Goal: Task Accomplishment & Management: Manage account settings

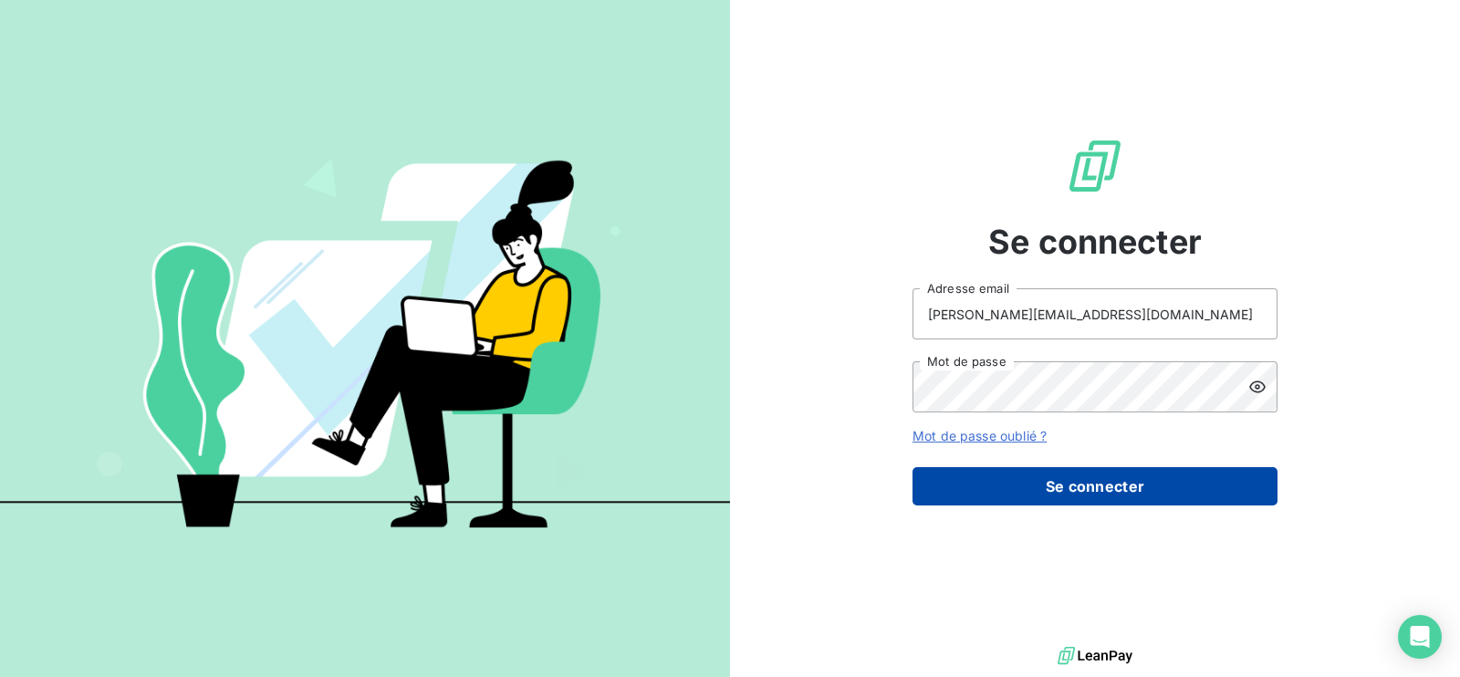
click at [988, 474] on button "Se connecter" at bounding box center [1094, 486] width 365 height 38
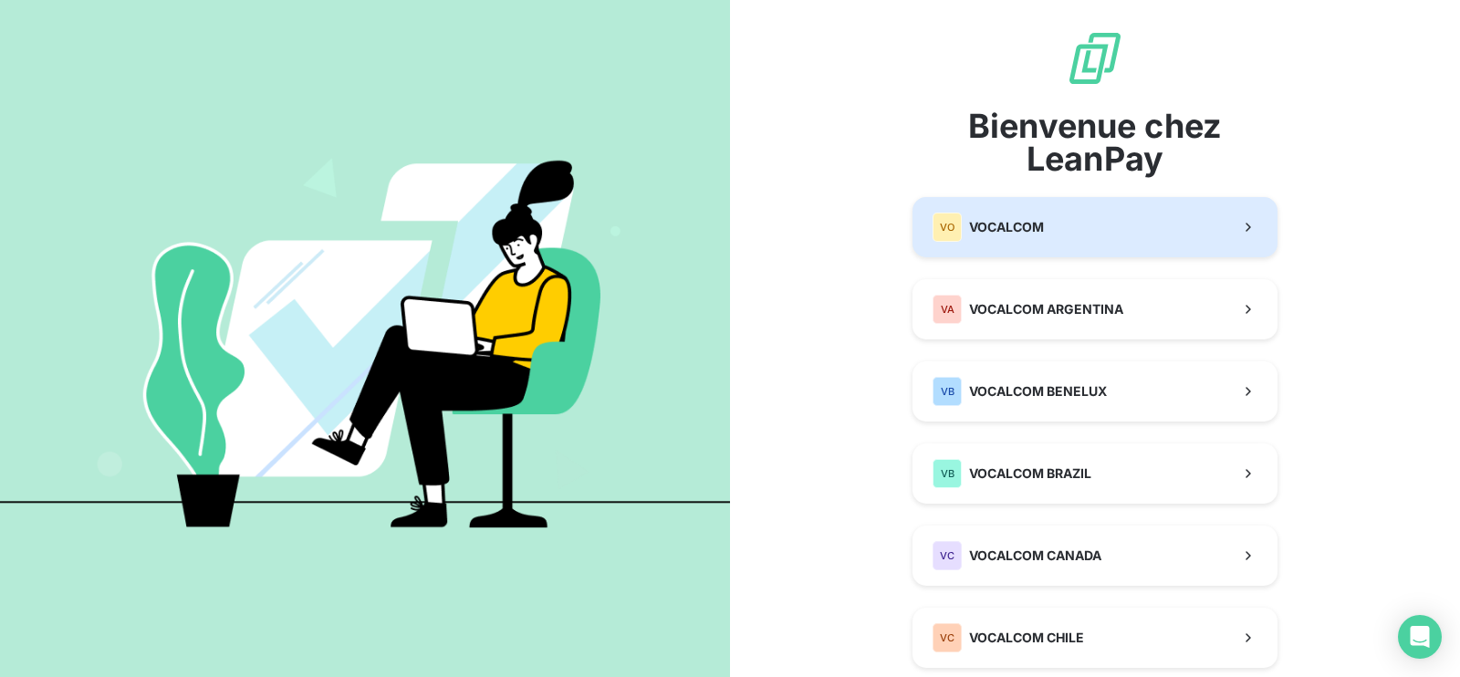
click at [949, 224] on div "VO" at bounding box center [947, 227] width 29 height 29
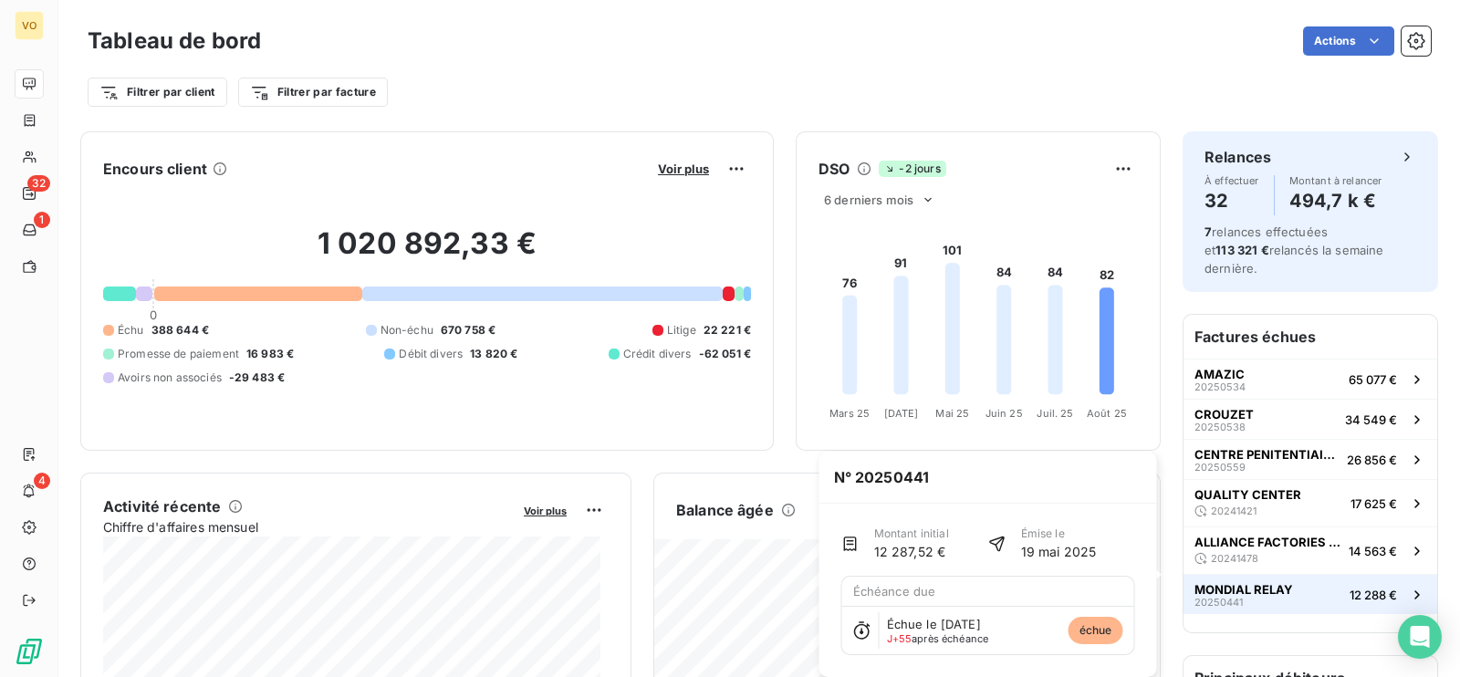
click at [1246, 582] on span "MONDIAL RELAY" at bounding box center [1243, 589] width 99 height 15
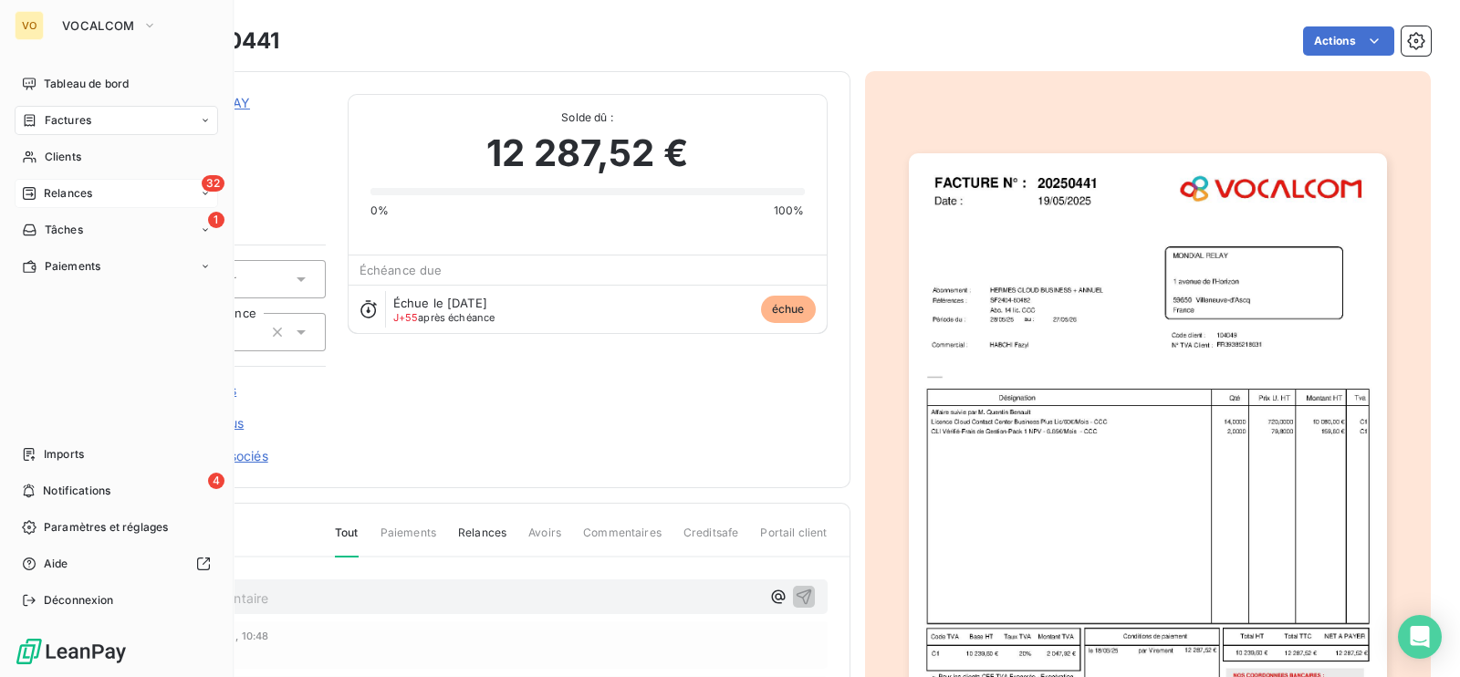
click at [44, 189] on span "Relances" at bounding box center [68, 193] width 48 height 16
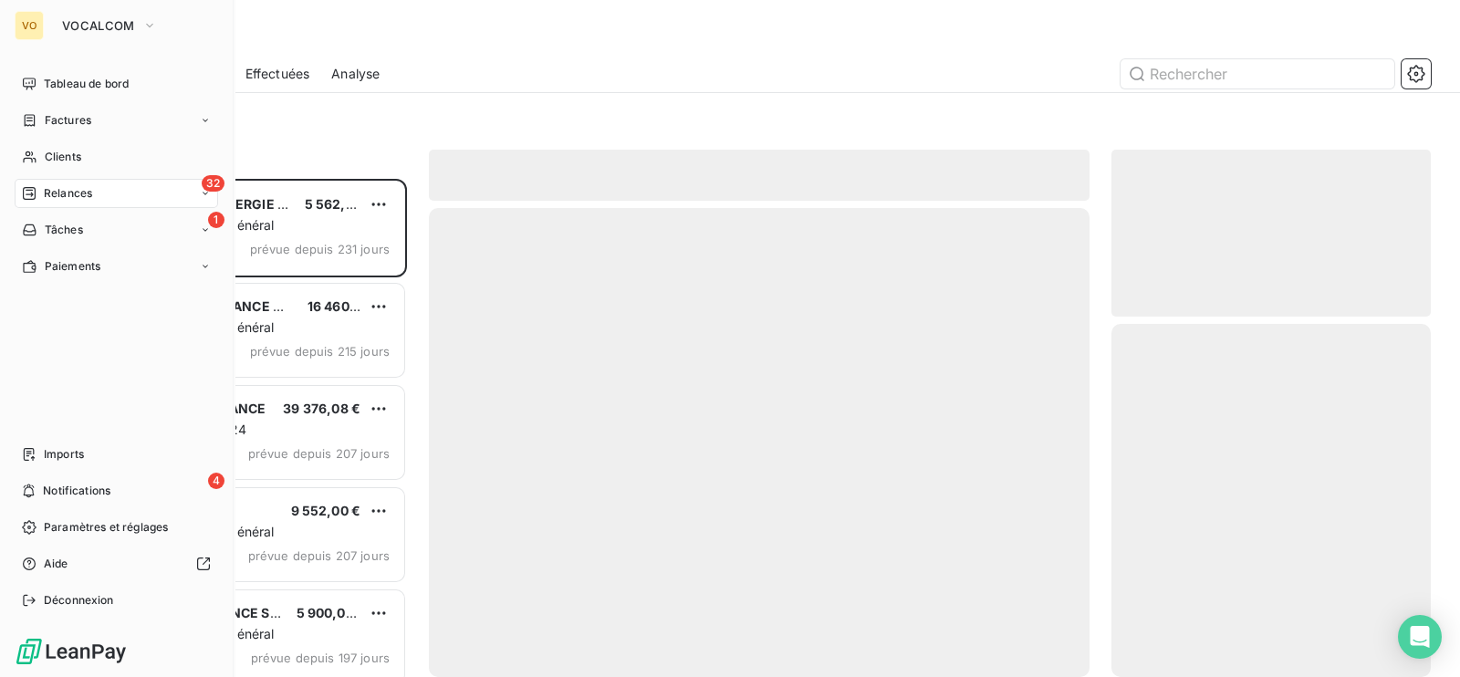
scroll to position [480, 301]
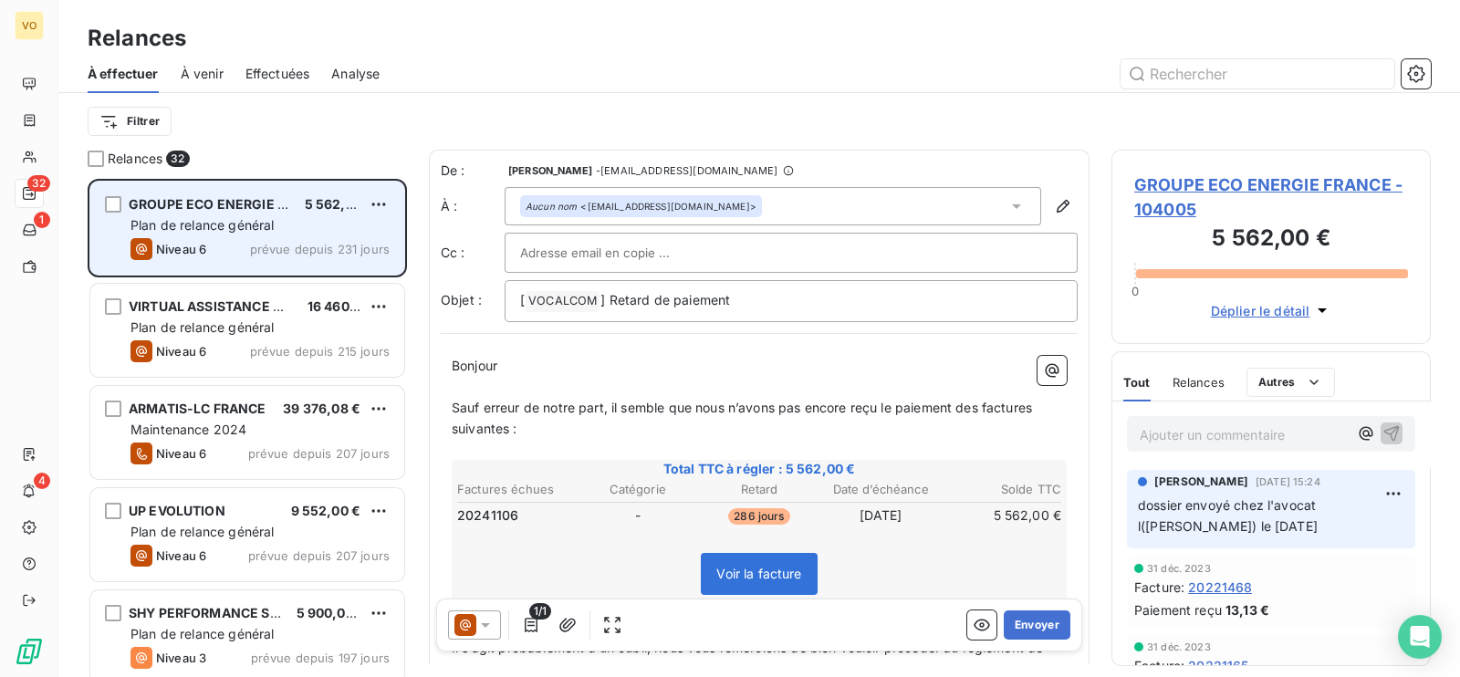
click at [204, 231] on span "Plan de relance général" at bounding box center [201, 225] width 143 height 16
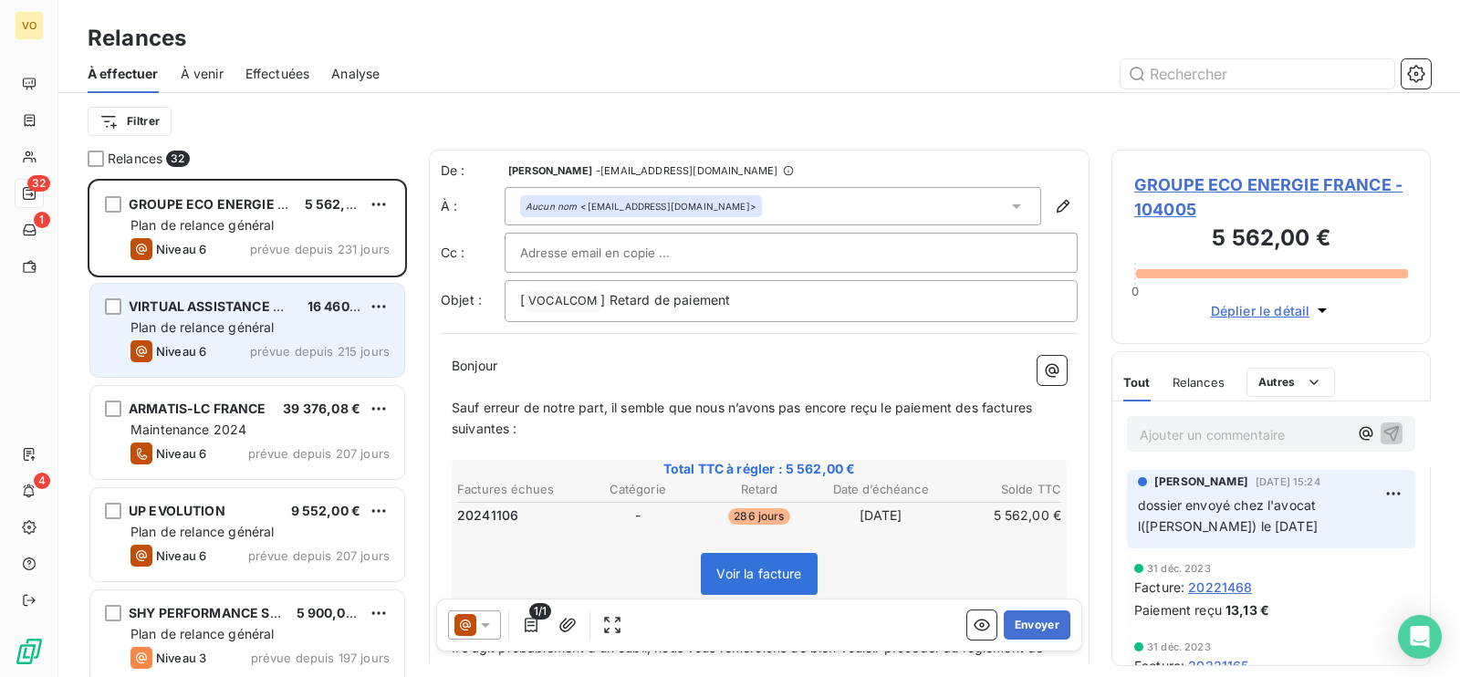
click at [217, 321] on span "Plan de relance général" at bounding box center [201, 327] width 143 height 16
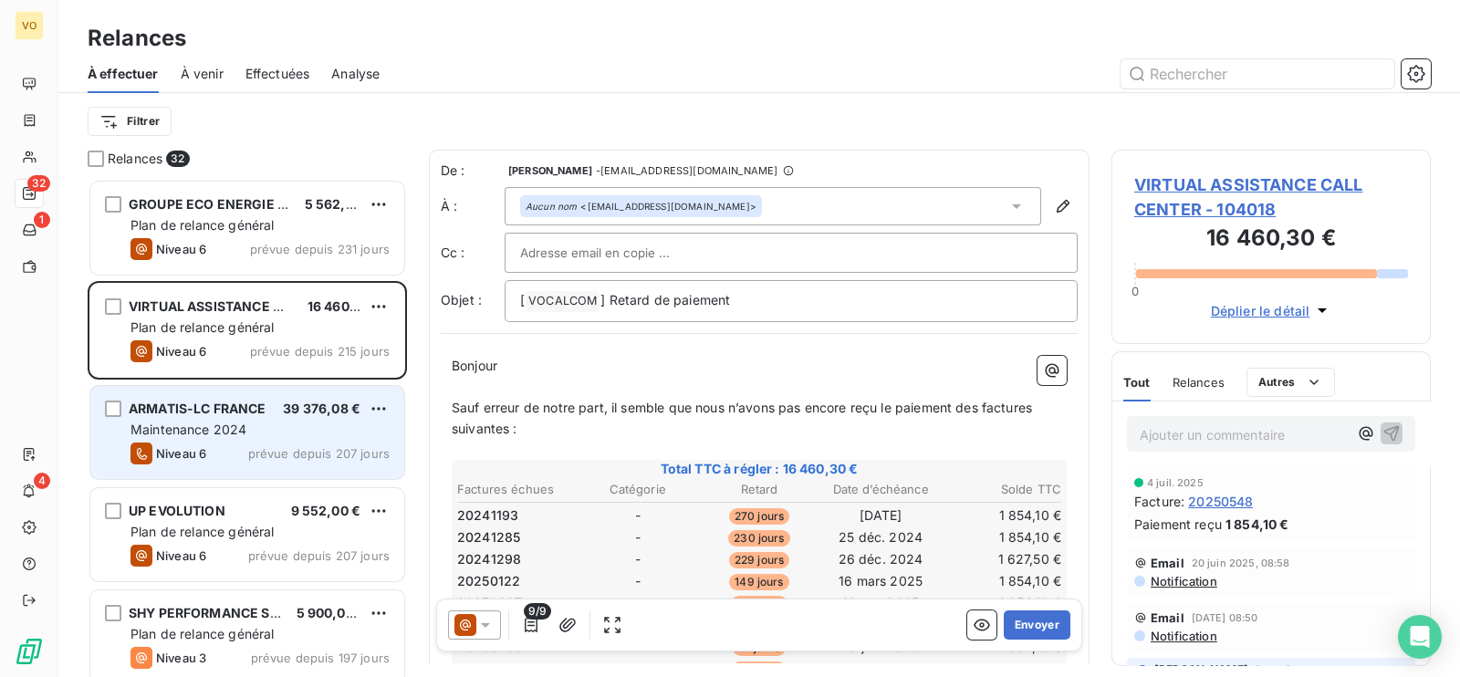
click at [257, 438] on div "Maintenance 2024" at bounding box center [259, 430] width 259 height 18
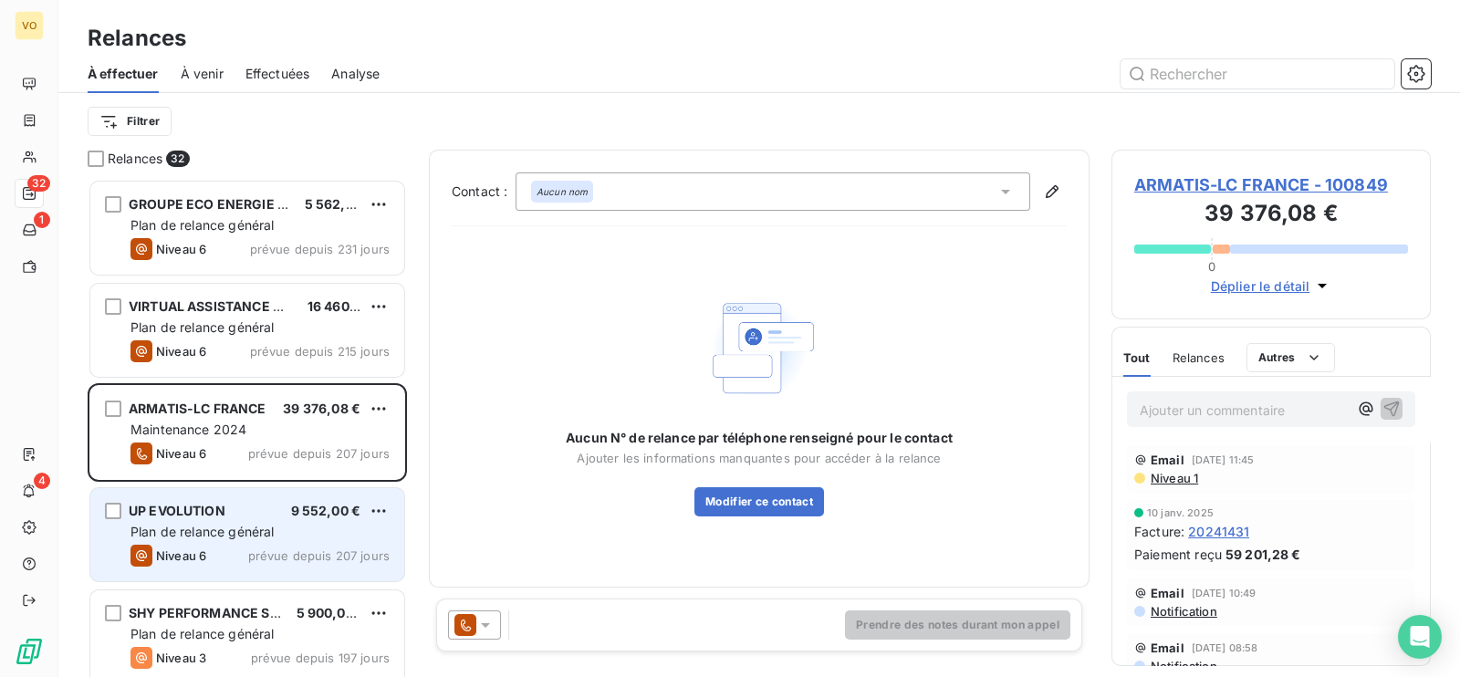
click at [233, 514] on div "UP EVOLUTION 9 552,00 €" at bounding box center [259, 511] width 259 height 16
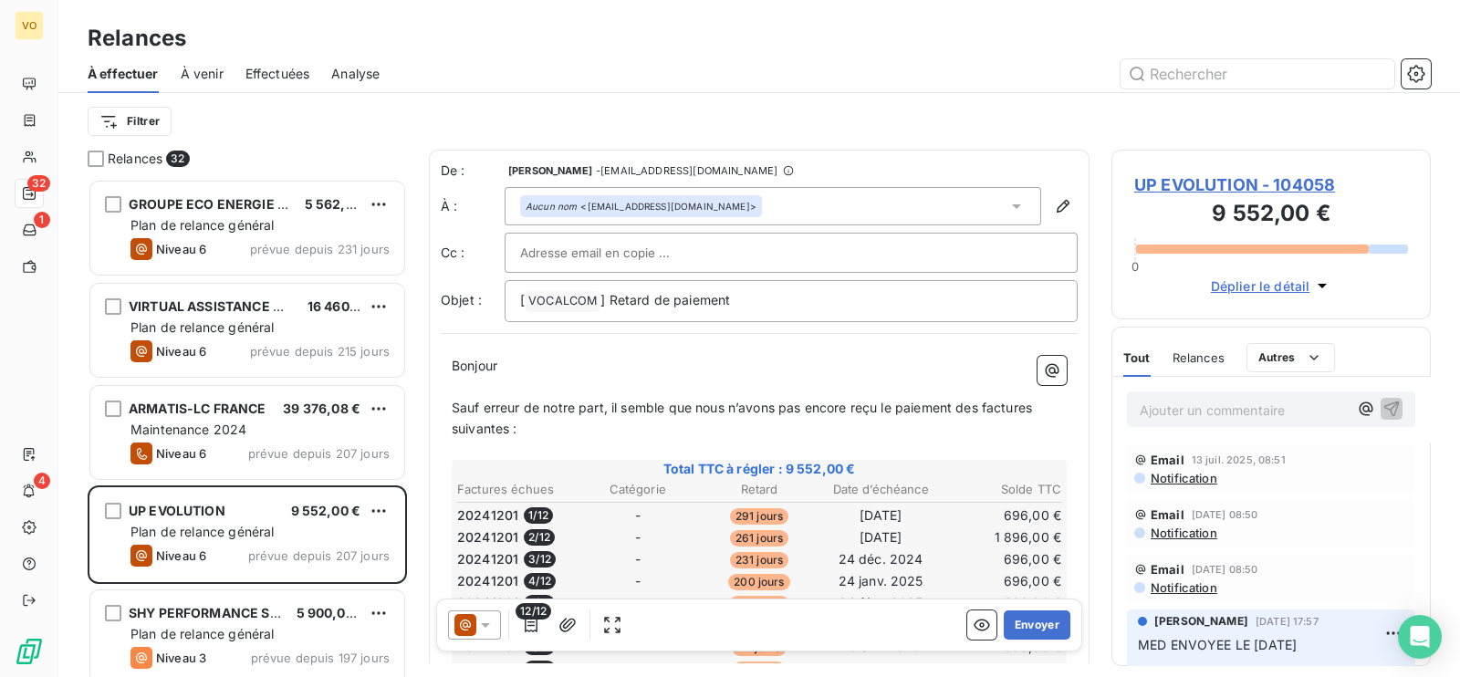
click at [1229, 406] on p "Ajouter un commentaire ﻿" at bounding box center [1244, 410] width 208 height 23
click at [1384, 401] on icon "button" at bounding box center [1392, 409] width 16 height 16
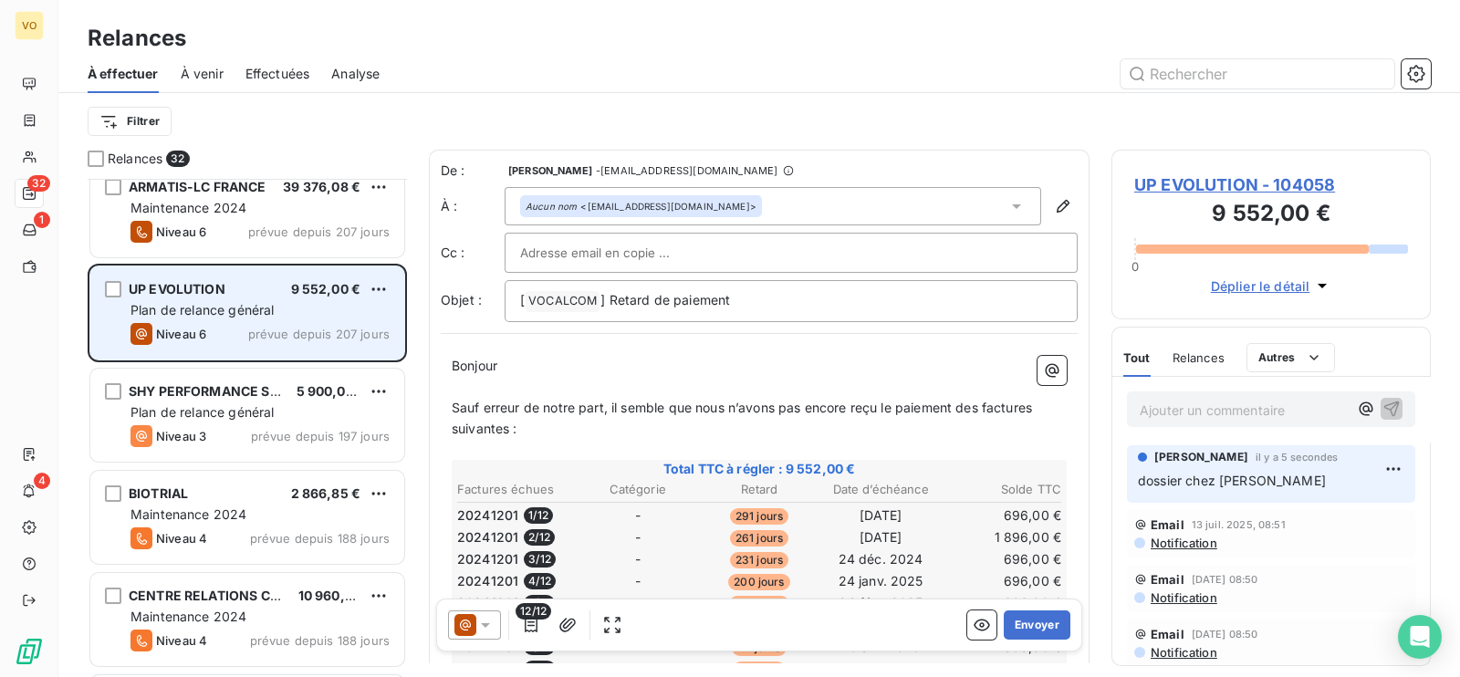
scroll to position [228, 0]
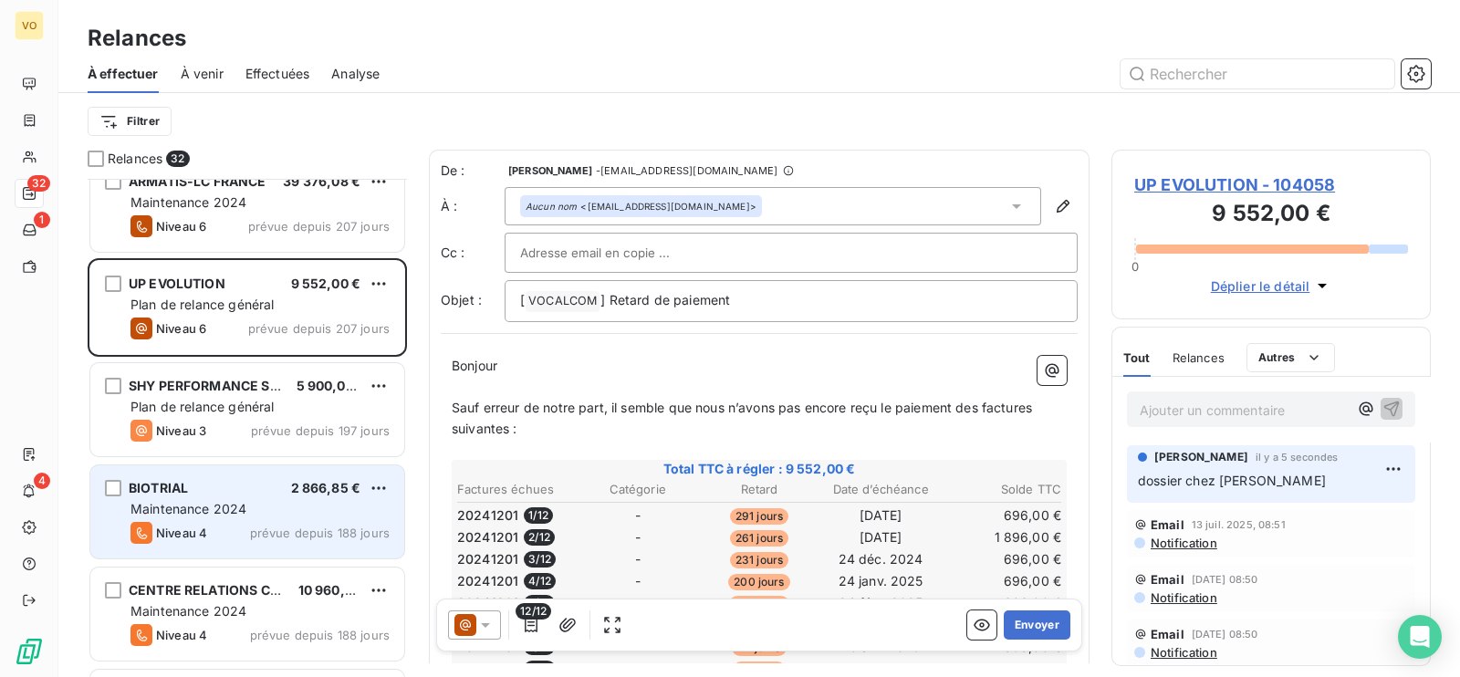
click at [269, 514] on div "Maintenance 2024" at bounding box center [259, 509] width 259 height 18
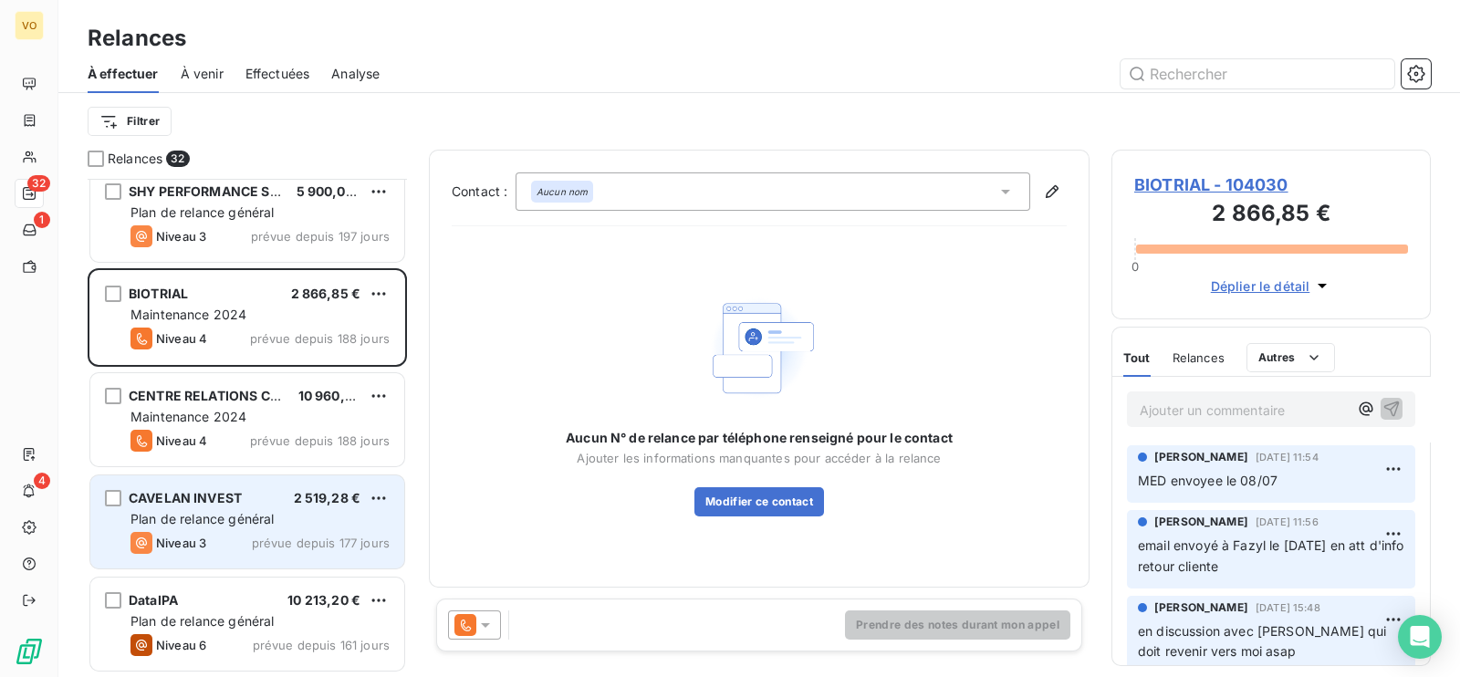
scroll to position [456, 0]
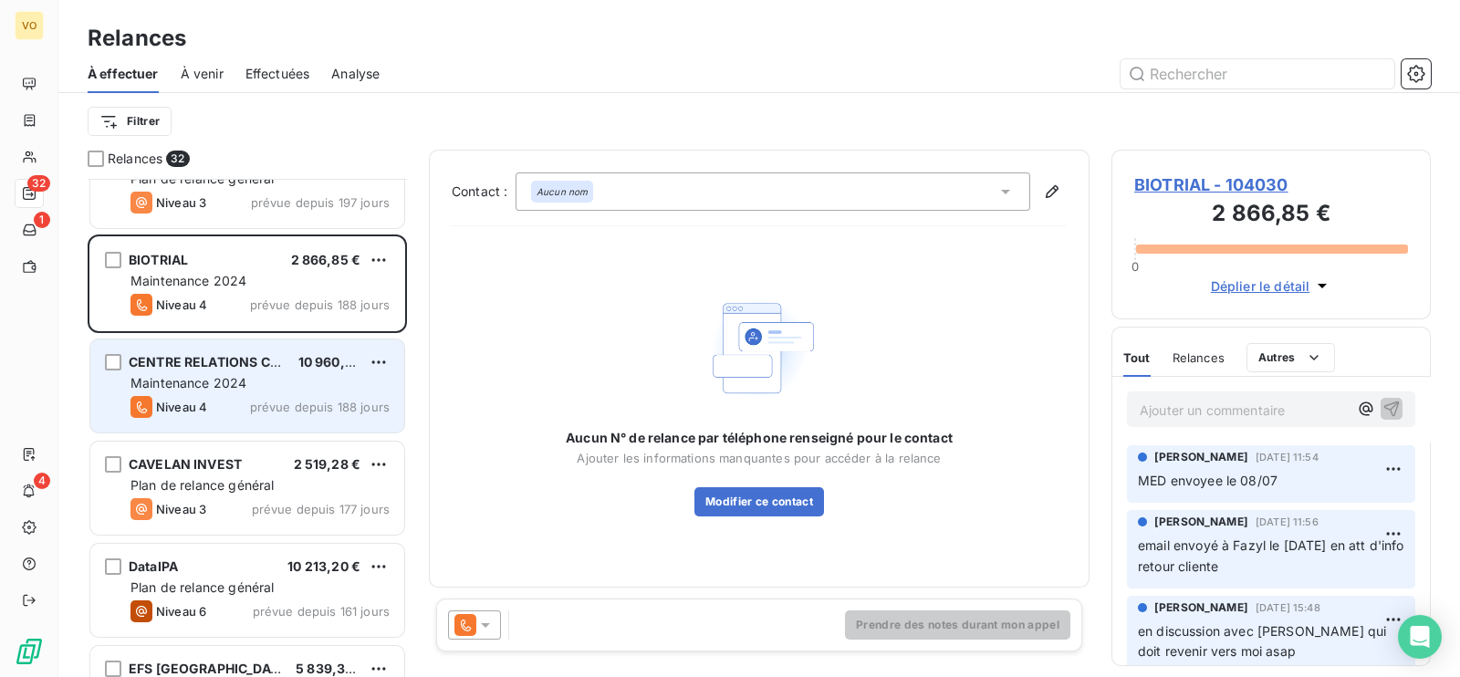
click at [263, 388] on div "Maintenance 2024" at bounding box center [259, 383] width 259 height 18
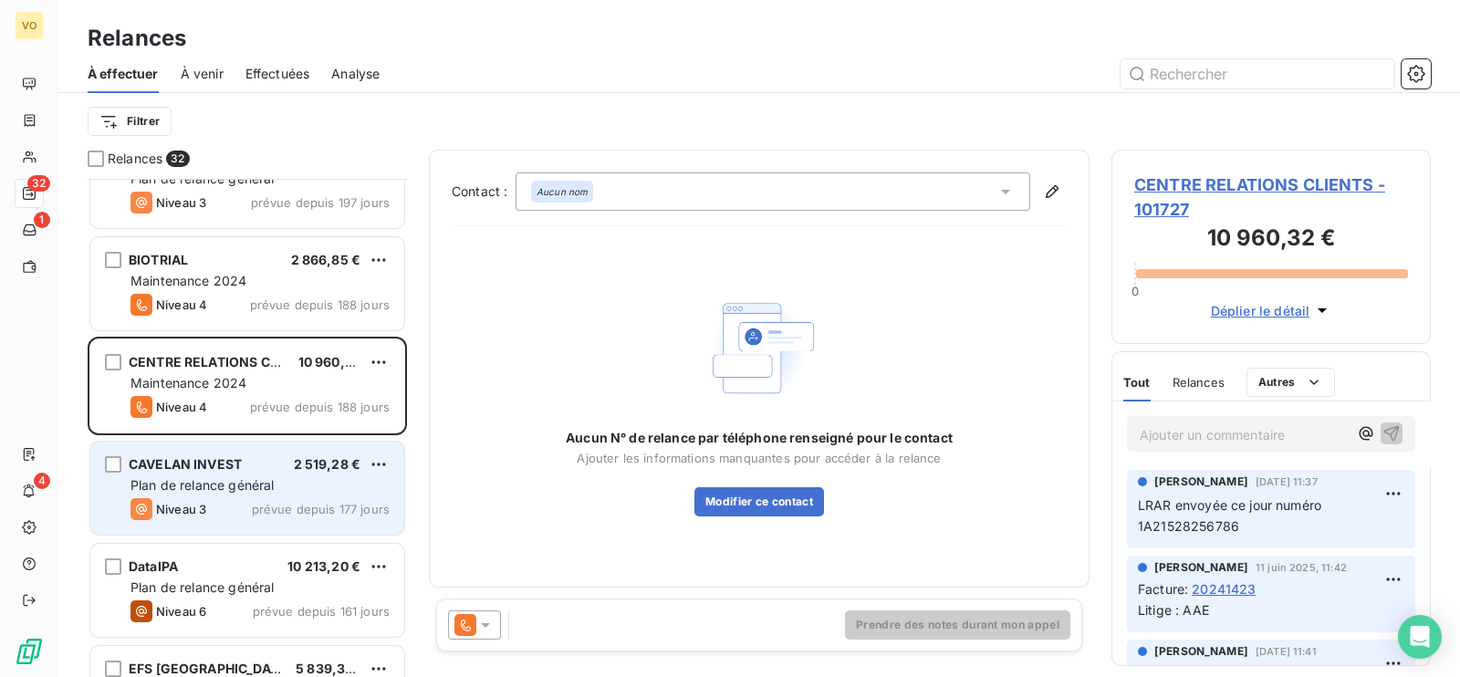
click at [264, 504] on span "prévue depuis 177 jours" at bounding box center [321, 509] width 138 height 15
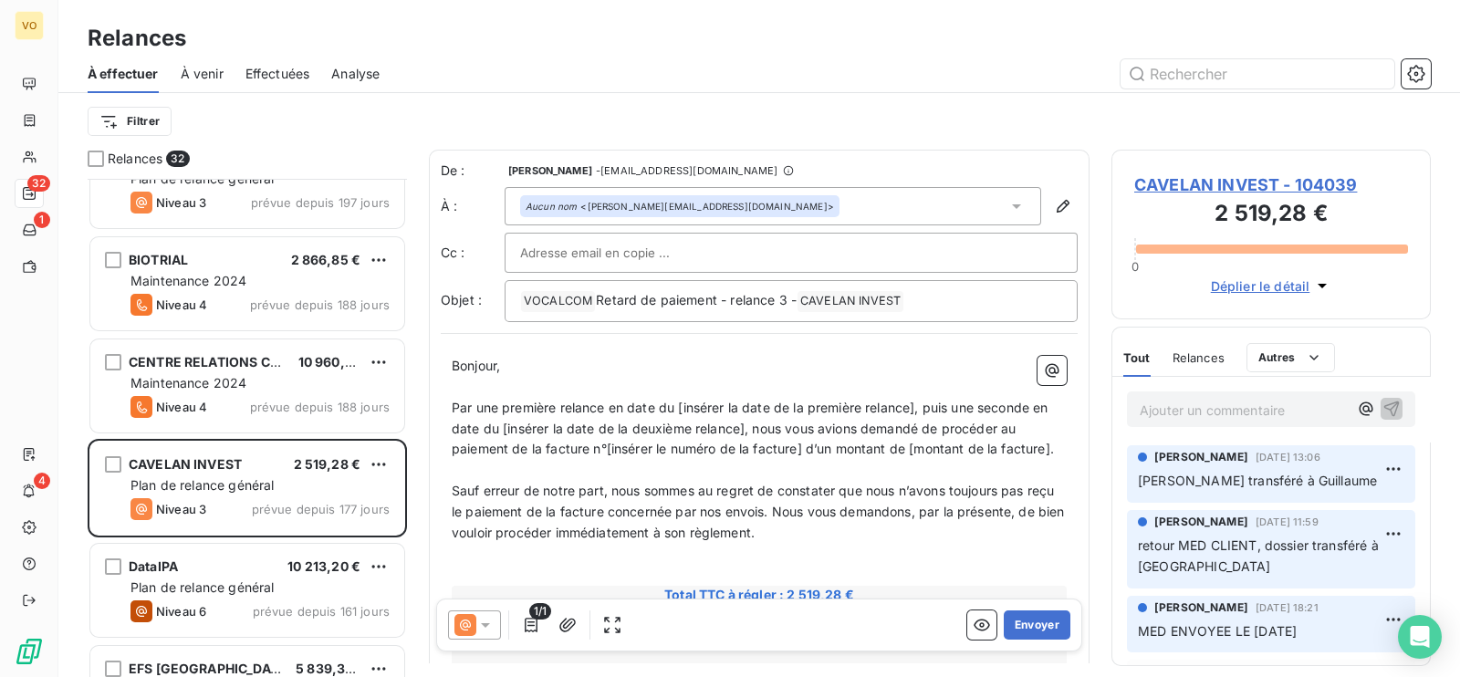
click at [1173, 406] on p "Ajouter un commentaire ﻿" at bounding box center [1244, 410] width 208 height 23
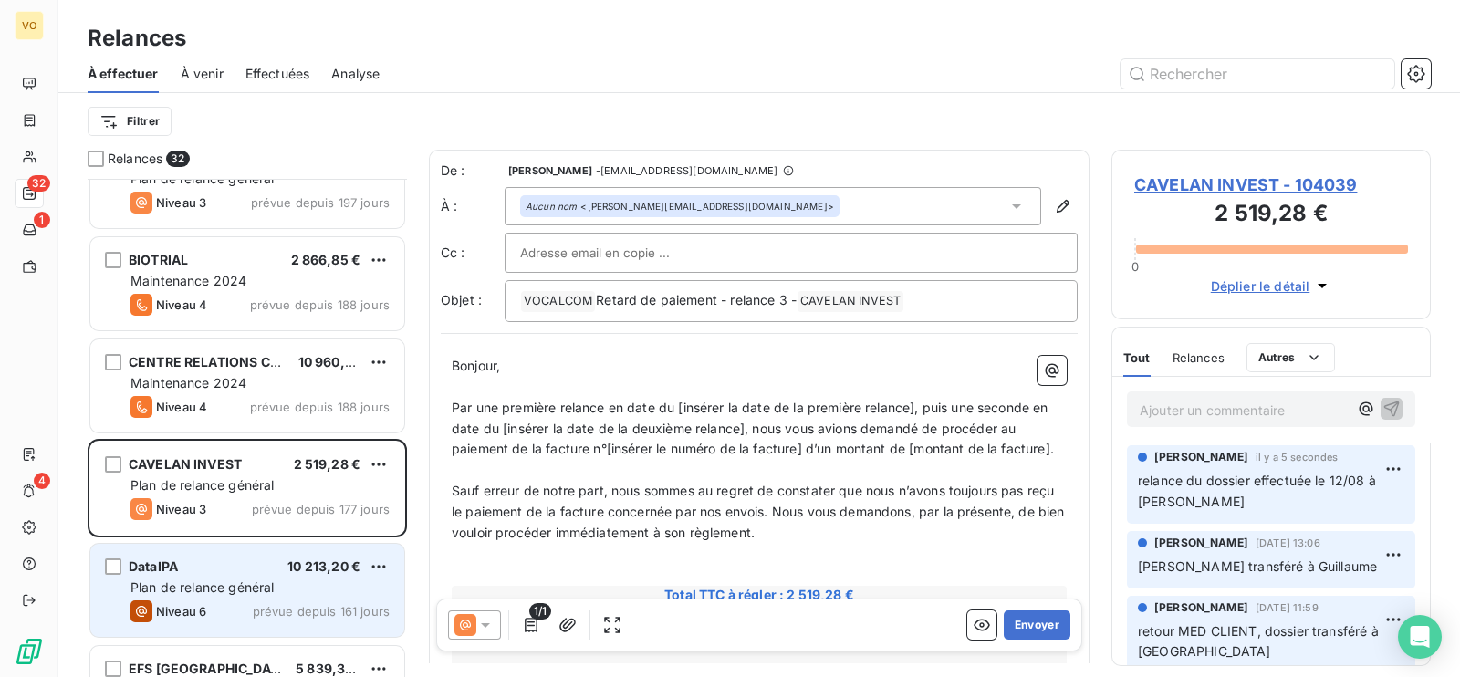
drag, startPoint x: 197, startPoint y: 570, endPoint x: 210, endPoint y: 568, distance: 13.1
click at [198, 570] on div "DataIPA 10 213,20 €" at bounding box center [259, 566] width 259 height 16
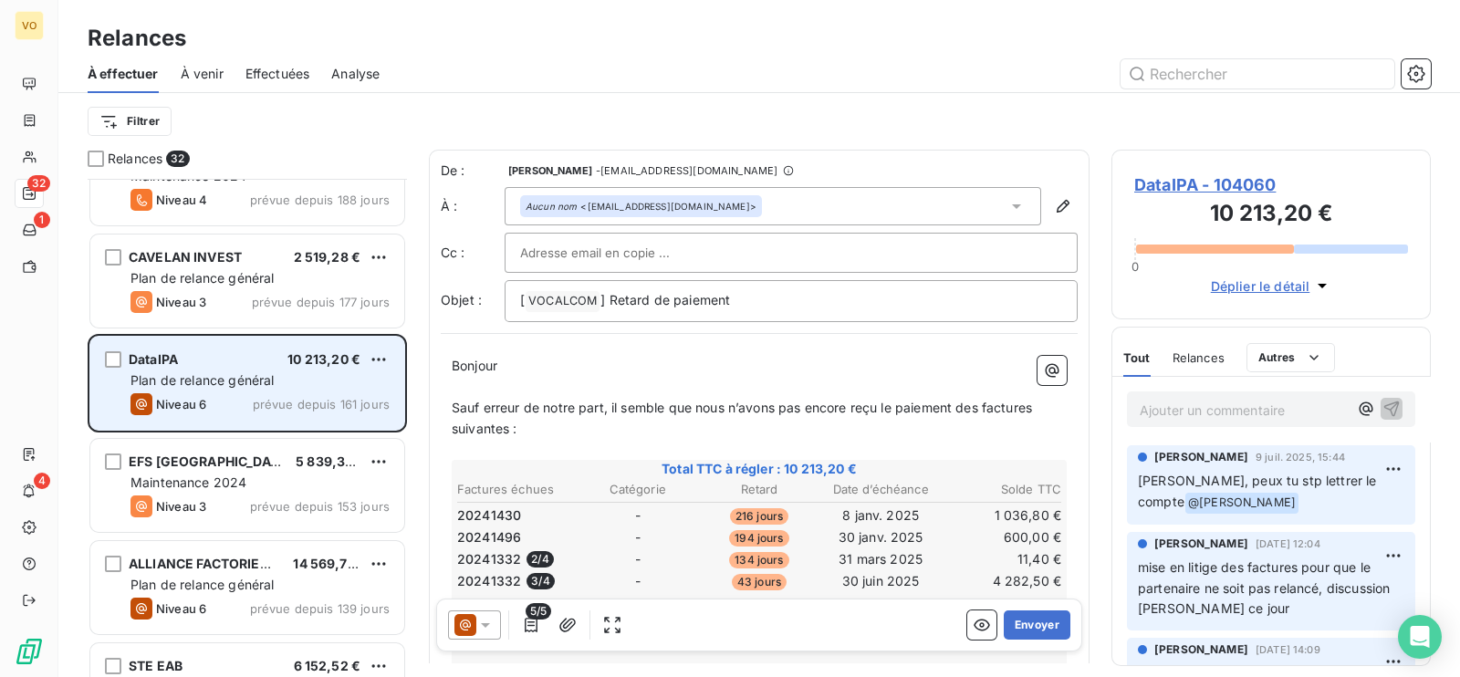
scroll to position [684, 0]
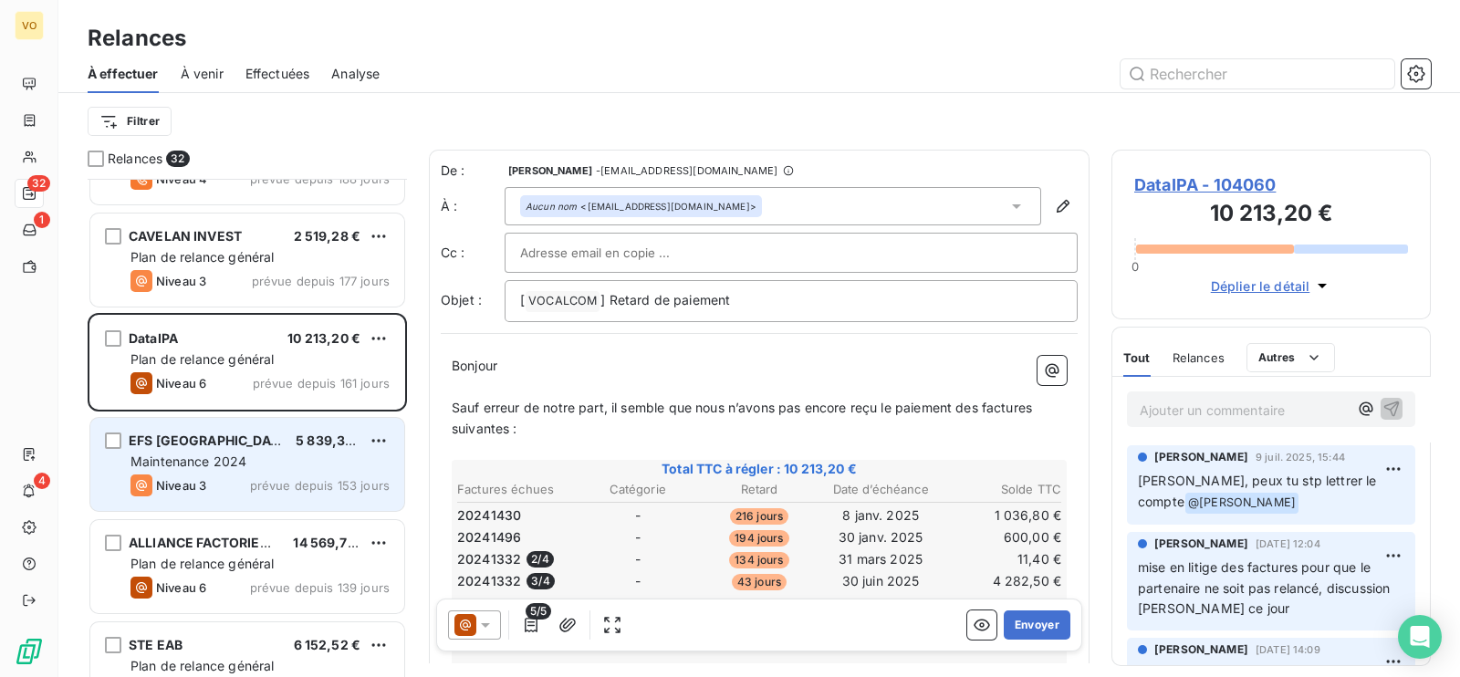
click at [251, 460] on div "Maintenance 2024" at bounding box center [259, 462] width 259 height 18
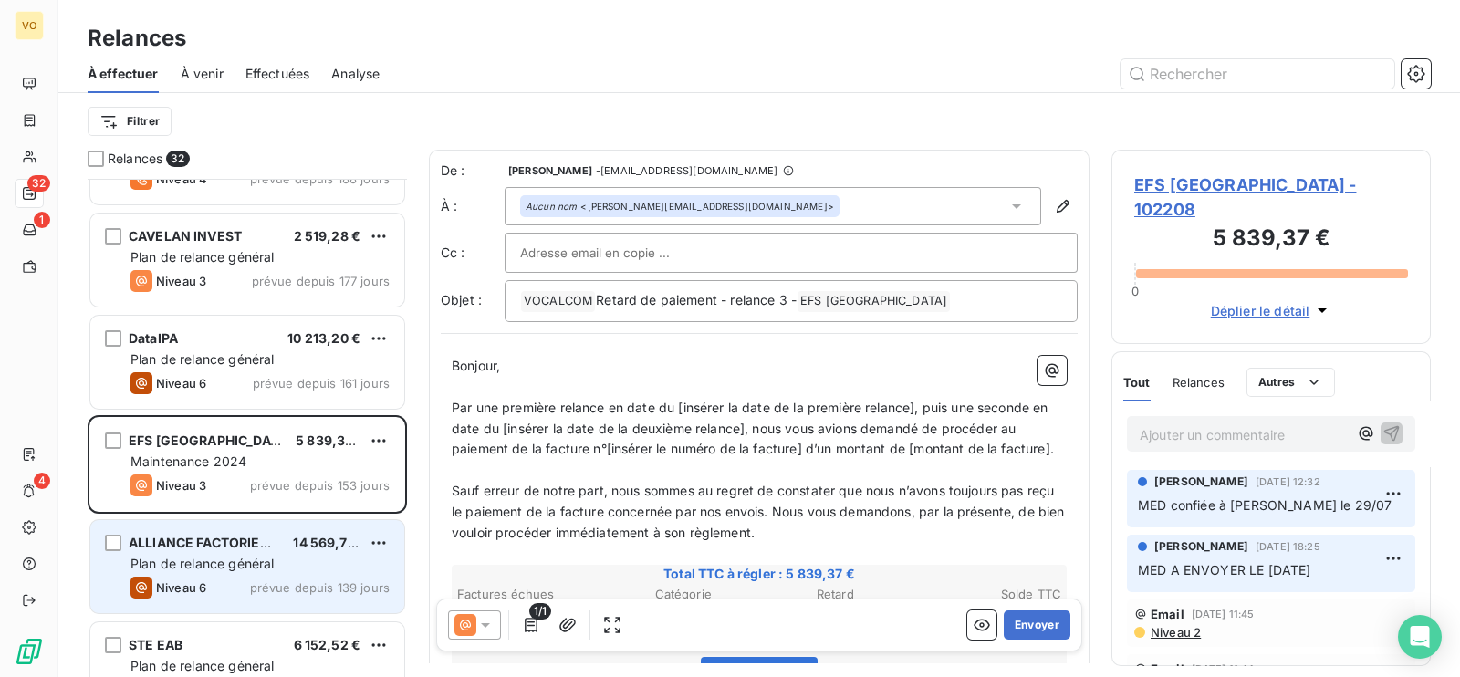
click at [235, 552] on div "ALLIANCE FACTORIES LTD 14 569,73 € Plan de relance général [PERSON_NAME] 6 prév…" at bounding box center [247, 566] width 314 height 93
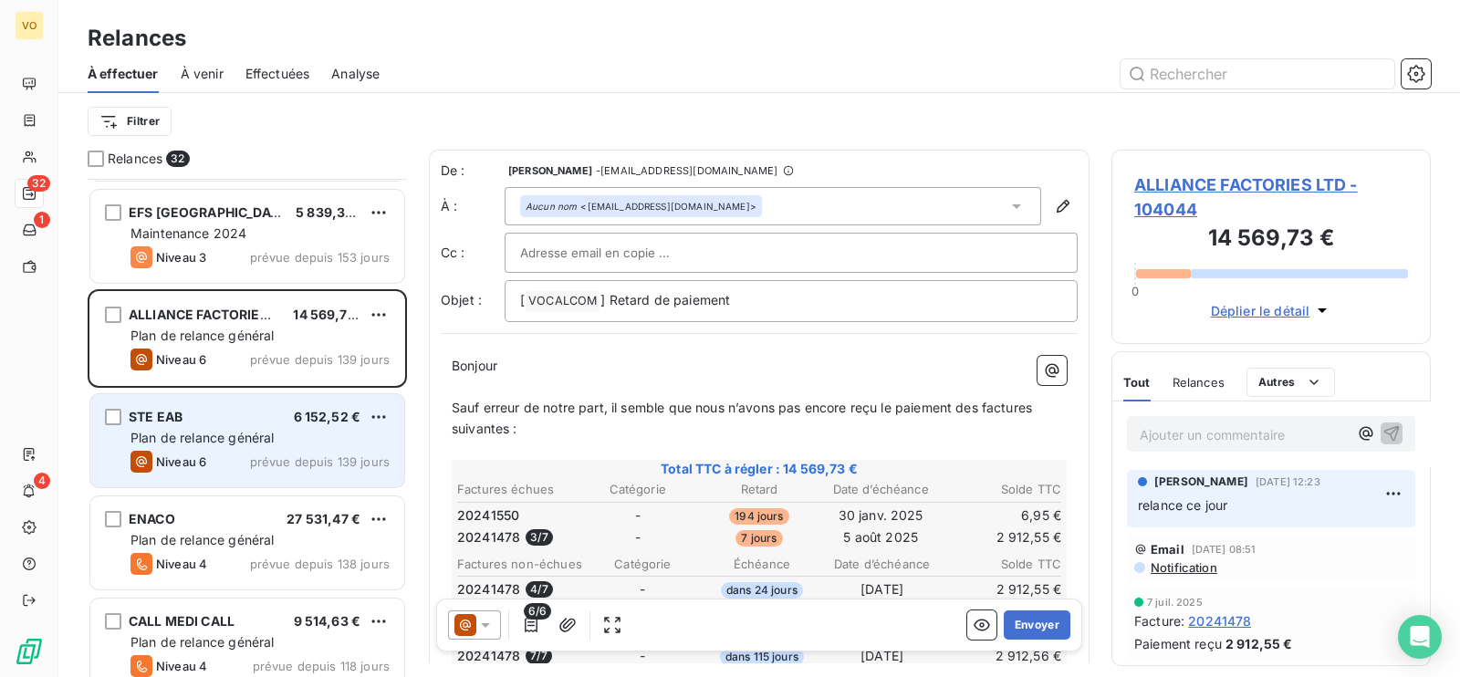
click at [206, 444] on div "Plan de relance général" at bounding box center [259, 438] width 259 height 18
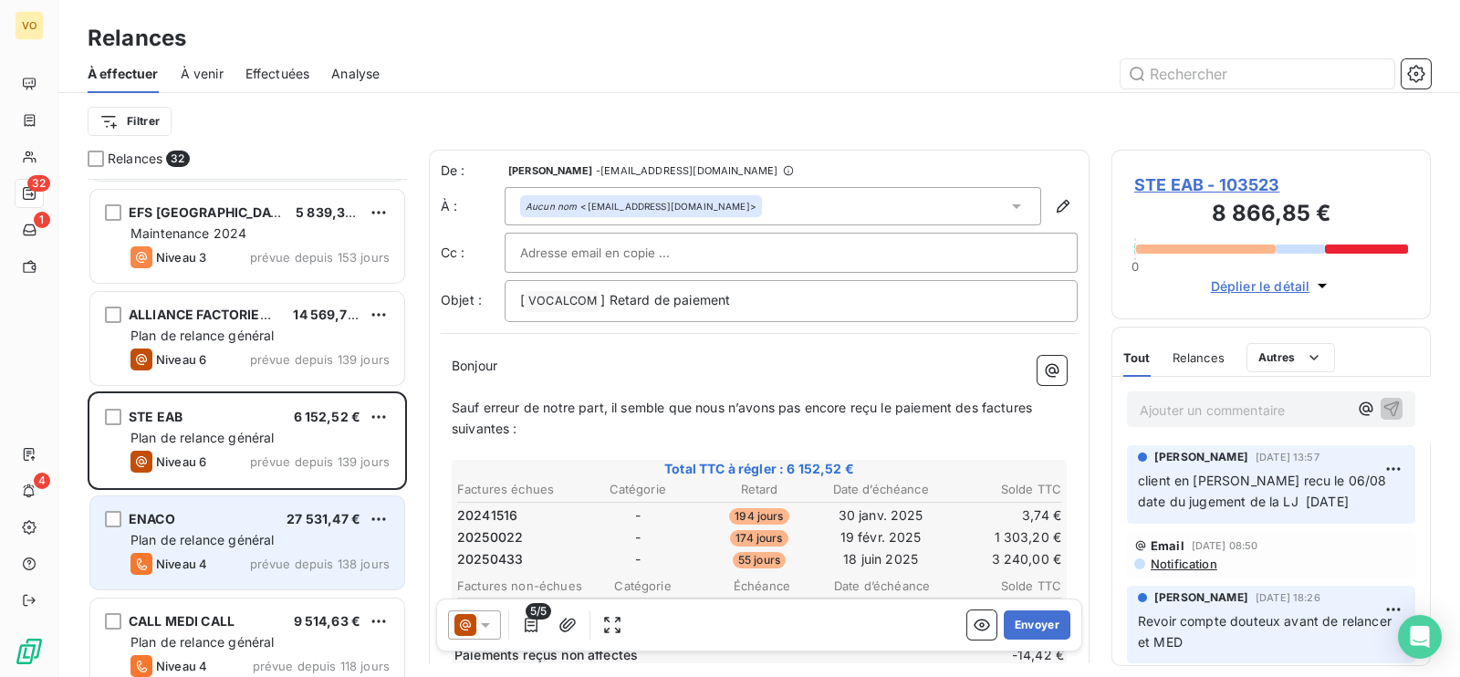
click at [213, 545] on span "Plan de relance général" at bounding box center [201, 540] width 143 height 16
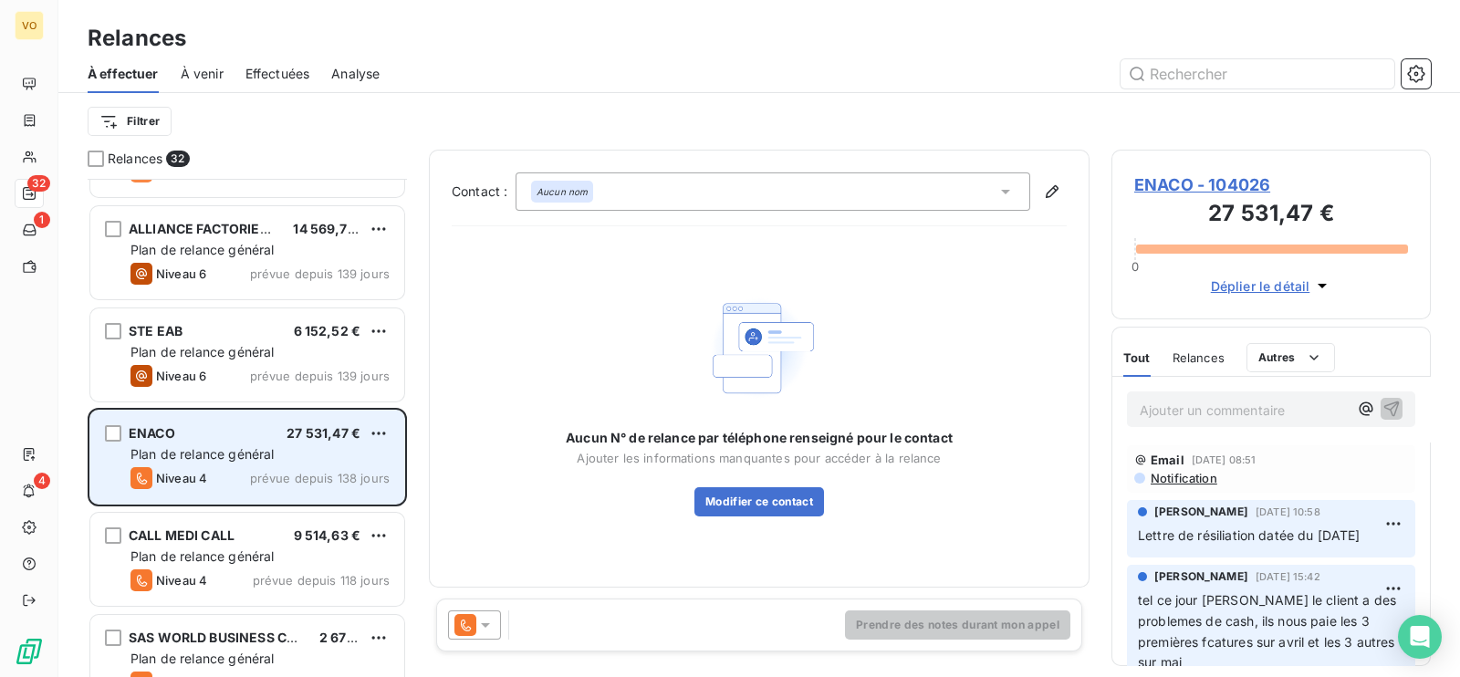
scroll to position [1027, 0]
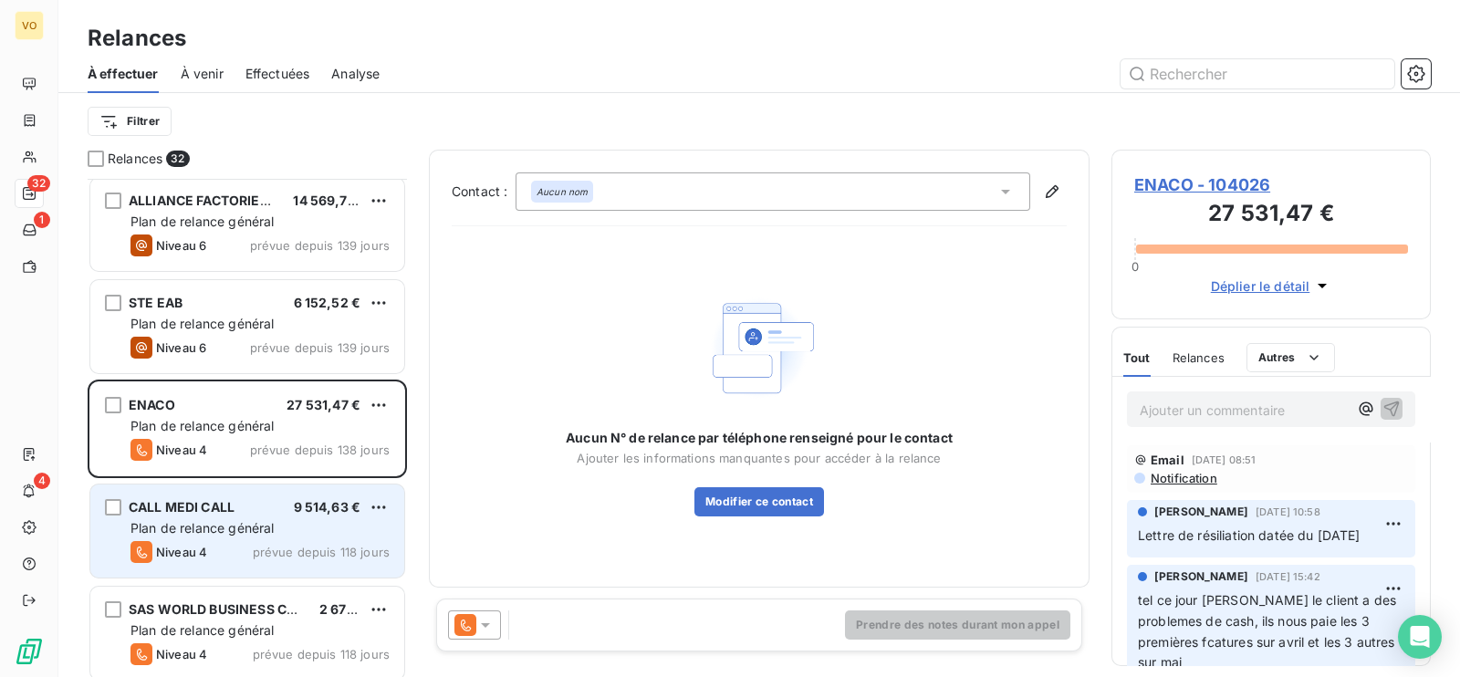
click at [220, 541] on div "Niveau 4 prévue depuis 118 jours" at bounding box center [259, 552] width 259 height 22
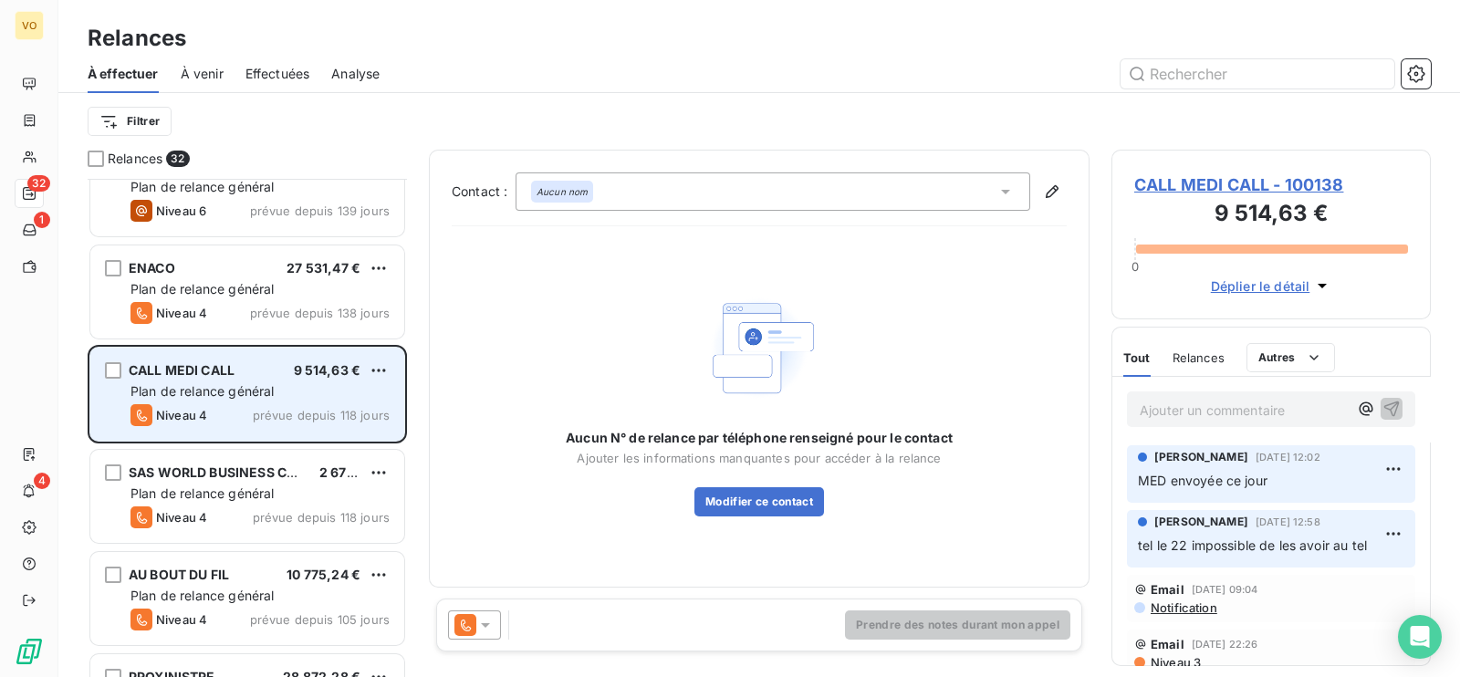
scroll to position [1255, 0]
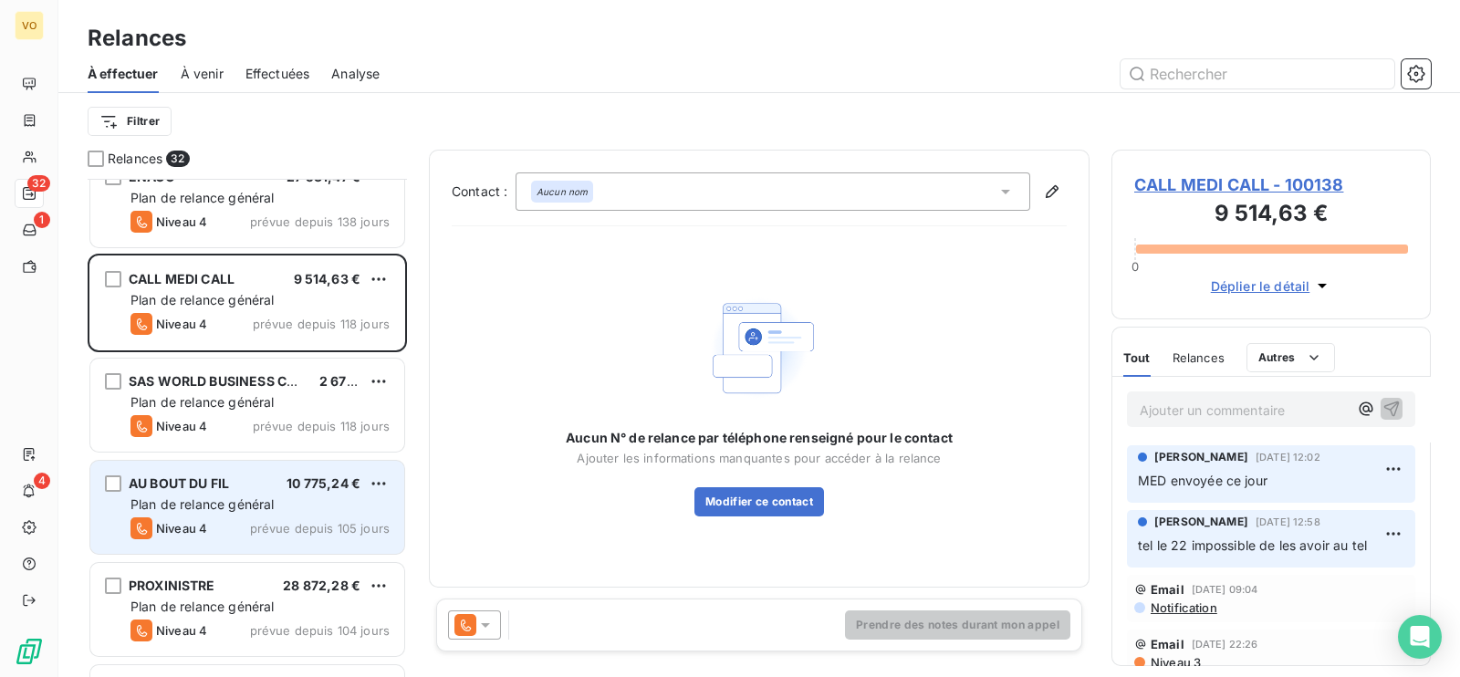
click at [237, 500] on span "Plan de relance général" at bounding box center [201, 504] width 143 height 16
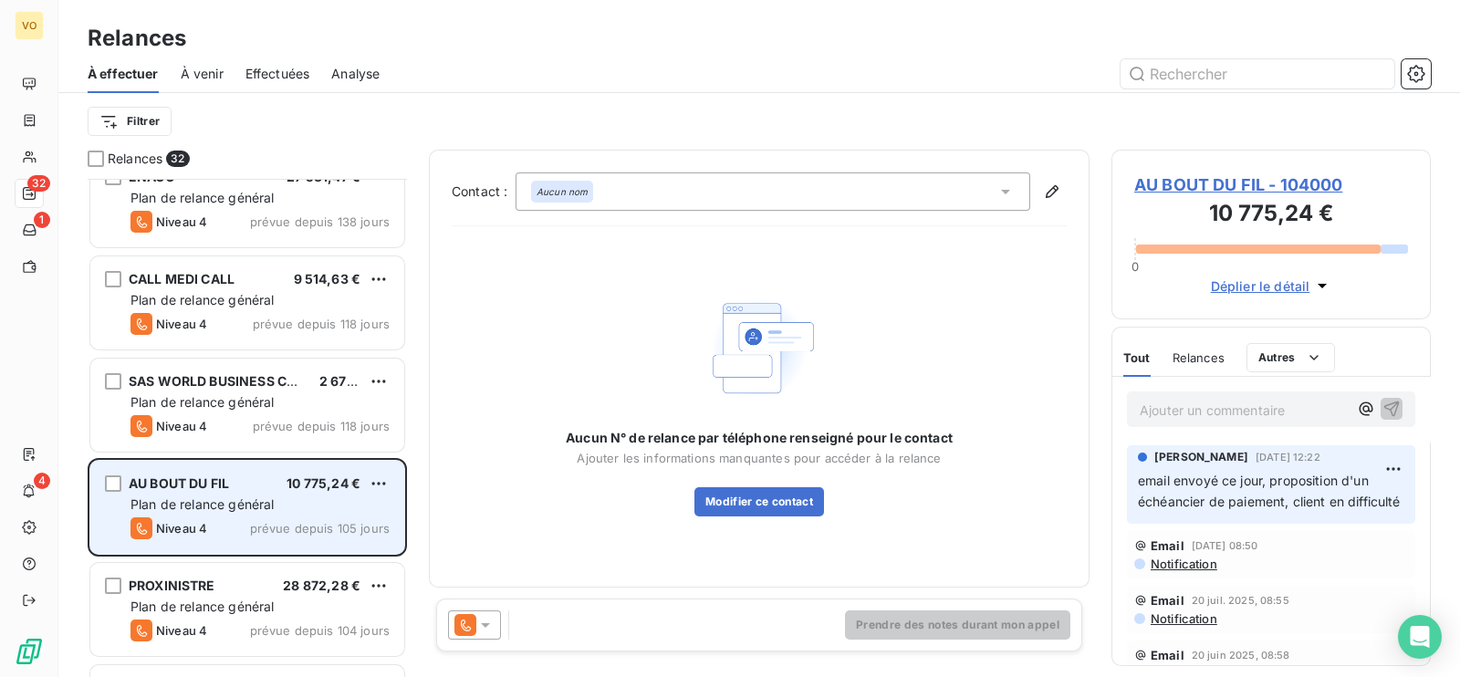
scroll to position [1369, 0]
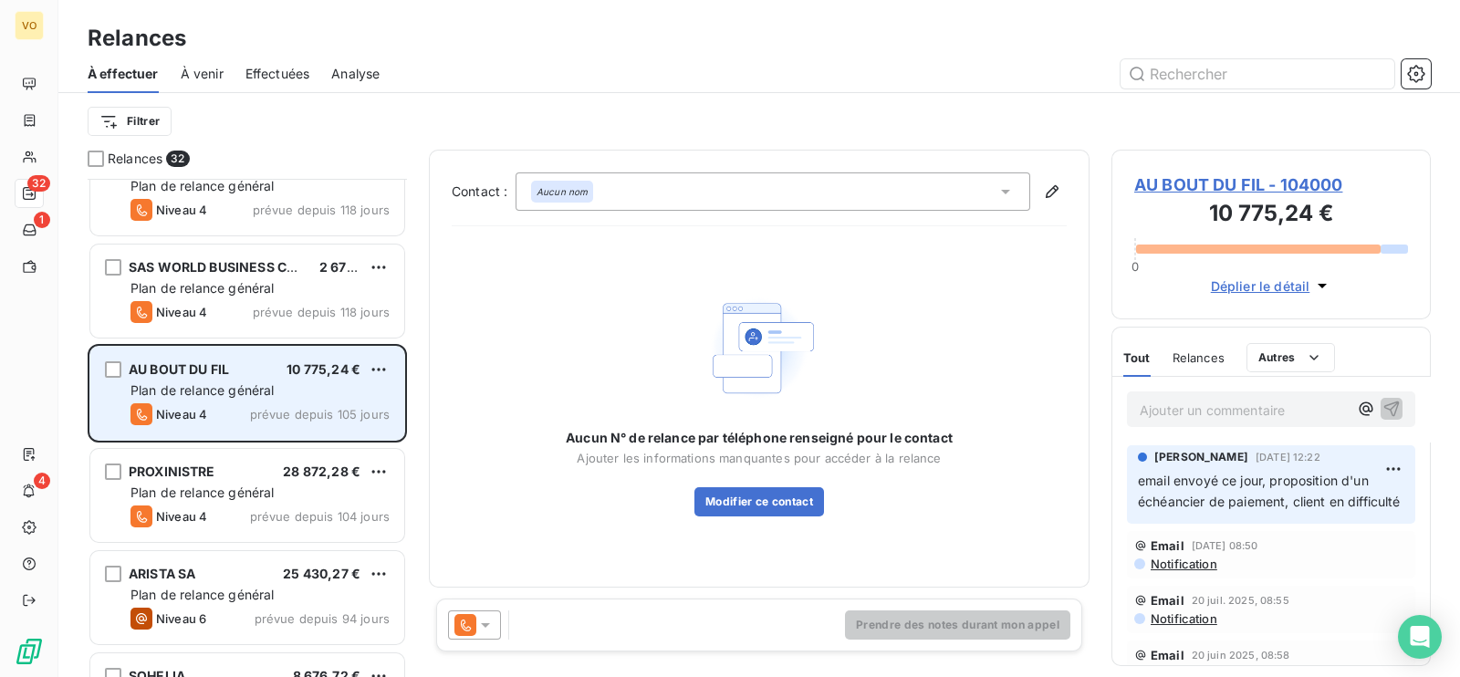
click at [237, 500] on div "PROXINISTRE 28 872,28 € Plan de relance général [PERSON_NAME] 4 prévue depuis 1…" at bounding box center [247, 495] width 314 height 93
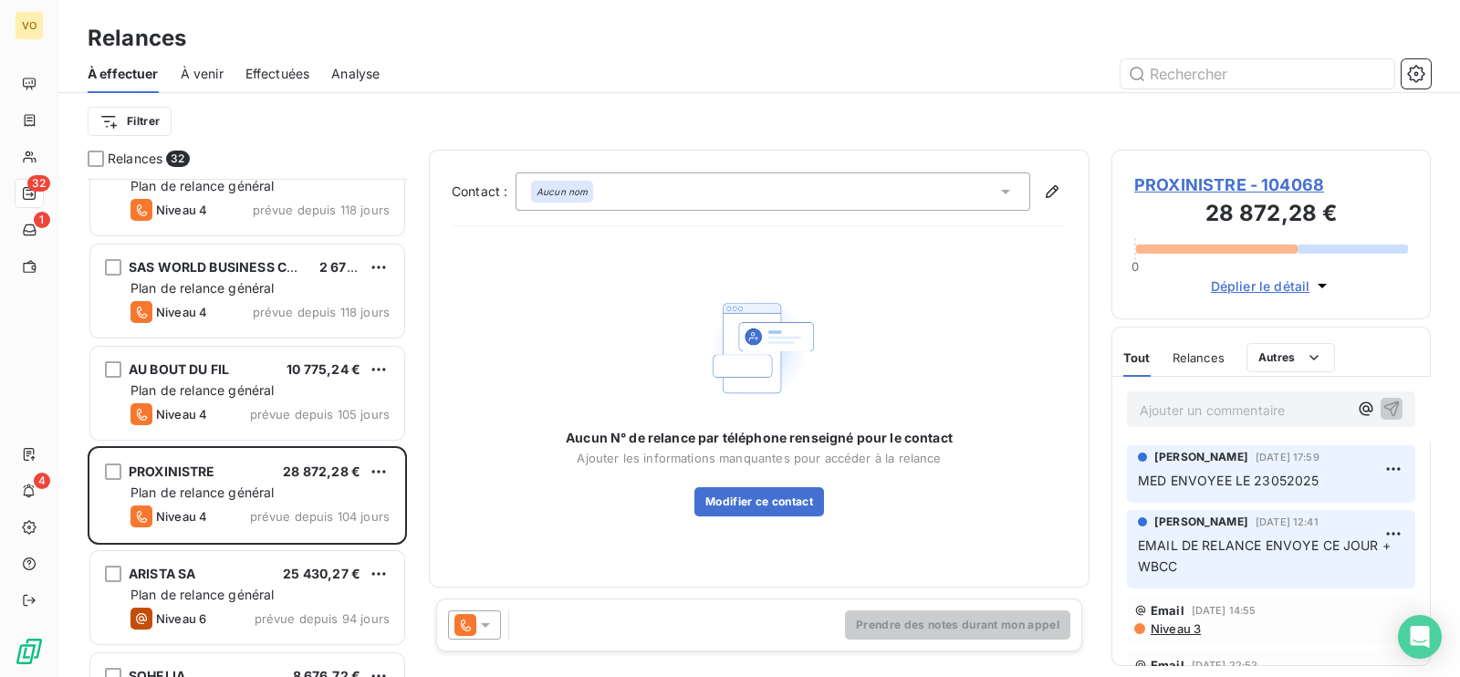
click at [1214, 184] on span "PROXINISTRE - 104068" at bounding box center [1271, 184] width 274 height 25
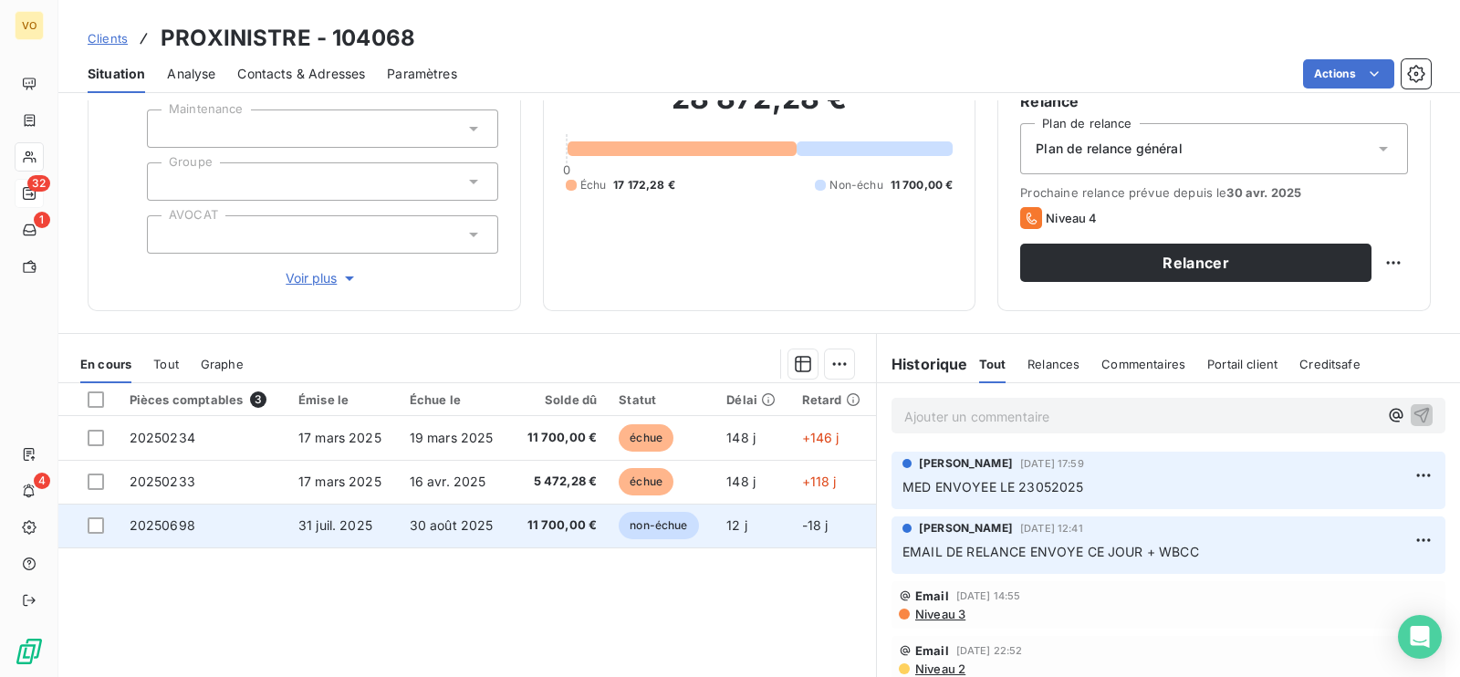
scroll to position [227, 0]
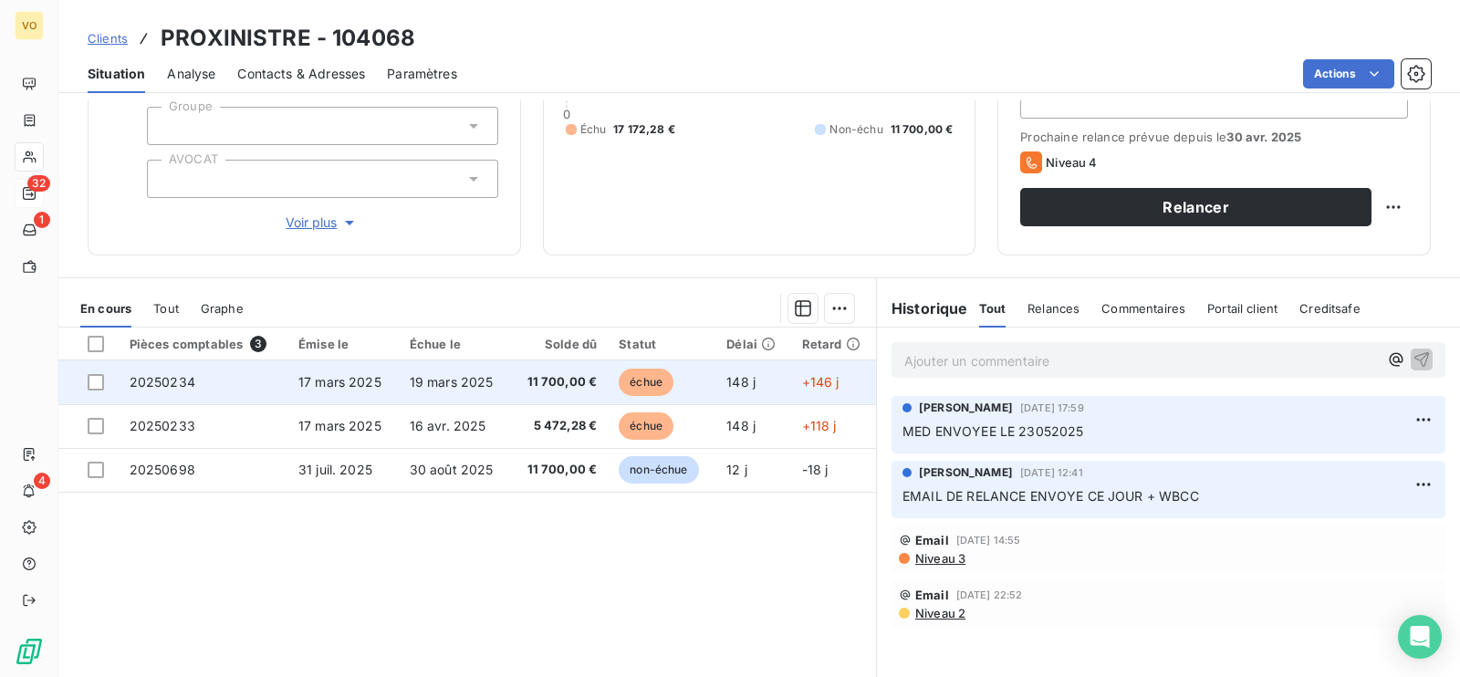
click at [422, 385] on span "19 mars 2025" at bounding box center [452, 382] width 84 height 16
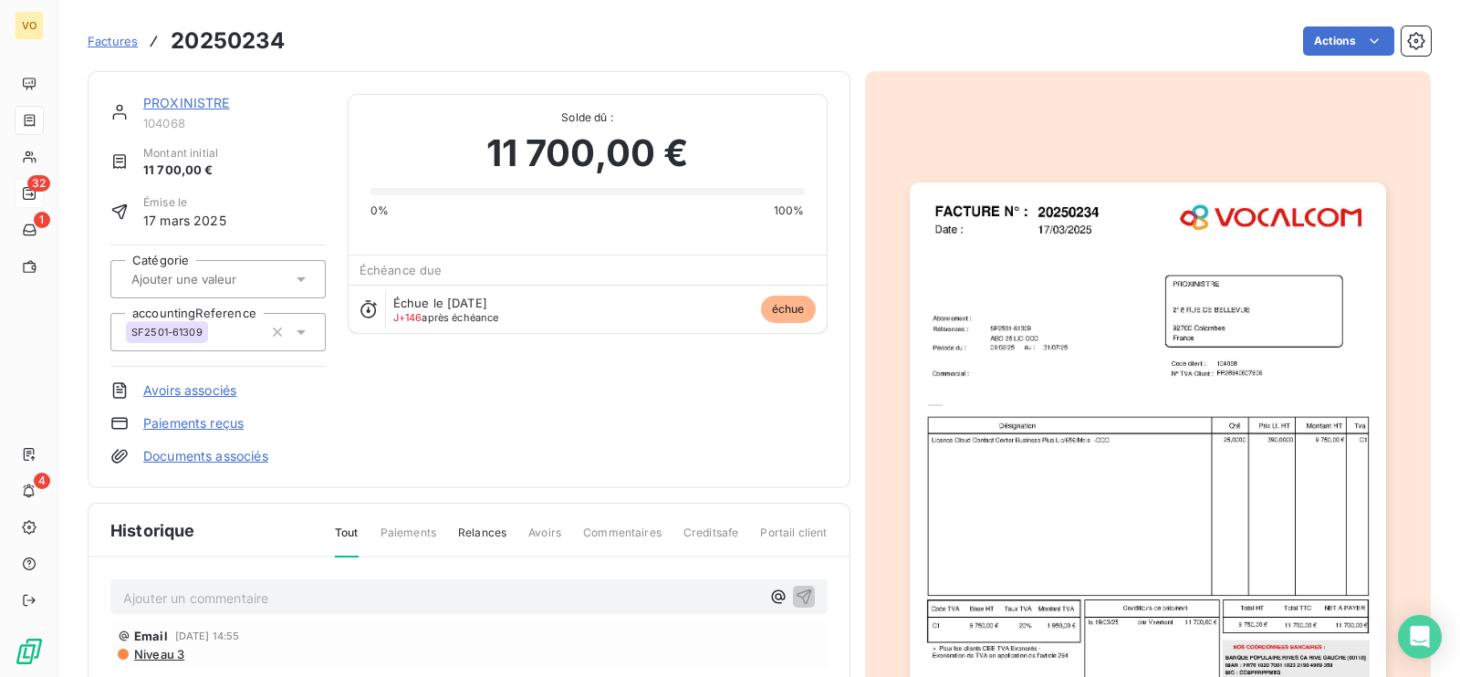
click at [986, 498] on img "button" at bounding box center [1148, 490] width 476 height 616
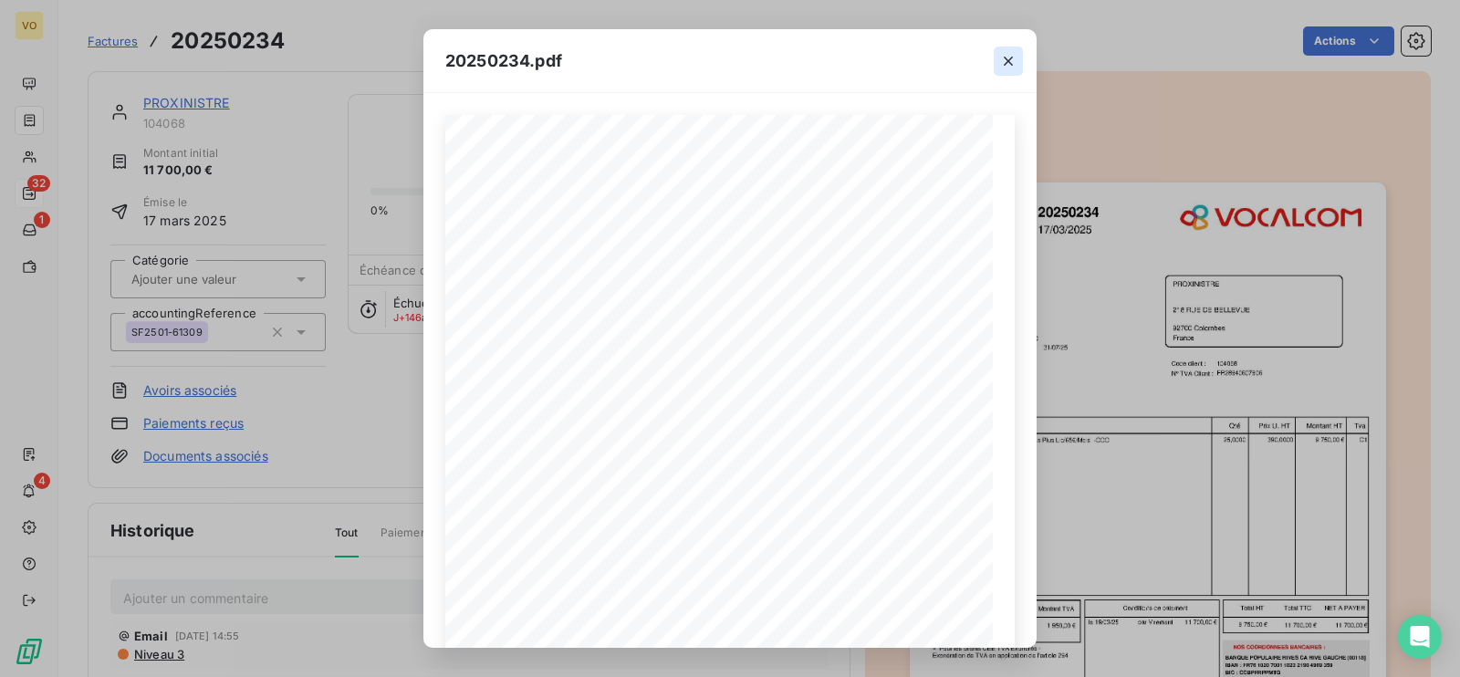
click at [1008, 57] on icon "button" at bounding box center [1008, 61] width 18 height 18
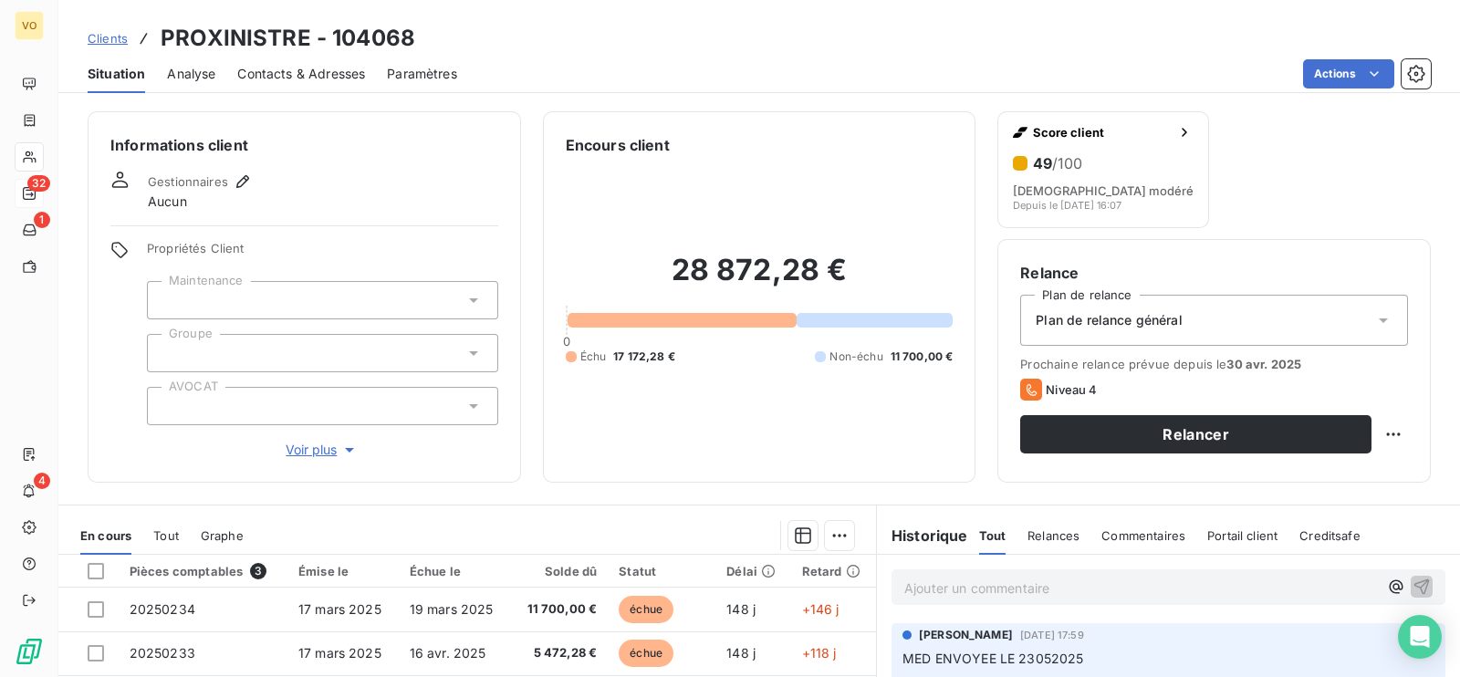
scroll to position [113, 0]
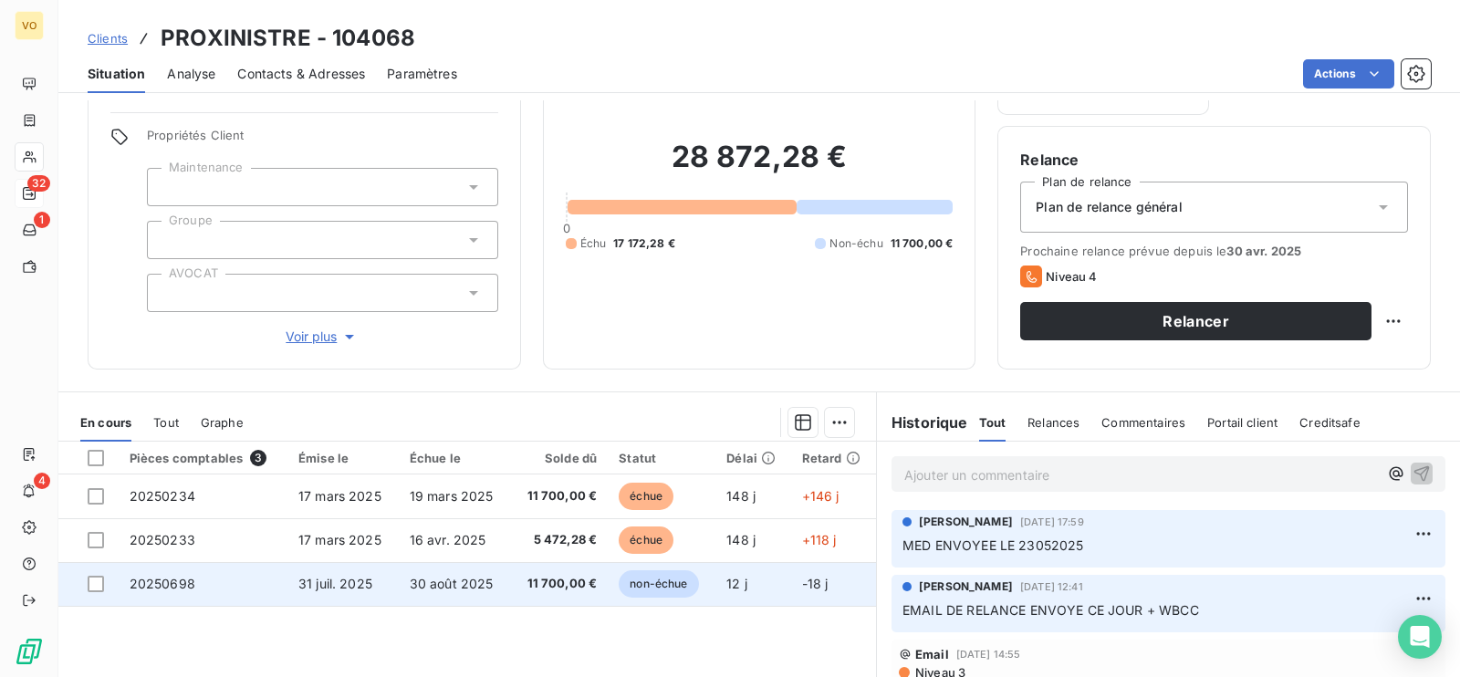
click at [355, 589] on span "31 juil. 2025" at bounding box center [335, 584] width 74 height 16
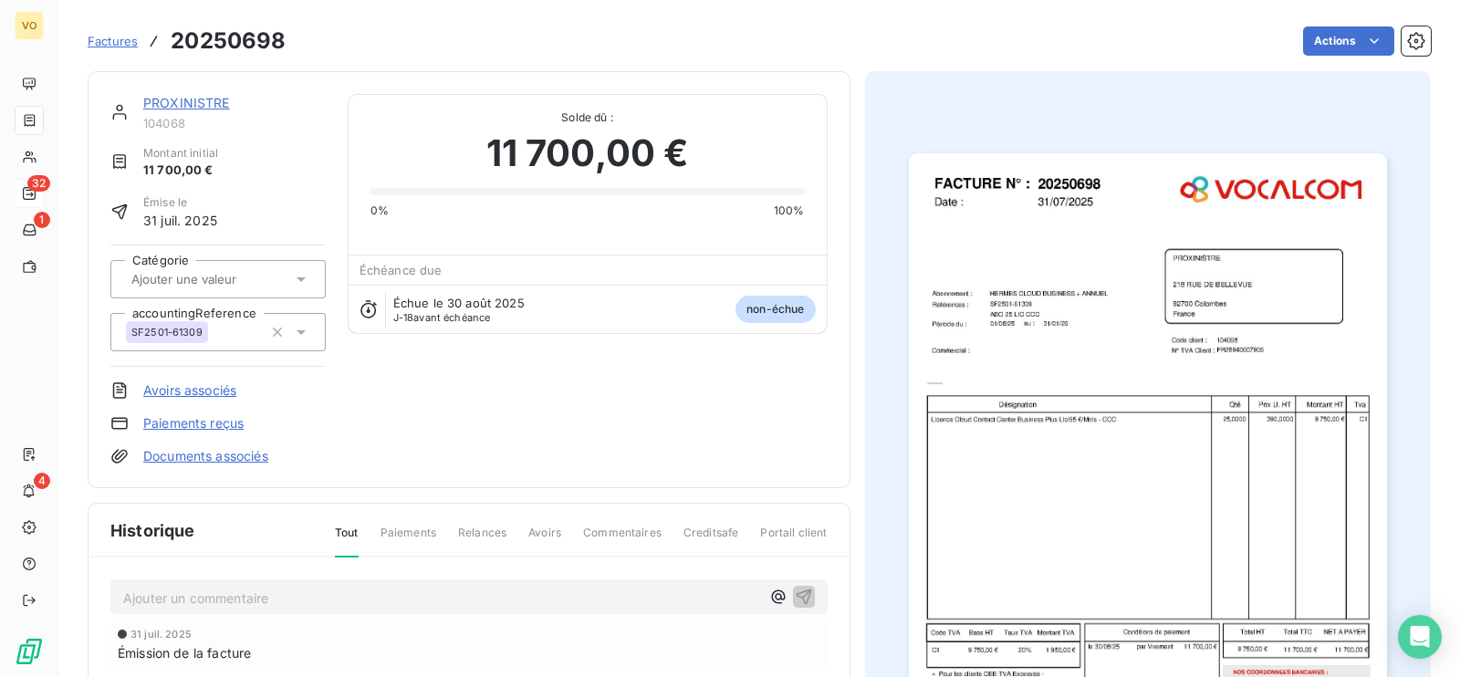
click at [998, 488] on img "button" at bounding box center [1148, 491] width 478 height 676
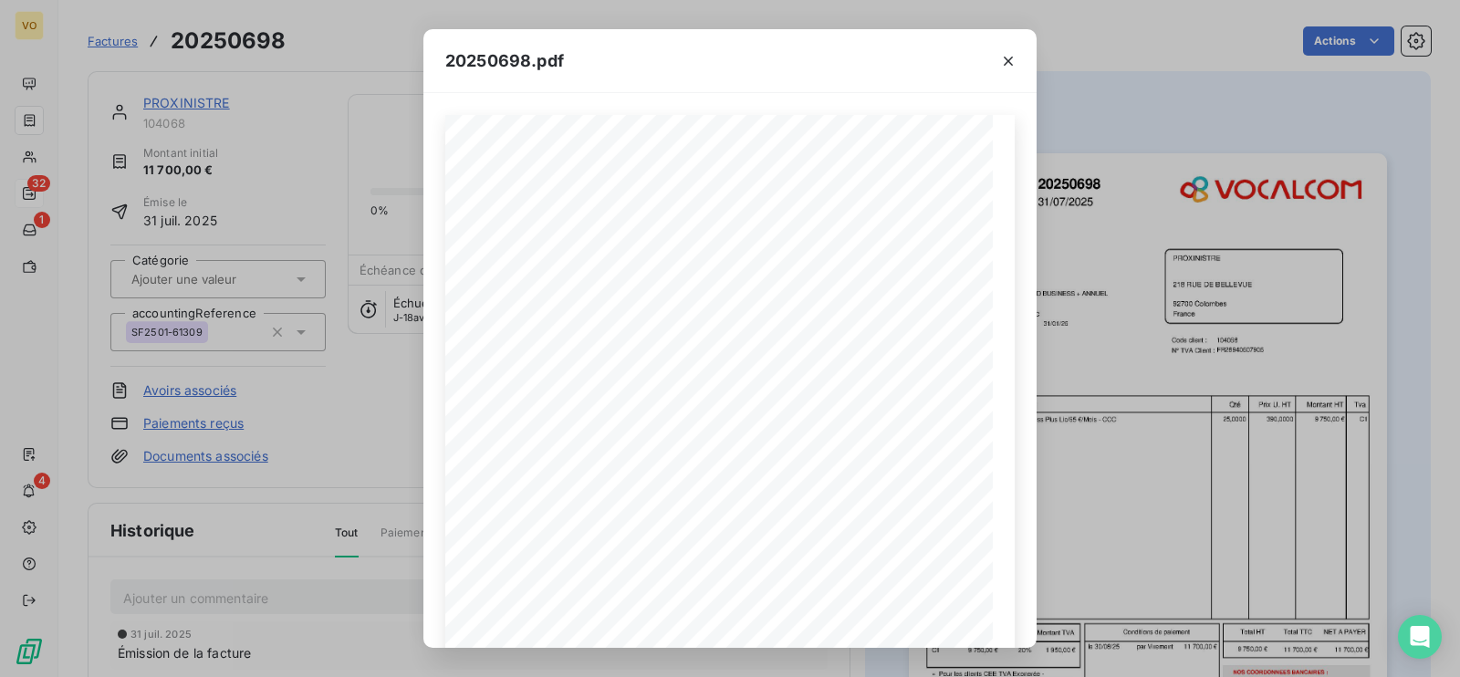
click at [32, 182] on div "20250698.pdf Références : FACTURE N° : PROXINISTRE [STREET_ADDRESS] FR289406079…" at bounding box center [730, 338] width 1460 height 677
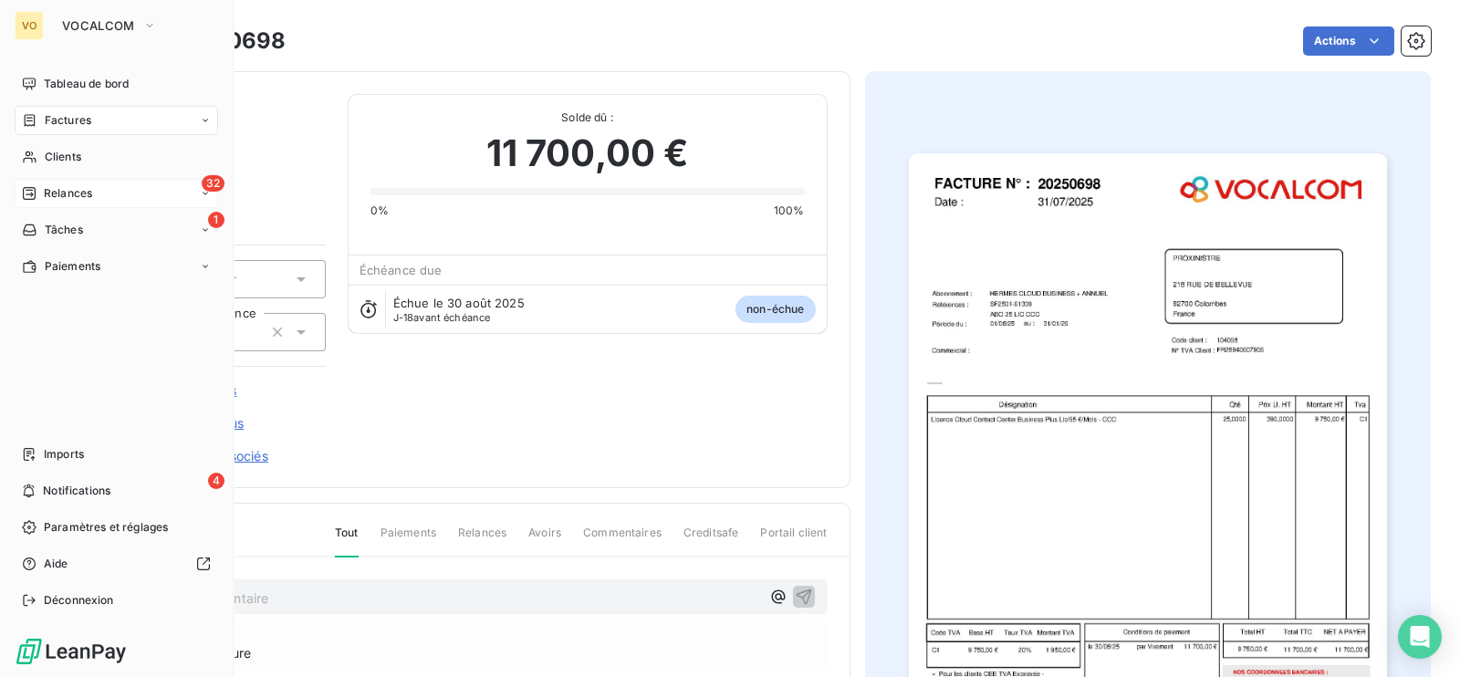
click at [73, 193] on span "Relances" at bounding box center [68, 193] width 48 height 16
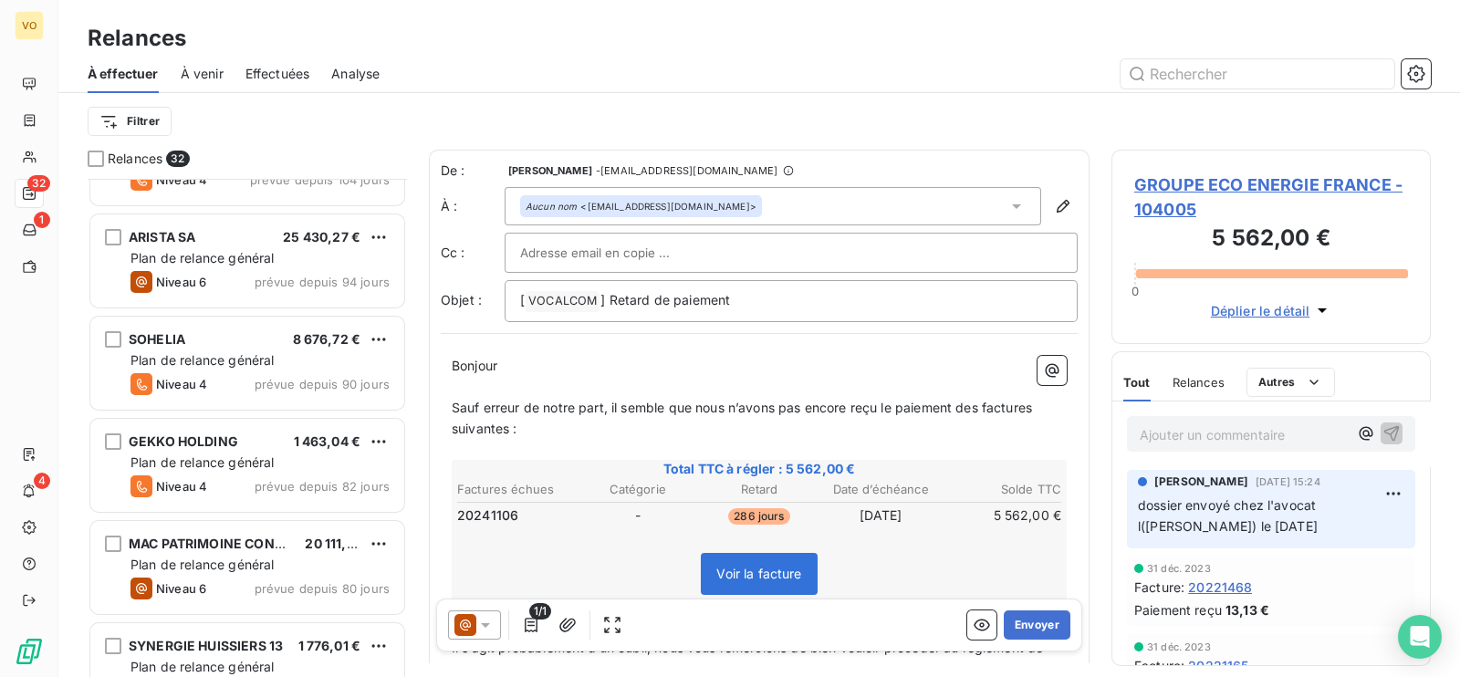
scroll to position [1711, 0]
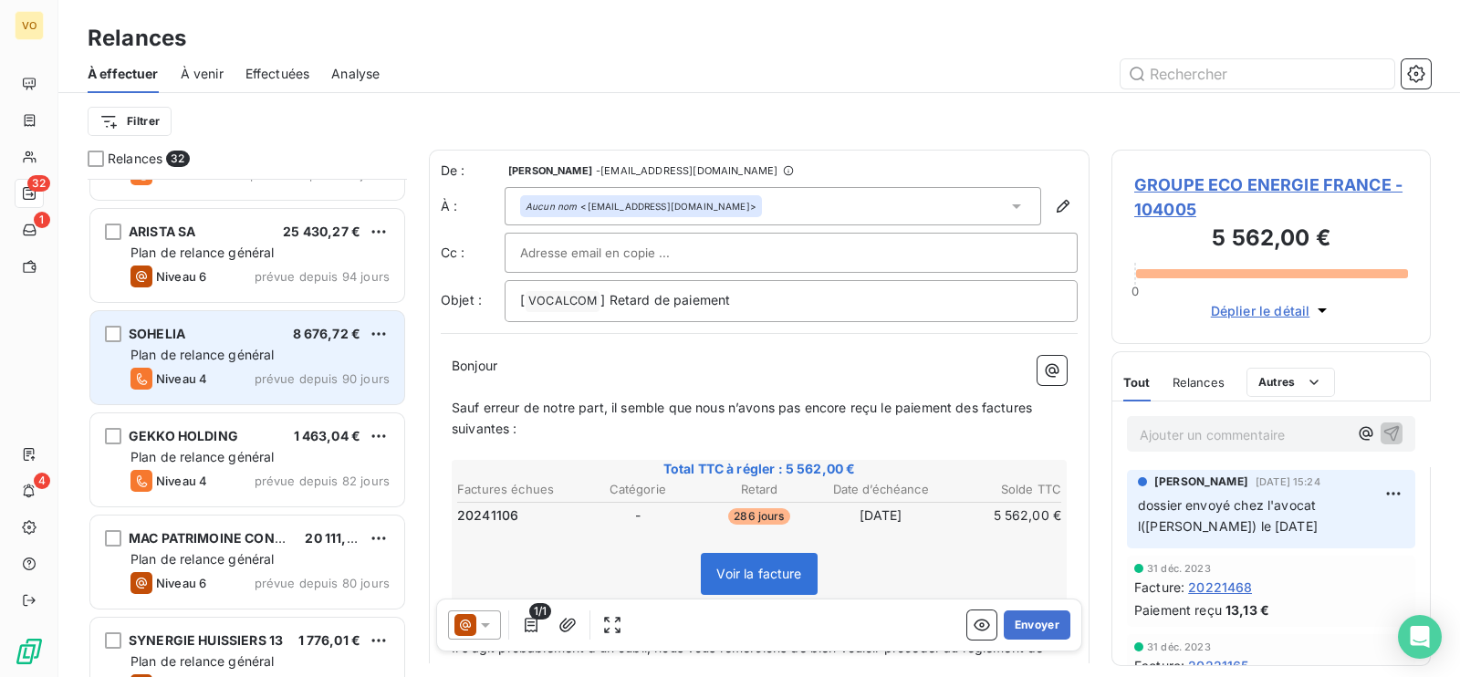
click at [255, 364] on div "SOHELIA 8 676,72 € Plan de relance général [PERSON_NAME] 4 prévue depuis 90 jou…" at bounding box center [247, 357] width 314 height 93
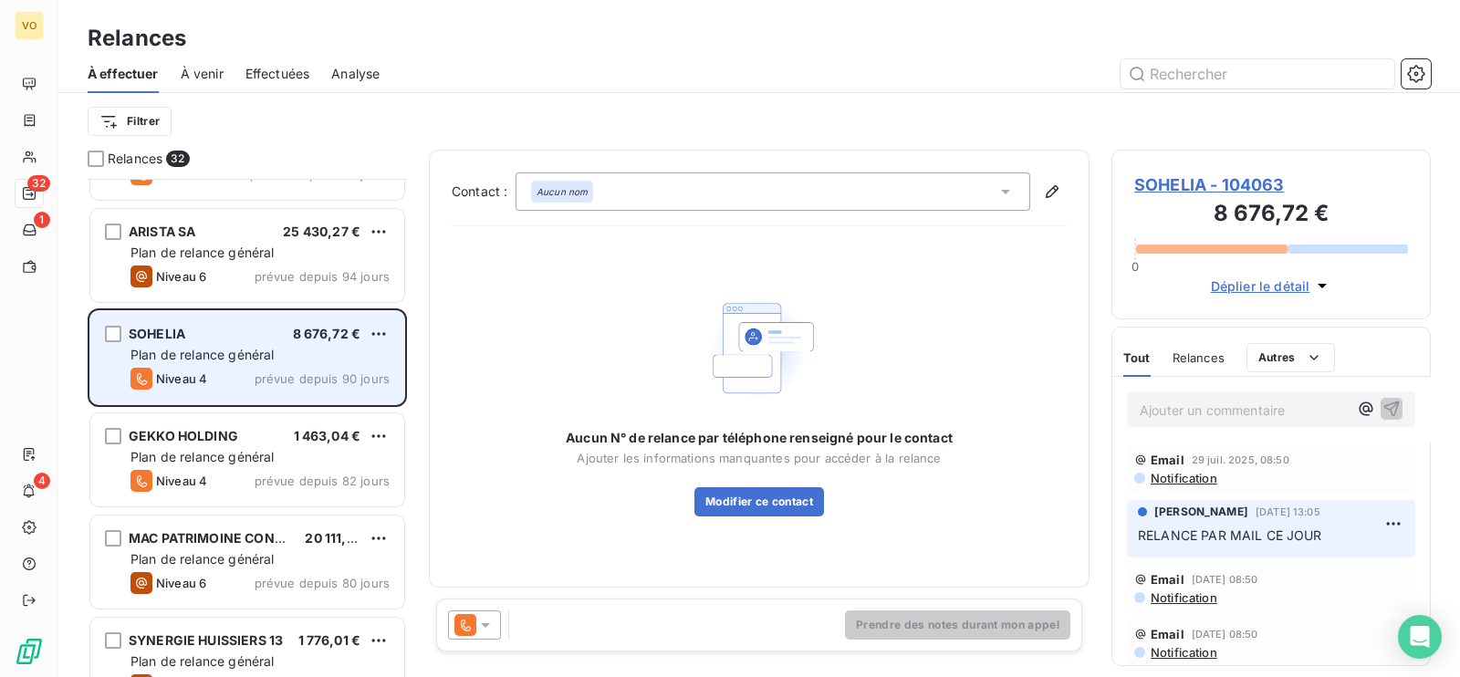
click at [259, 364] on div "SOHELIA 8 676,72 € Plan de relance général [PERSON_NAME] 4 prévue depuis 90 jou…" at bounding box center [247, 357] width 314 height 93
click at [258, 353] on span "Plan de relance général" at bounding box center [201, 355] width 143 height 16
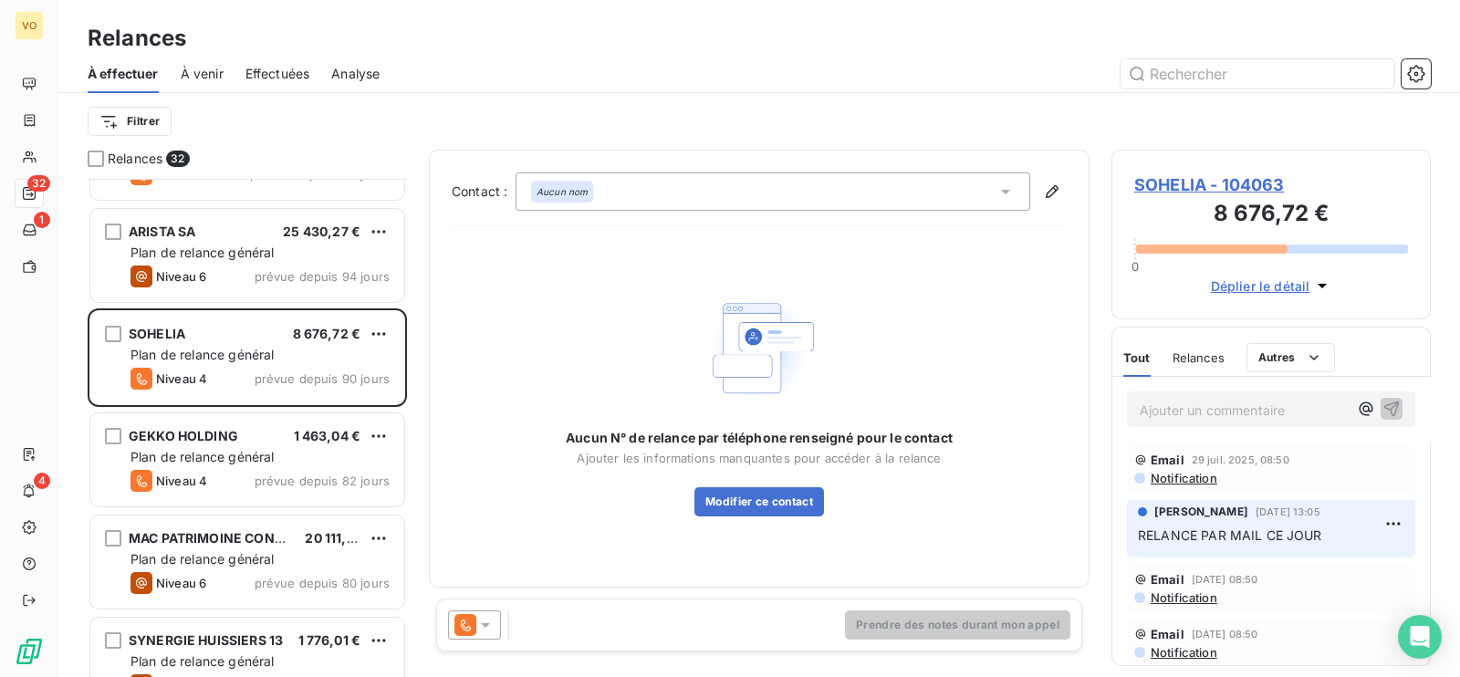
click at [1163, 178] on span "SOHELIA - 104063" at bounding box center [1271, 184] width 274 height 25
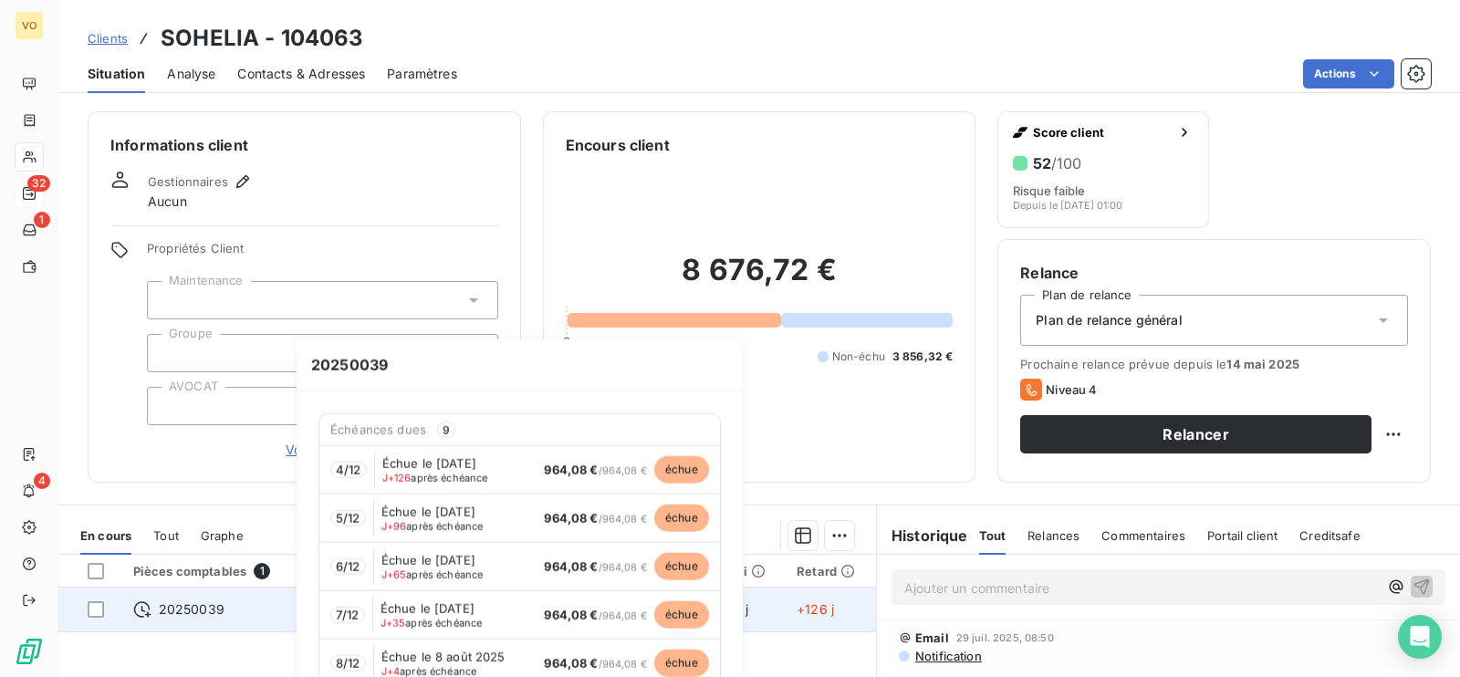
click at [239, 603] on div "20250039" at bounding box center [211, 609] width 157 height 18
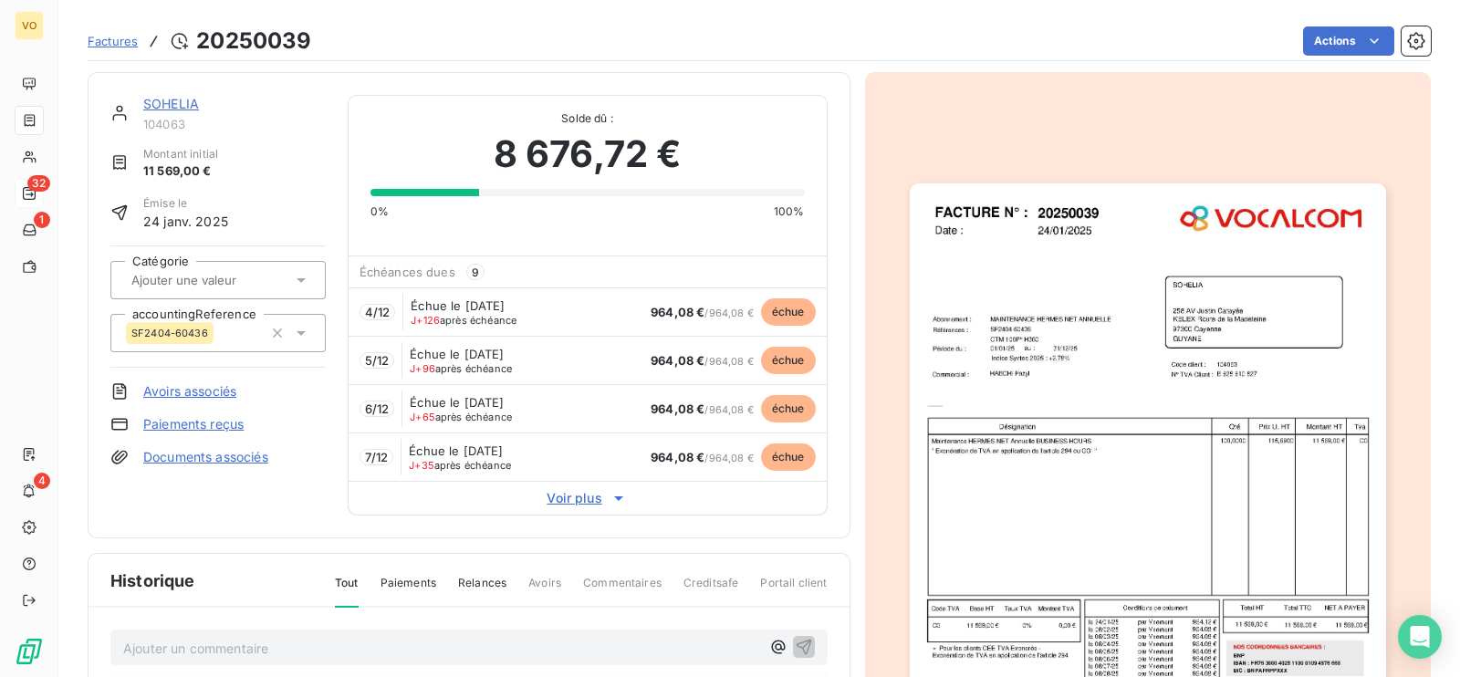
click at [561, 495] on span "Voir plus" at bounding box center [588, 498] width 478 height 18
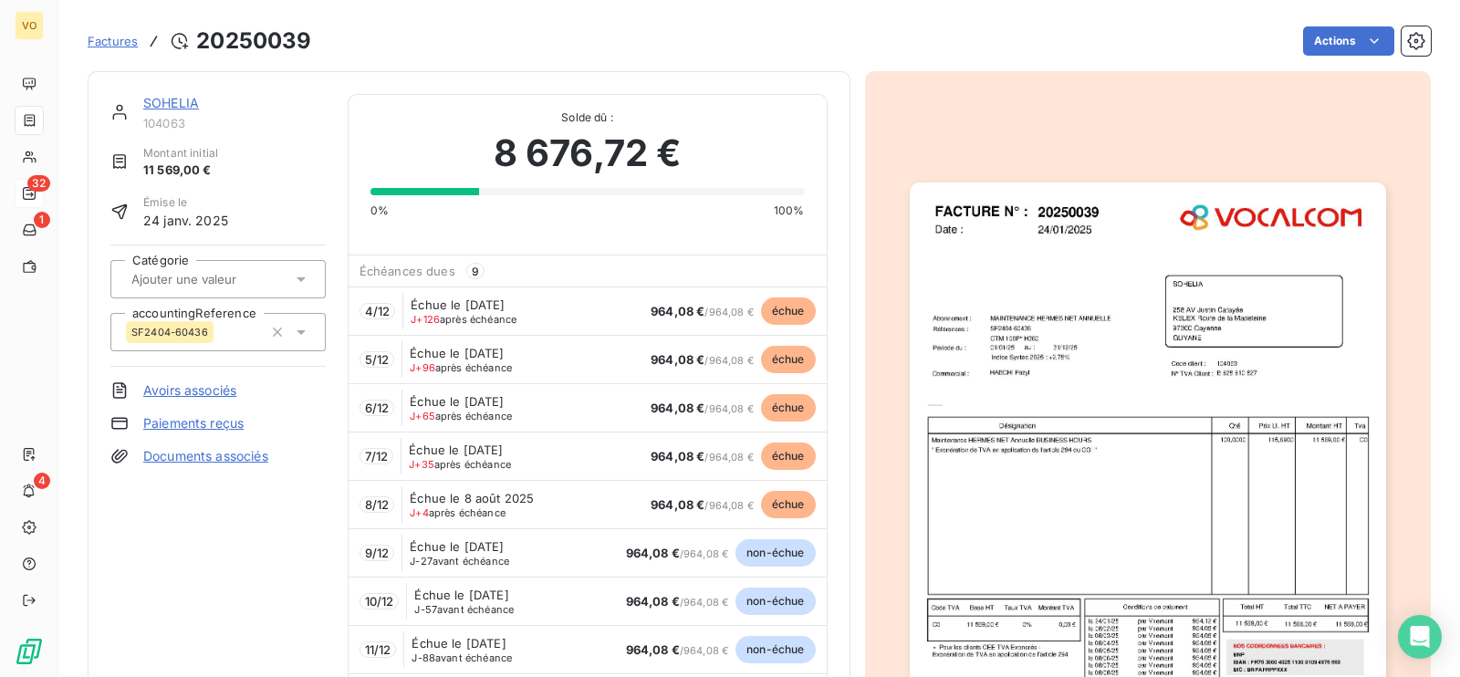
click at [161, 102] on link "SOHELIA" at bounding box center [171, 103] width 56 height 16
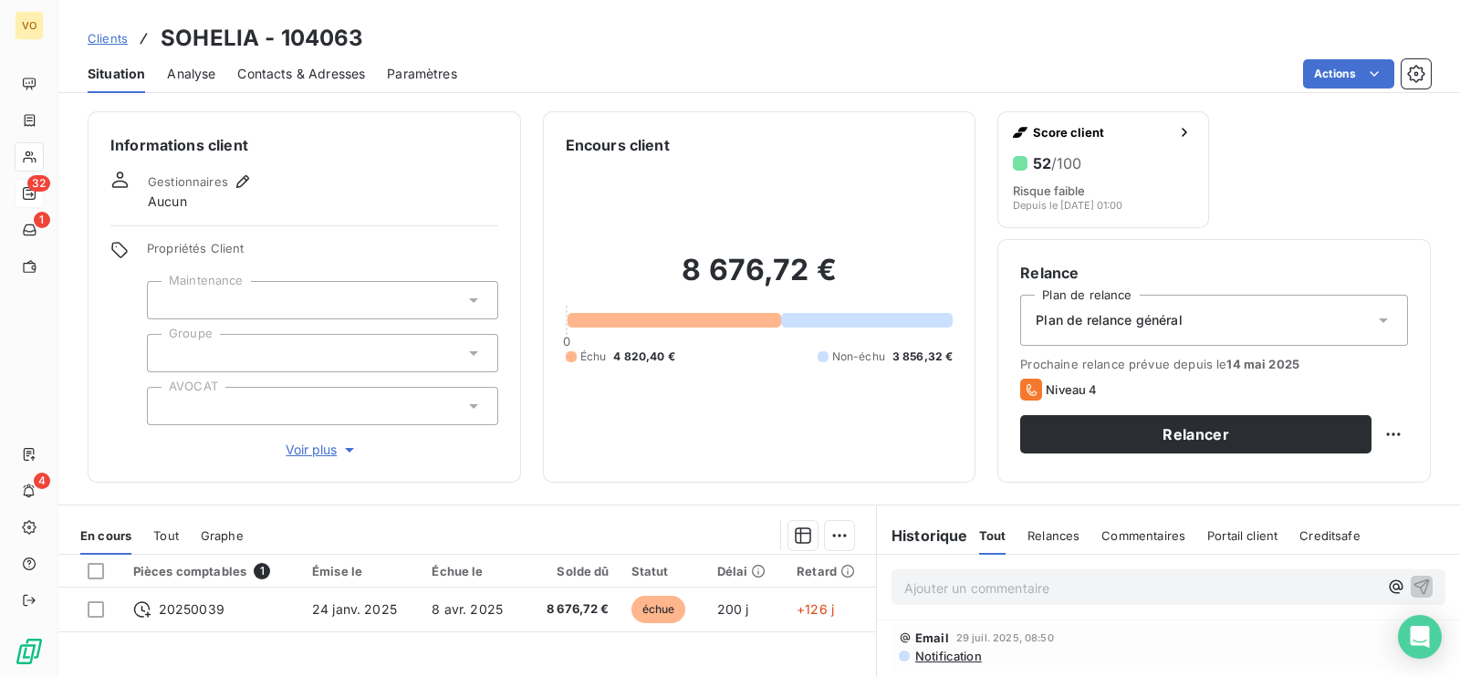
click at [671, 422] on div "8 676,72 € 0 Échu 4 820,40 € Non-échu 3 856,32 €" at bounding box center [760, 308] width 388 height 304
click at [917, 596] on p "Ajouter un commentaire ﻿" at bounding box center [1141, 588] width 474 height 23
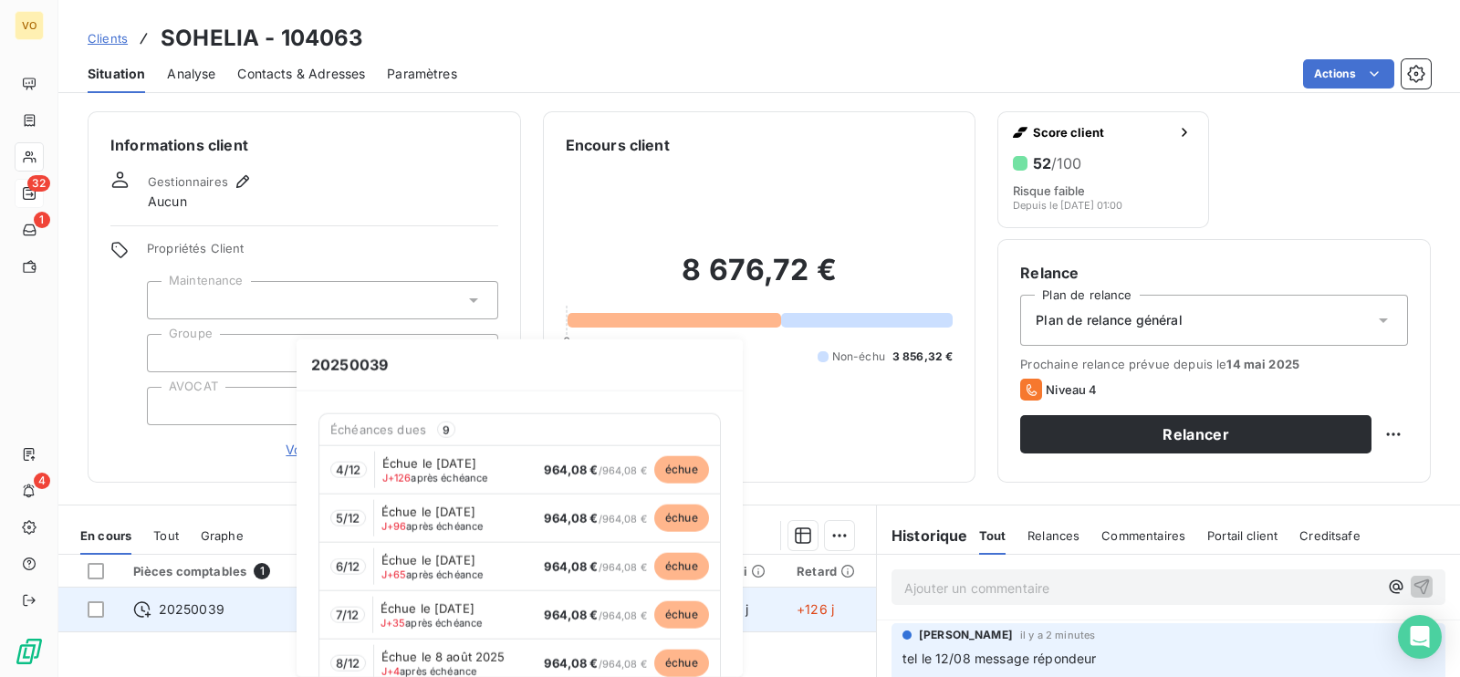
click at [223, 604] on div "20250039" at bounding box center [211, 609] width 157 height 18
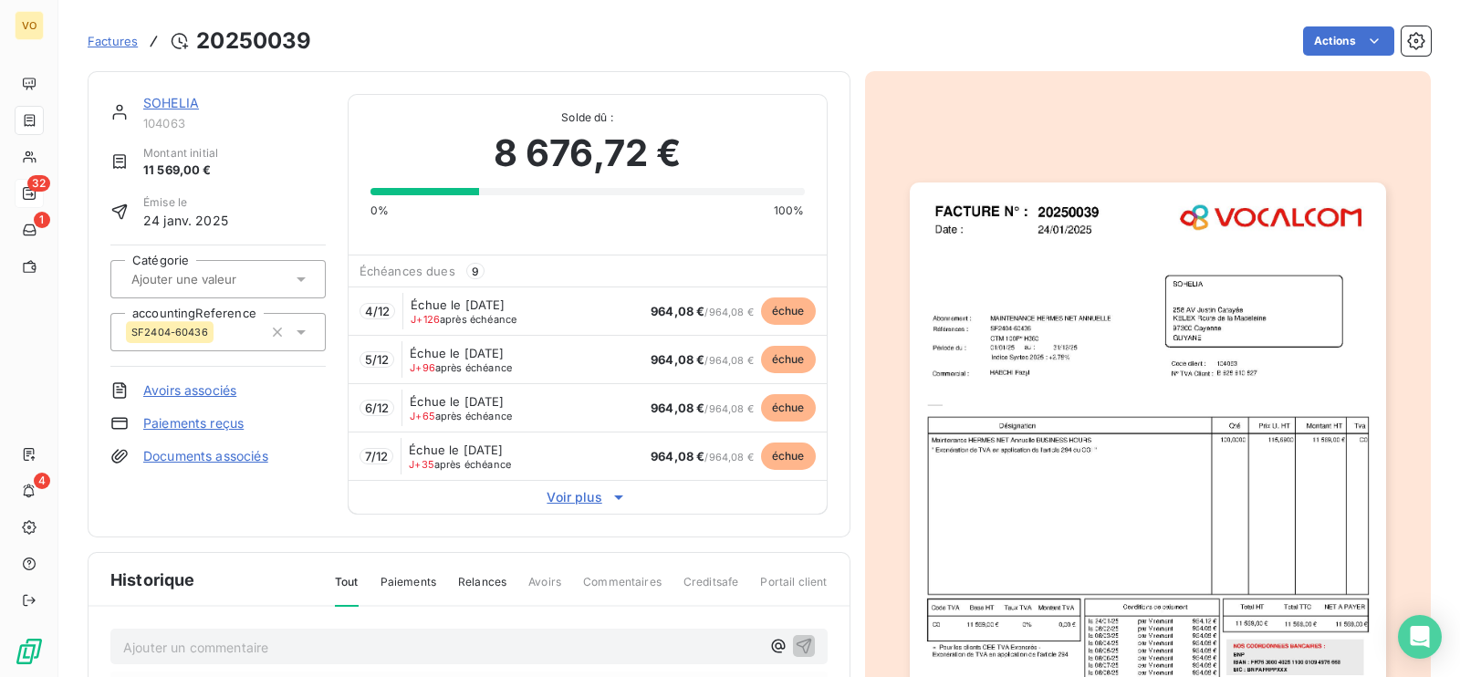
click at [576, 490] on span "Voir plus" at bounding box center [588, 497] width 478 height 18
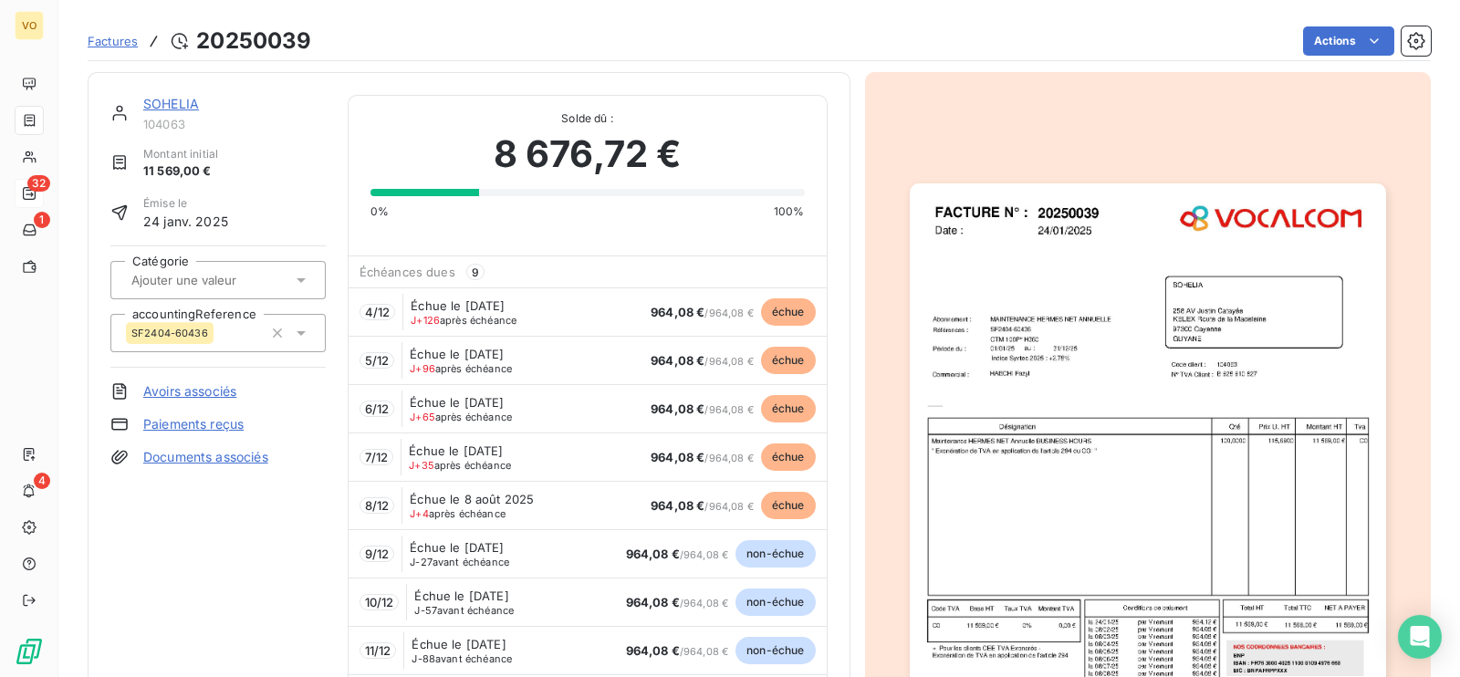
click at [162, 98] on link "SOHELIA" at bounding box center [171, 104] width 56 height 16
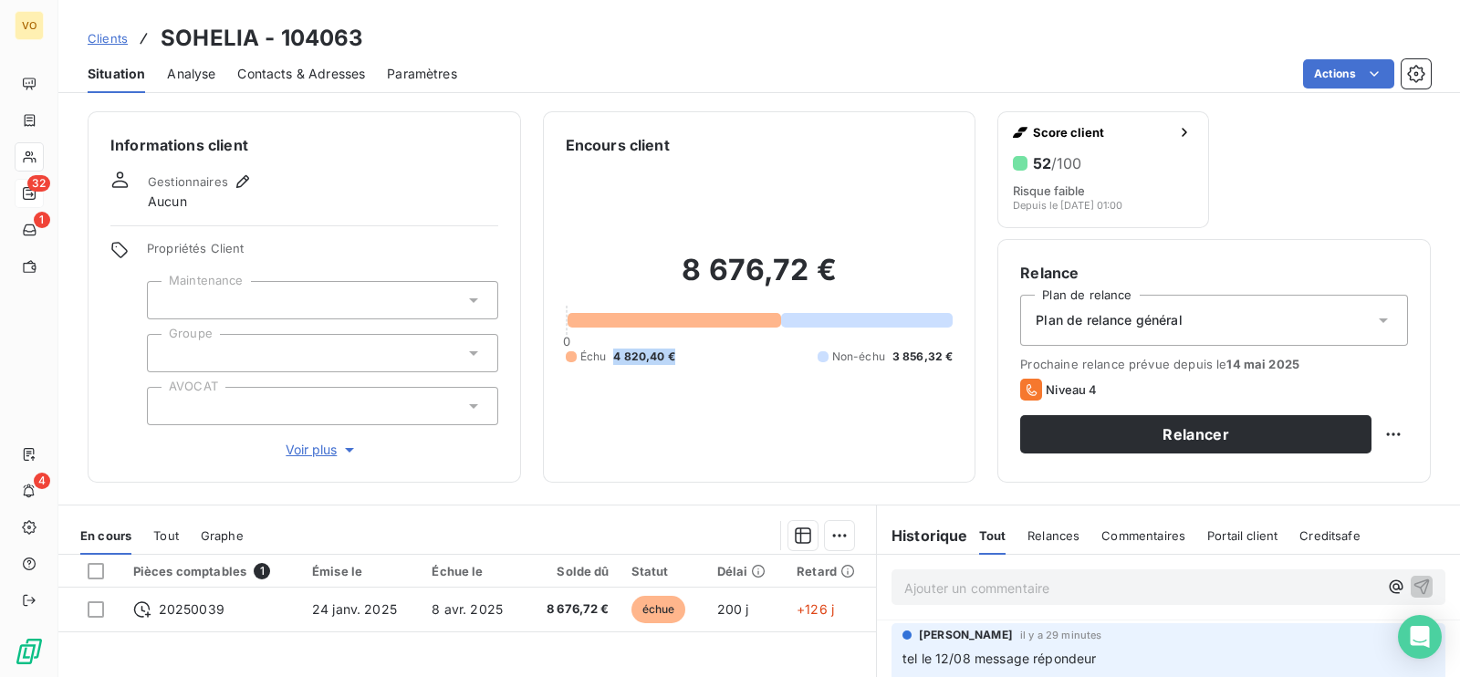
drag, startPoint x: 611, startPoint y: 353, endPoint x: 681, endPoint y: 354, distance: 69.4
click at [681, 354] on div "Échu 4 820,40 € Non-échu 3 856,32 €" at bounding box center [760, 357] width 388 height 16
copy span "4 820,40 €"
click at [933, 591] on p "Ajouter un commentaire ﻿" at bounding box center [1141, 588] width 474 height 23
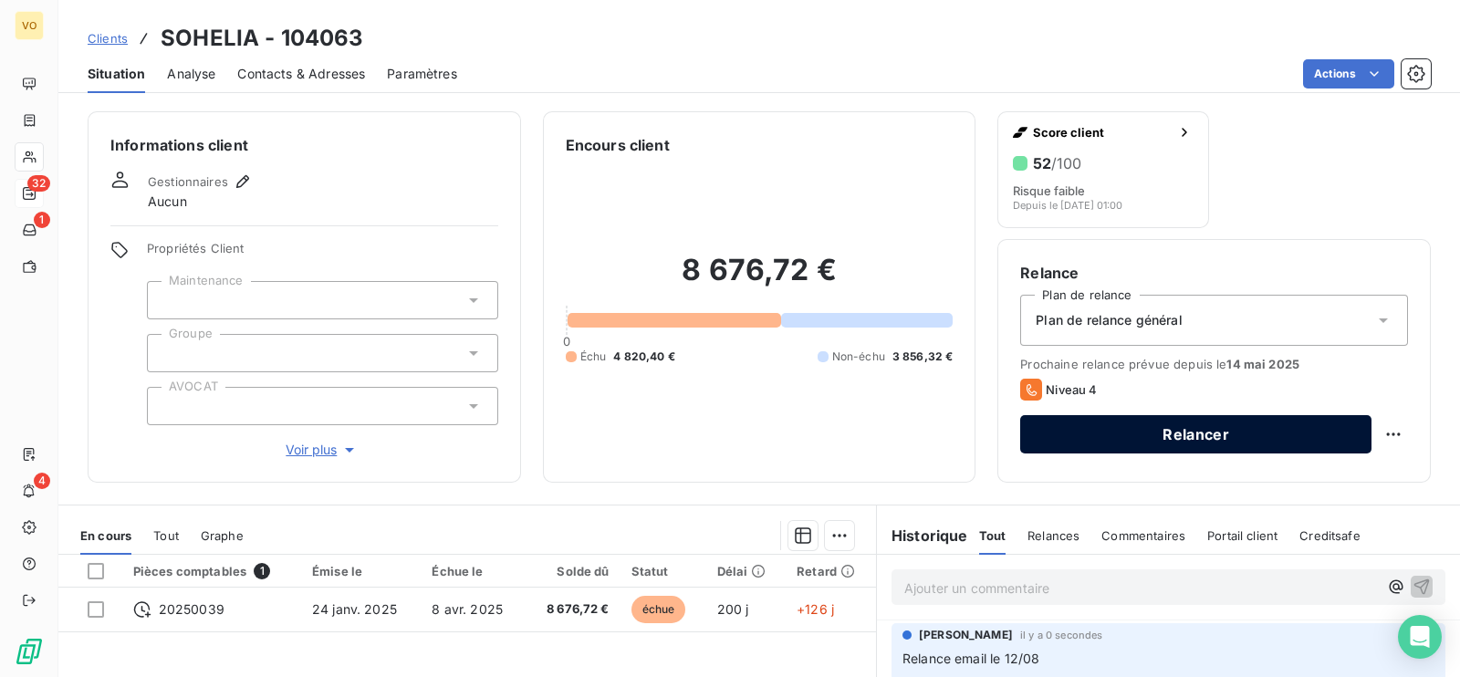
click at [1177, 433] on button "Relancer" at bounding box center [1195, 434] width 351 height 38
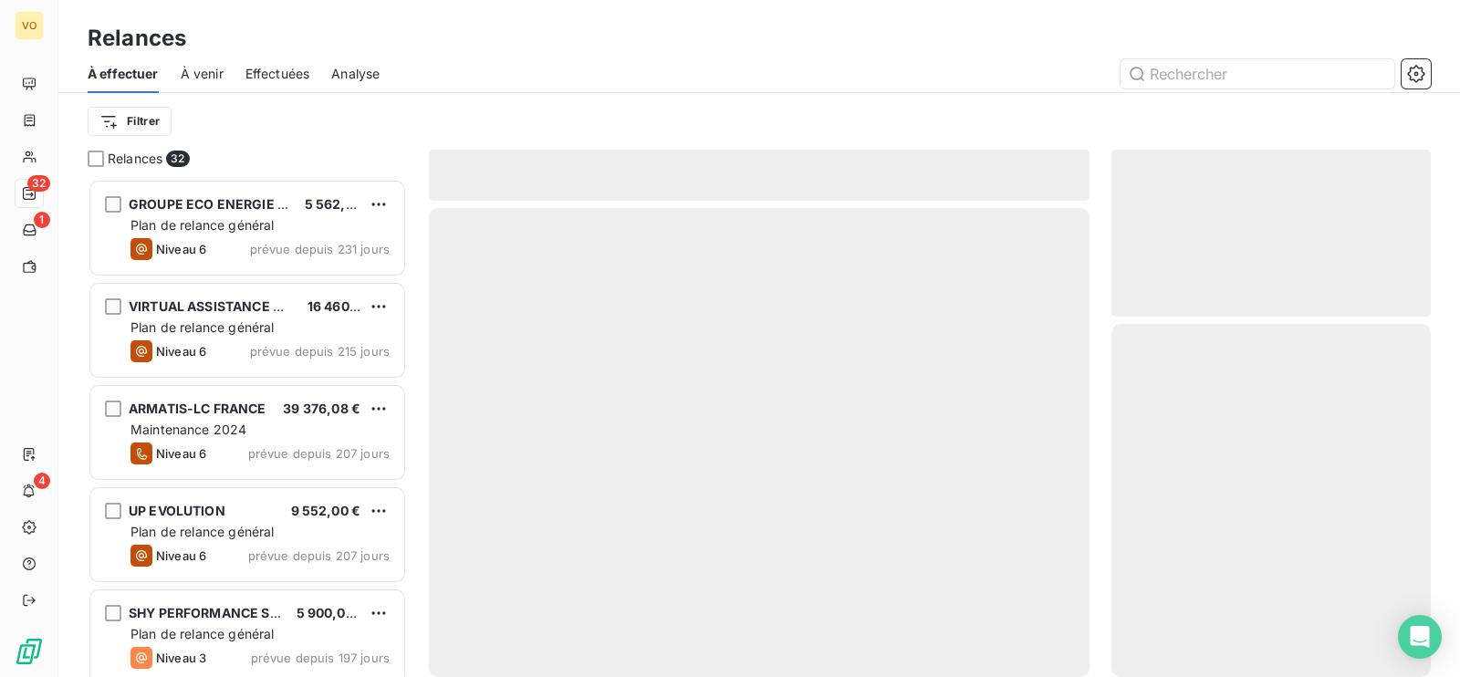
scroll to position [480, 301]
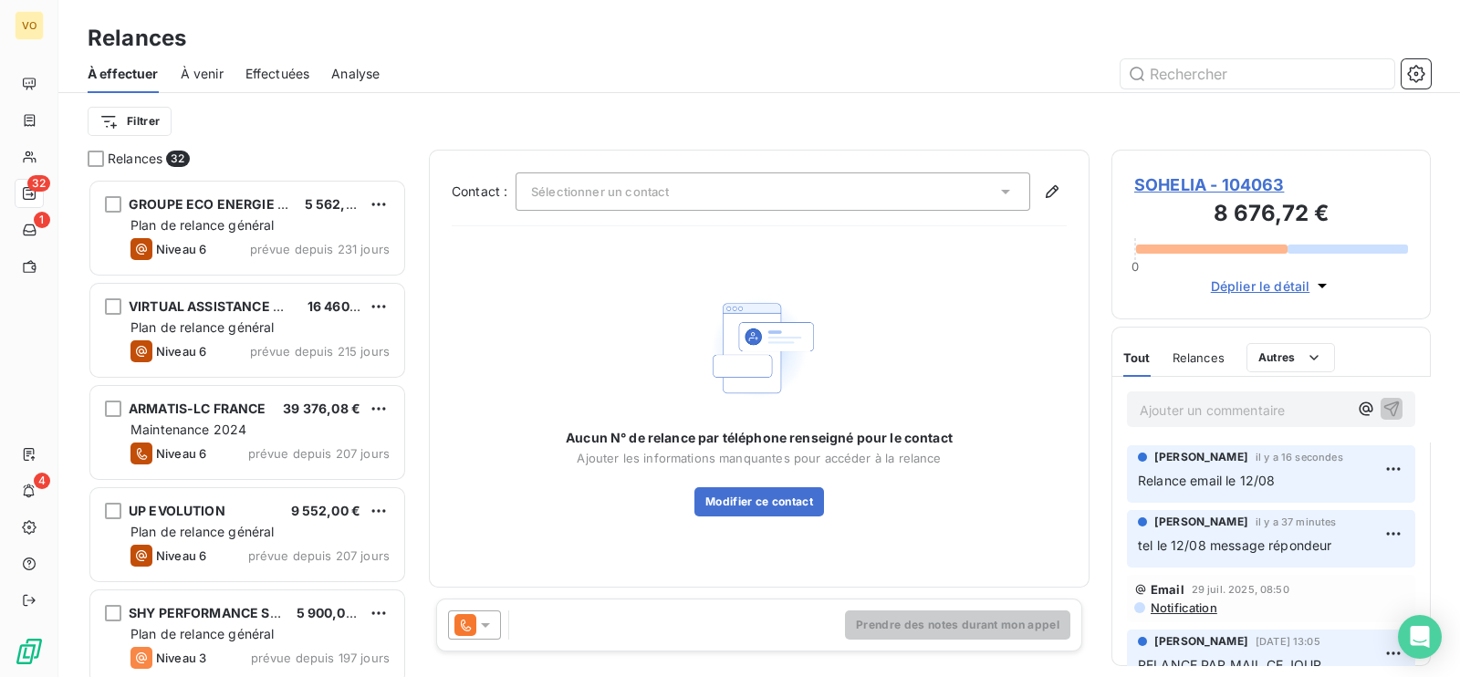
click at [568, 191] on span "Sélectionner un contact" at bounding box center [600, 191] width 138 height 15
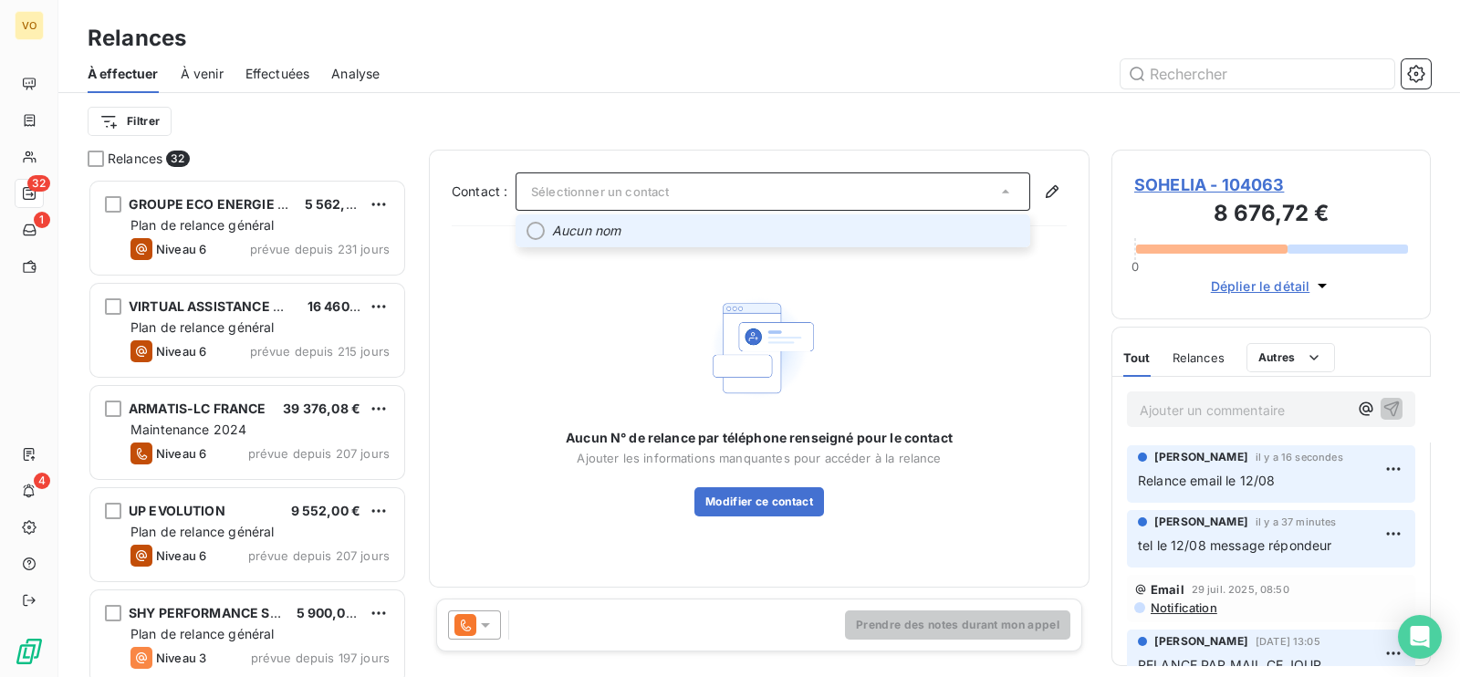
click at [584, 321] on div "Aucun N° de relance par téléphone renseigné pour le contact Ajouter les informa…" at bounding box center [759, 402] width 387 height 227
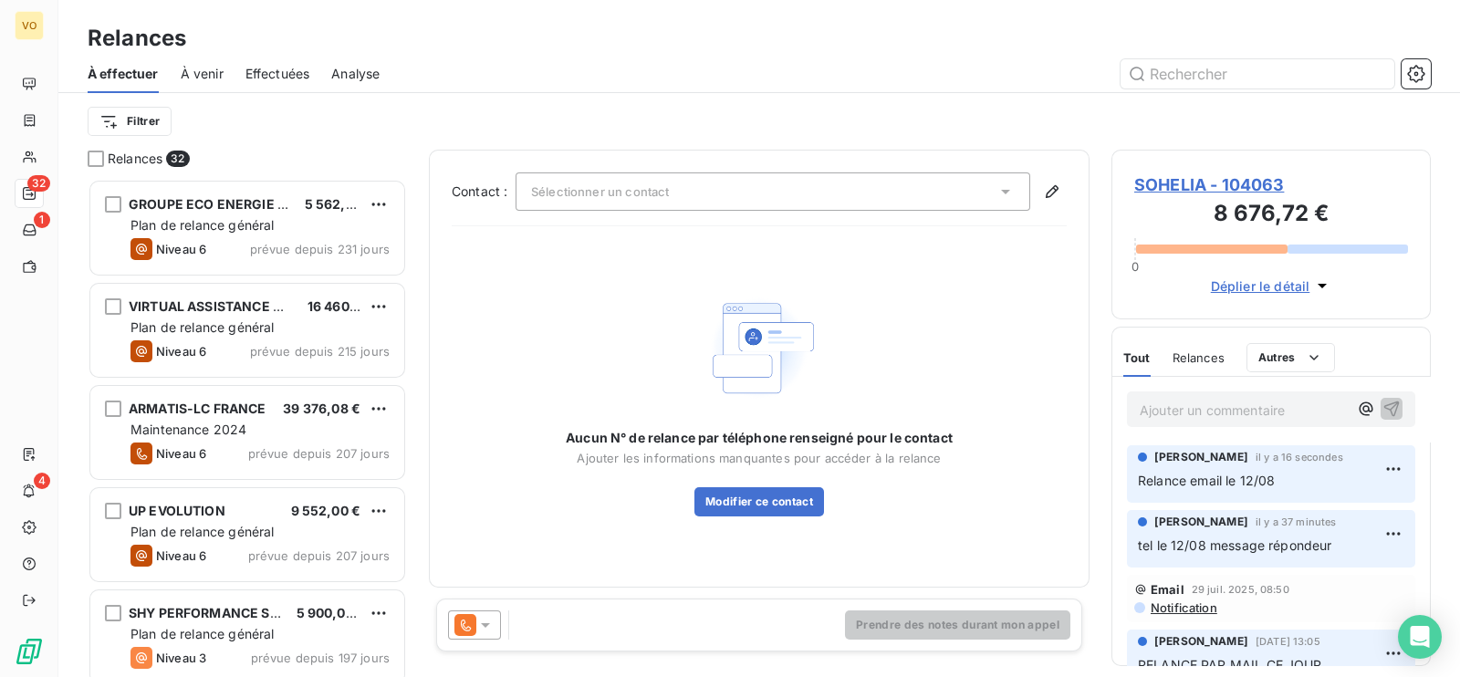
click at [1010, 189] on icon at bounding box center [1005, 191] width 18 height 18
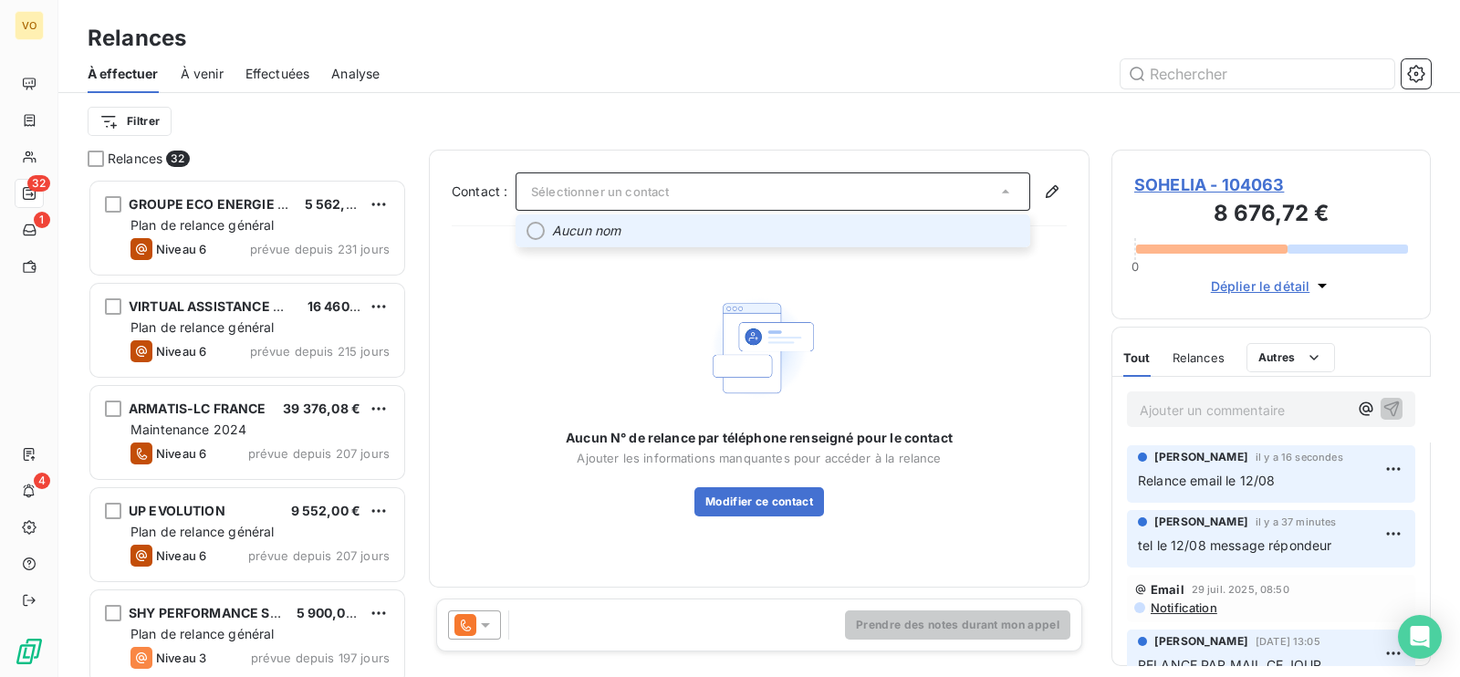
click at [573, 185] on span "Sélectionner un contact" at bounding box center [600, 191] width 138 height 15
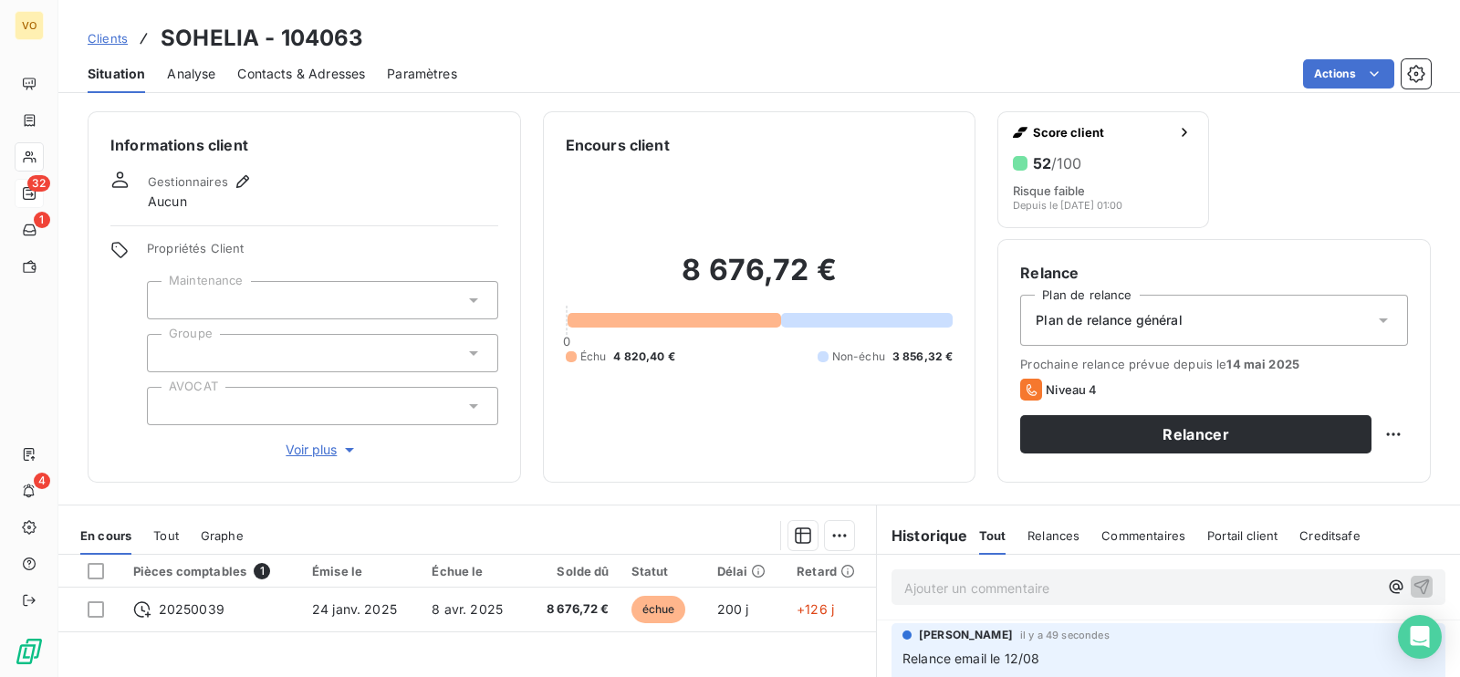
click at [286, 74] on span "Contacts & Adresses" at bounding box center [301, 74] width 128 height 18
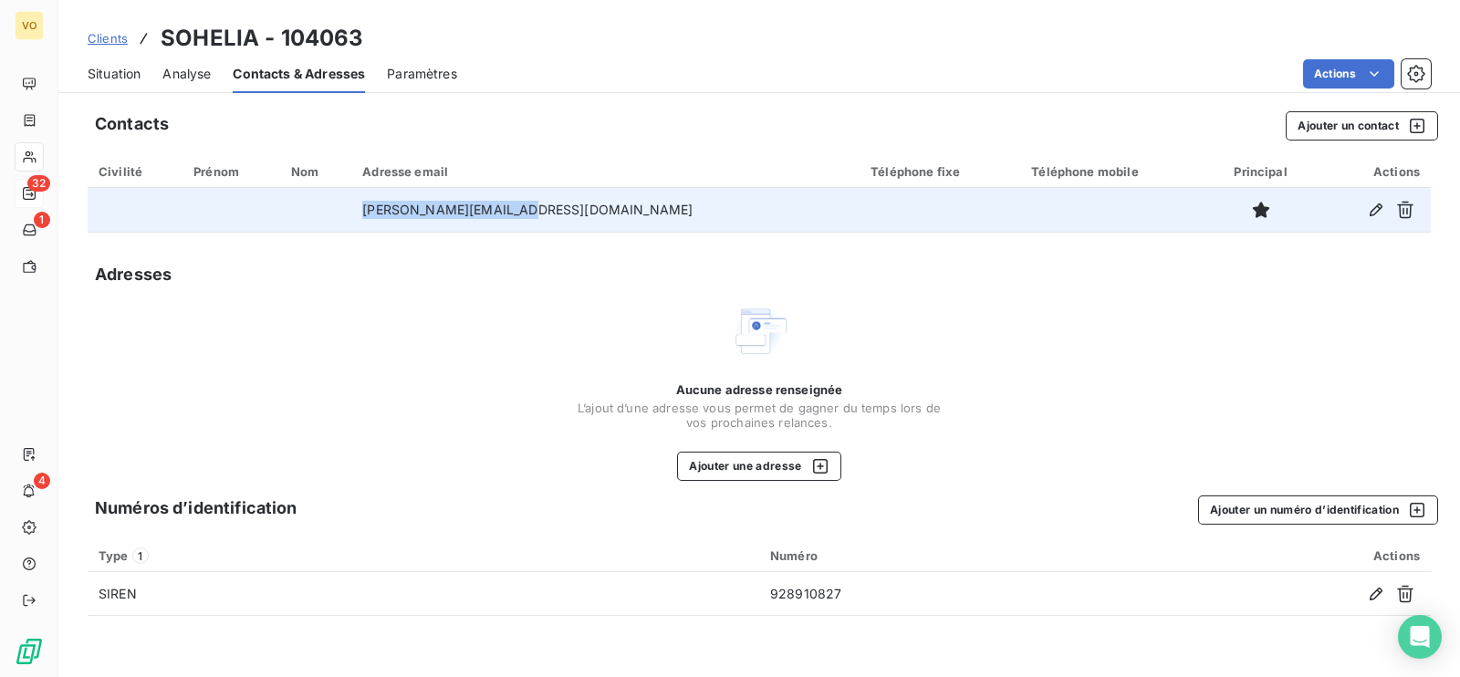
drag, startPoint x: 579, startPoint y: 215, endPoint x: 422, endPoint y: 198, distance: 157.9
click at [422, 198] on td "[PERSON_NAME][EMAIL_ADDRESS][DOMAIN_NAME]" at bounding box center [605, 210] width 508 height 44
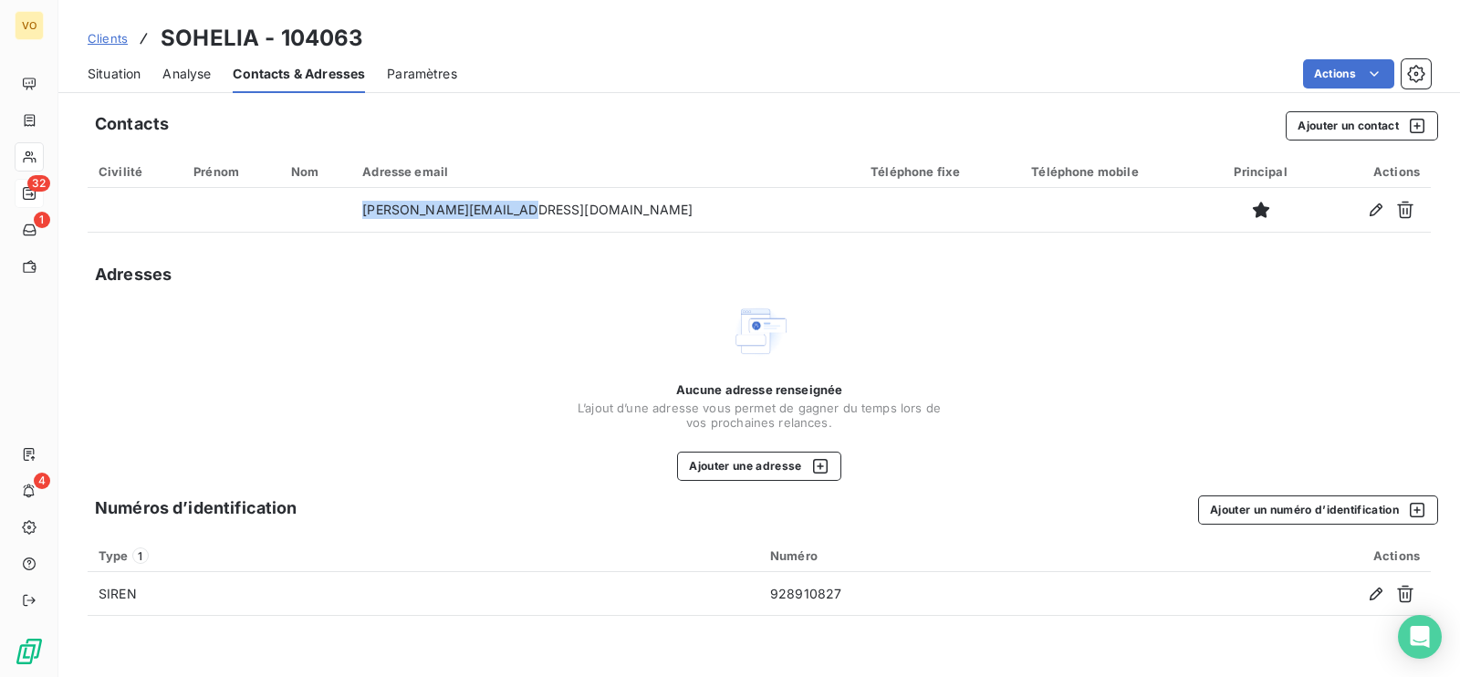
click at [695, 271] on div "Adresses" at bounding box center [759, 275] width 1343 height 26
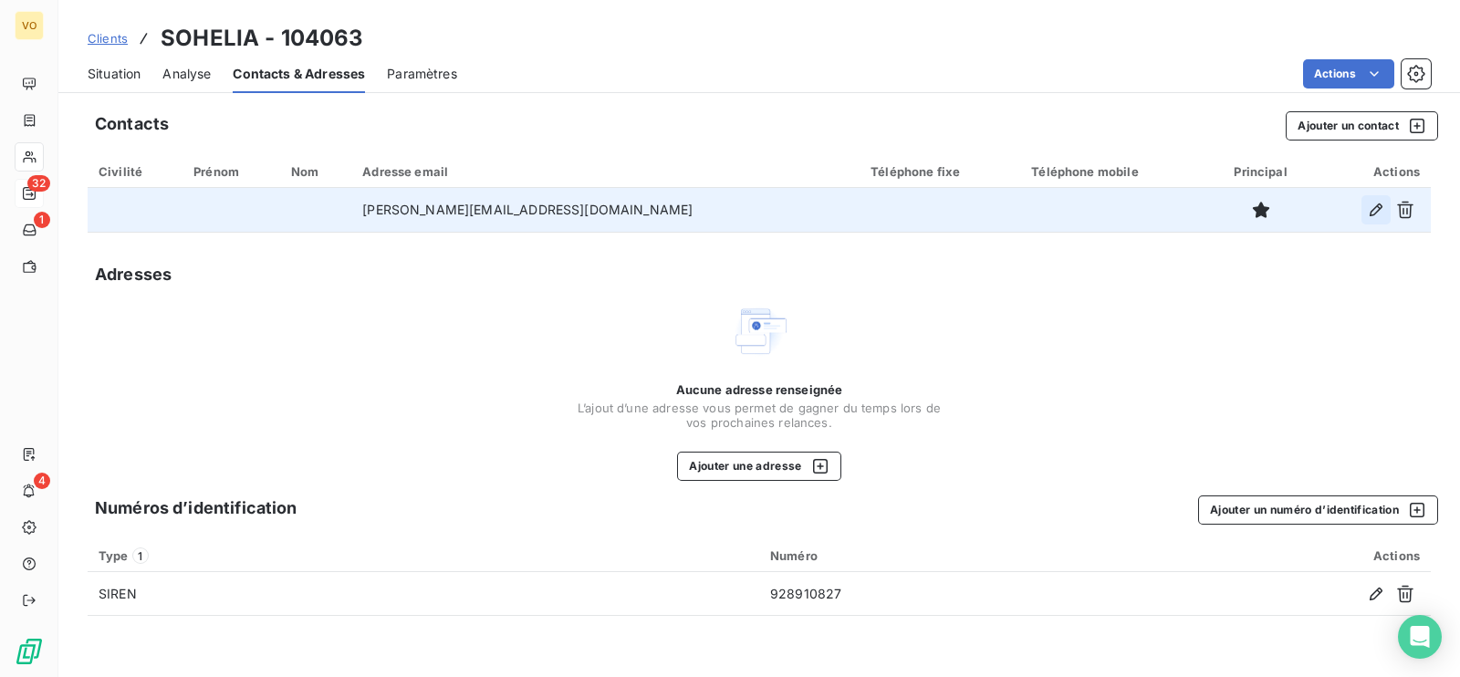
click at [1371, 208] on icon "button" at bounding box center [1376, 210] width 18 height 18
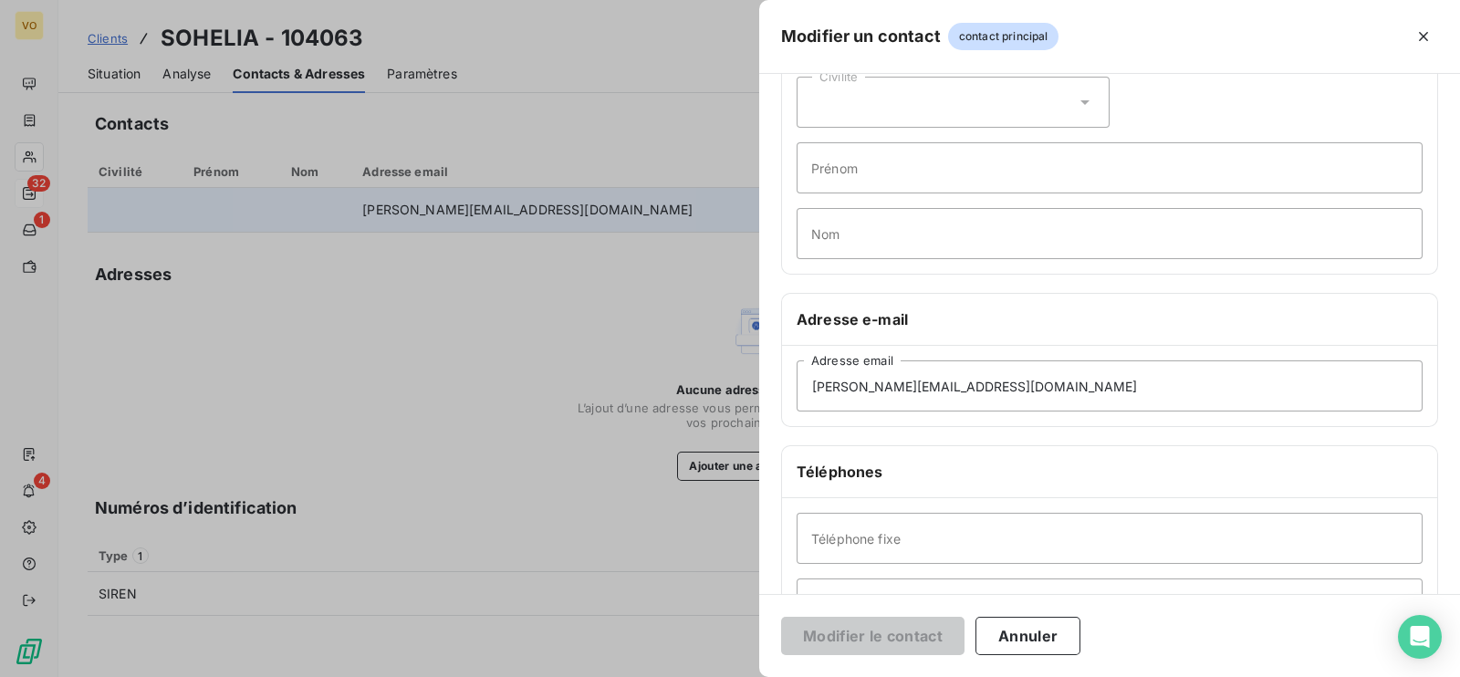
scroll to position [310, 0]
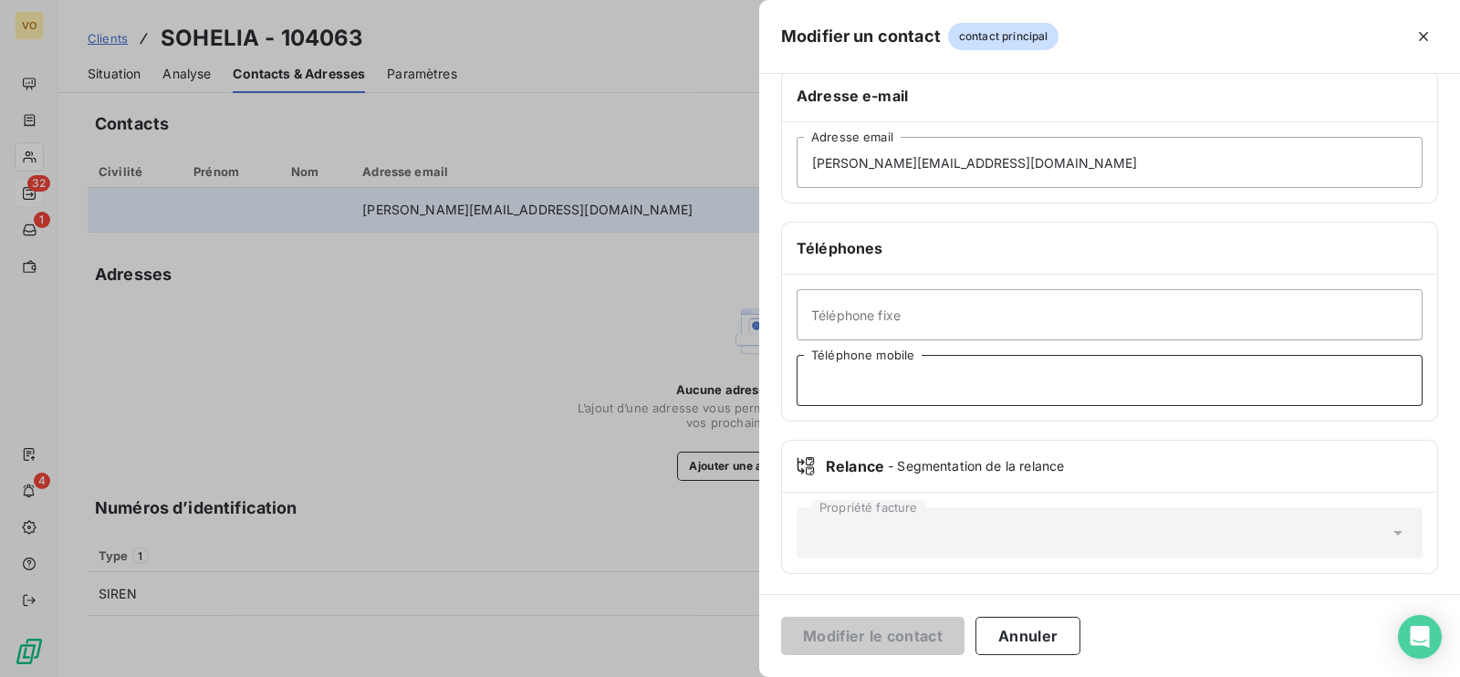
click at [891, 377] on input "Téléphone mobile" at bounding box center [1110, 380] width 626 height 51
type input "0660214348"
click at [896, 640] on button "Modifier le contact" at bounding box center [872, 636] width 183 height 38
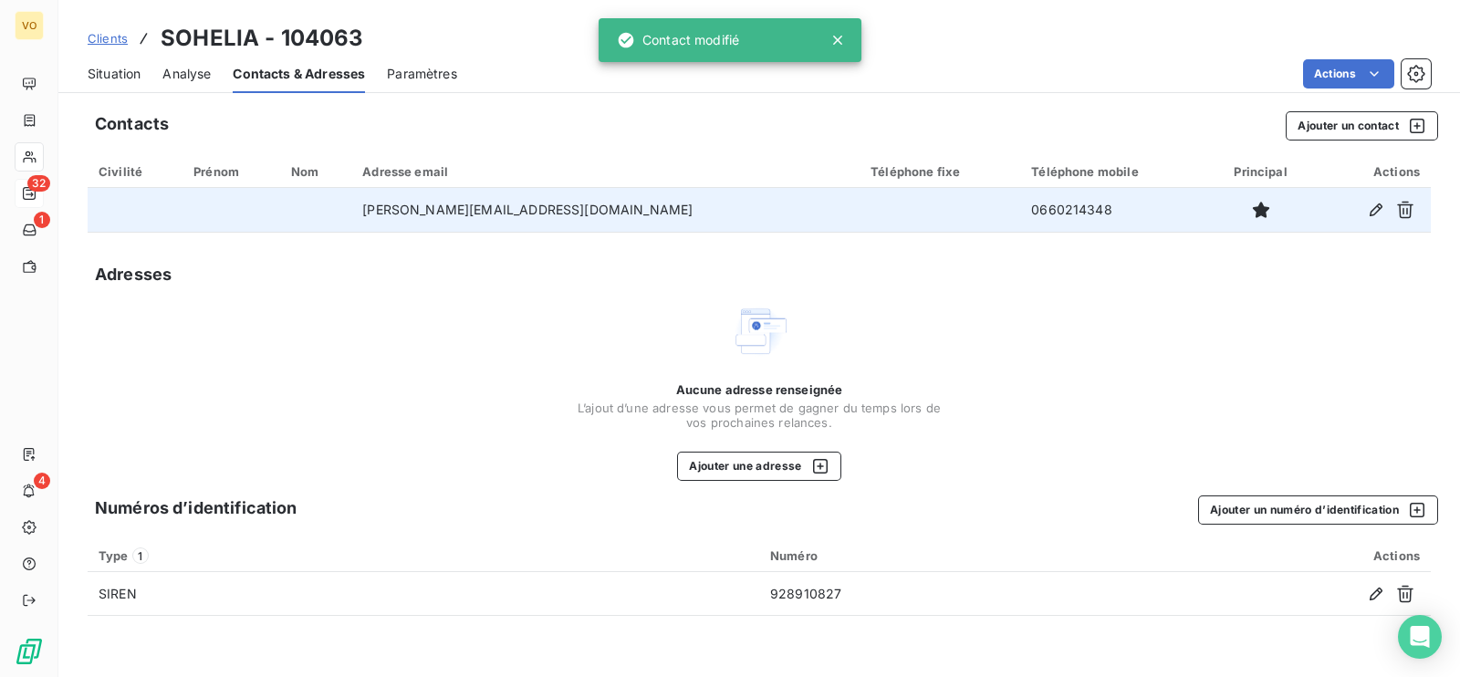
click at [1053, 335] on div "Aucune adresse renseignée L’ajout d’une adresse vous permet de gagner du temps …" at bounding box center [759, 391] width 1343 height 179
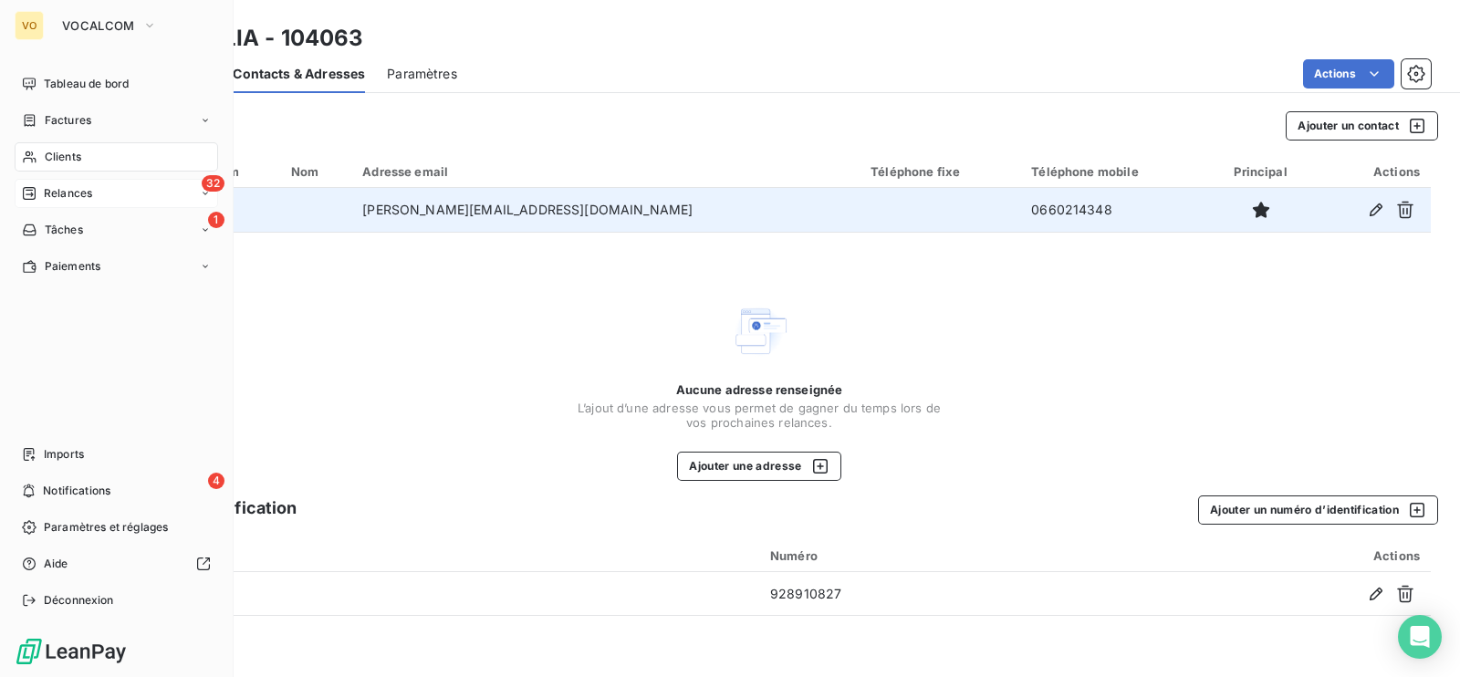
click at [54, 193] on span "Relances" at bounding box center [68, 193] width 48 height 16
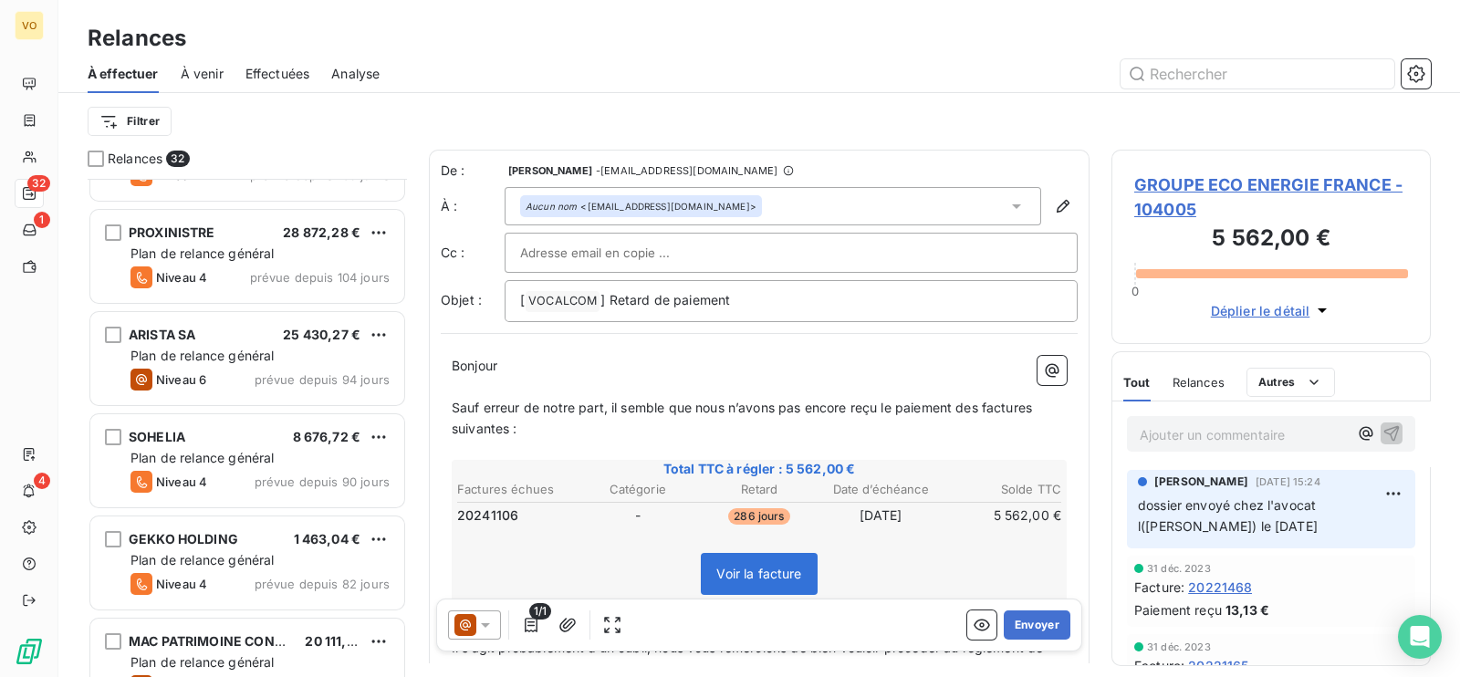
scroll to position [1597, 0]
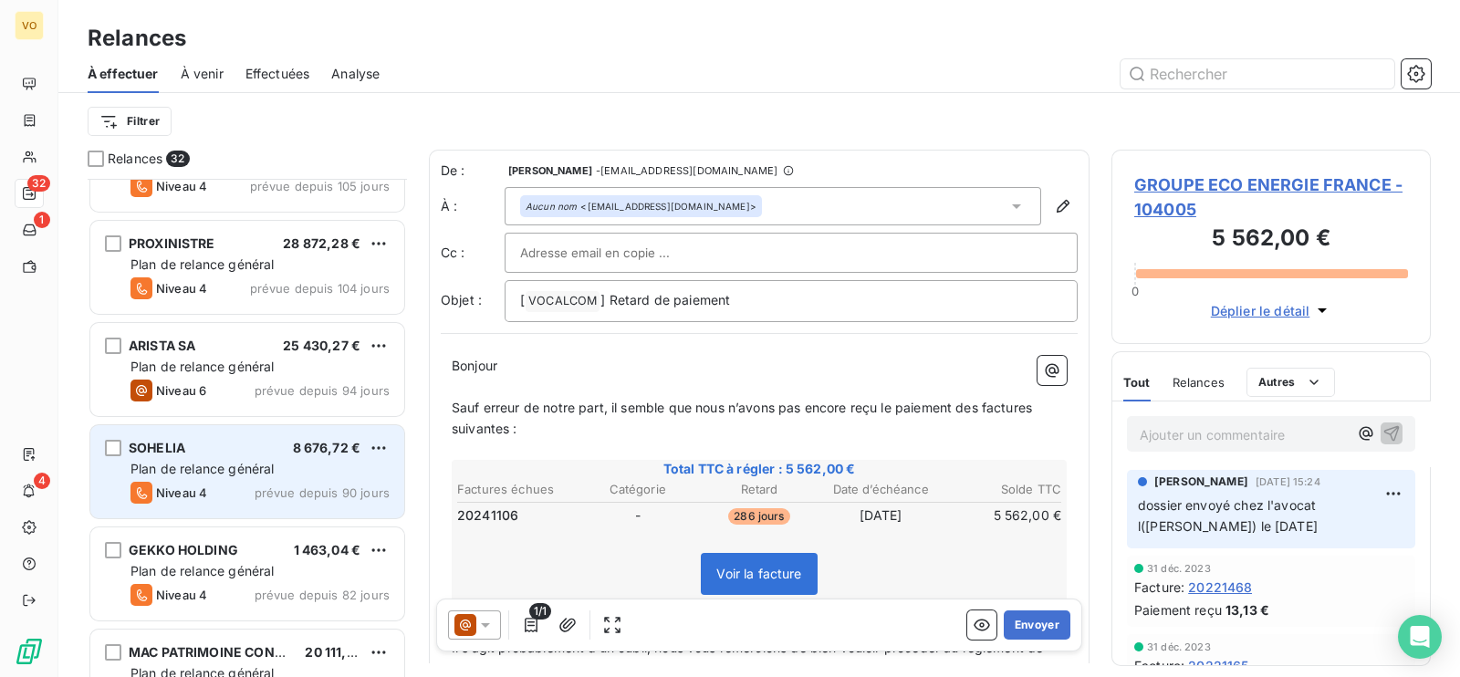
click at [193, 464] on span "Plan de relance général" at bounding box center [201, 469] width 143 height 16
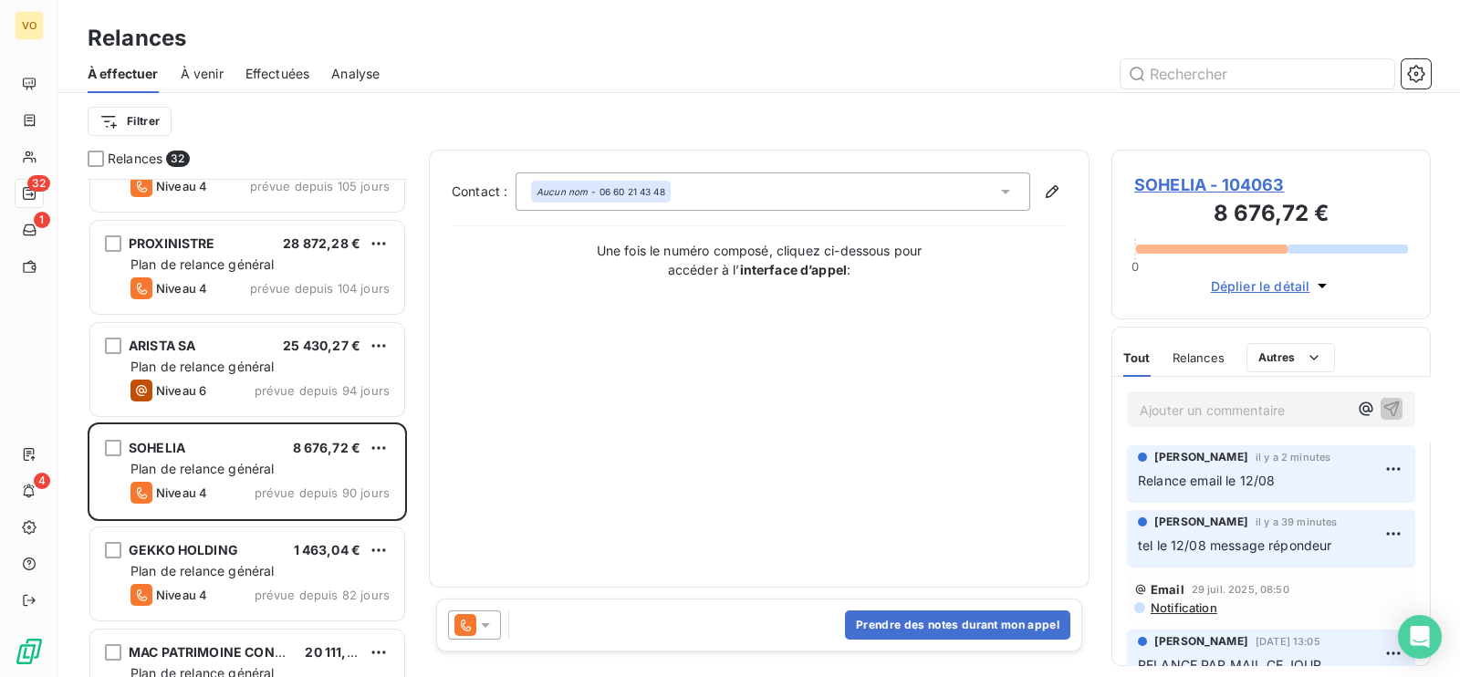
click at [588, 631] on div "Prendre des notes durant mon appel" at bounding box center [759, 625] width 646 height 53
click at [542, 622] on div "Prendre des notes durant mon appel" at bounding box center [759, 625] width 646 height 53
click at [742, 413] on div "Contact : Aucun nom - 06 60 21 43 48 Une fois le numéro composé, cliquez ci-des…" at bounding box center [759, 368] width 615 height 392
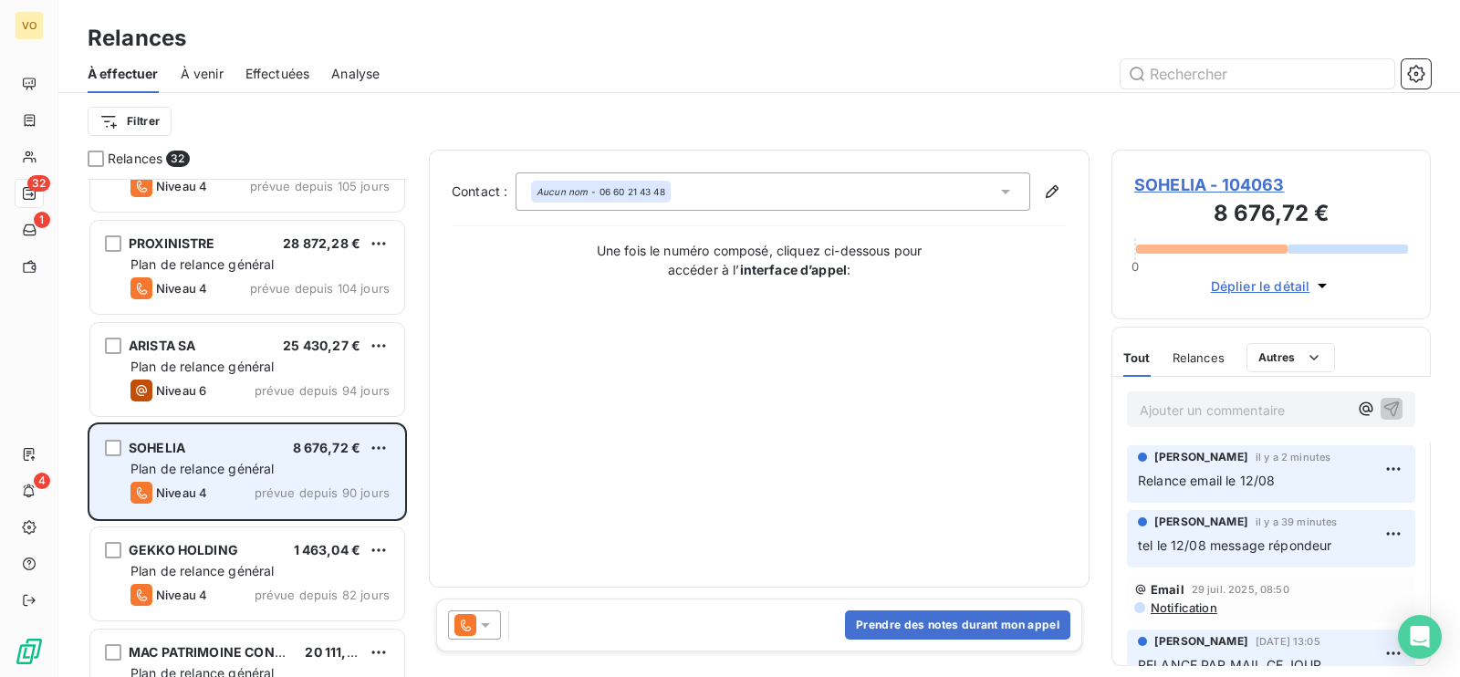
click at [213, 457] on div "SOHELIA 8 676,72 € Plan de relance général [PERSON_NAME] 4 prévue depuis 90 jou…" at bounding box center [247, 471] width 314 height 93
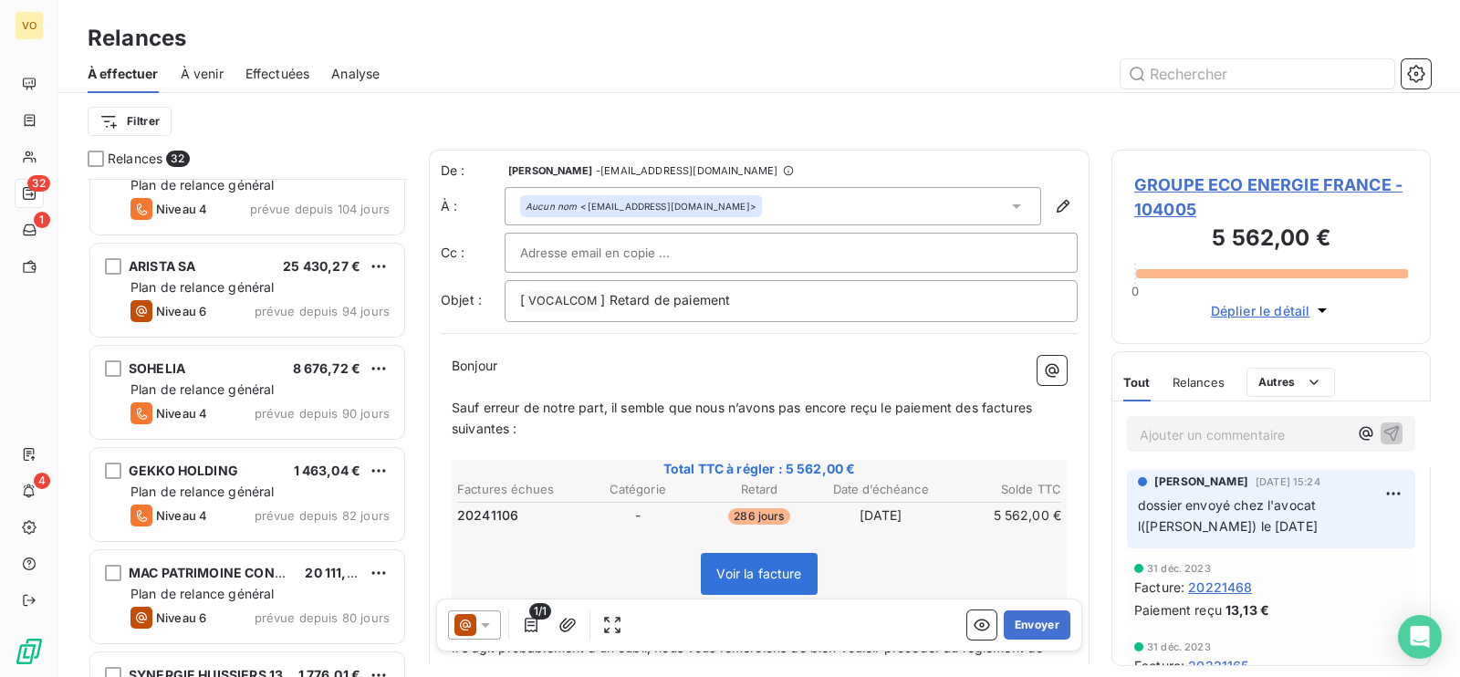
scroll to position [1711, 0]
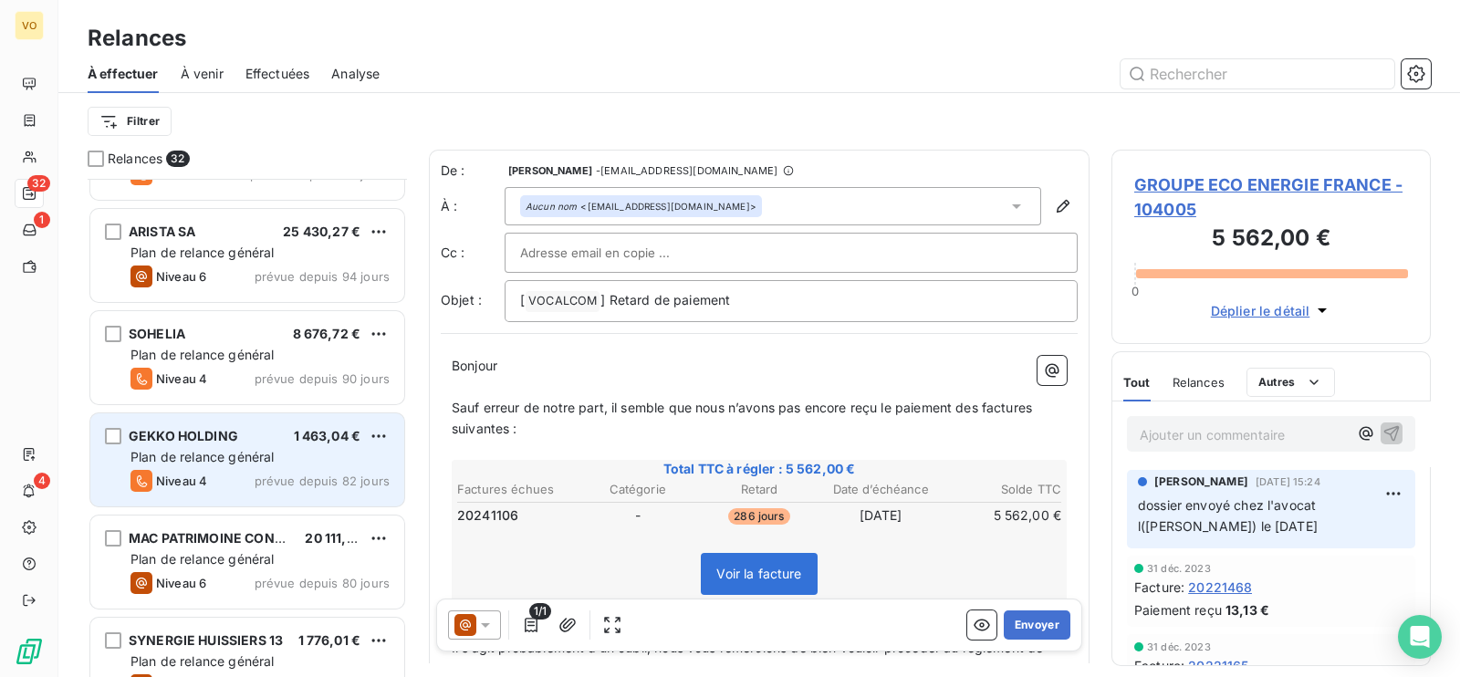
click at [257, 449] on span "Plan de relance général" at bounding box center [201, 457] width 143 height 16
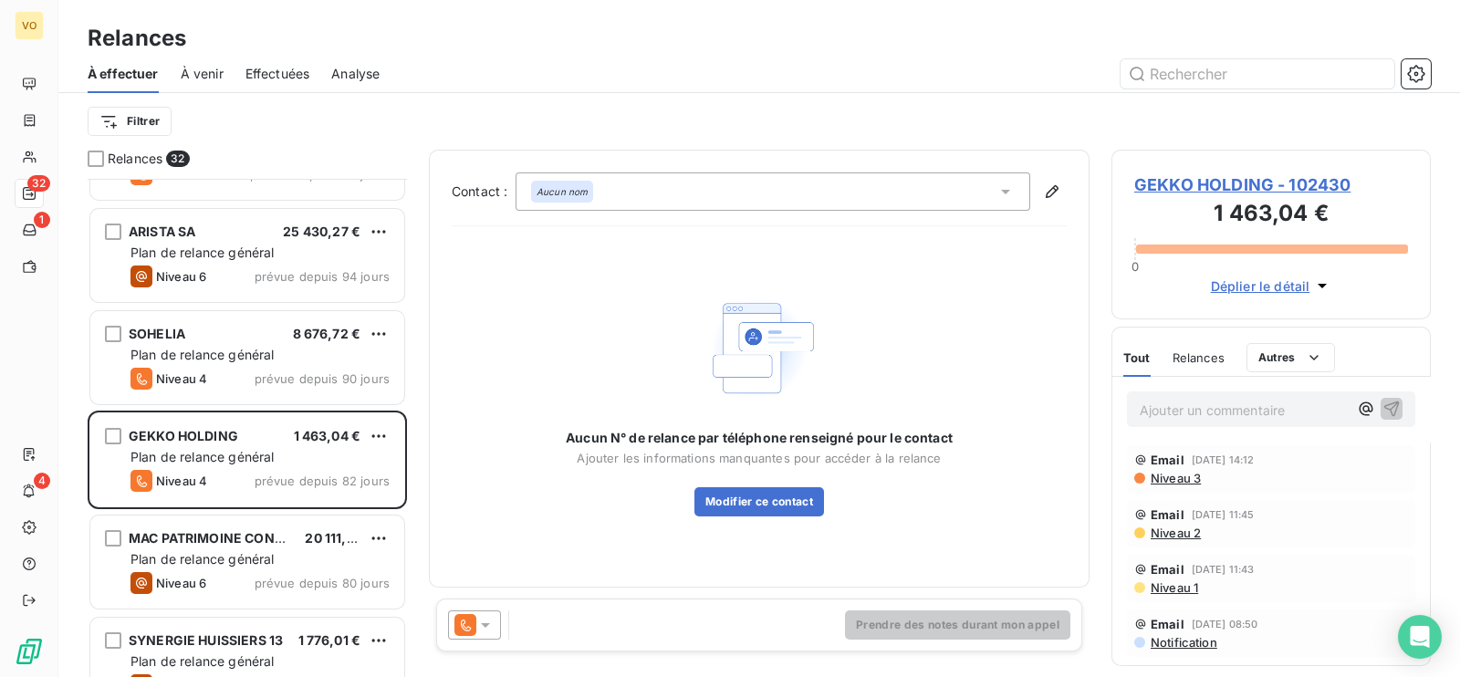
click at [1183, 184] on span "GEKKO HOLDING - 102430" at bounding box center [1271, 184] width 274 height 25
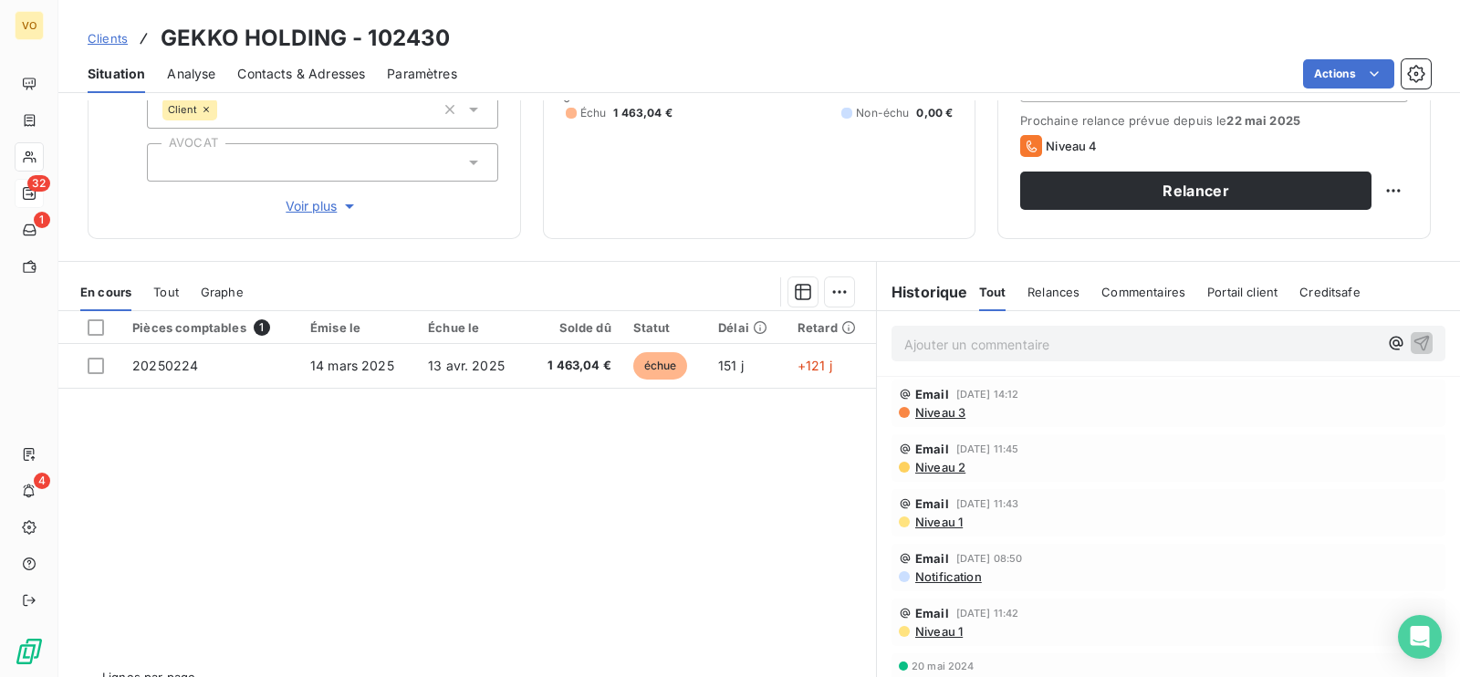
scroll to position [283, 0]
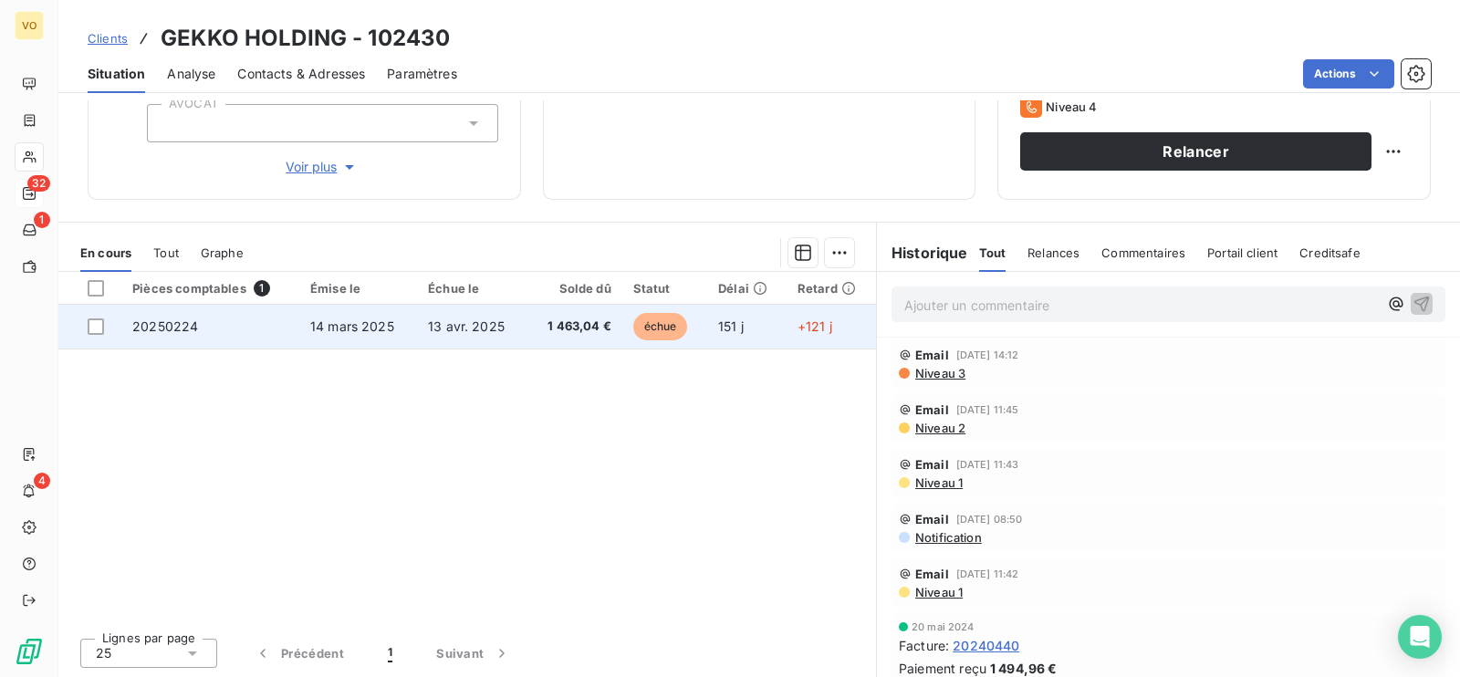
click at [344, 329] on span "14 mars 2025" at bounding box center [352, 326] width 84 height 16
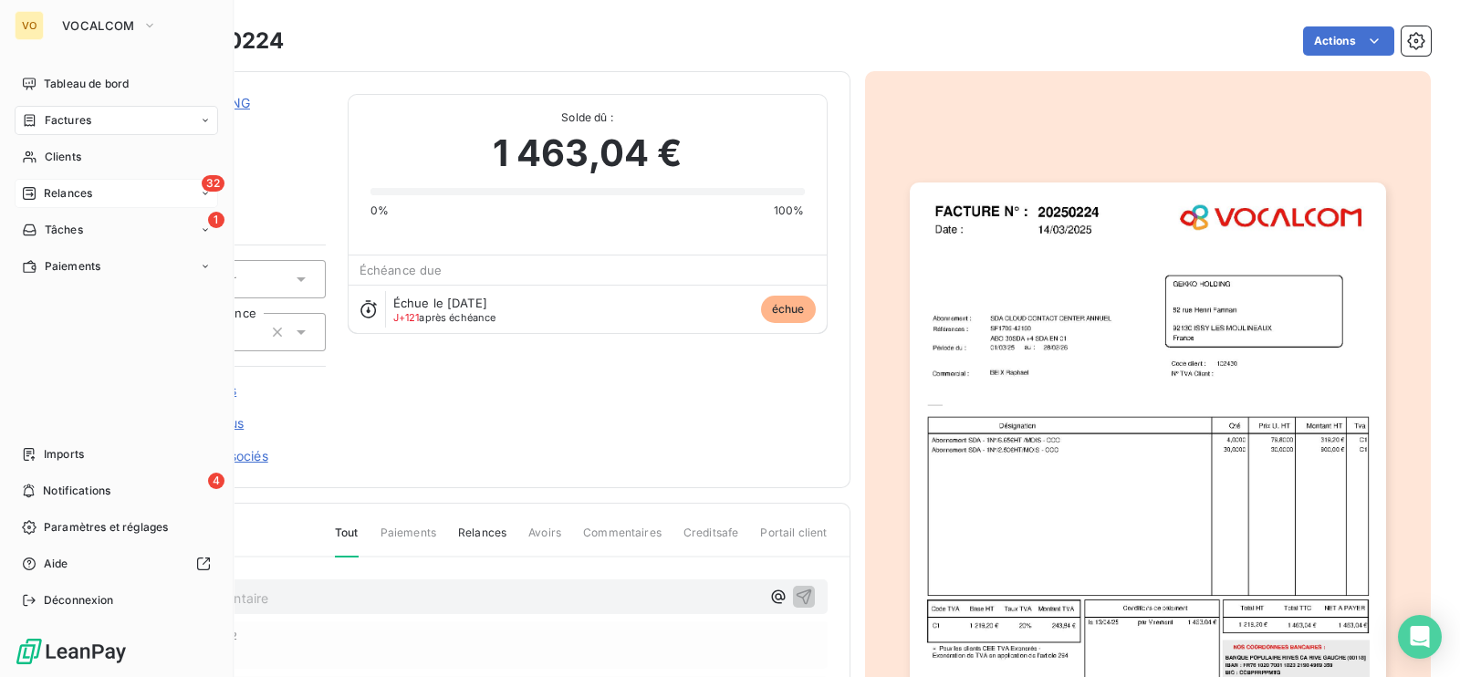
click at [57, 193] on span "Relances" at bounding box center [68, 193] width 48 height 16
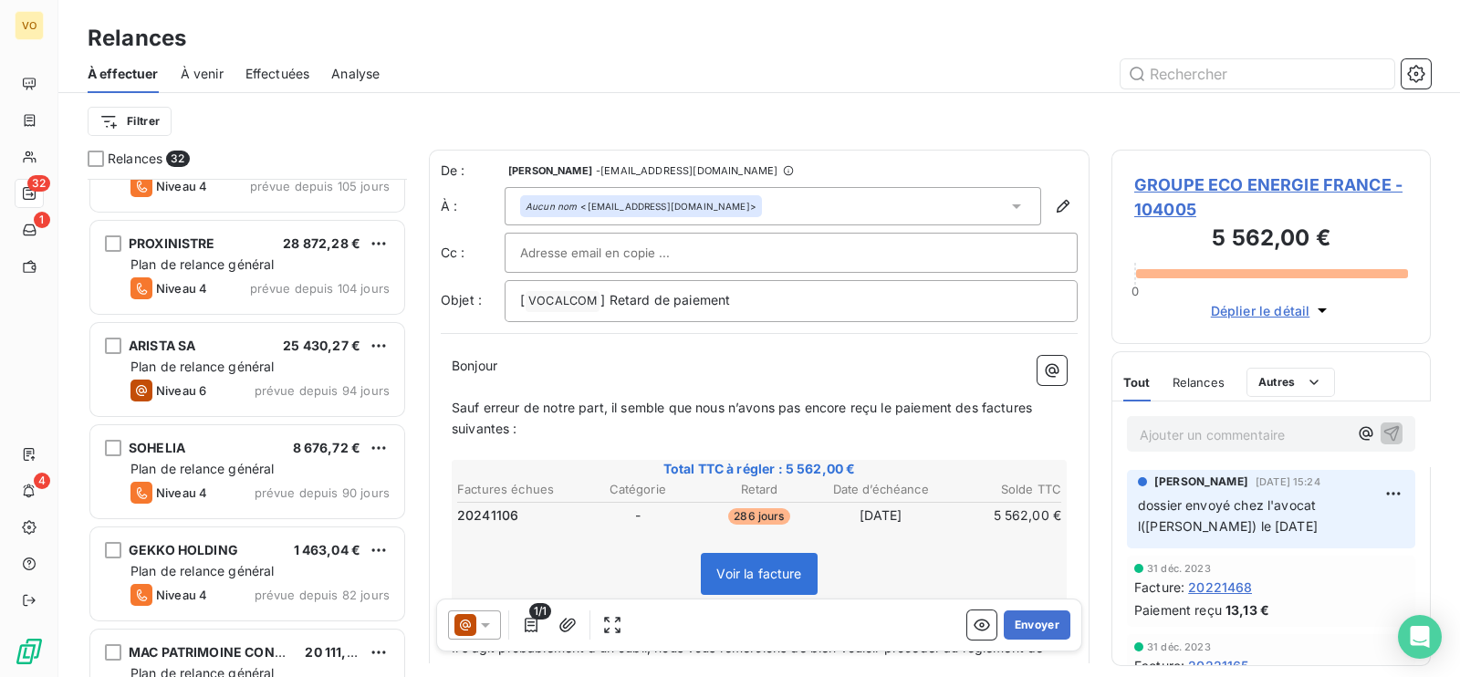
scroll to position [1711, 0]
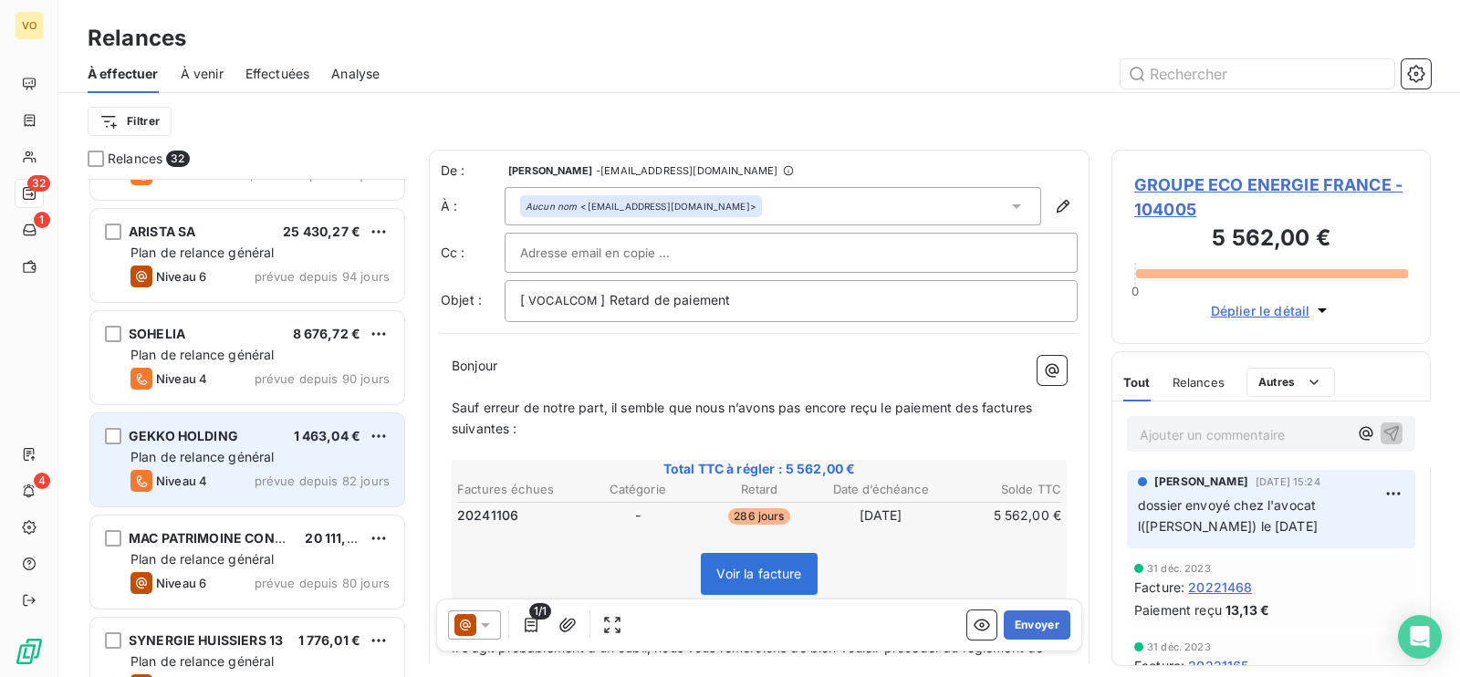
click at [276, 454] on div "Plan de relance général" at bounding box center [259, 457] width 259 height 18
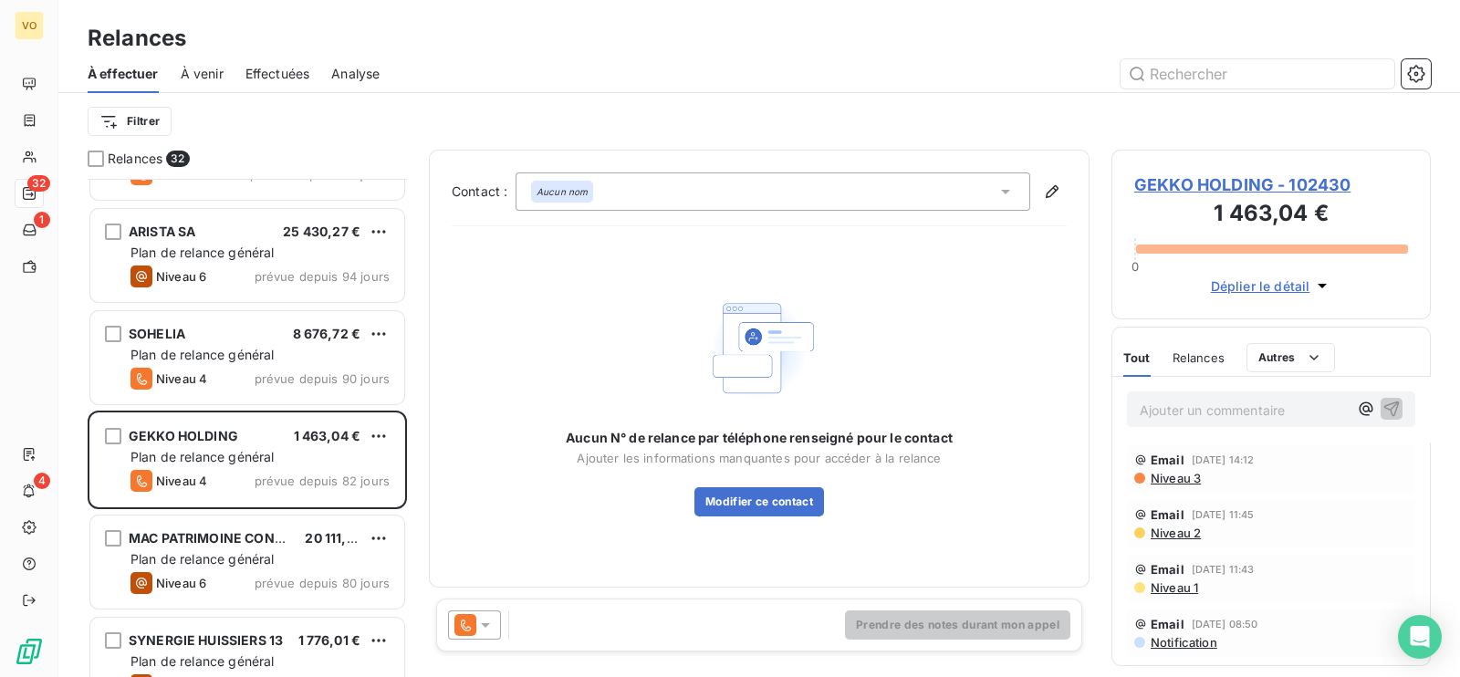
click at [1243, 175] on span "GEKKO HOLDING - 102430" at bounding box center [1271, 184] width 274 height 25
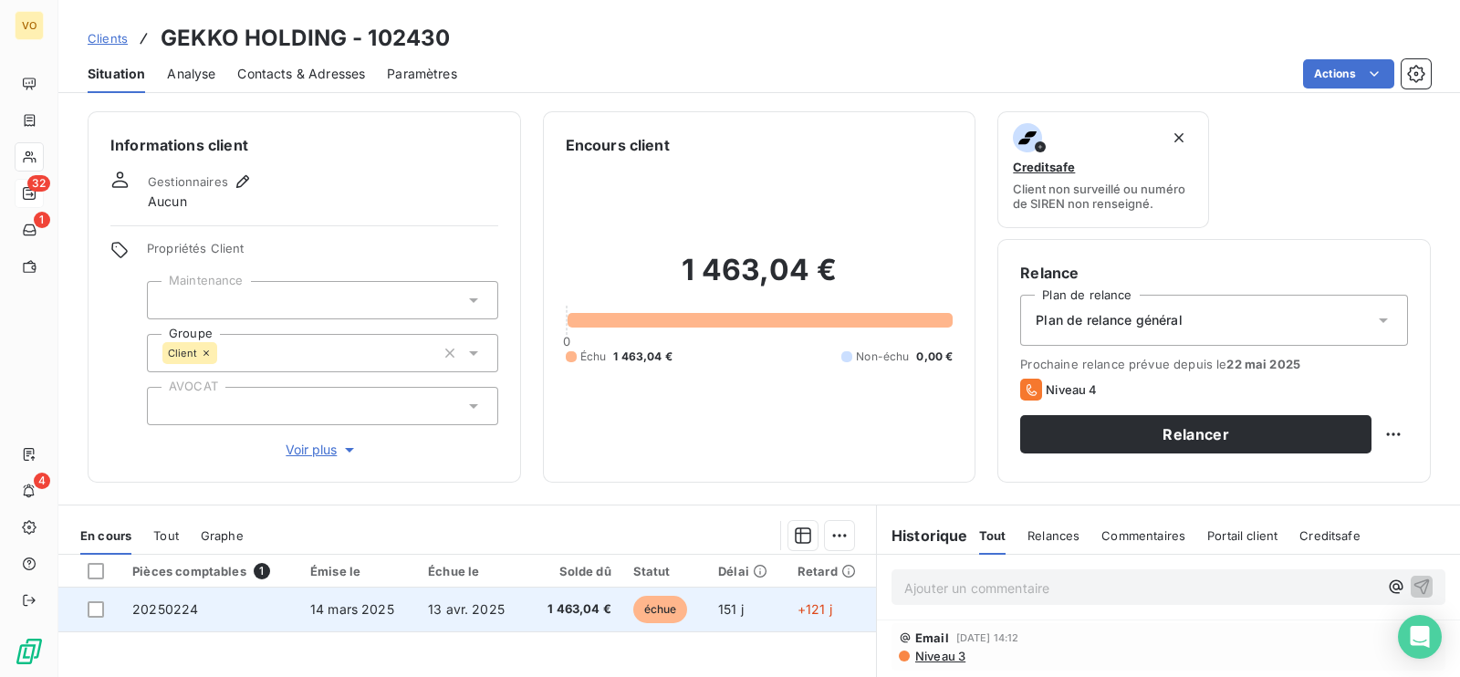
click at [279, 607] on td "20250224" at bounding box center [210, 610] width 178 height 44
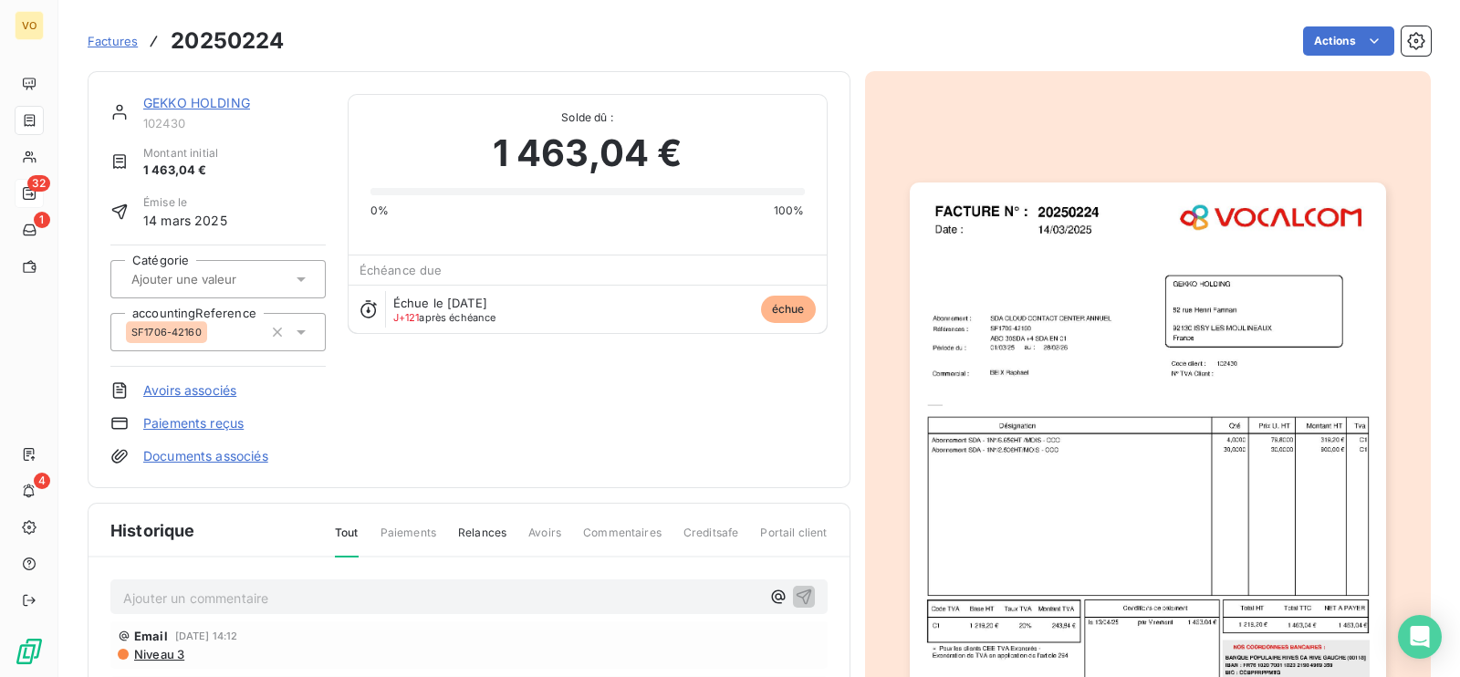
click at [229, 89] on div "GEKKO HOLDING 102430 Montant initial 1 463,04 € Émise le [DATE] Catégorie accou…" at bounding box center [469, 279] width 763 height 417
click at [230, 101] on link "GEKKO HOLDING" at bounding box center [196, 103] width 107 height 16
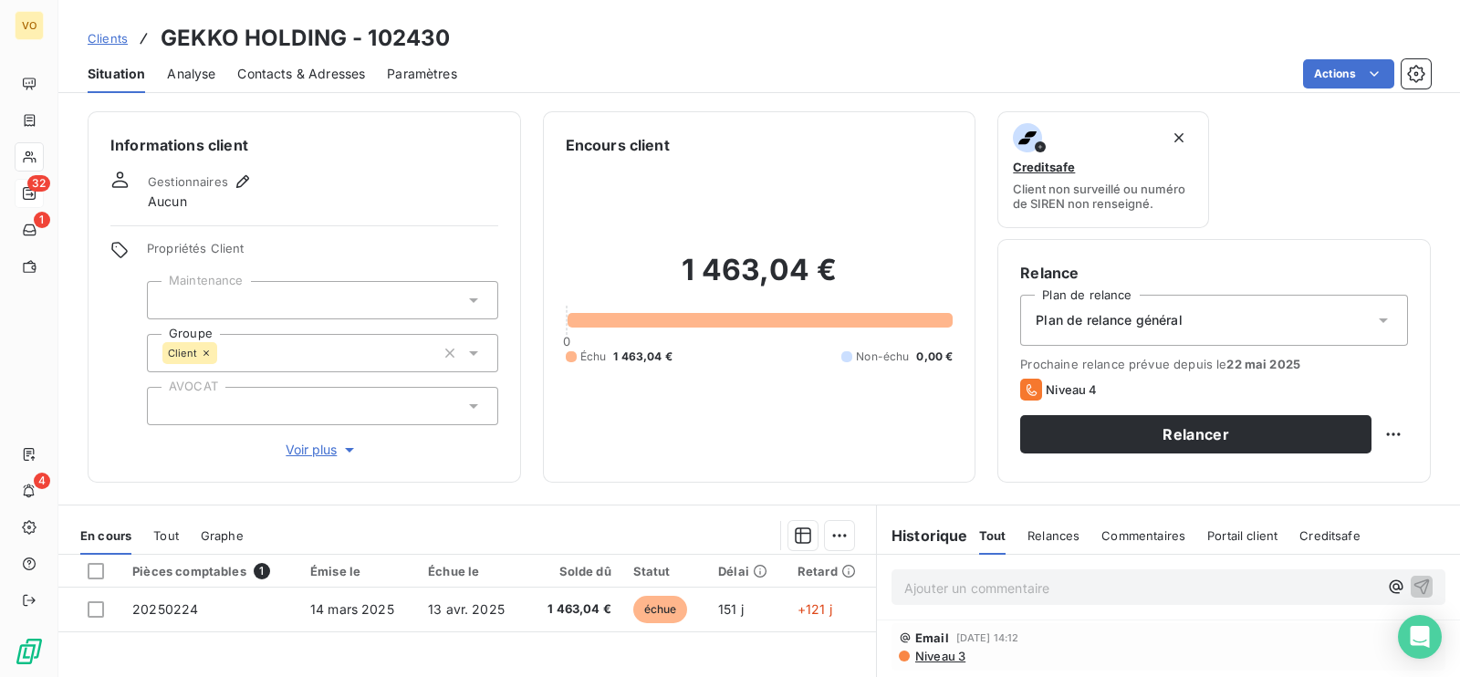
click at [275, 69] on span "Contacts & Adresses" at bounding box center [301, 74] width 128 height 18
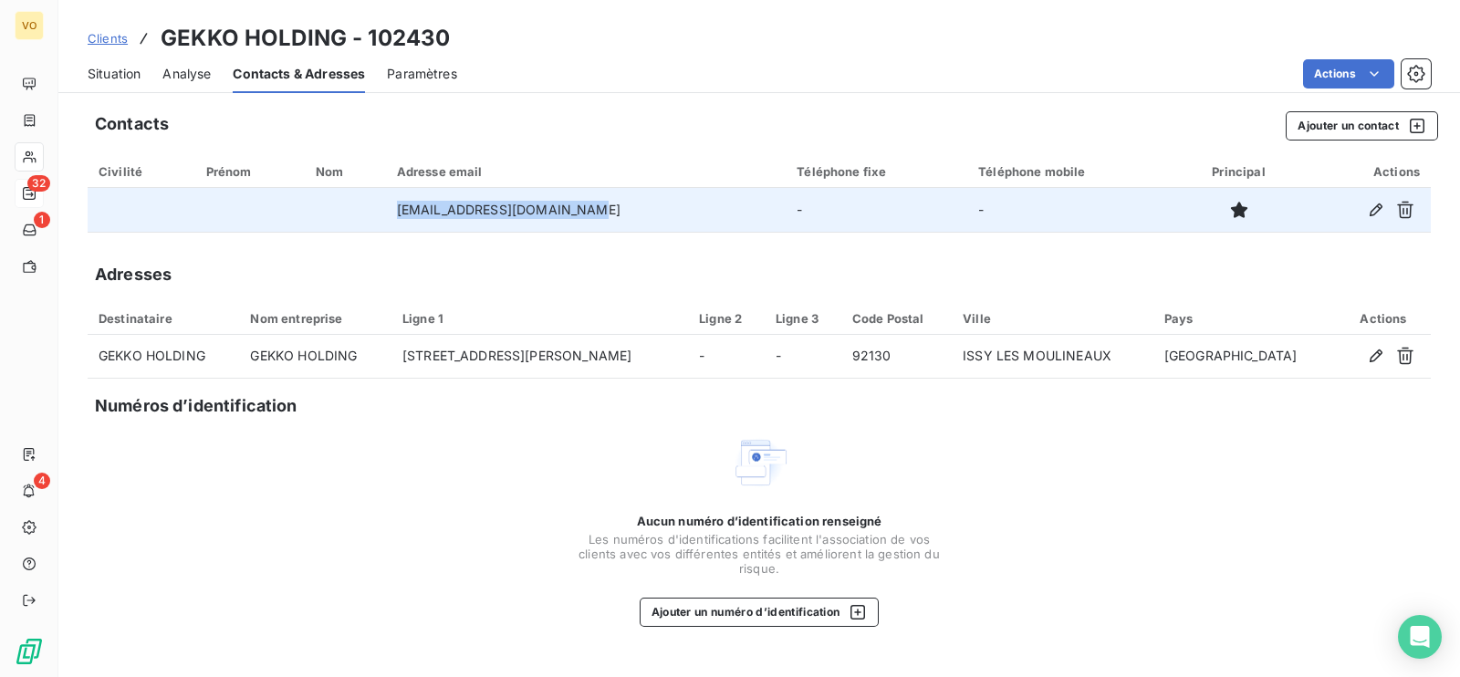
drag, startPoint x: 598, startPoint y: 208, endPoint x: 409, endPoint y: 216, distance: 189.1
click at [409, 216] on td "[EMAIL_ADDRESS][DOMAIN_NAME]" at bounding box center [586, 210] width 401 height 44
copy td "[EMAIL_ADDRESS][DOMAIN_NAME]"
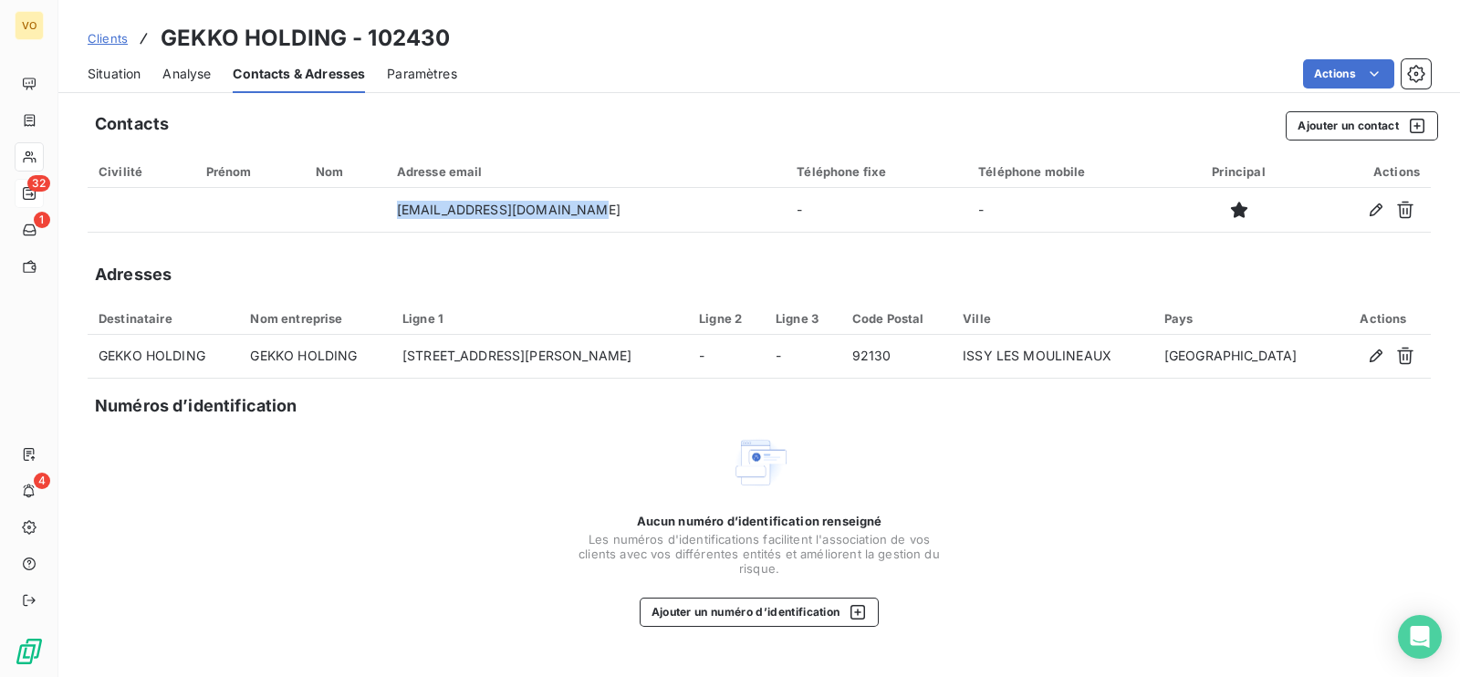
click at [115, 74] on span "Situation" at bounding box center [114, 74] width 53 height 18
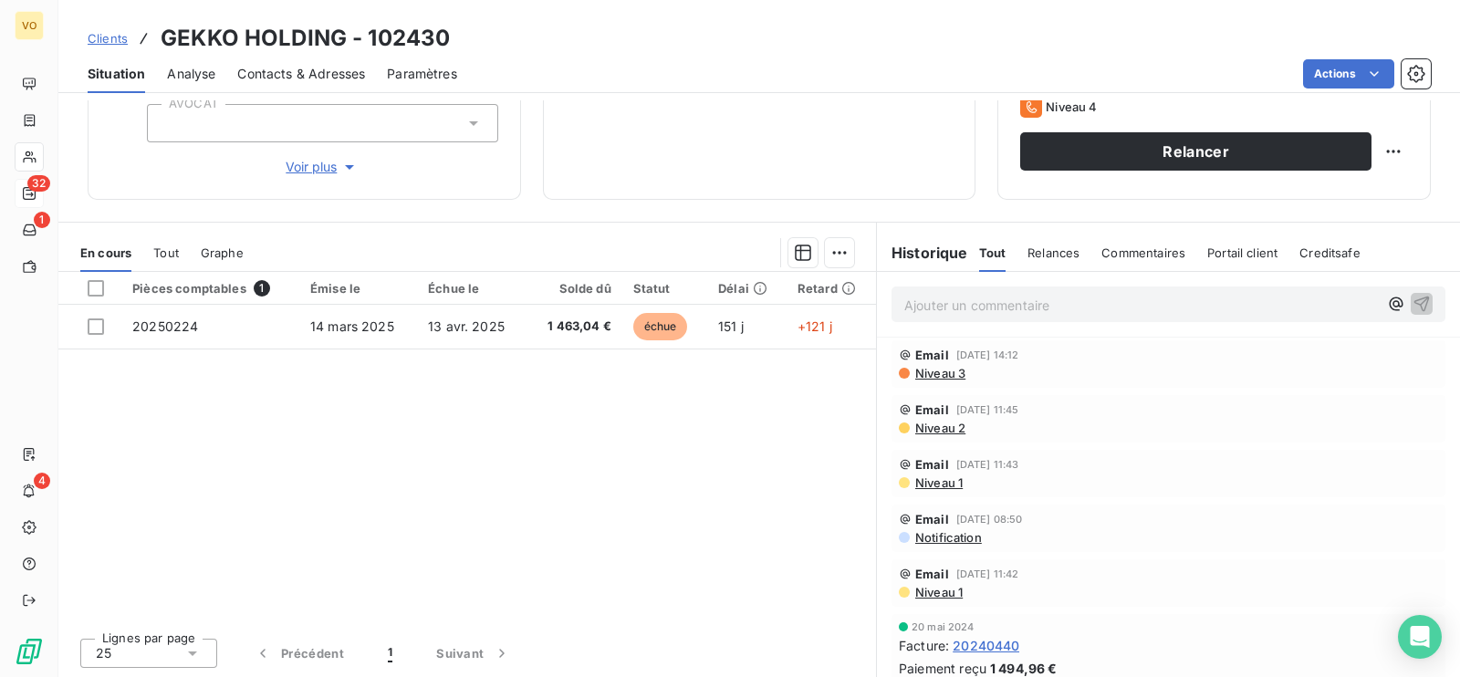
scroll to position [169, 0]
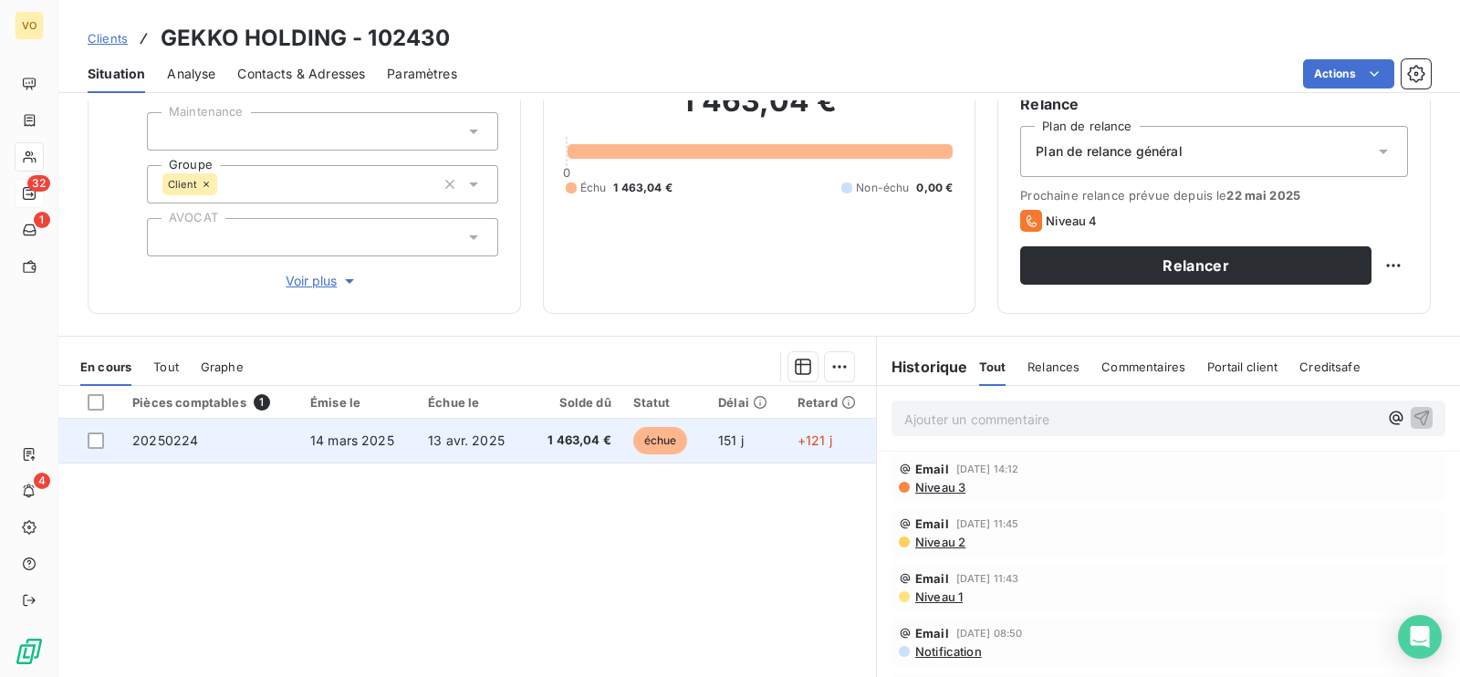
click at [171, 430] on td "20250224" at bounding box center [210, 441] width 178 height 44
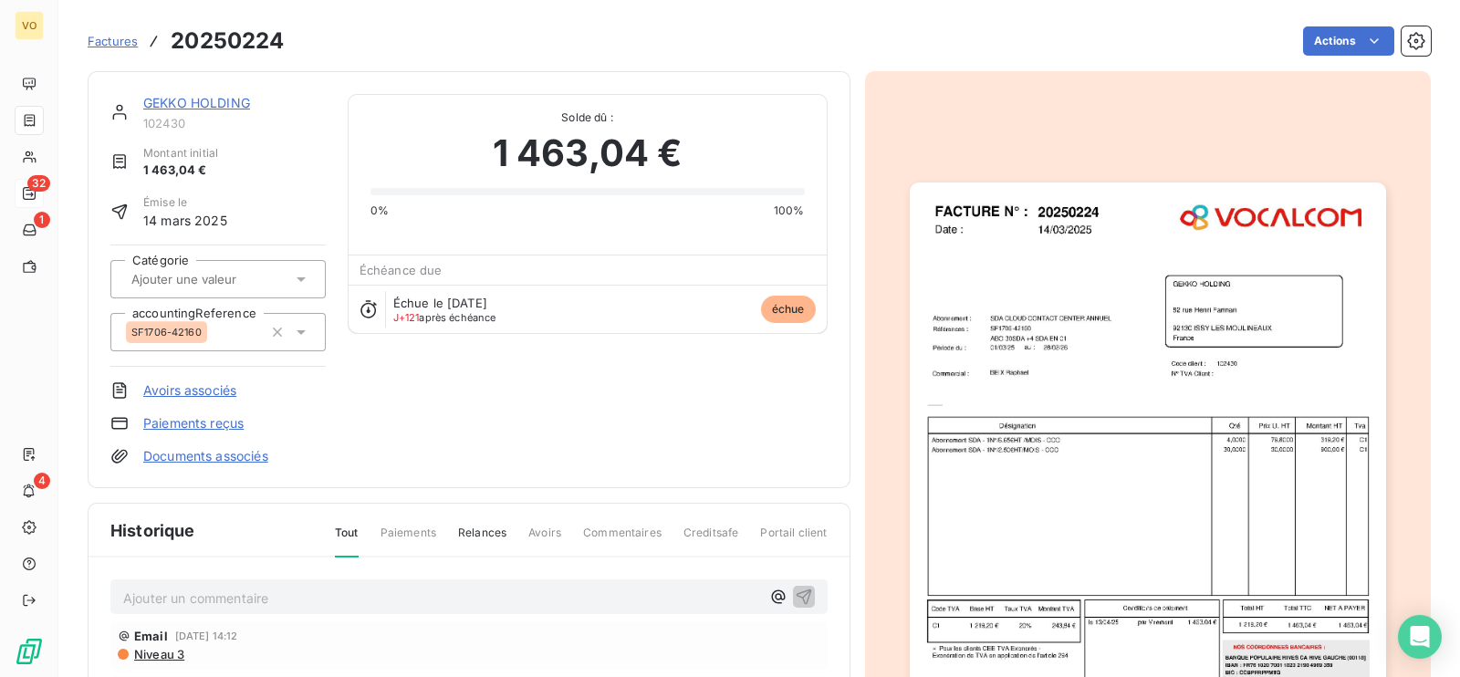
click at [1125, 508] on img "button" at bounding box center [1148, 490] width 476 height 616
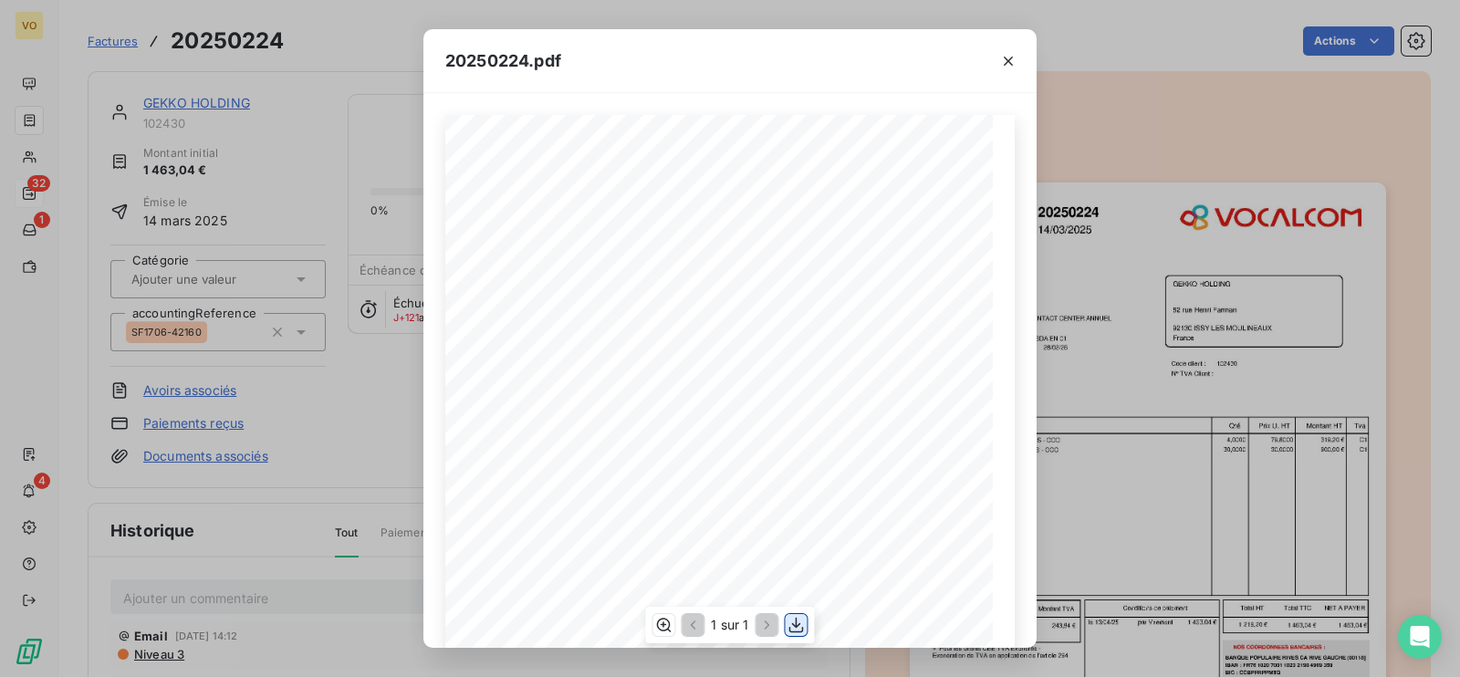
click at [796, 616] on icon "button" at bounding box center [796, 625] width 18 height 18
click at [348, 408] on div "20250224.pdf Références : FACTURE N° : GEKKO HOLDING [STREET_ADDRESS][PERSON_NA…" at bounding box center [730, 338] width 1460 height 677
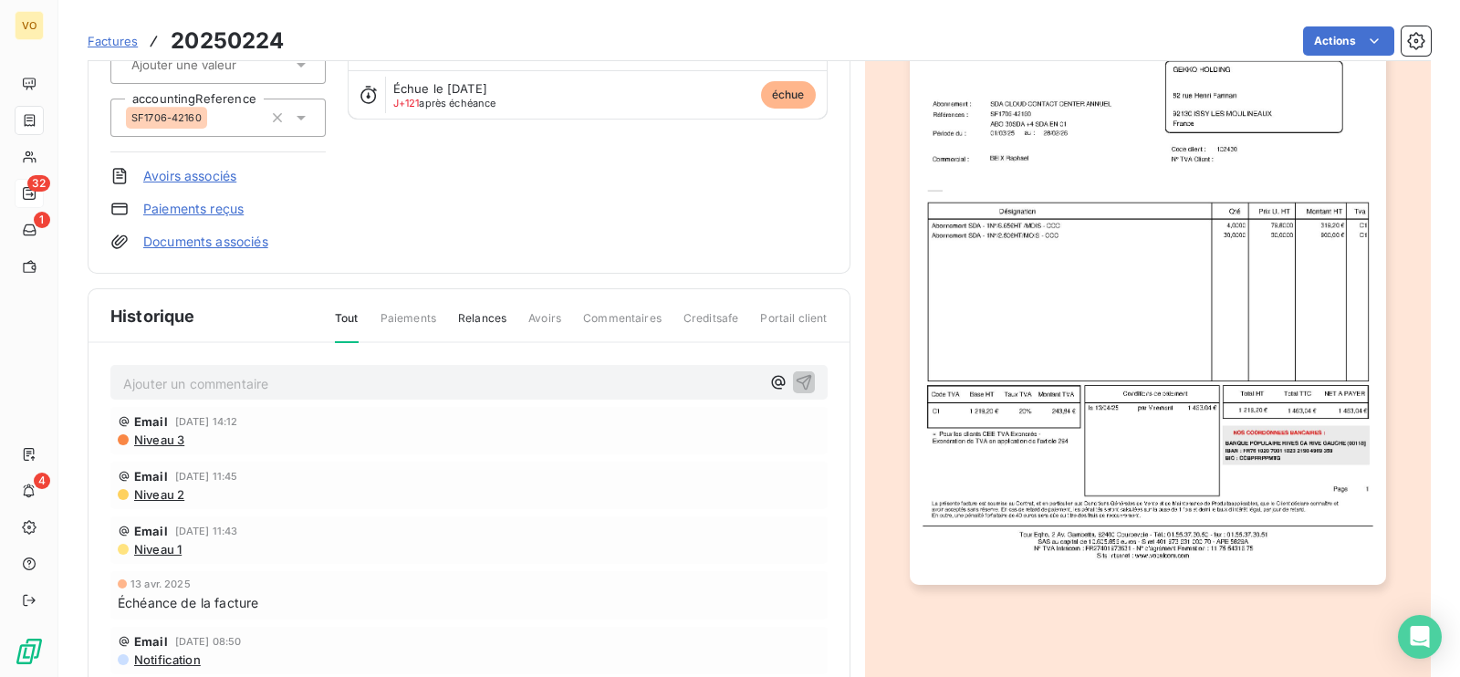
scroll to position [230, 0]
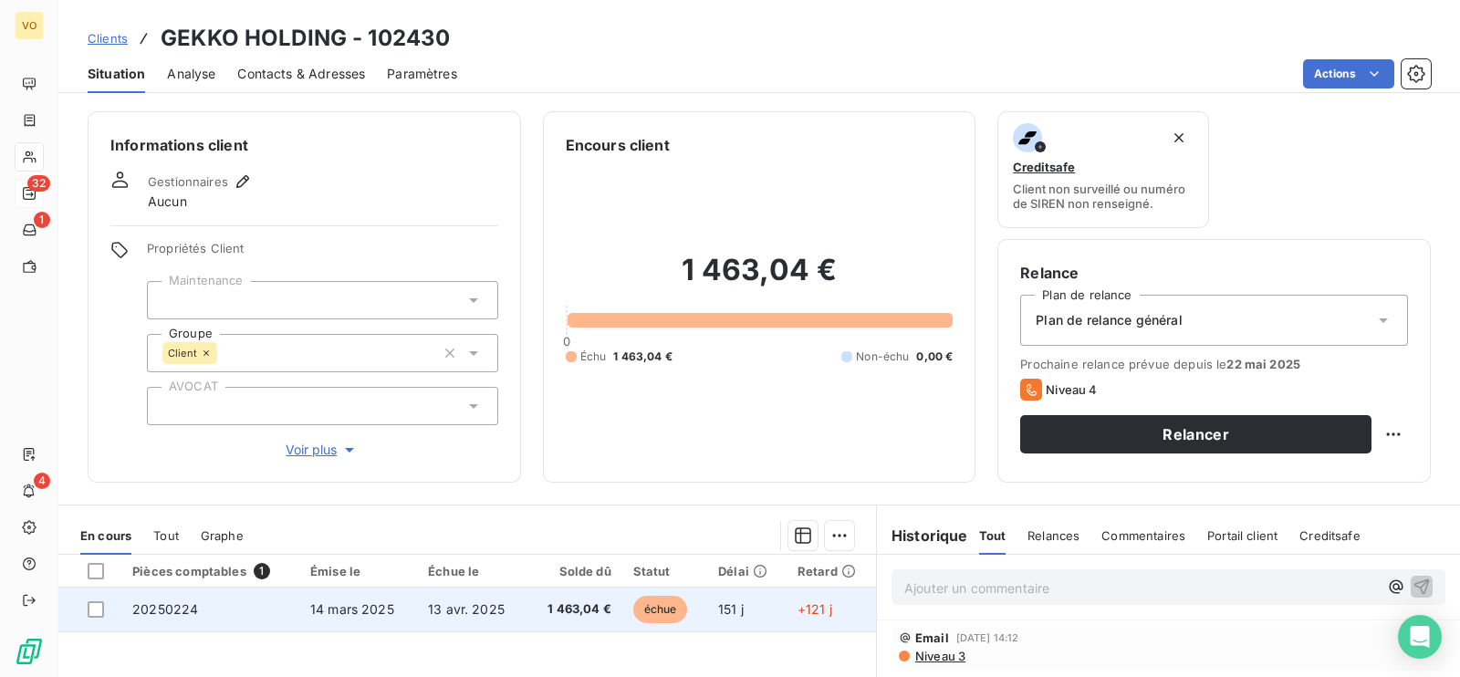
click at [342, 604] on span "14 mars 2025" at bounding box center [352, 609] width 84 height 16
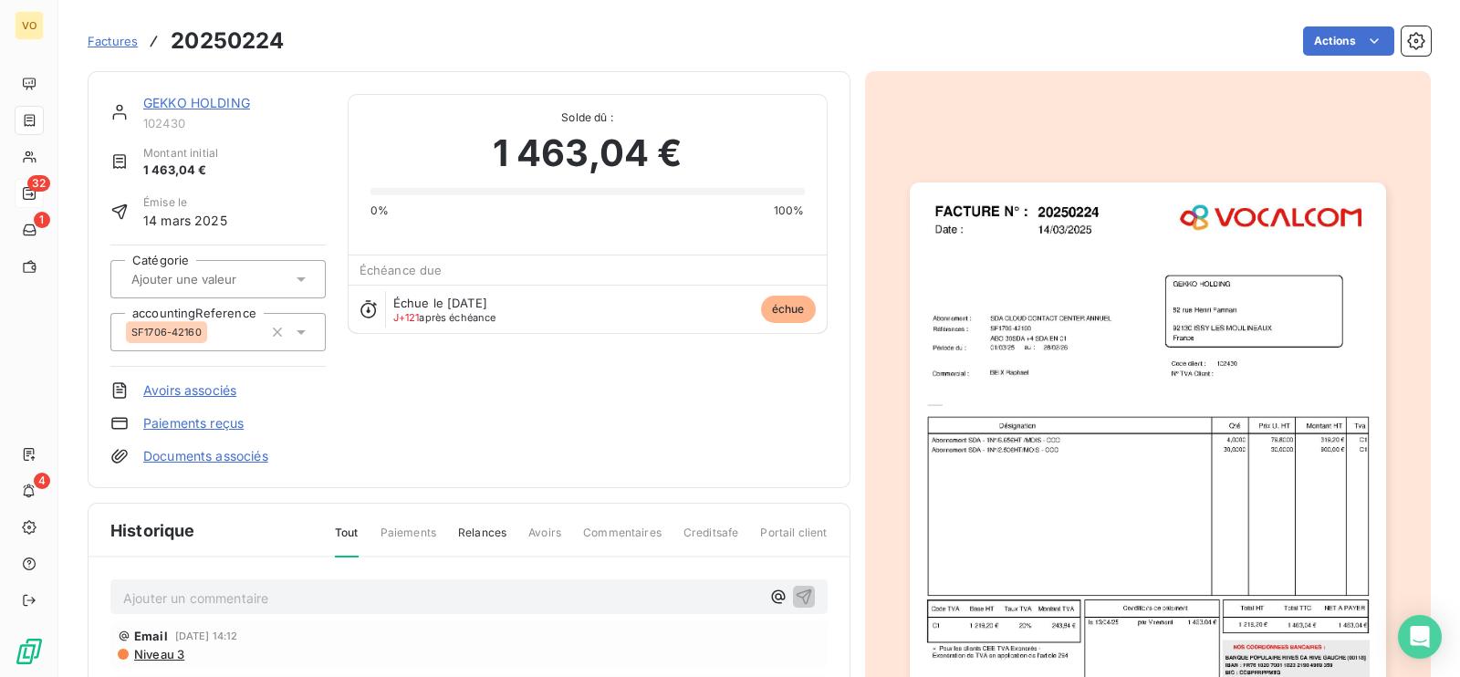
click at [1027, 506] on img "button" at bounding box center [1148, 490] width 476 height 616
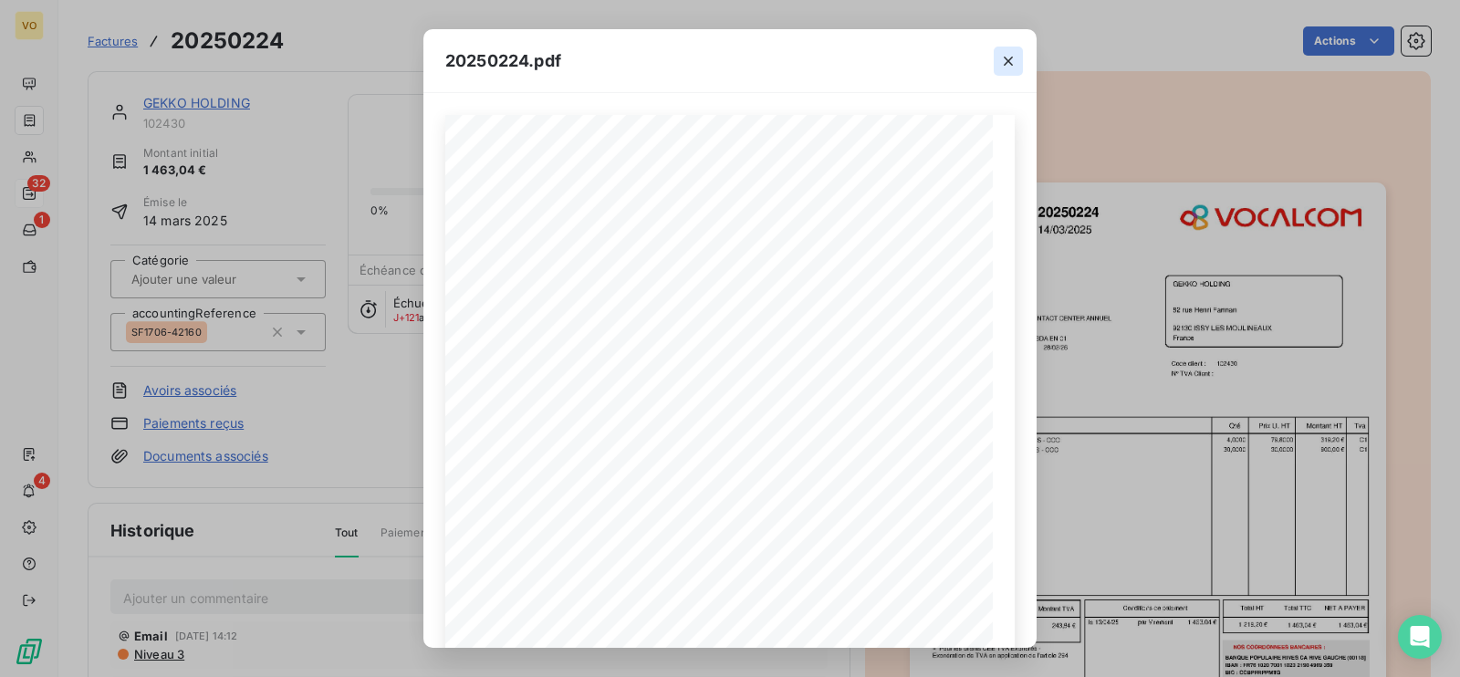
click at [1007, 64] on icon "button" at bounding box center [1008, 61] width 18 height 18
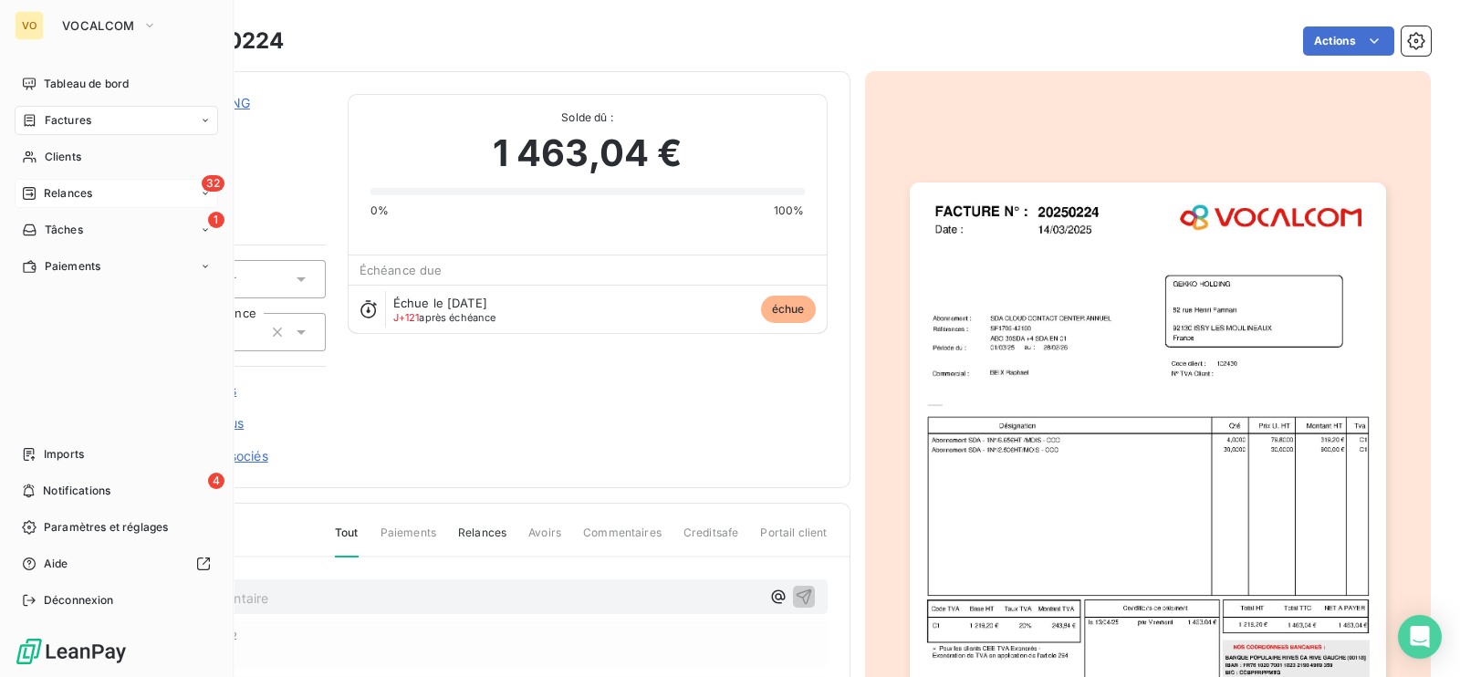
click at [54, 191] on span "Relances" at bounding box center [68, 193] width 48 height 16
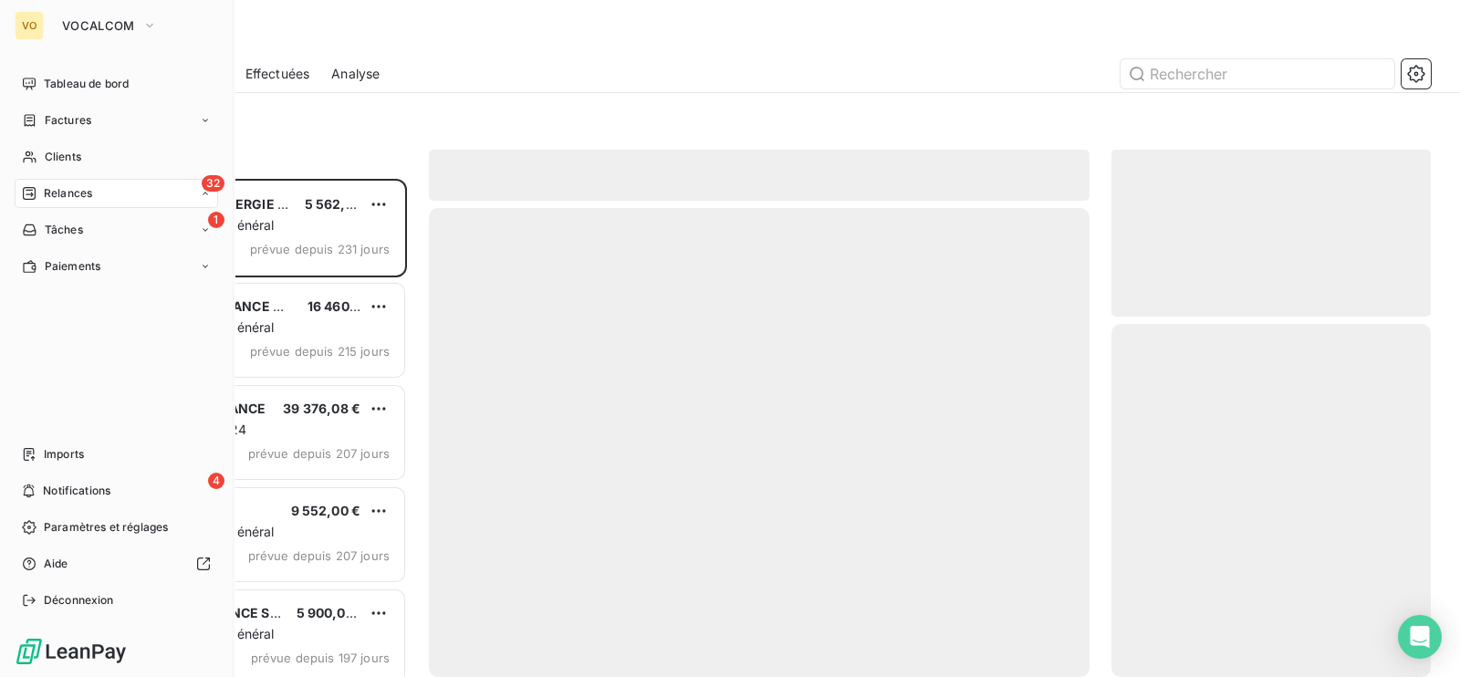
scroll to position [480, 301]
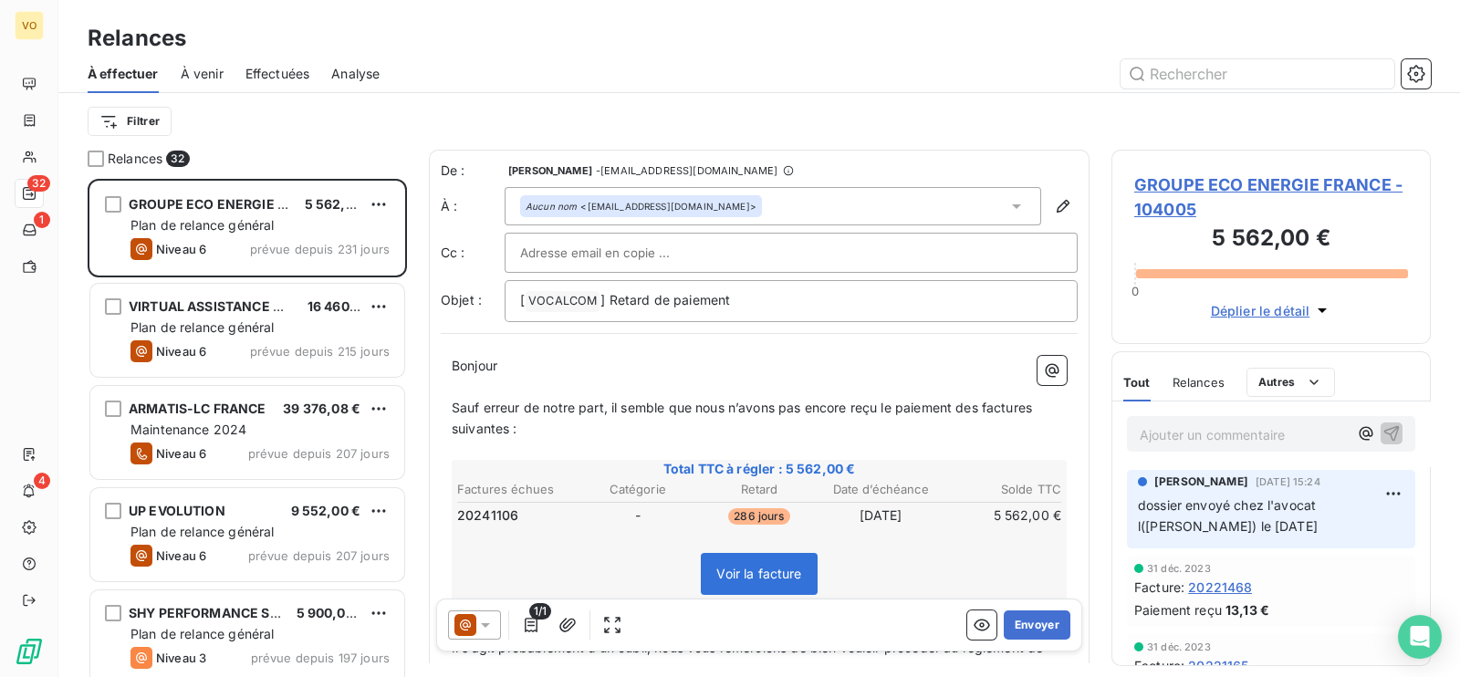
click at [1184, 426] on p "Ajouter un commentaire ﻿" at bounding box center [1244, 434] width 208 height 23
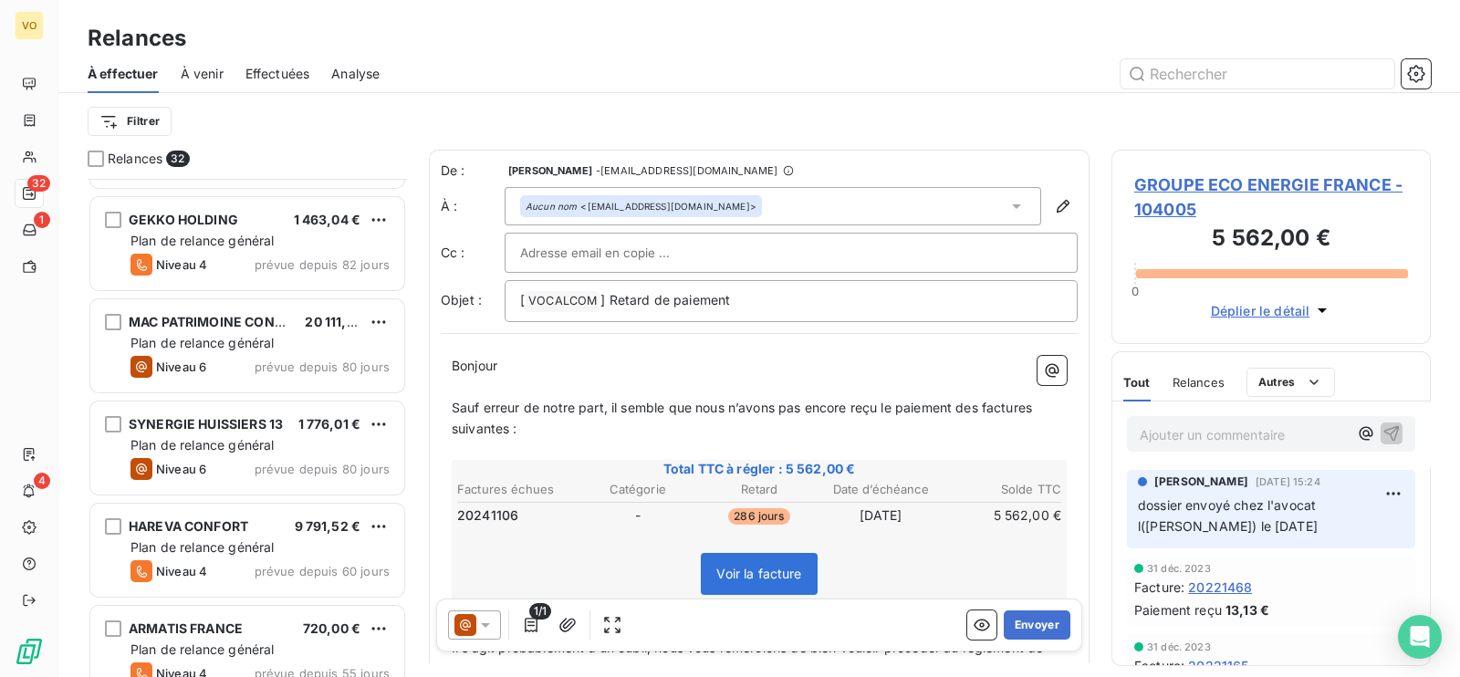
scroll to position [1825, 0]
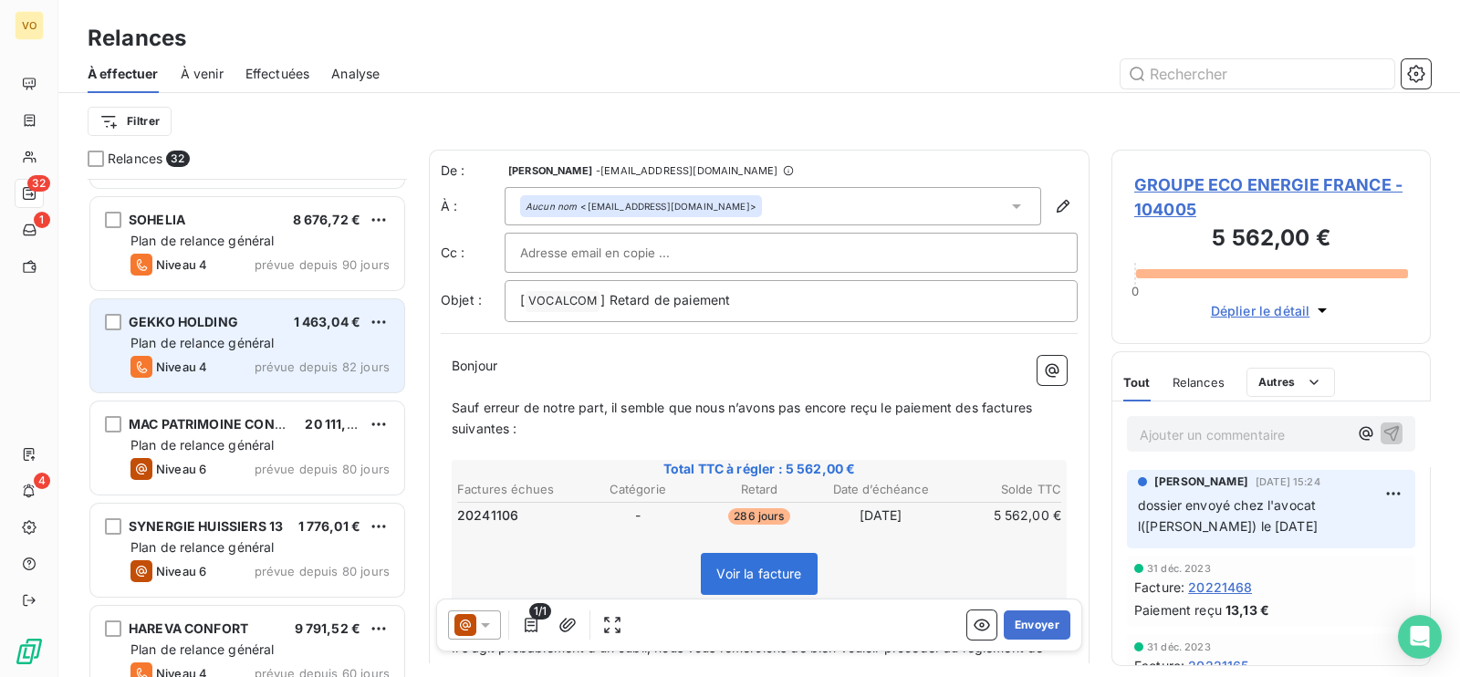
click at [208, 339] on span "Plan de relance général" at bounding box center [201, 343] width 143 height 16
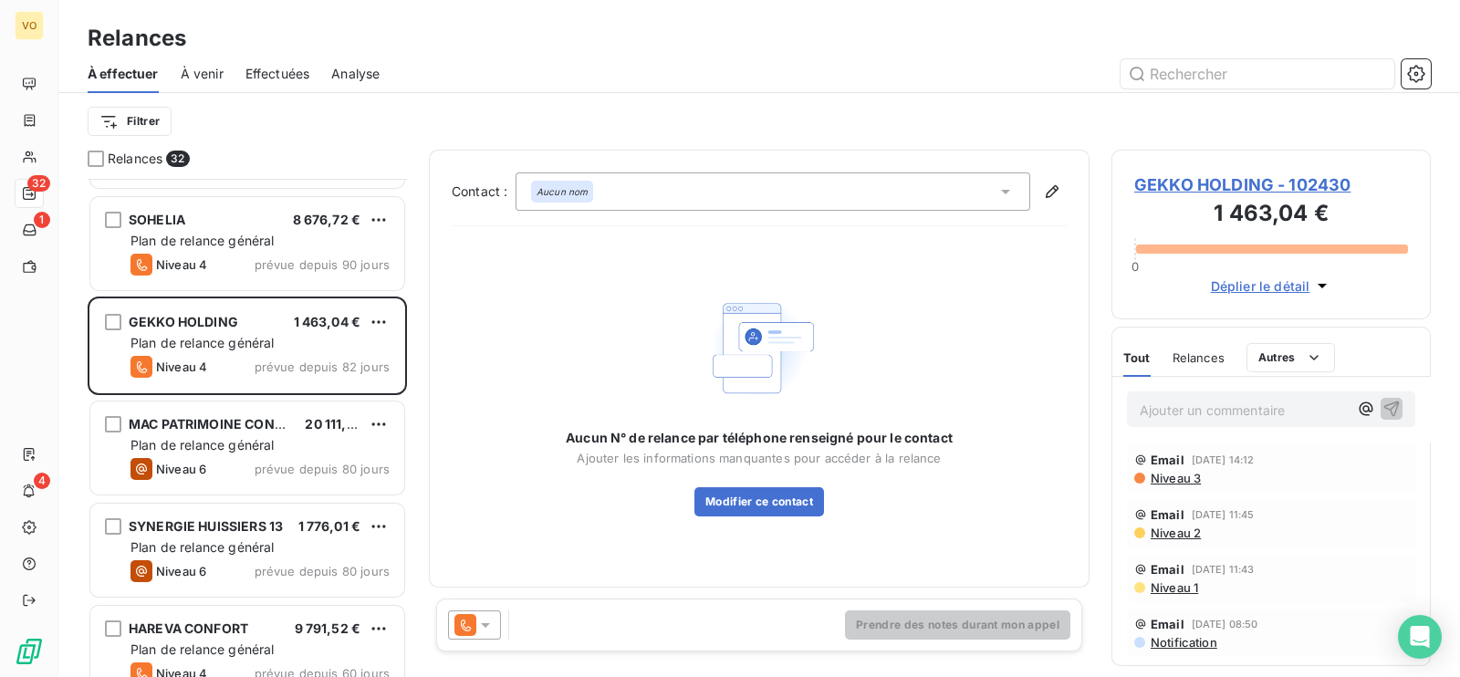
click at [1165, 404] on p "Ajouter un commentaire ﻿" at bounding box center [1244, 410] width 208 height 23
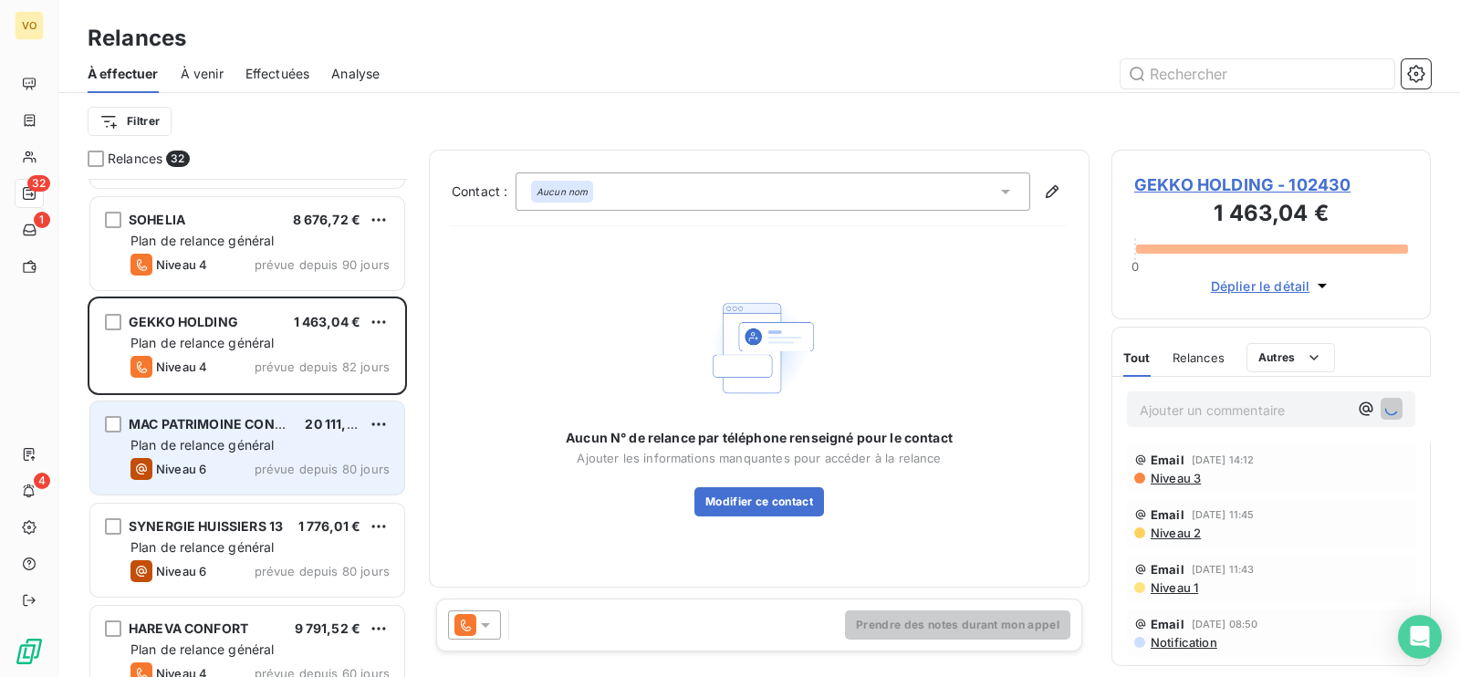
click at [266, 458] on div "Niveau 6 prévue depuis 80 jours" at bounding box center [259, 469] width 259 height 22
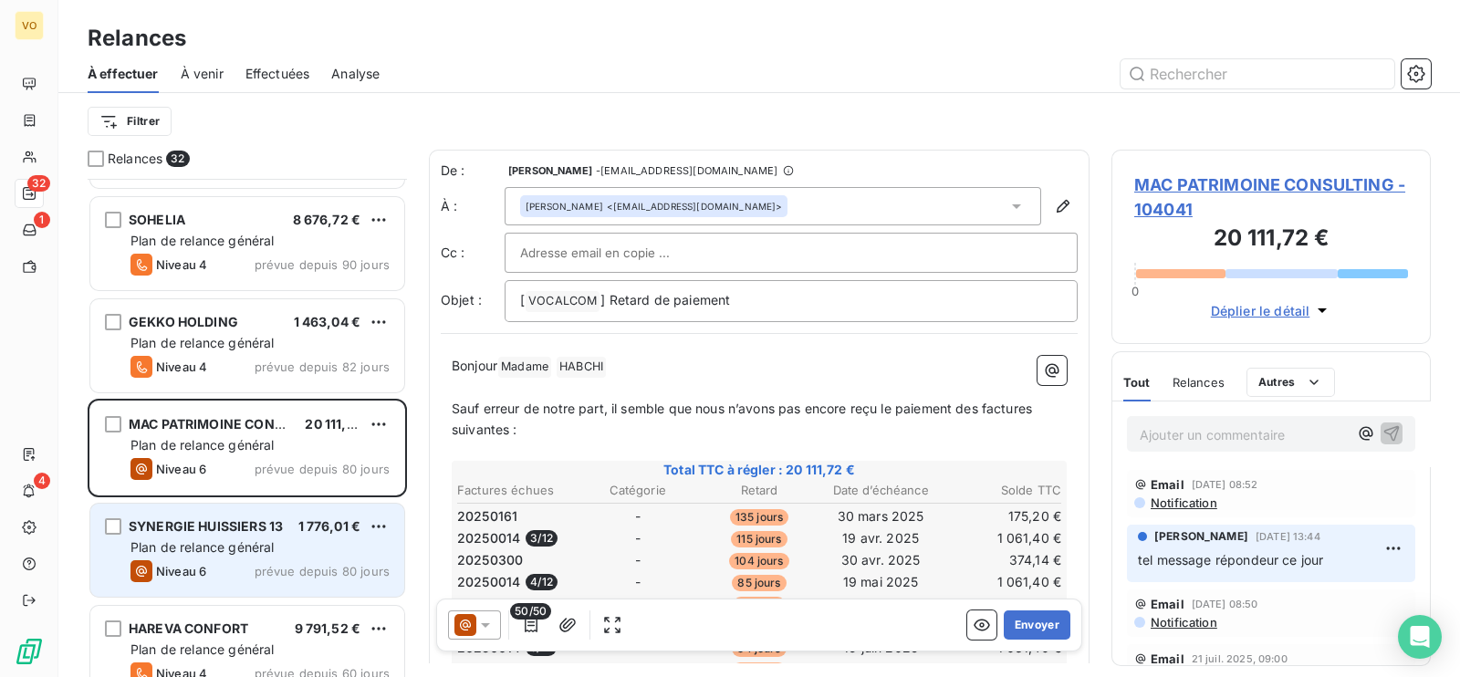
click at [285, 545] on div "Plan de relance général" at bounding box center [259, 547] width 259 height 18
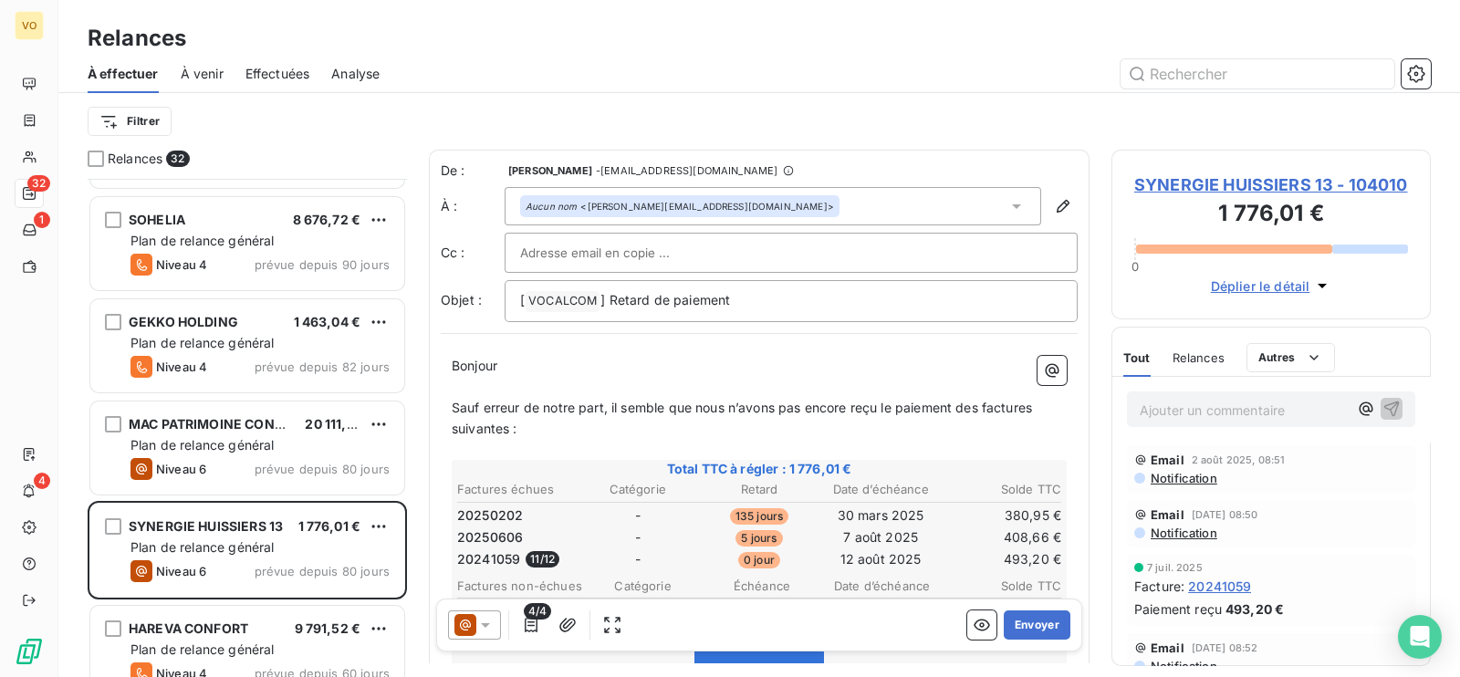
click at [1193, 407] on p "Ajouter un commentaire ﻿" at bounding box center [1244, 410] width 208 height 23
click at [1252, 402] on span "lettre de résilation reçue" at bounding box center [1214, 409] width 148 height 16
click at [1305, 405] on p "lettre de résilation reçue" at bounding box center [1244, 409] width 208 height 21
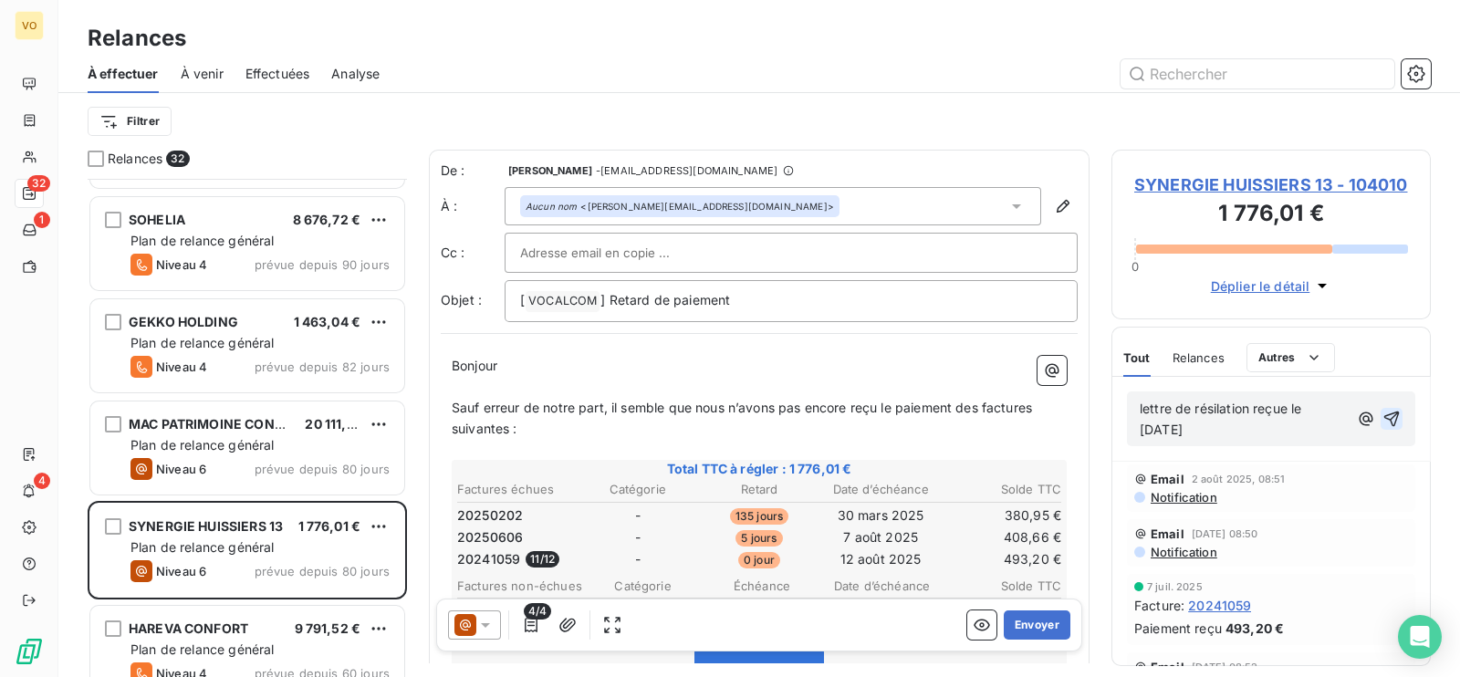
click at [1382, 412] on icon "button" at bounding box center [1391, 419] width 18 height 18
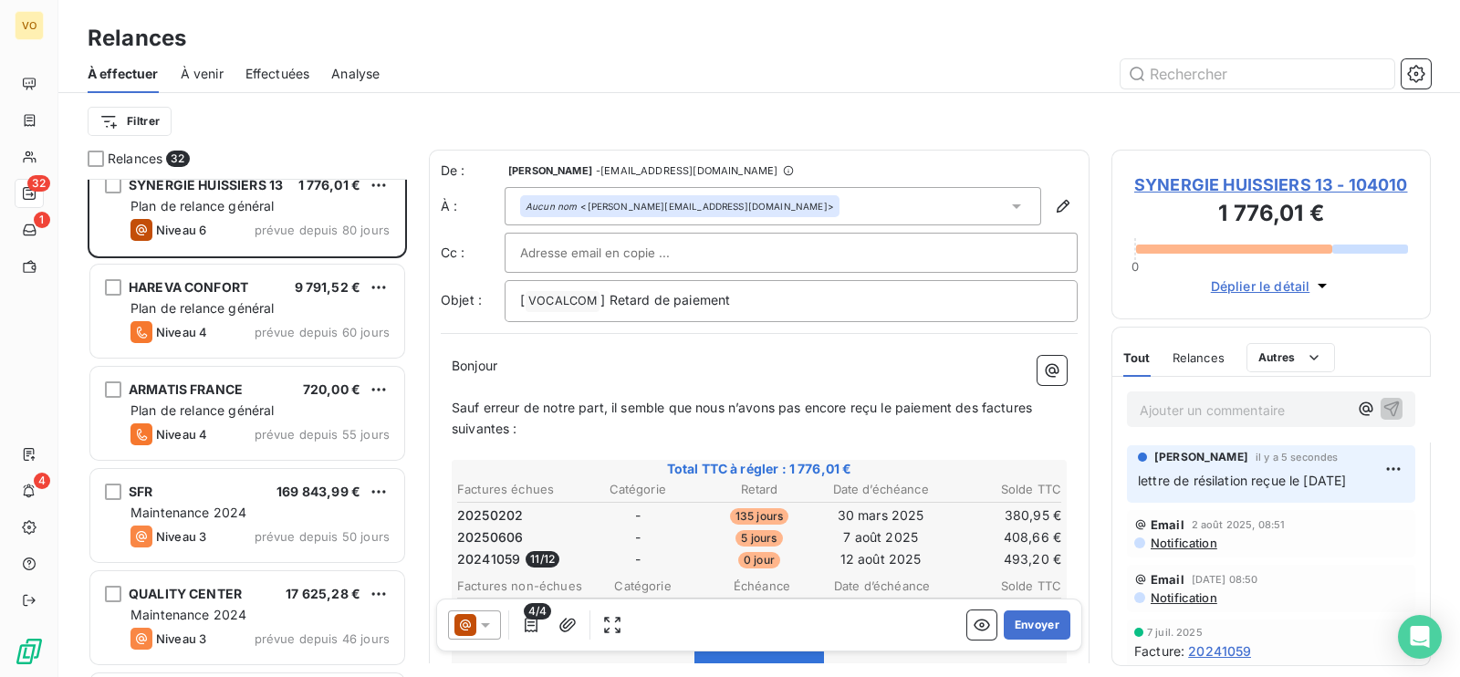
scroll to position [2167, 0]
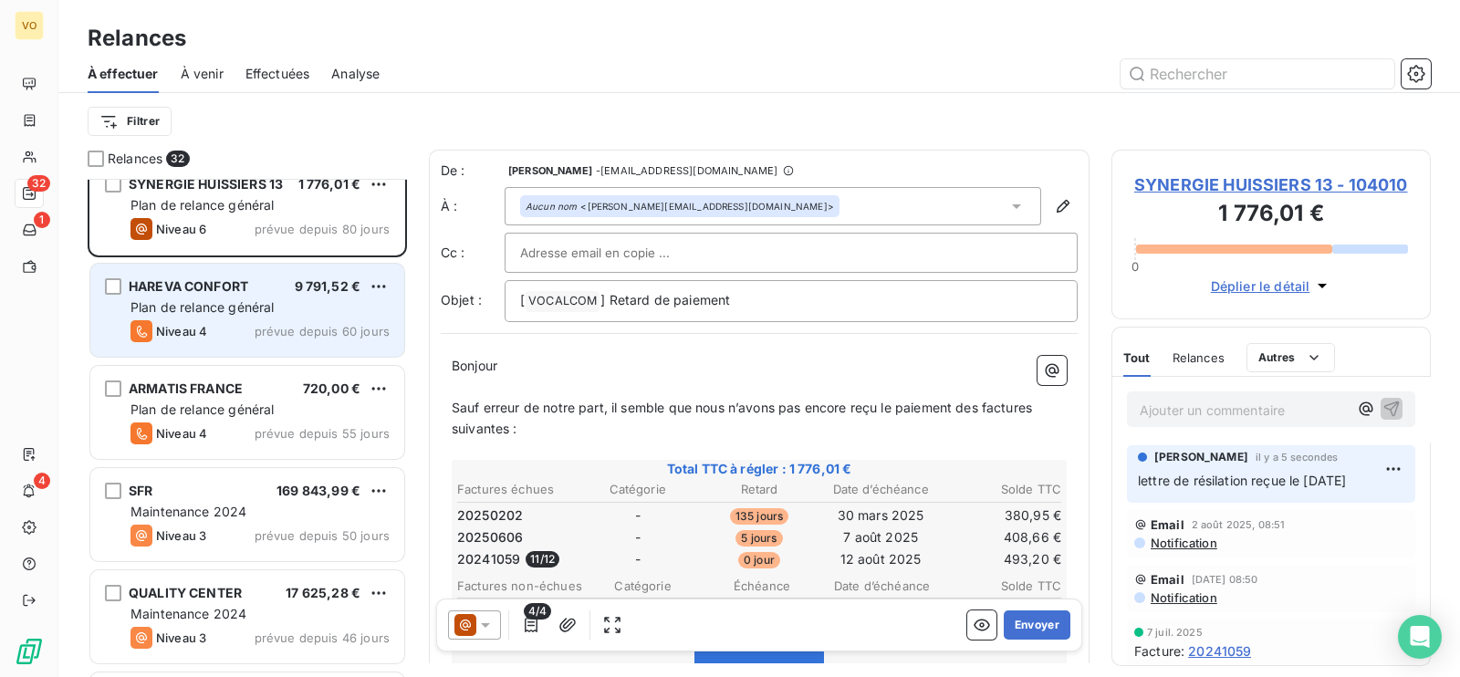
click at [244, 315] on div "Plan de relance général" at bounding box center [259, 307] width 259 height 18
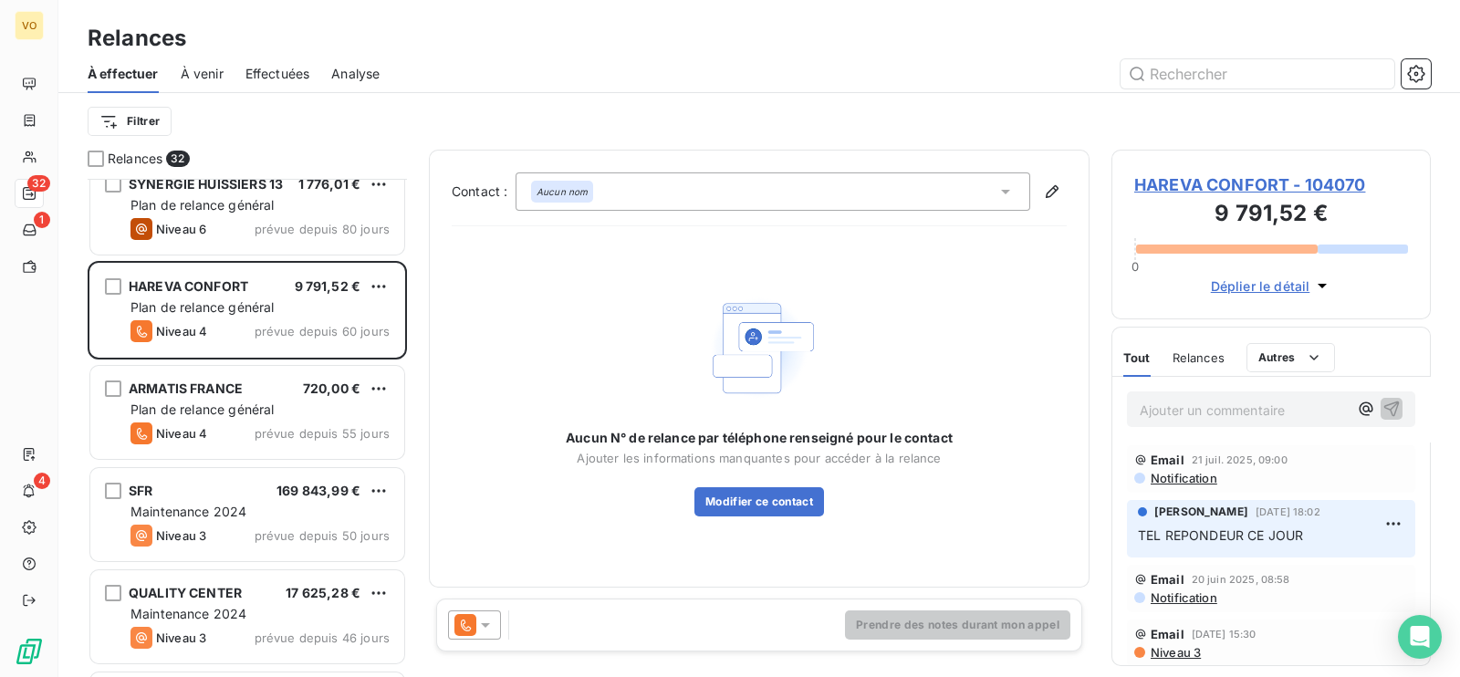
click at [1201, 408] on p "Ajouter un commentaire ﻿" at bounding box center [1244, 410] width 208 height 23
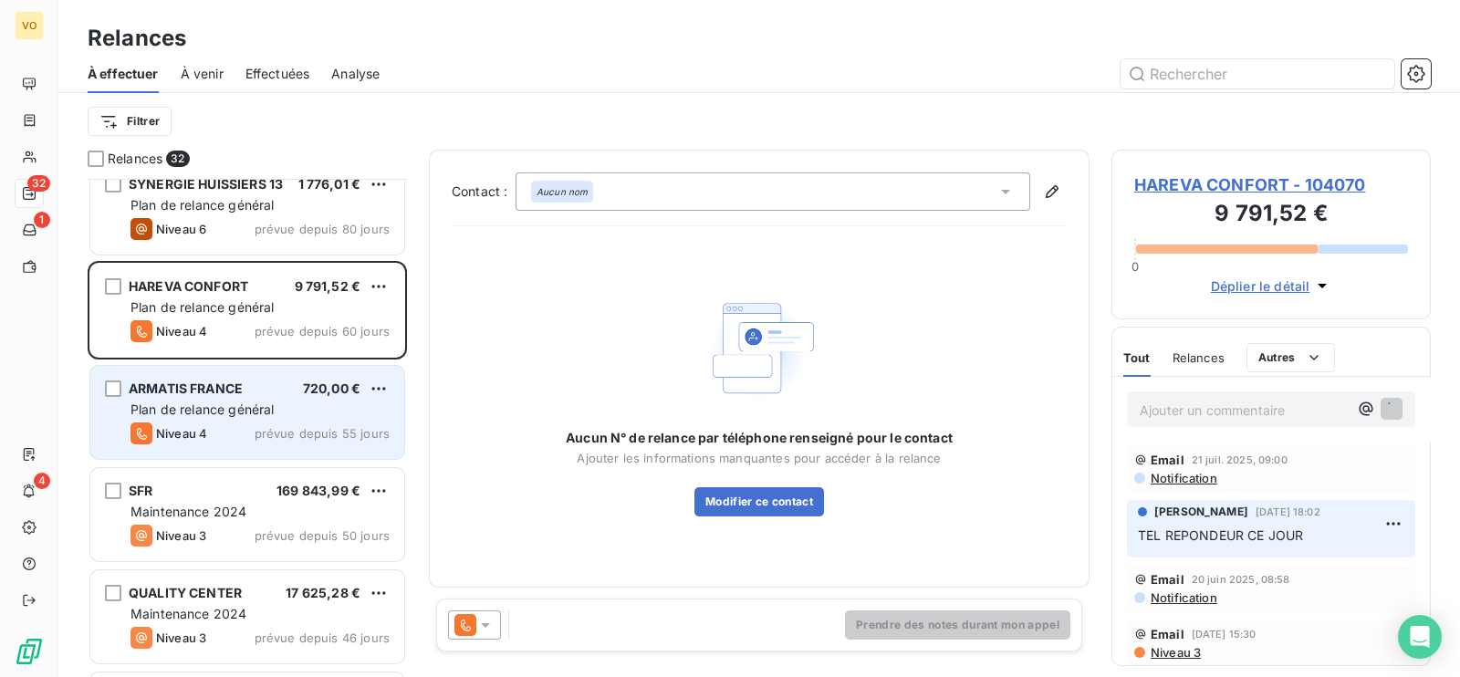
click at [301, 405] on div "Plan de relance général" at bounding box center [259, 410] width 259 height 18
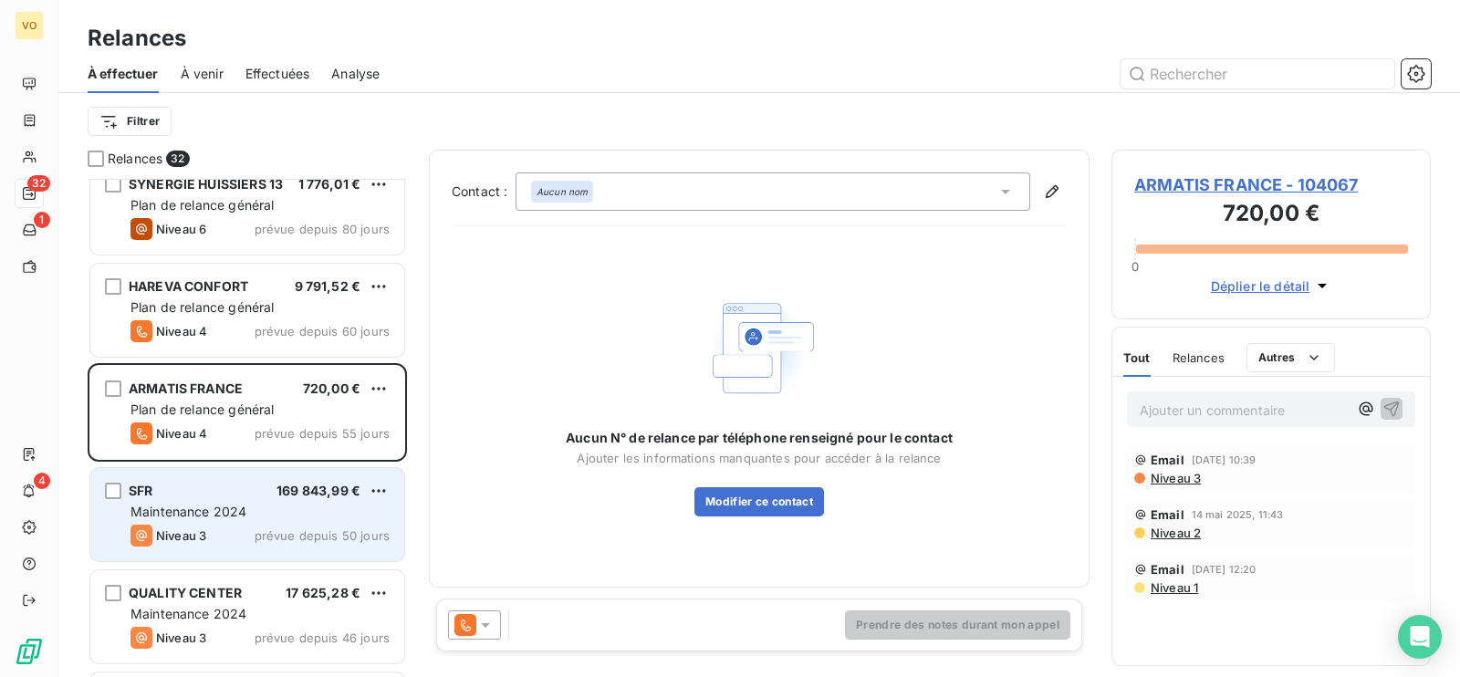
click at [299, 513] on div "Maintenance 2024" at bounding box center [259, 512] width 259 height 18
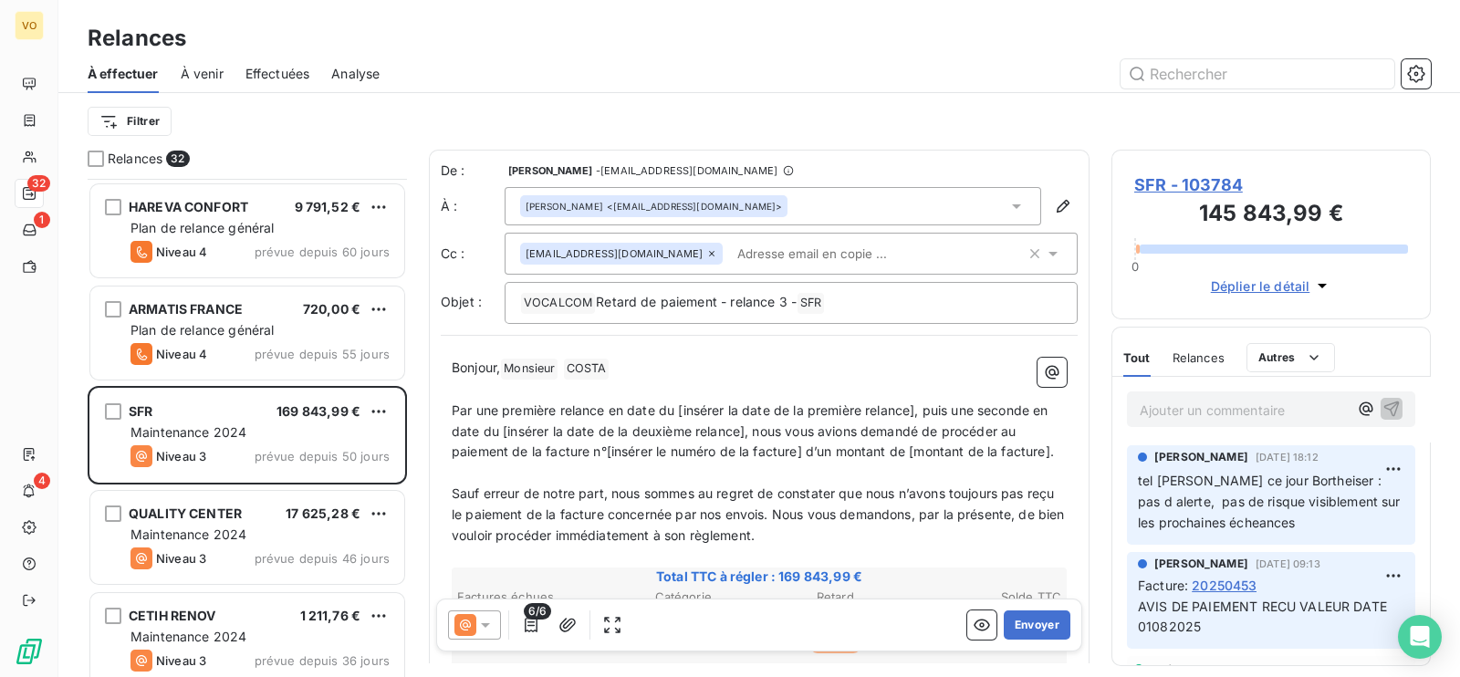
scroll to position [2281, 0]
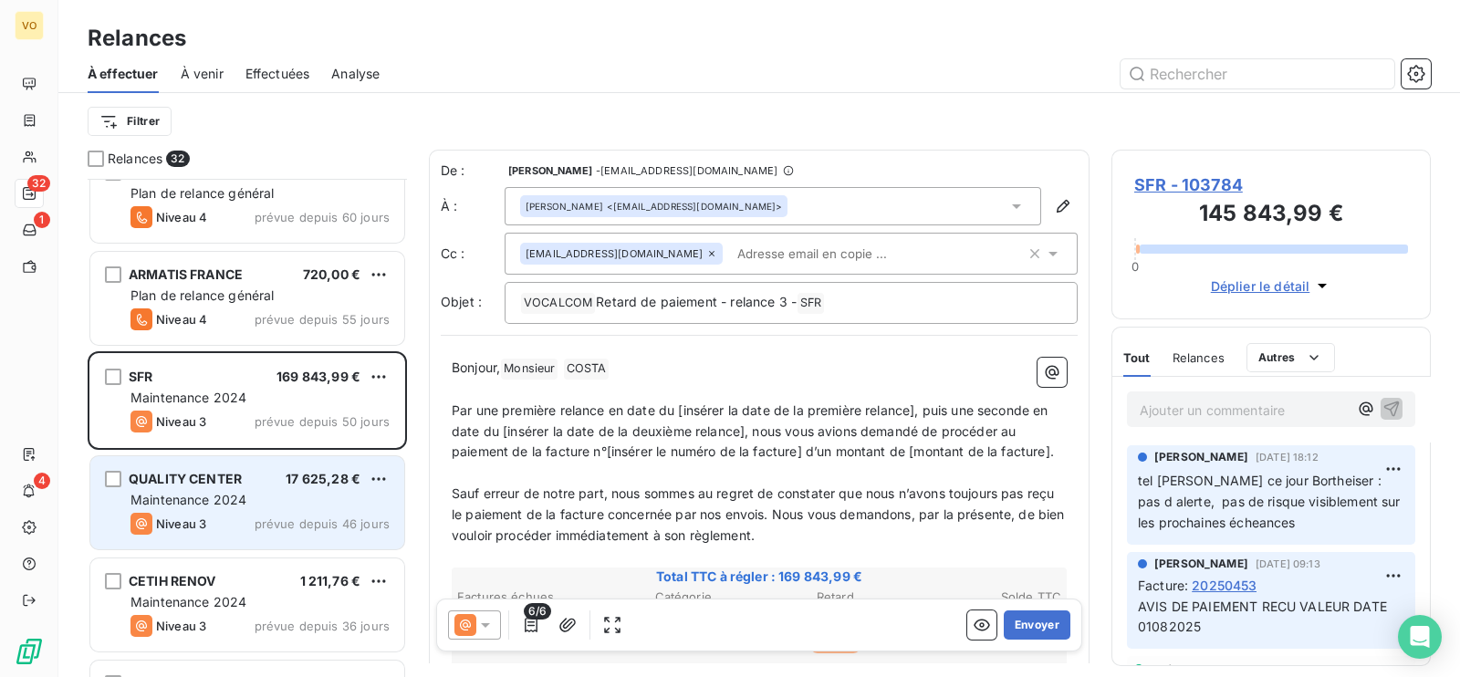
click at [241, 496] on span "Maintenance 2024" at bounding box center [188, 500] width 116 height 16
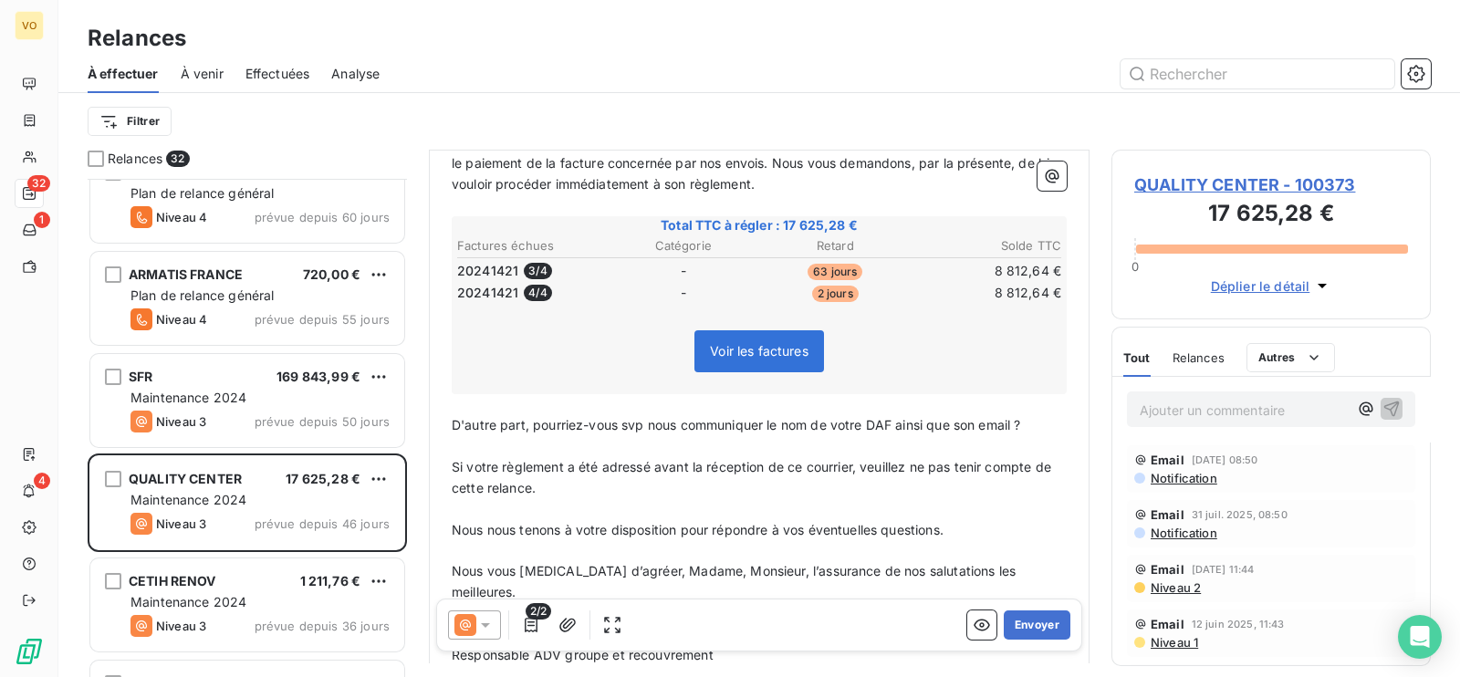
scroll to position [114, 0]
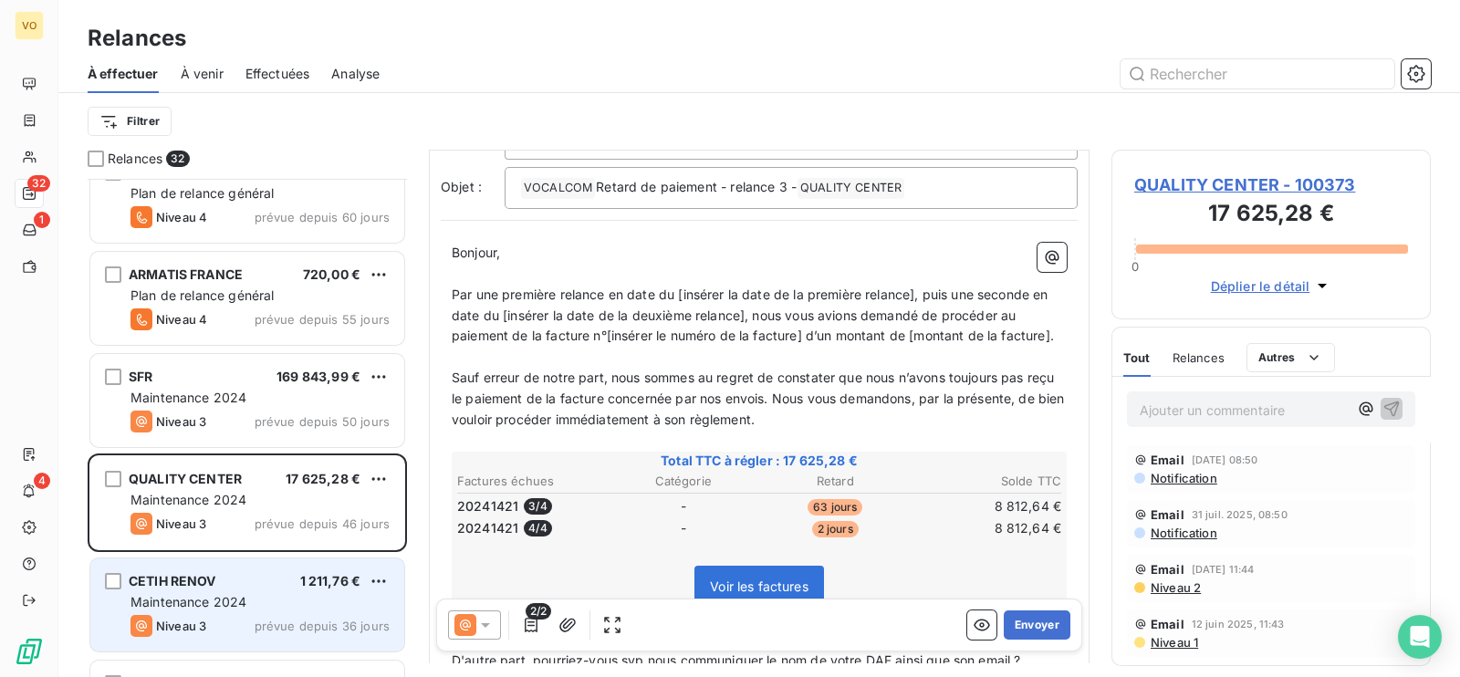
click at [253, 573] on div "CETIH RENOV 1 211,76 €" at bounding box center [259, 581] width 259 height 16
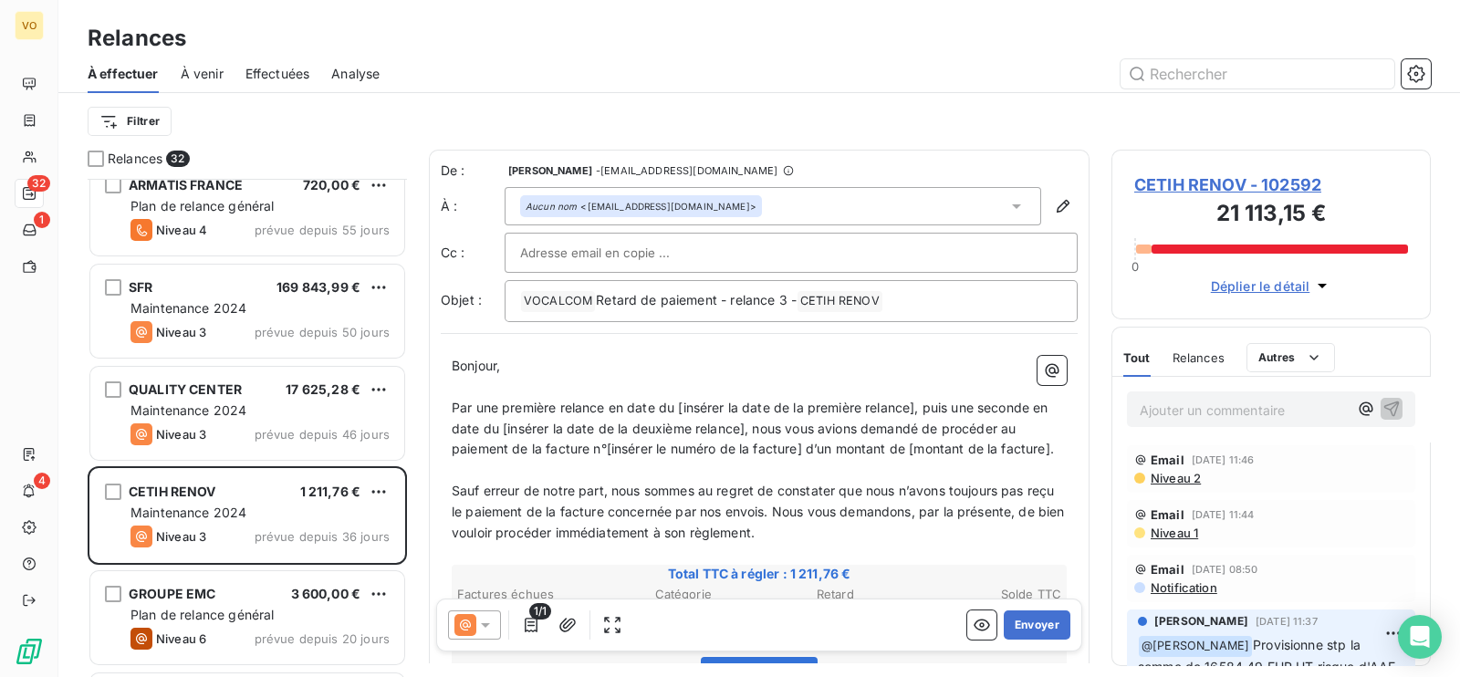
scroll to position [2623, 0]
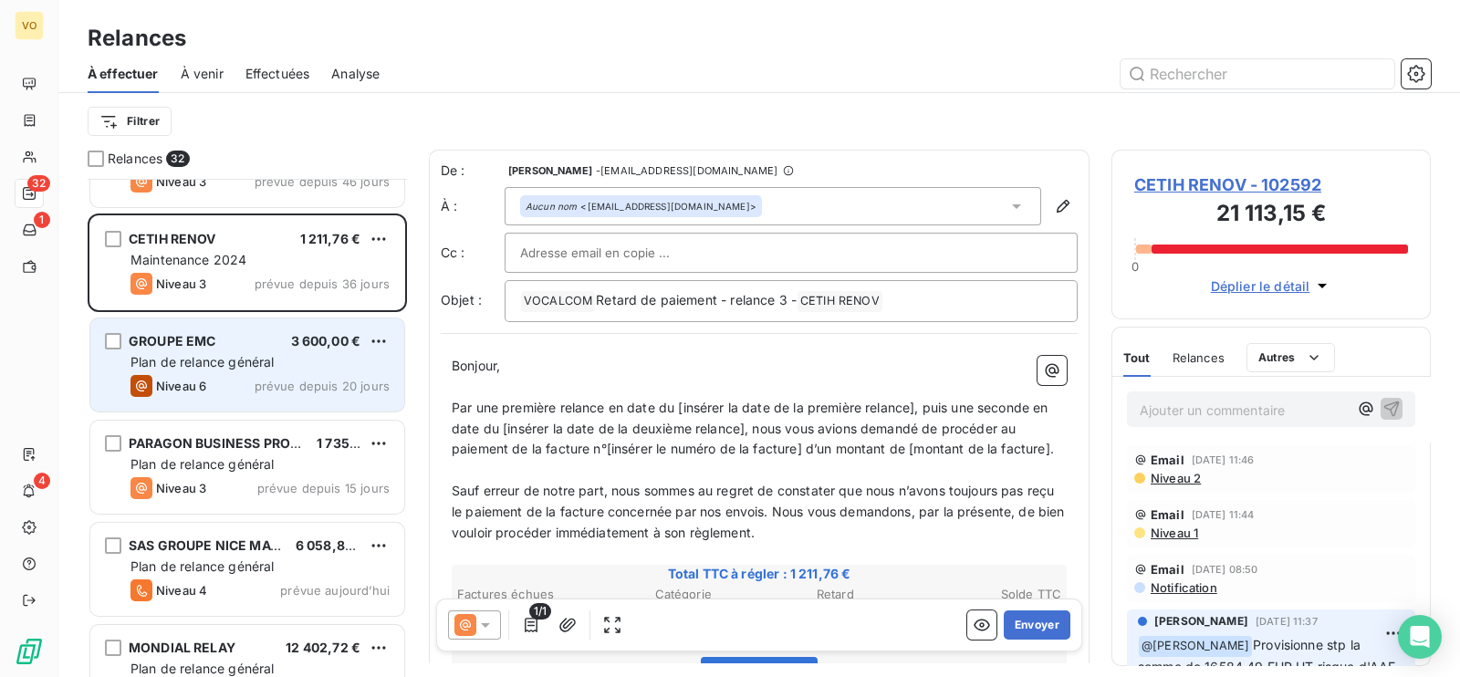
click at [224, 365] on span "Plan de relance général" at bounding box center [201, 362] width 143 height 16
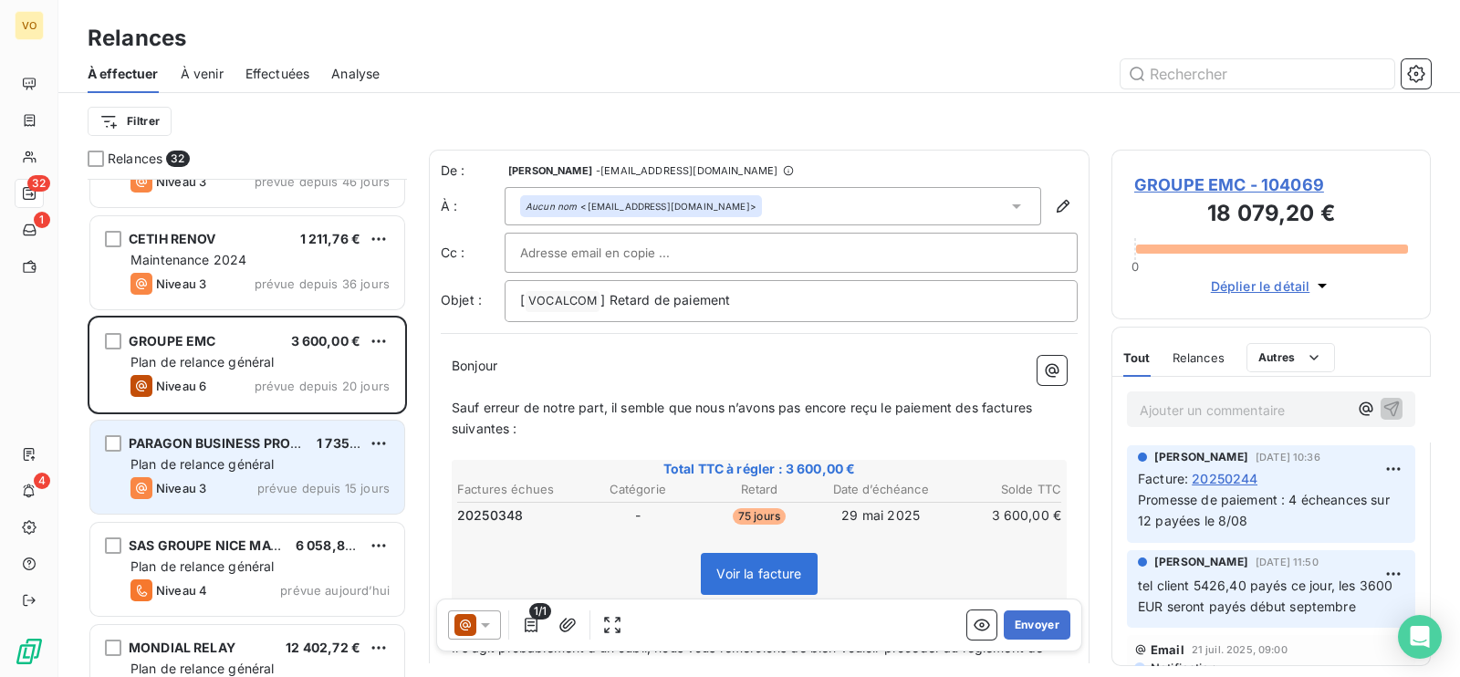
click at [220, 463] on span "Plan de relance général" at bounding box center [201, 464] width 143 height 16
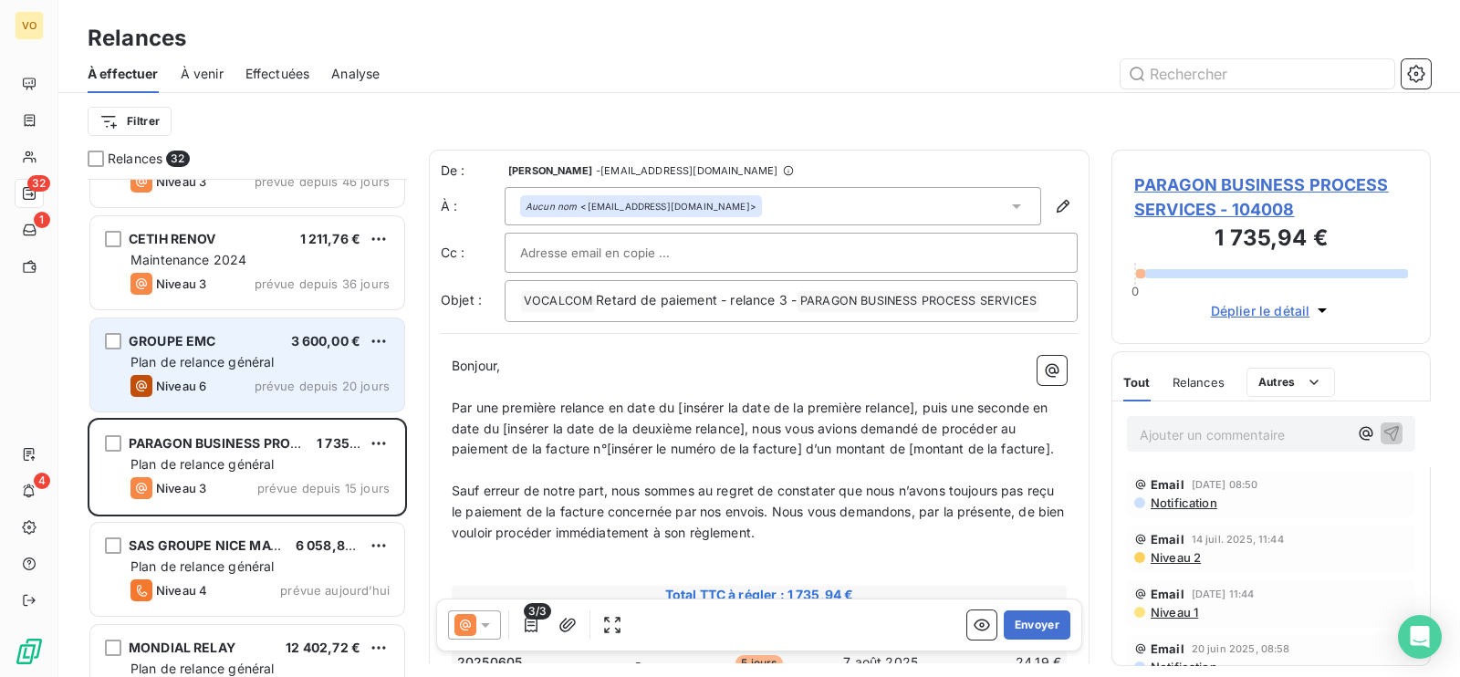
click at [237, 362] on span "Plan de relance général" at bounding box center [201, 362] width 143 height 16
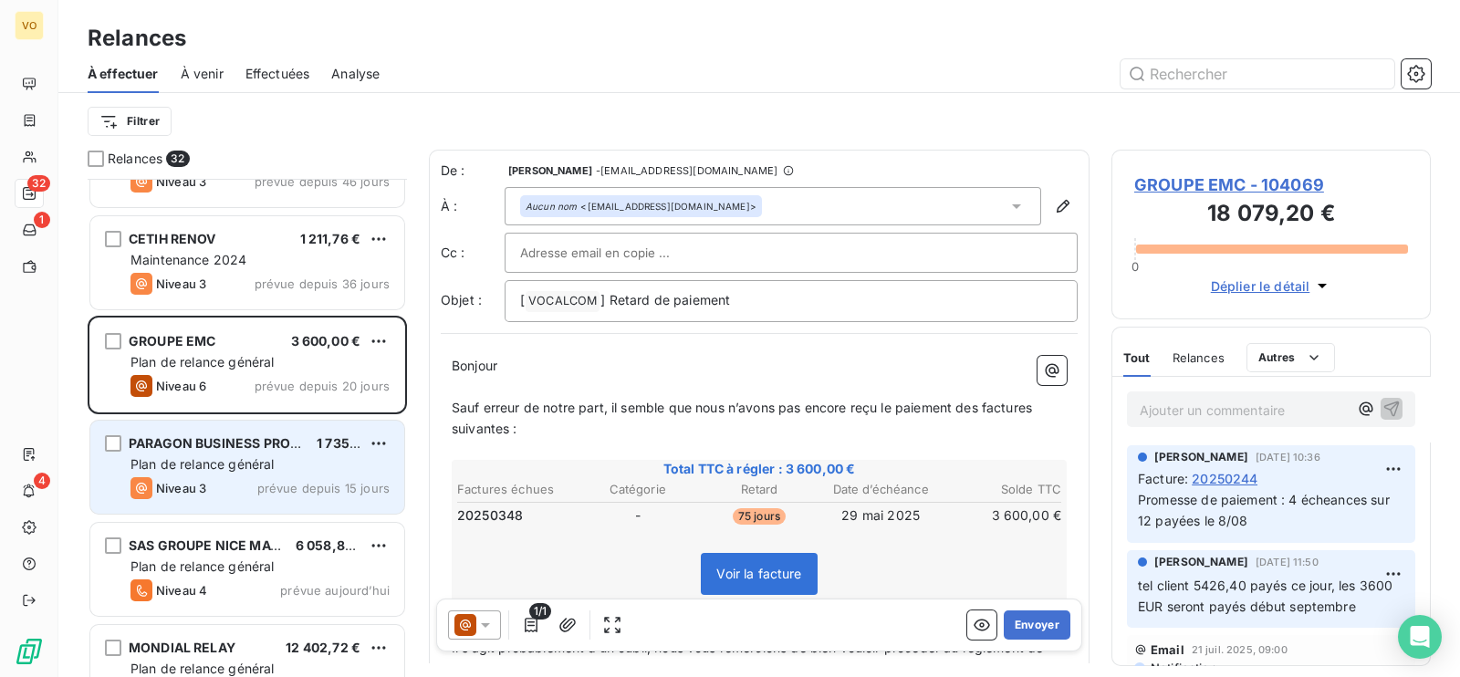
click at [223, 467] on span "Plan de relance général" at bounding box center [201, 464] width 143 height 16
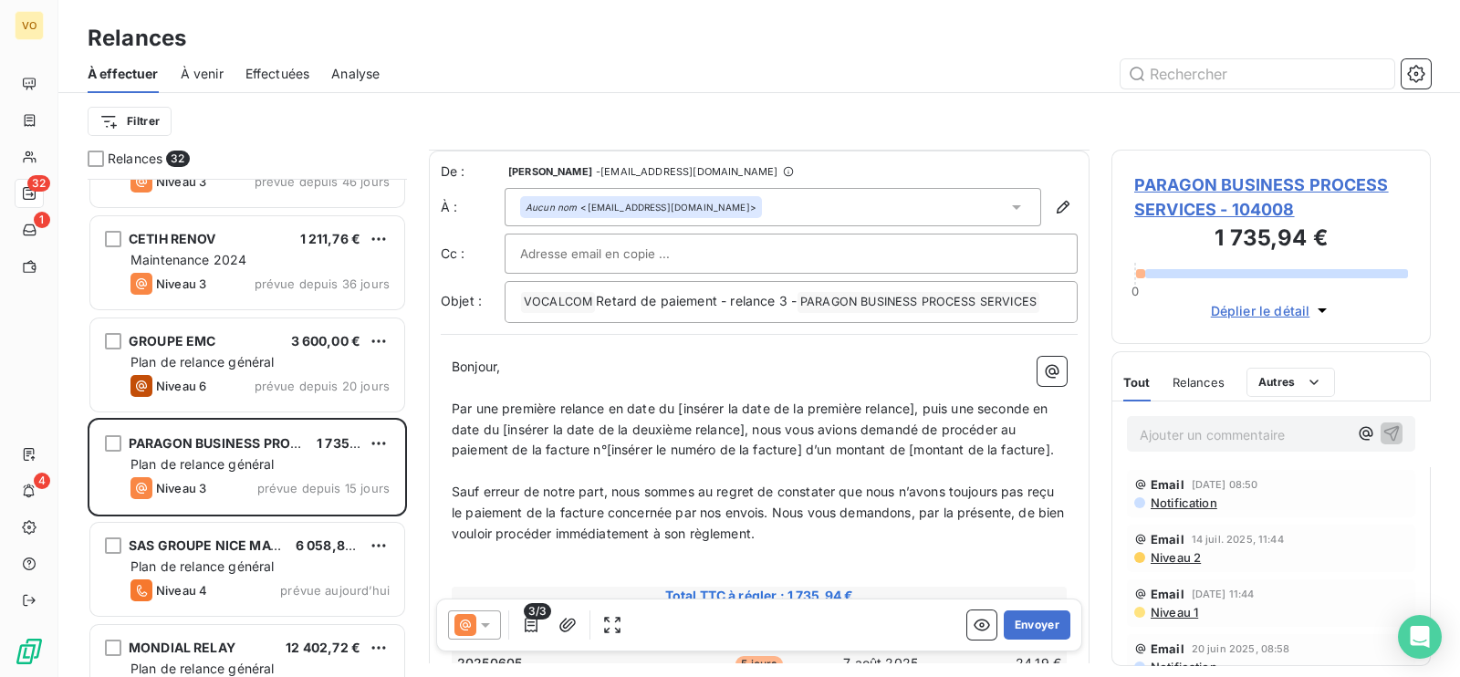
scroll to position [114, 0]
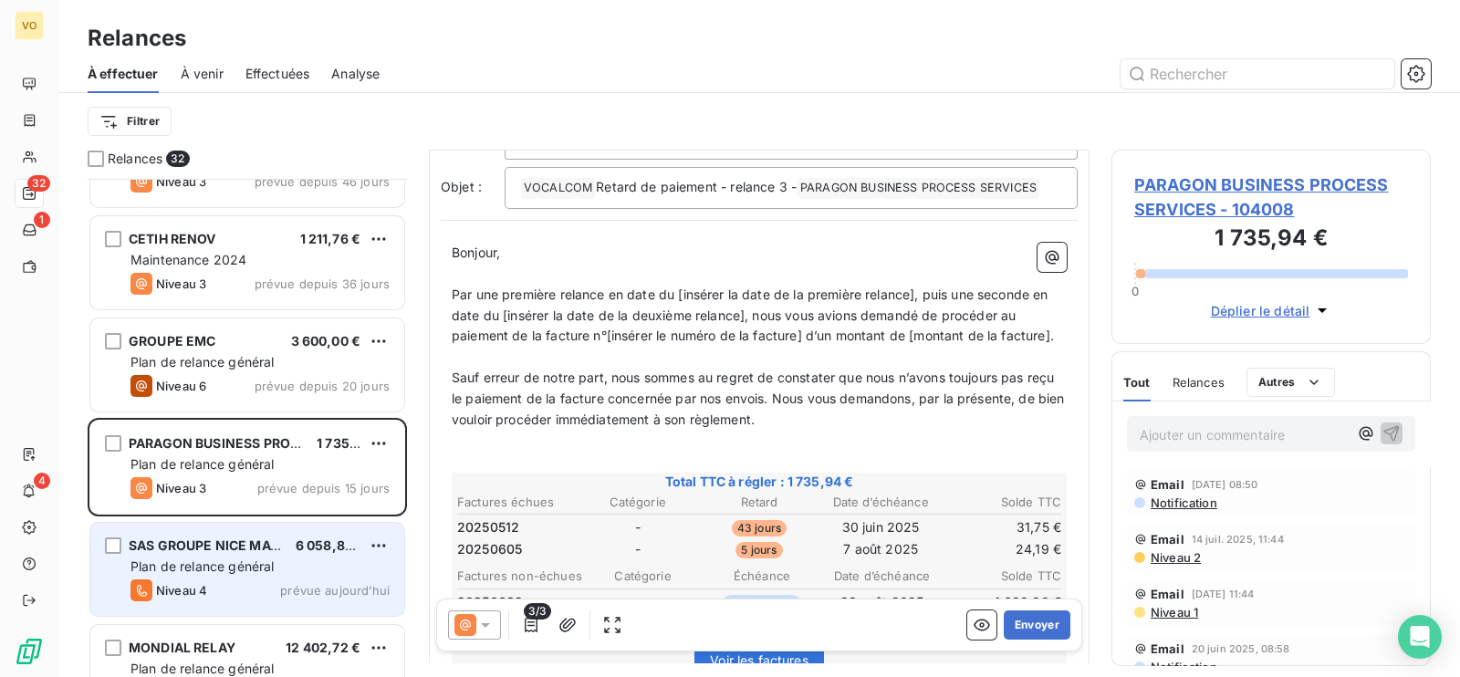
click at [291, 579] on div "Niveau 4 prévue aujourd’hui" at bounding box center [259, 590] width 259 height 22
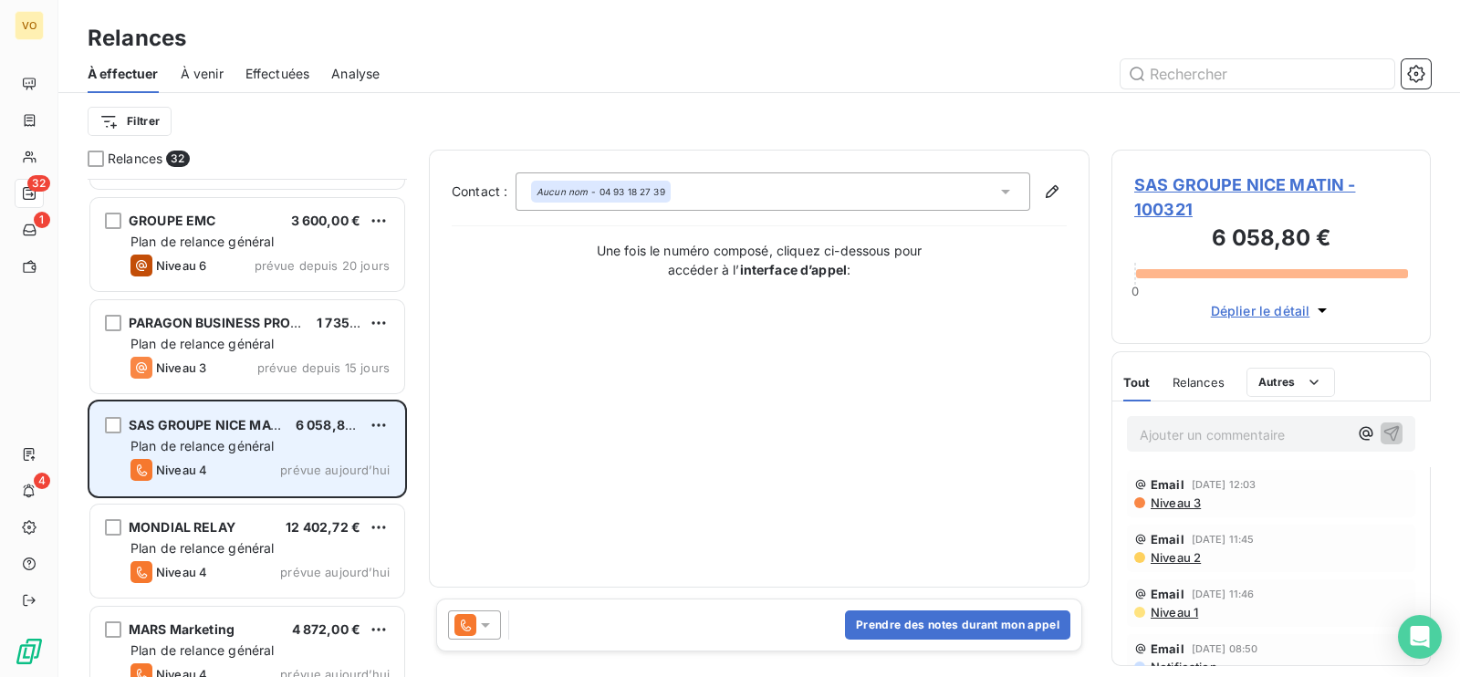
scroll to position [2773, 0]
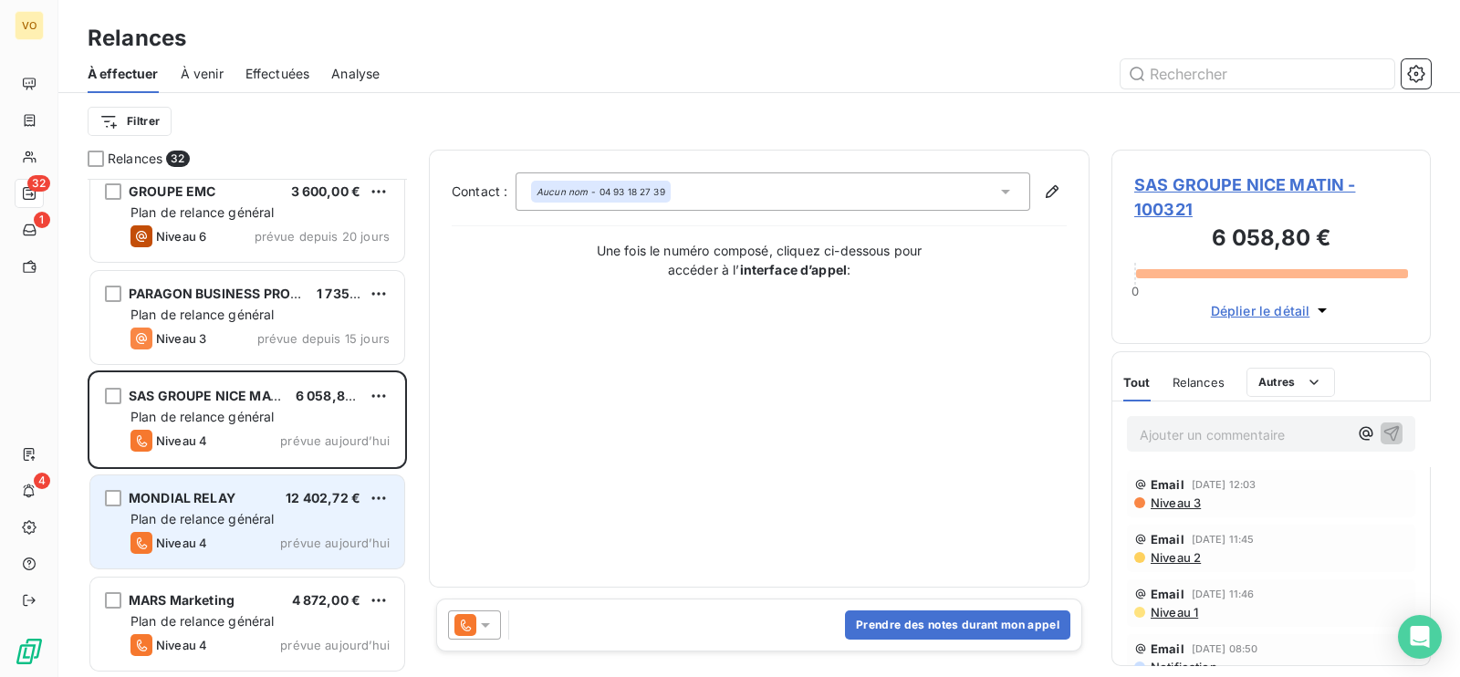
click at [266, 519] on span "Plan de relance général" at bounding box center [201, 519] width 143 height 16
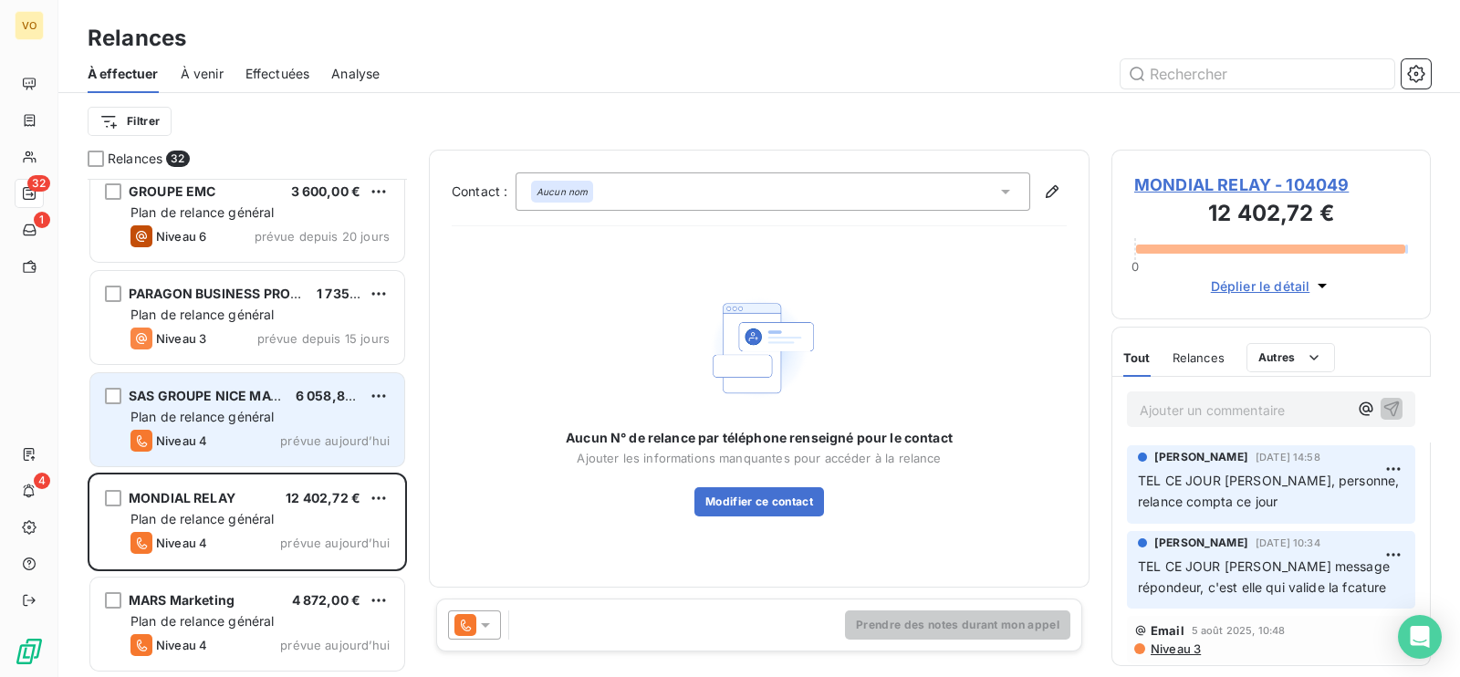
click at [211, 416] on span "Plan de relance général" at bounding box center [201, 417] width 143 height 16
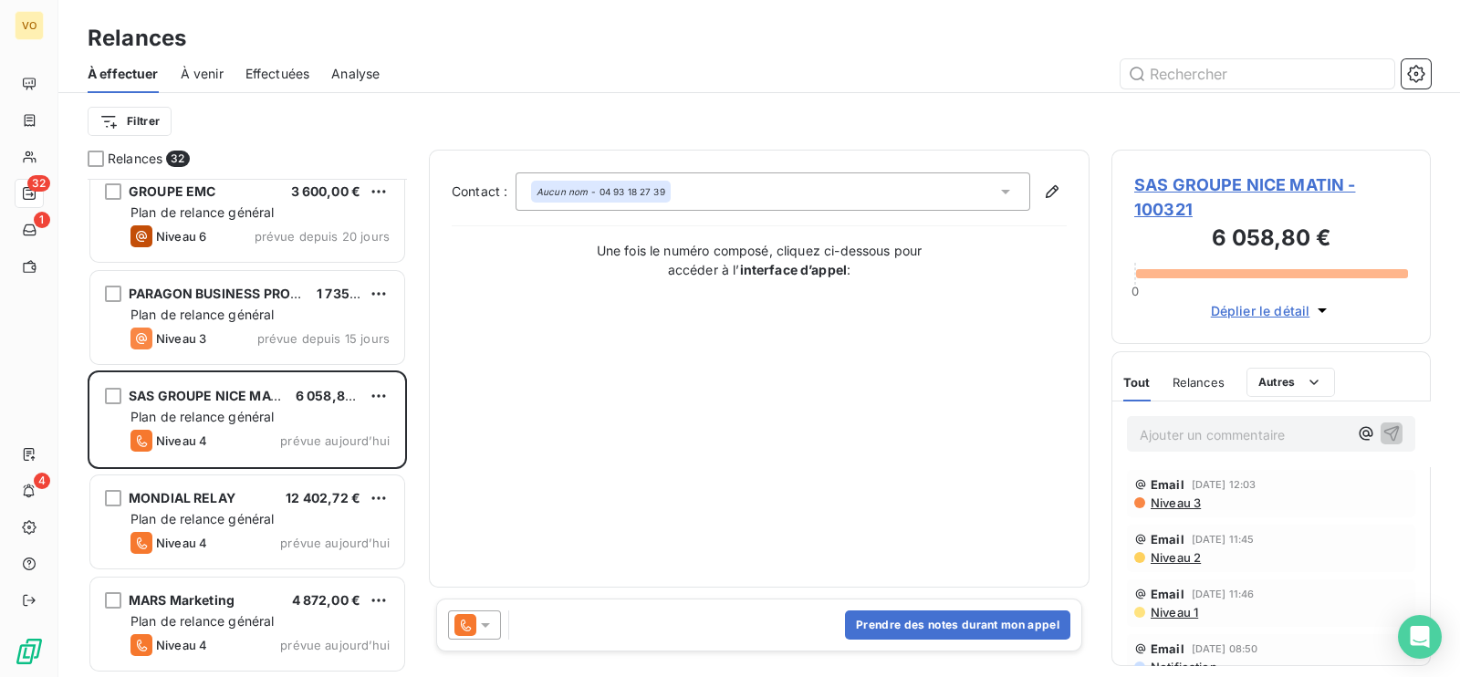
click at [1201, 181] on span "SAS GROUPE NICE MATIN - 100321" at bounding box center [1271, 196] width 274 height 49
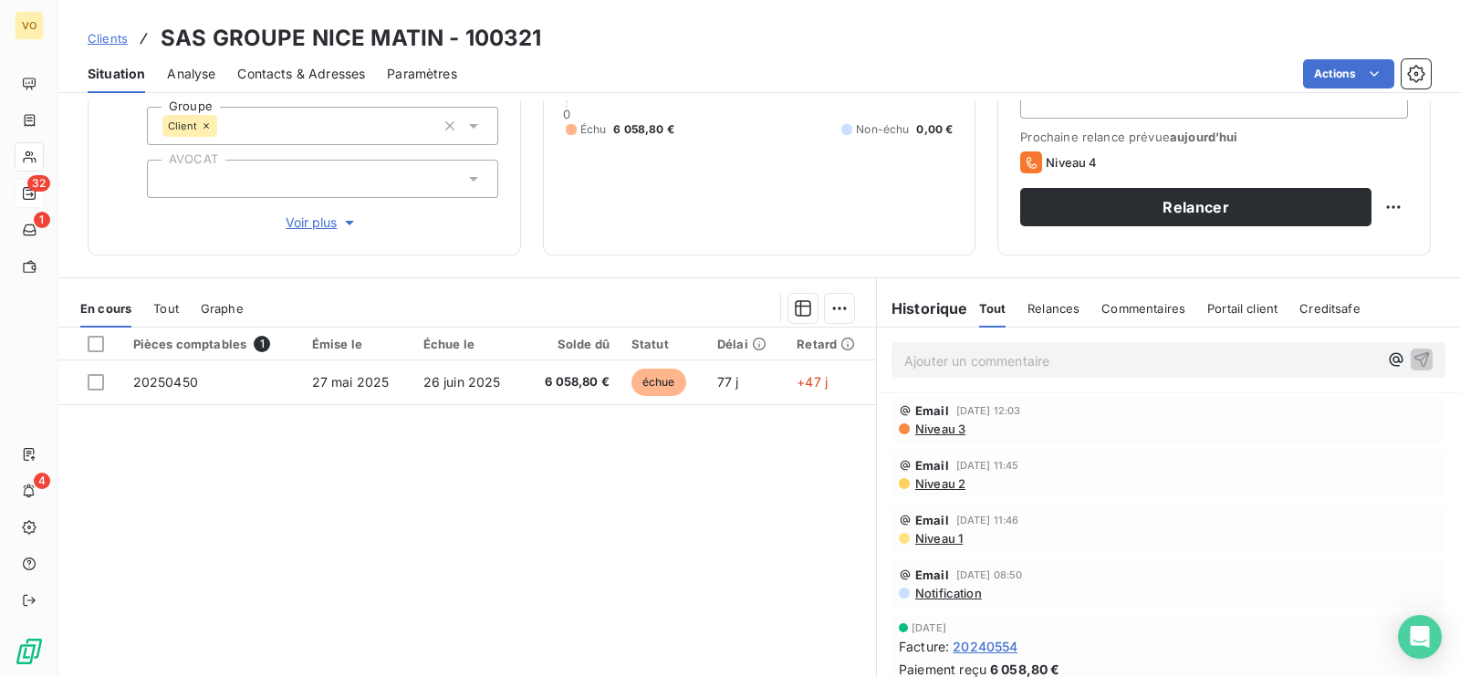
scroll to position [113, 0]
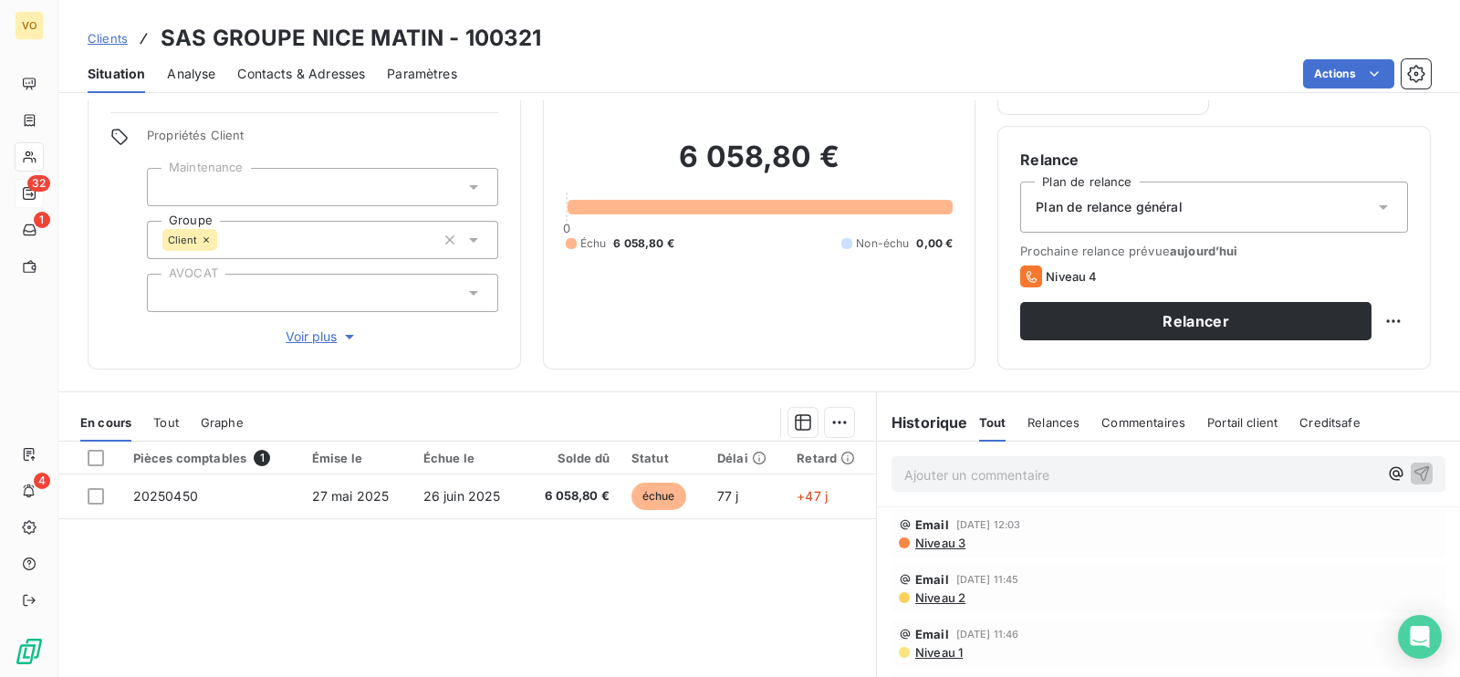
click at [393, 572] on div "Pièces comptables 1 Émise le Échue le Solde dû Statut Délai Retard 20250450 [DA…" at bounding box center [467, 617] width 818 height 351
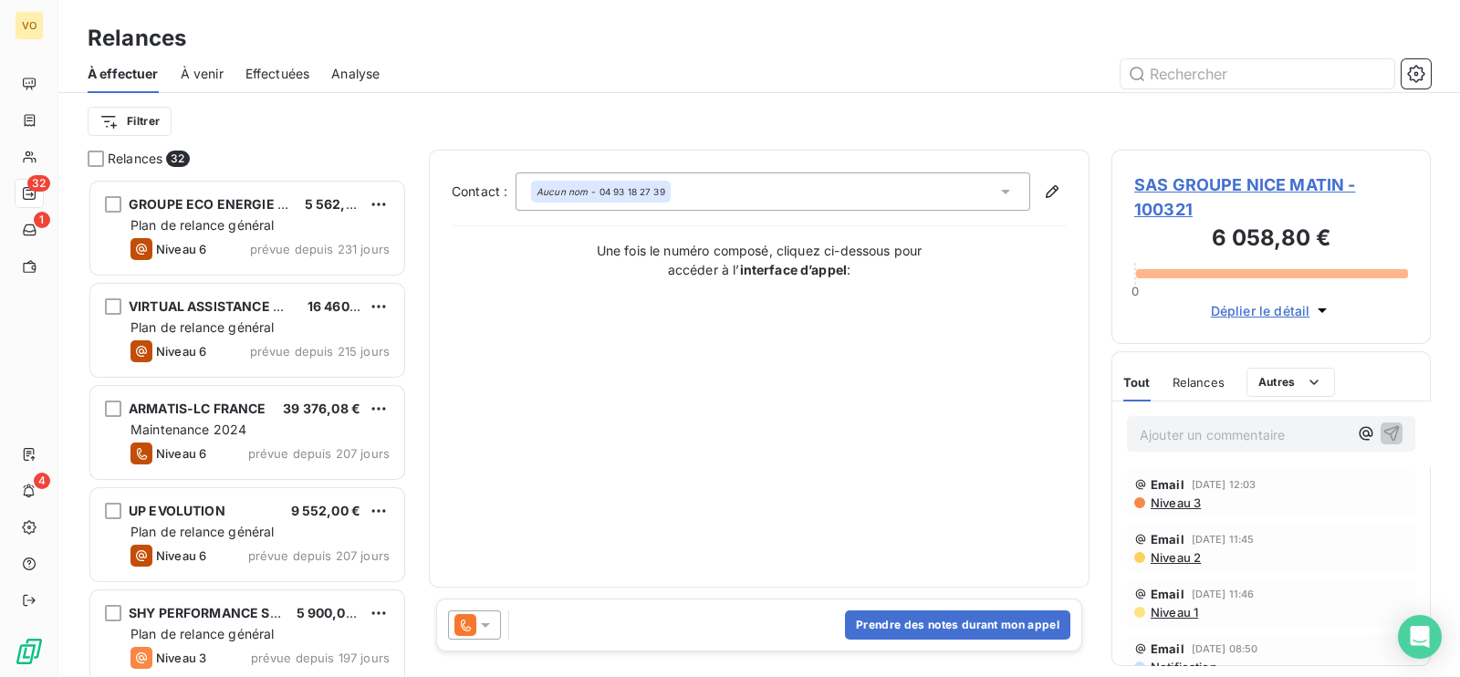
scroll to position [480, 301]
click at [1185, 434] on p "Ajouter un commentaire ﻿" at bounding box center [1244, 434] width 208 height 23
click at [1382, 426] on icon "button" at bounding box center [1391, 432] width 18 height 18
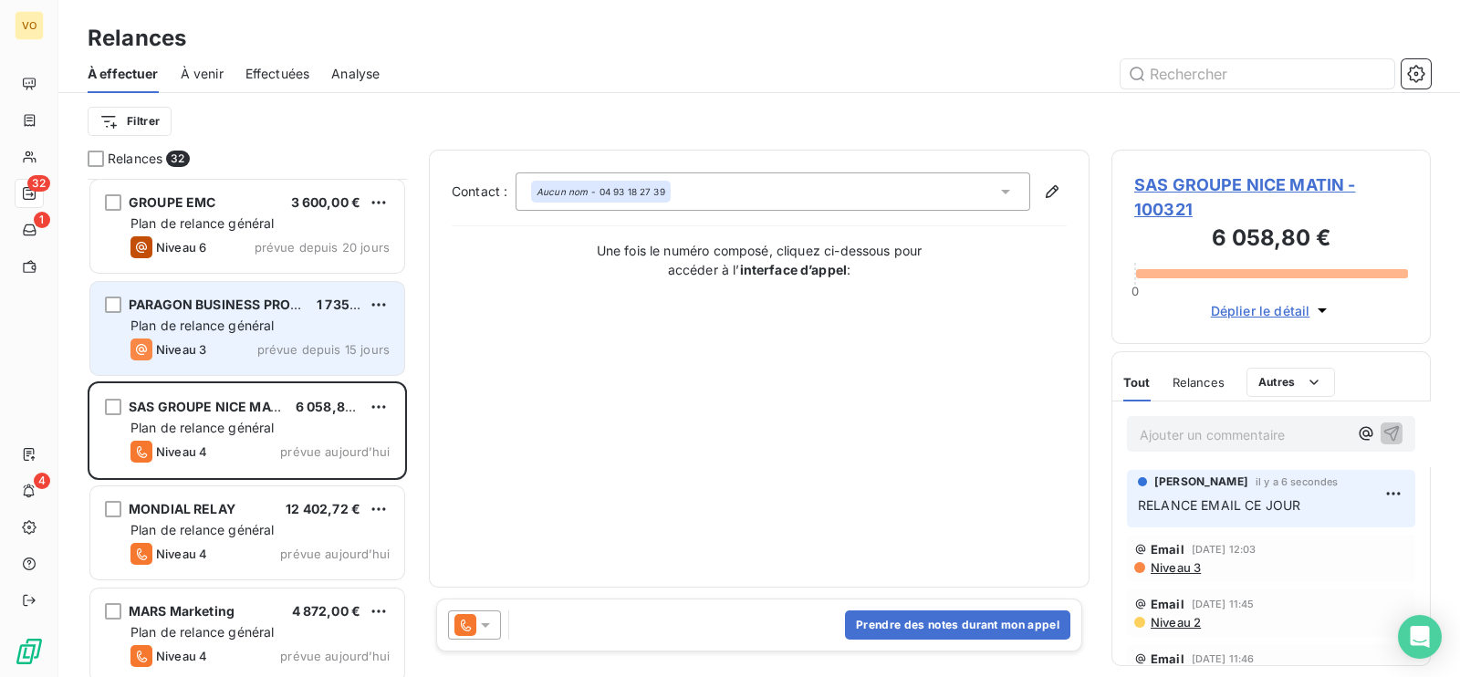
scroll to position [2773, 0]
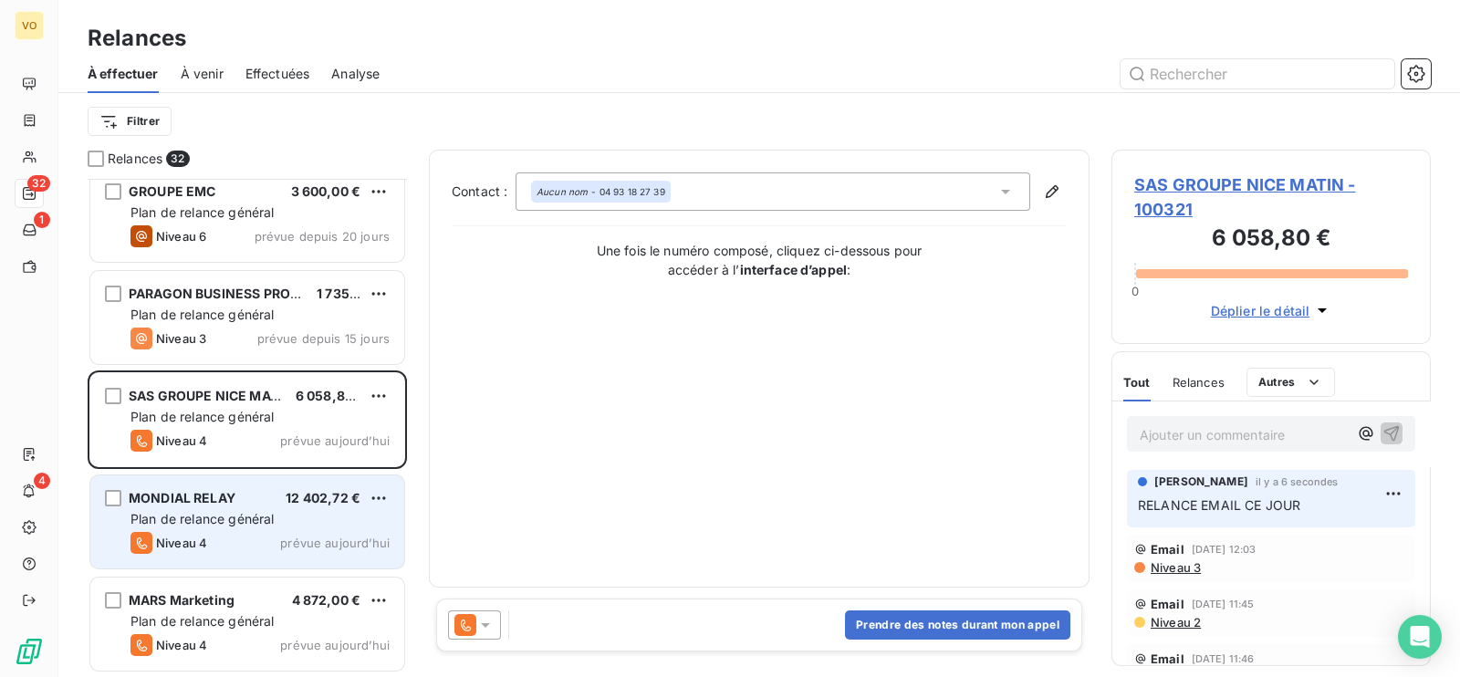
click at [290, 532] on div "Niveau 4 prévue aujourd’hui" at bounding box center [259, 543] width 259 height 22
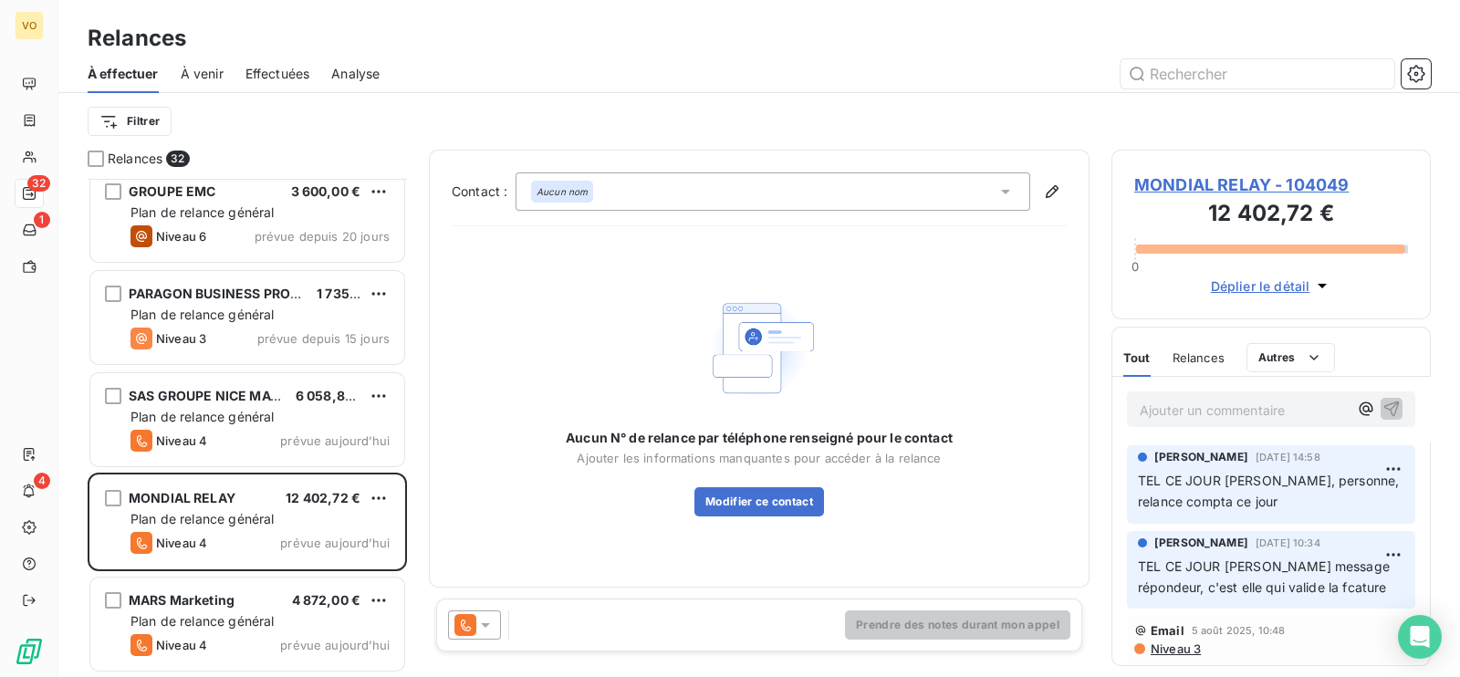
click at [1198, 189] on span "MONDIAL RELAY - 104049" at bounding box center [1271, 184] width 274 height 25
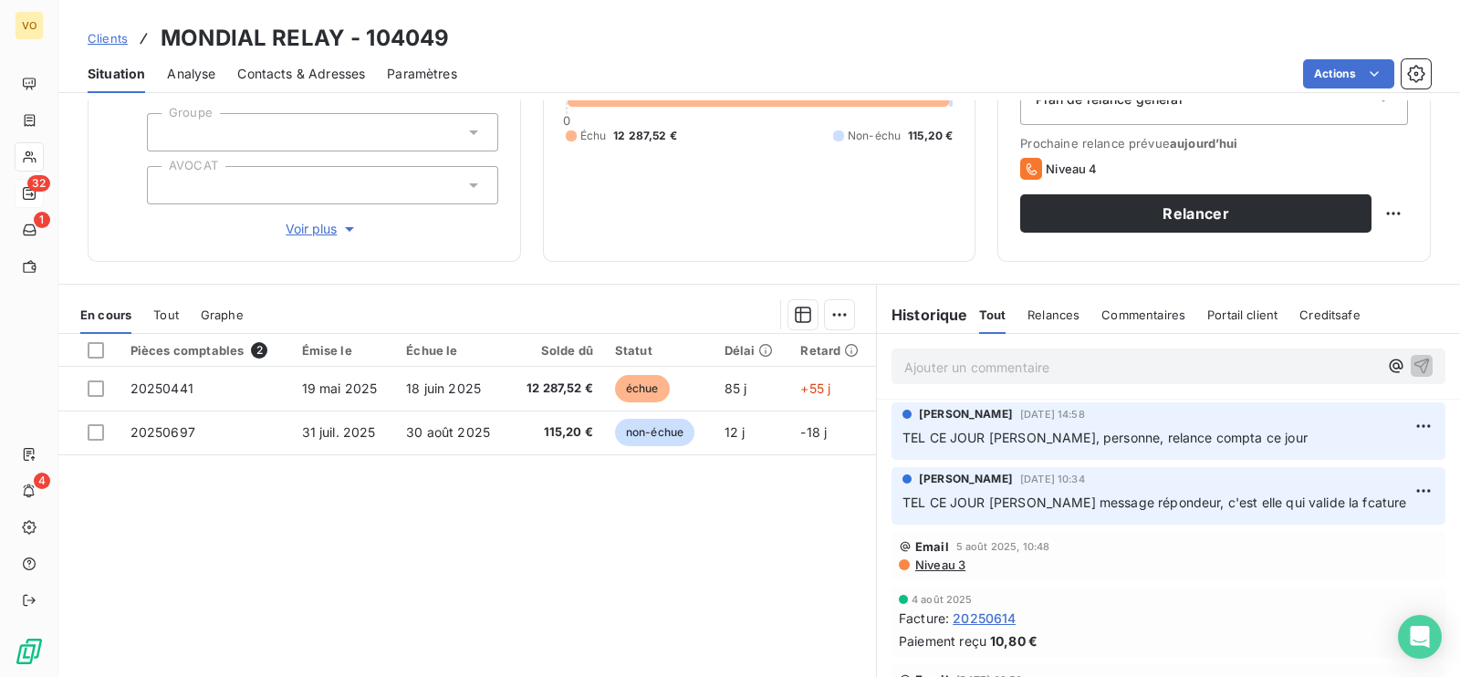
scroll to position [227, 0]
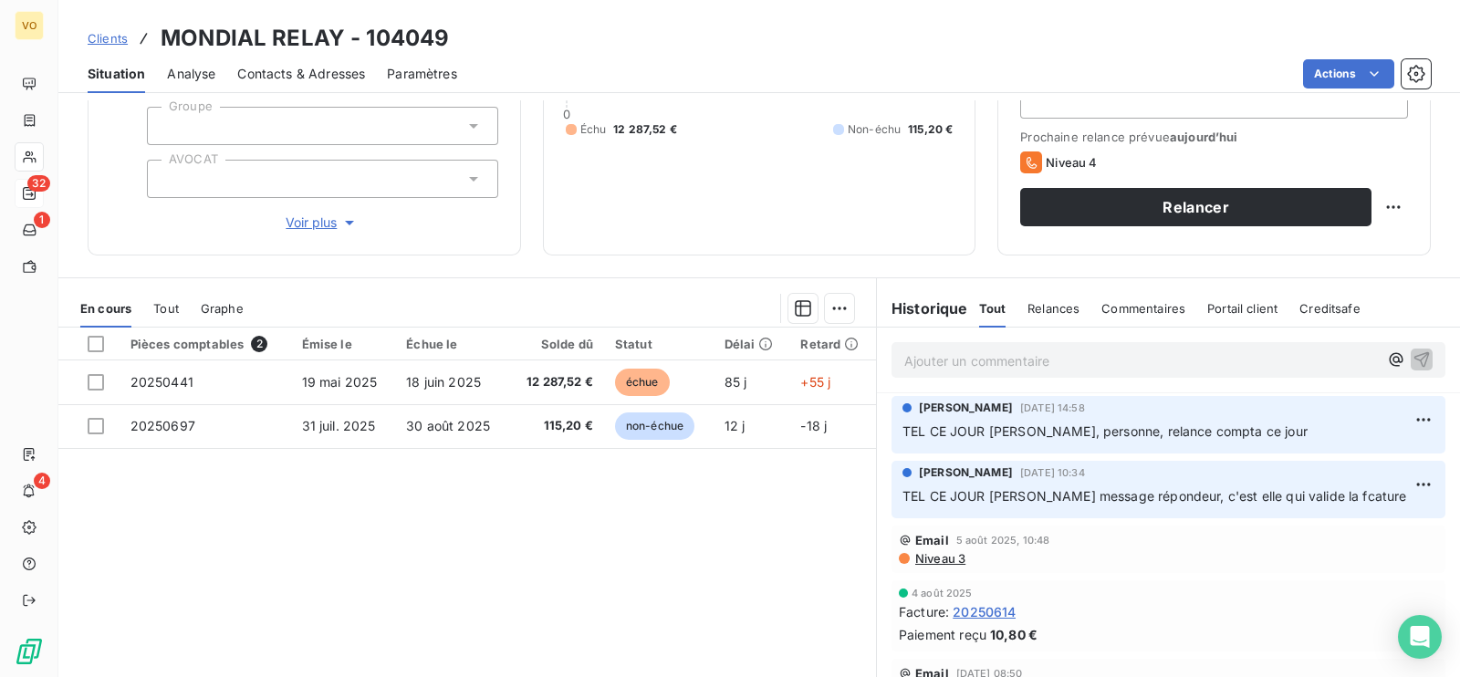
click at [931, 355] on p "Ajouter un commentaire ﻿" at bounding box center [1141, 360] width 474 height 23
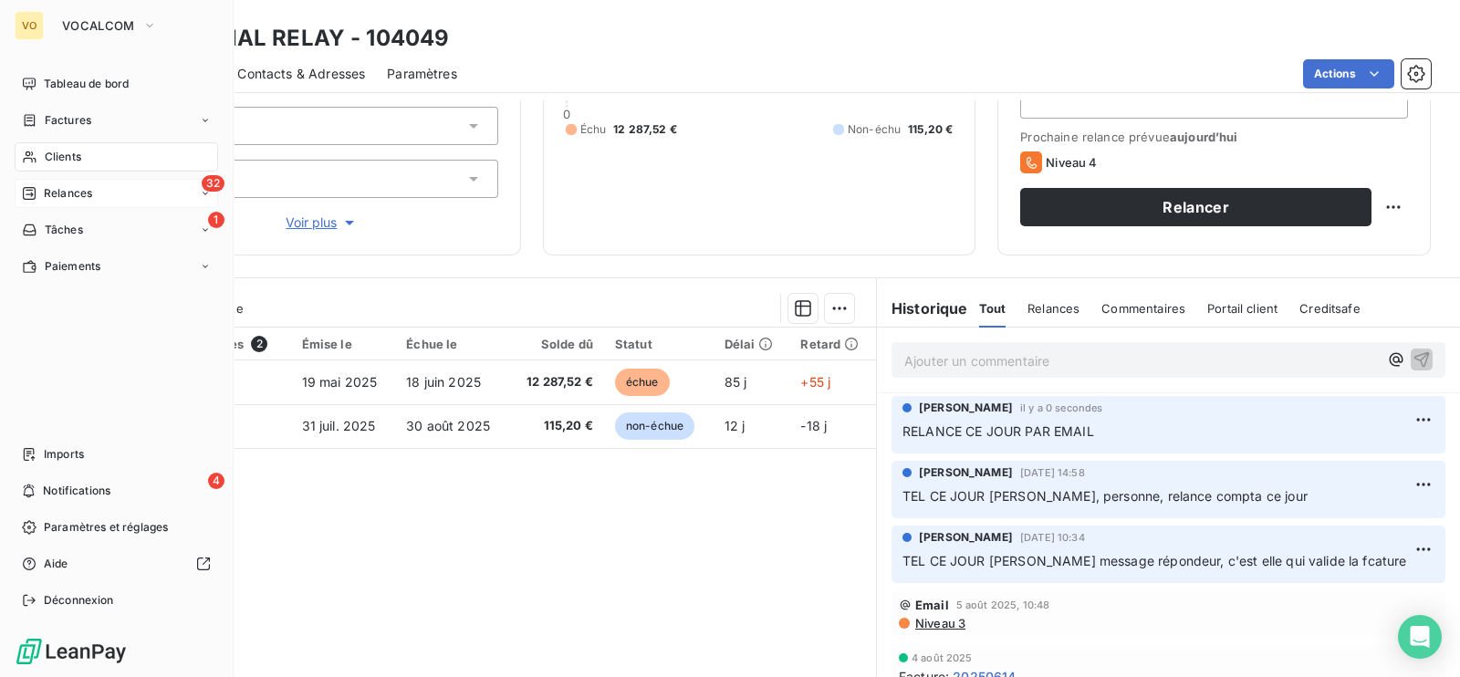
click at [74, 187] on span "Relances" at bounding box center [68, 193] width 48 height 16
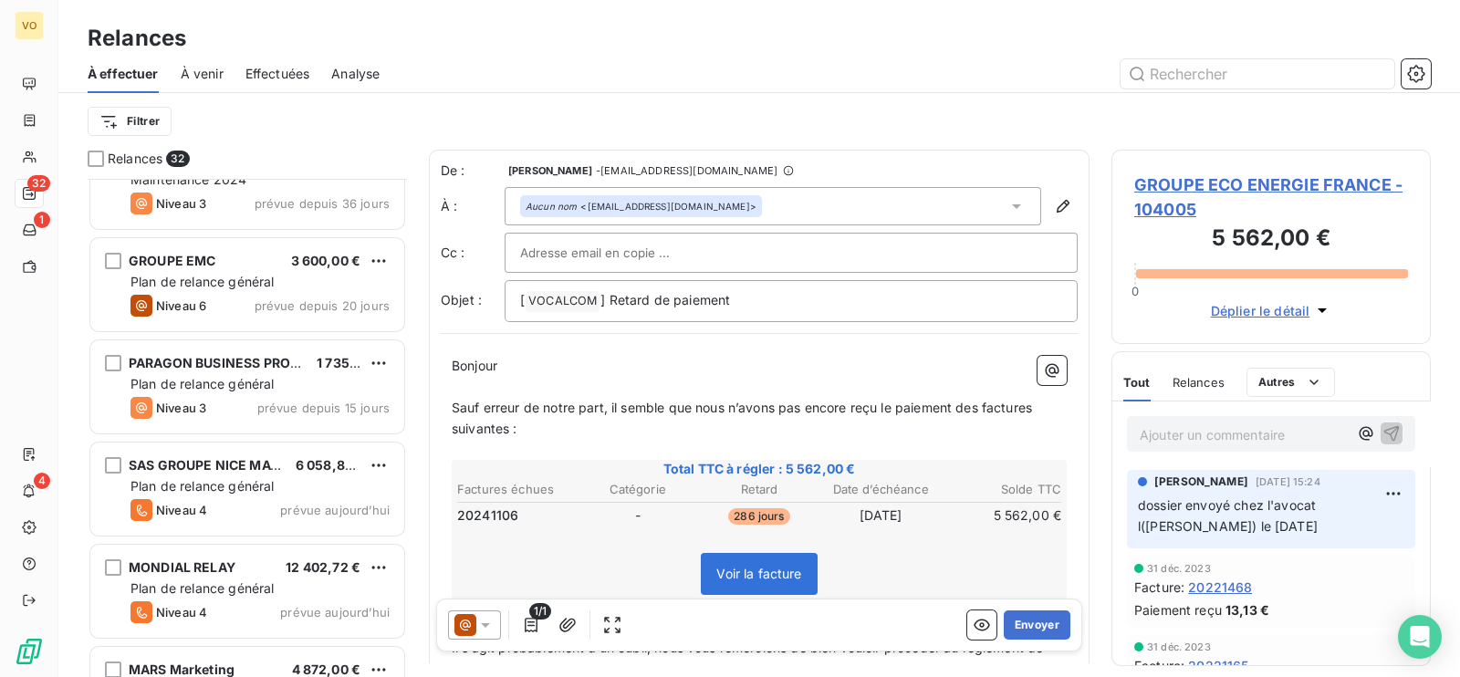
scroll to position [2773, 0]
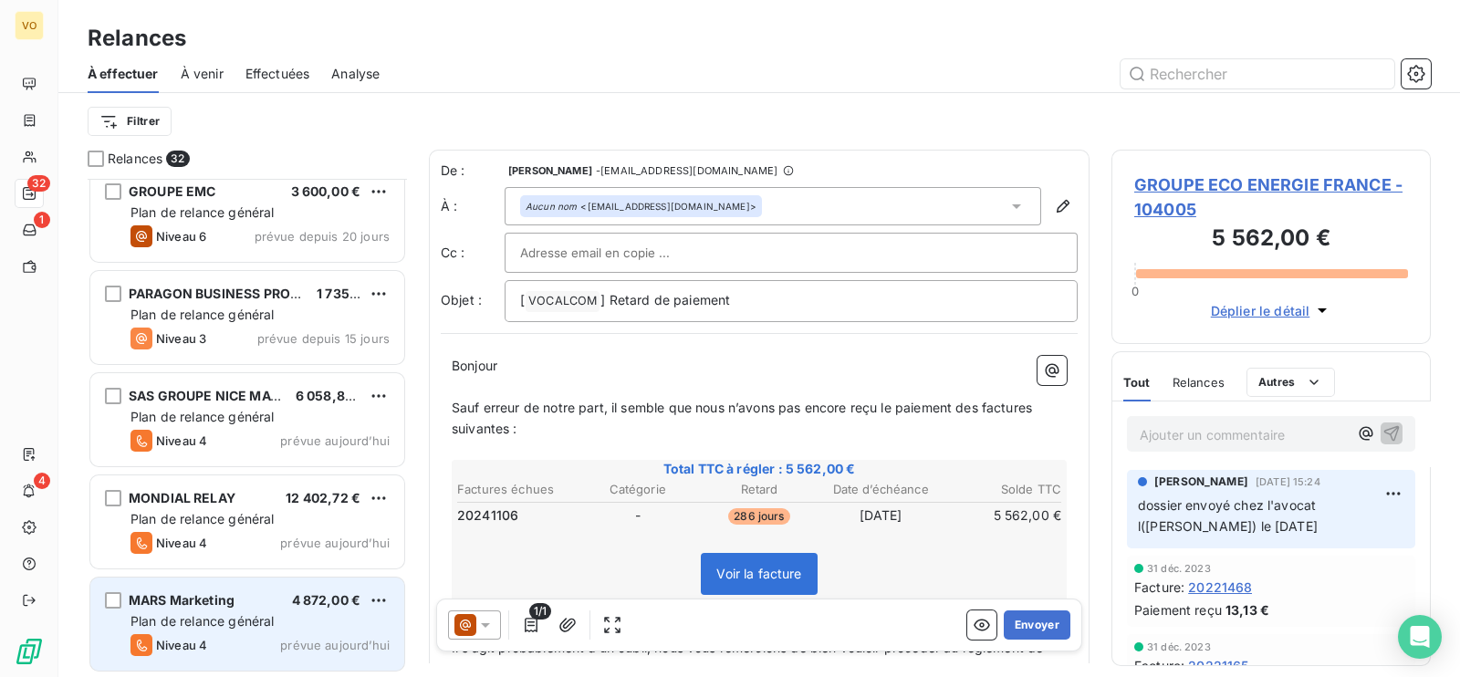
click at [229, 615] on span "Plan de relance général" at bounding box center [201, 621] width 143 height 16
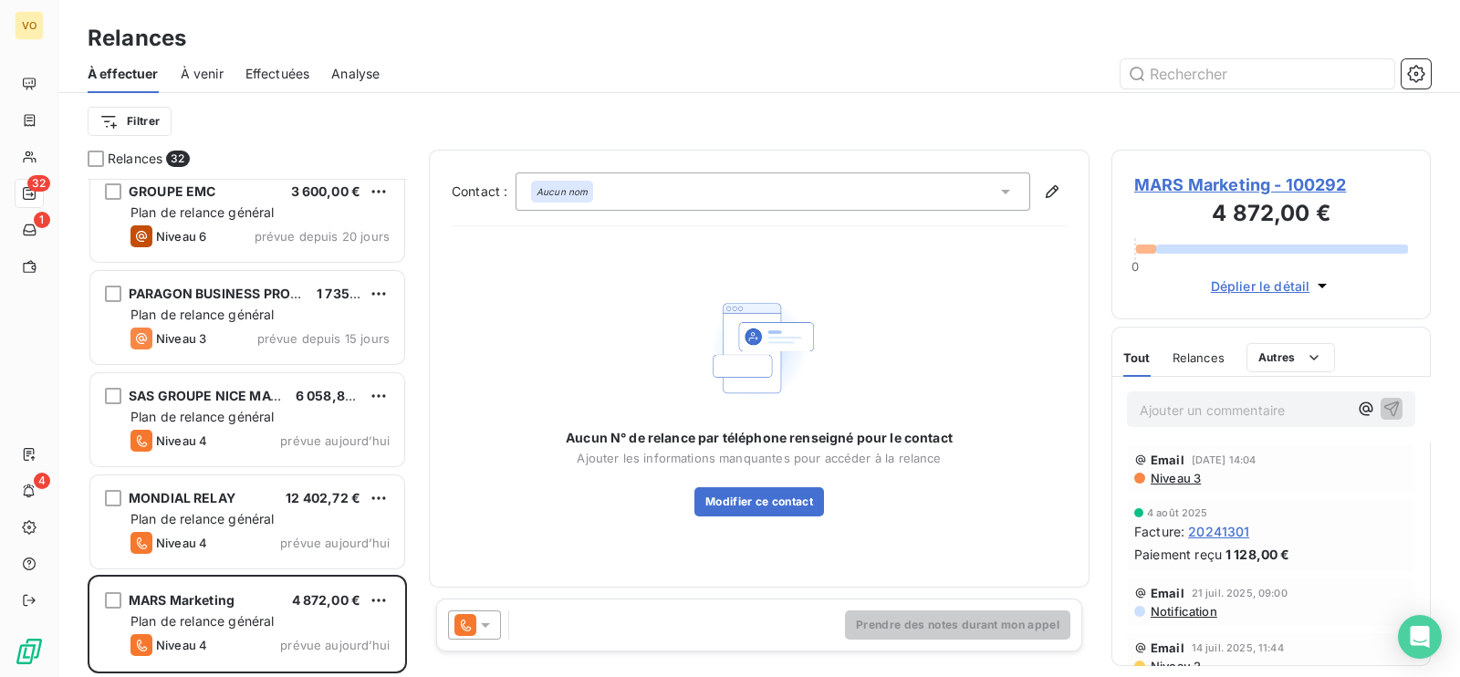
click at [1171, 177] on span "MARS Marketing - 100292" at bounding box center [1271, 184] width 274 height 25
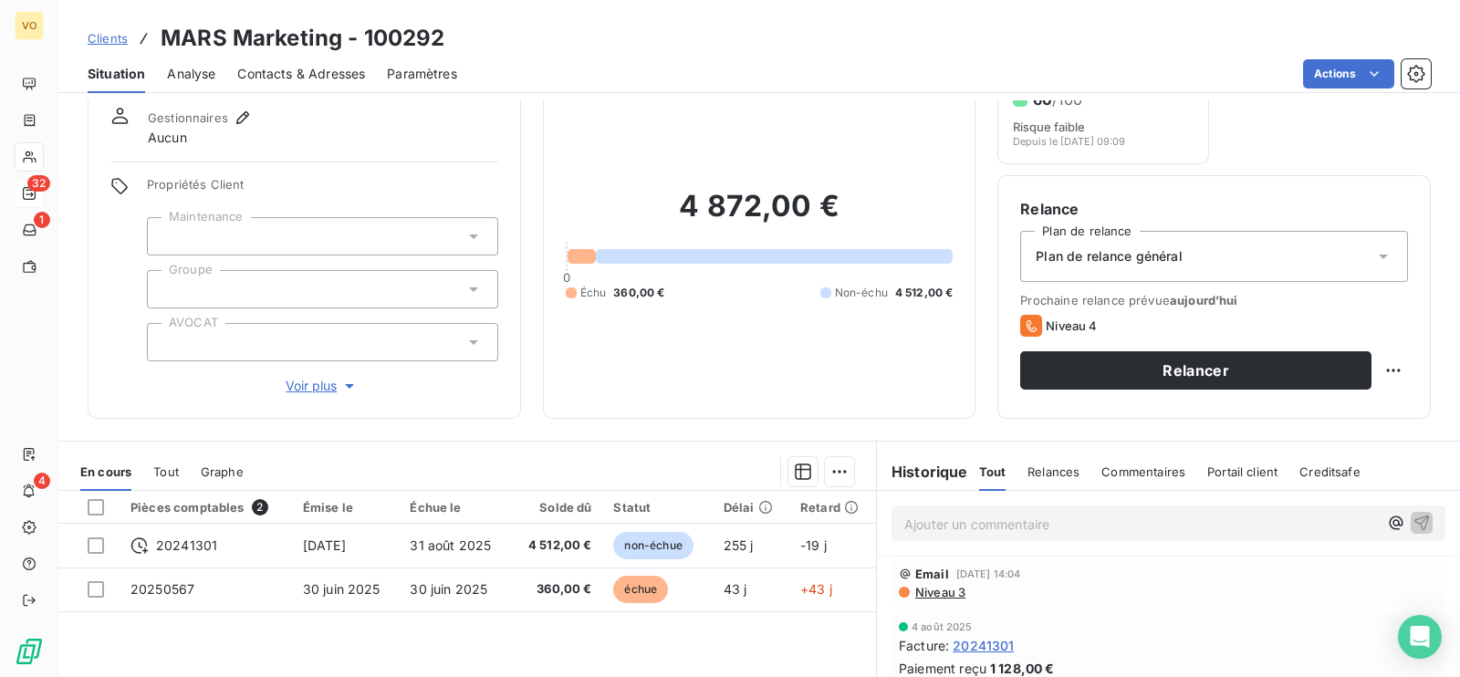
scroll to position [55, 0]
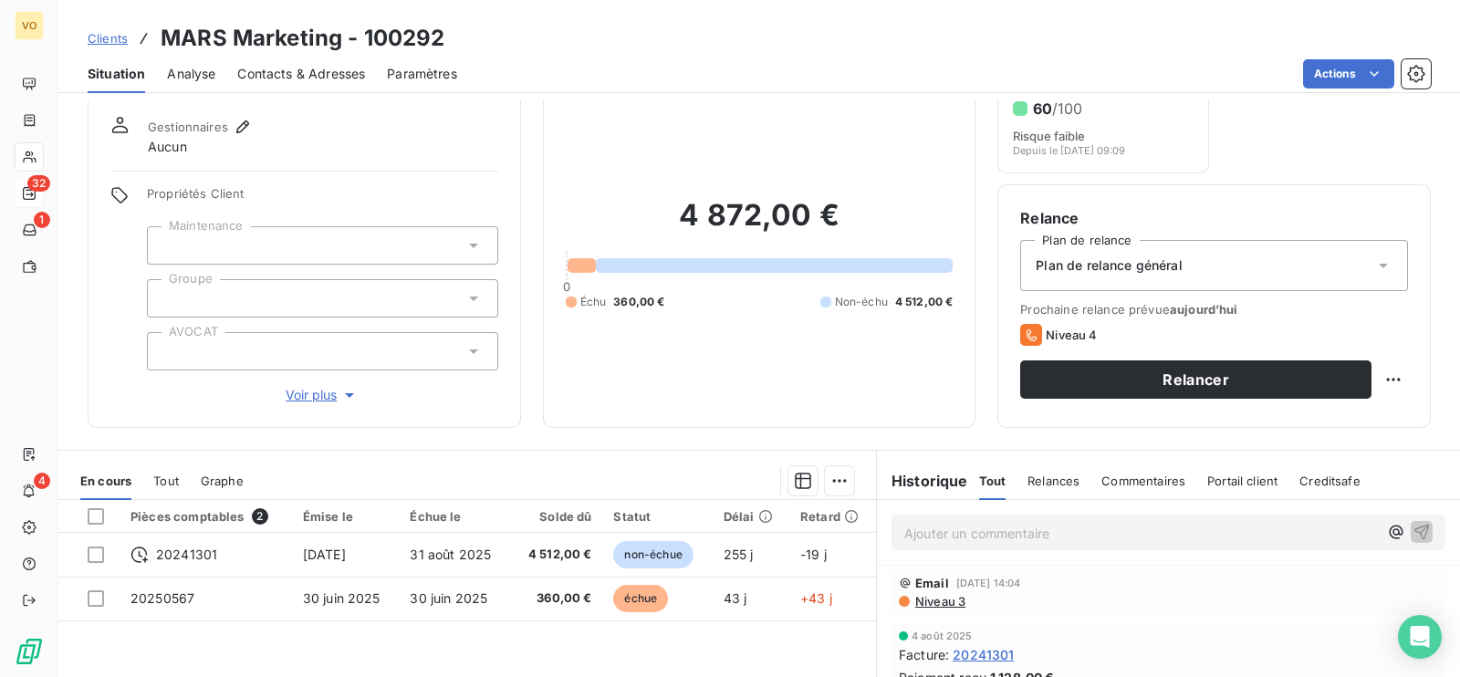
click at [310, 73] on span "Contacts & Adresses" at bounding box center [301, 74] width 128 height 18
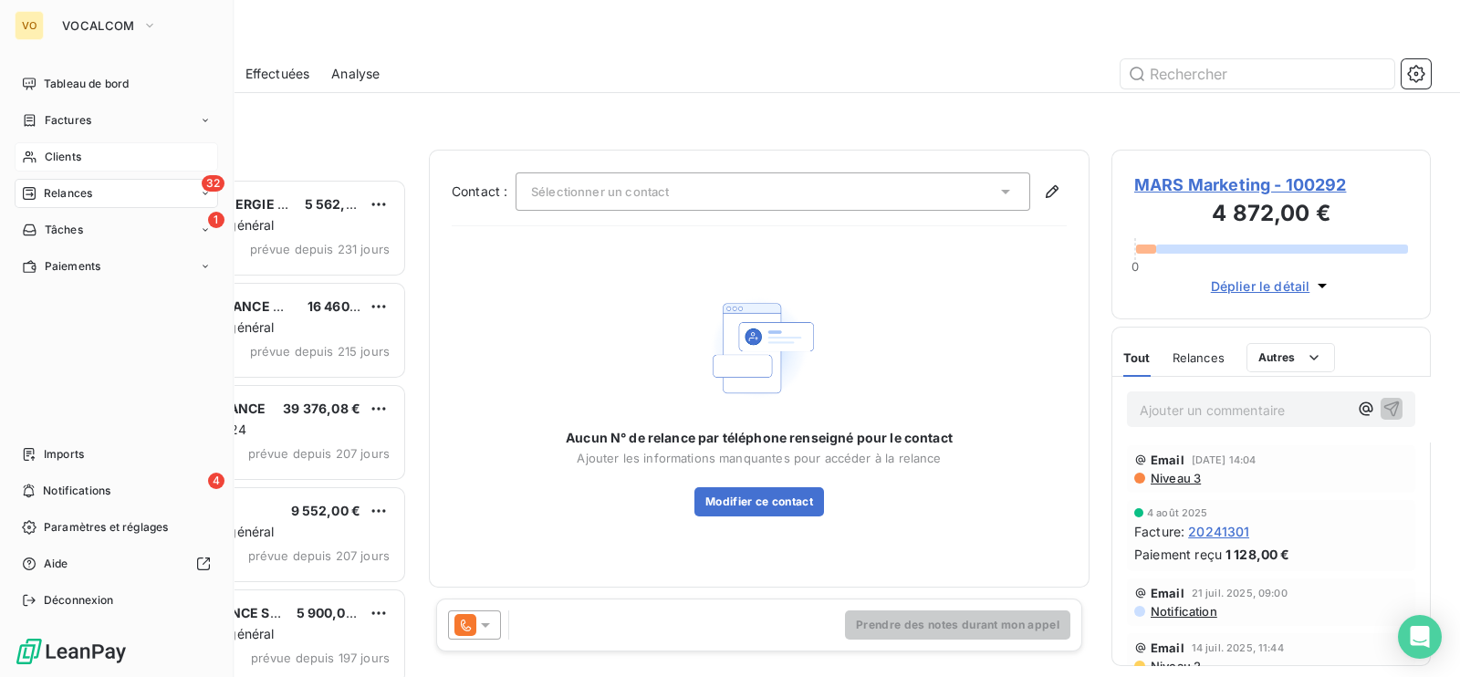
click at [73, 154] on span "Clients" at bounding box center [63, 157] width 36 height 16
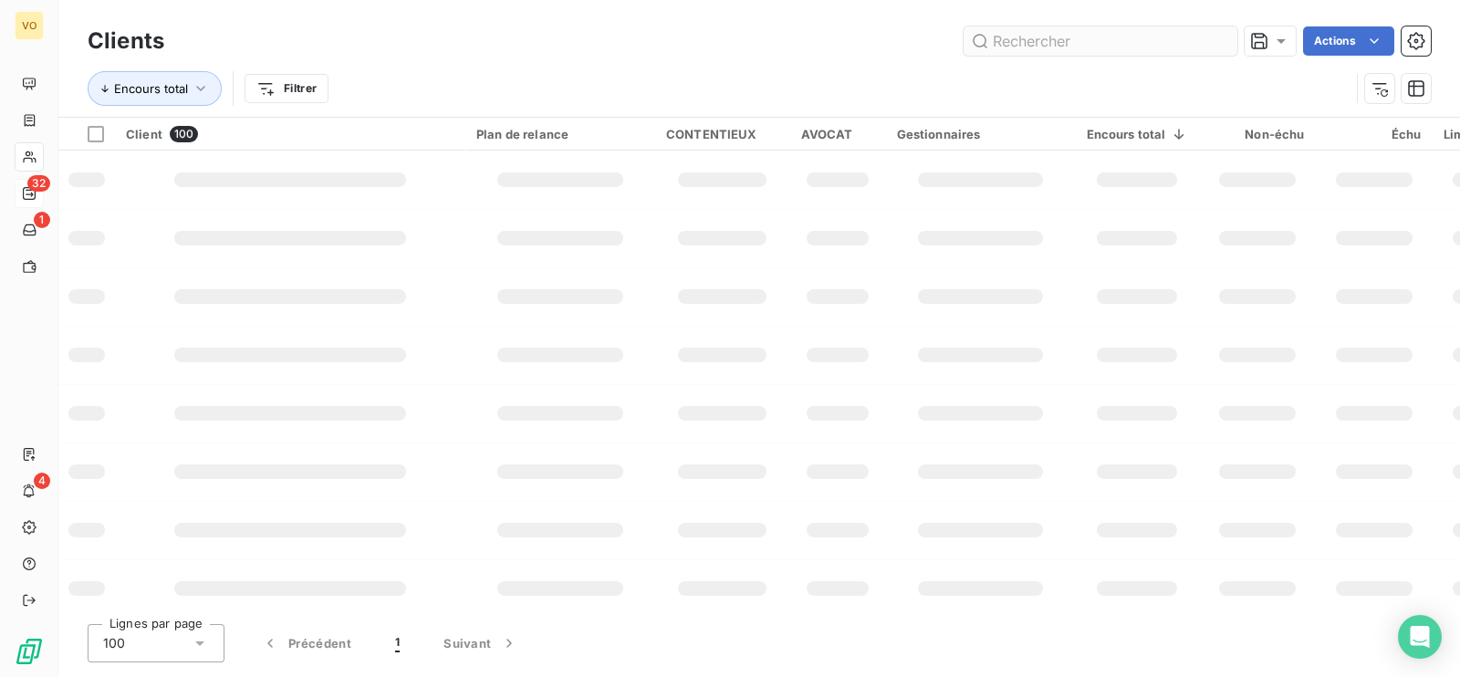
click at [1063, 39] on input "text" at bounding box center [1101, 40] width 274 height 29
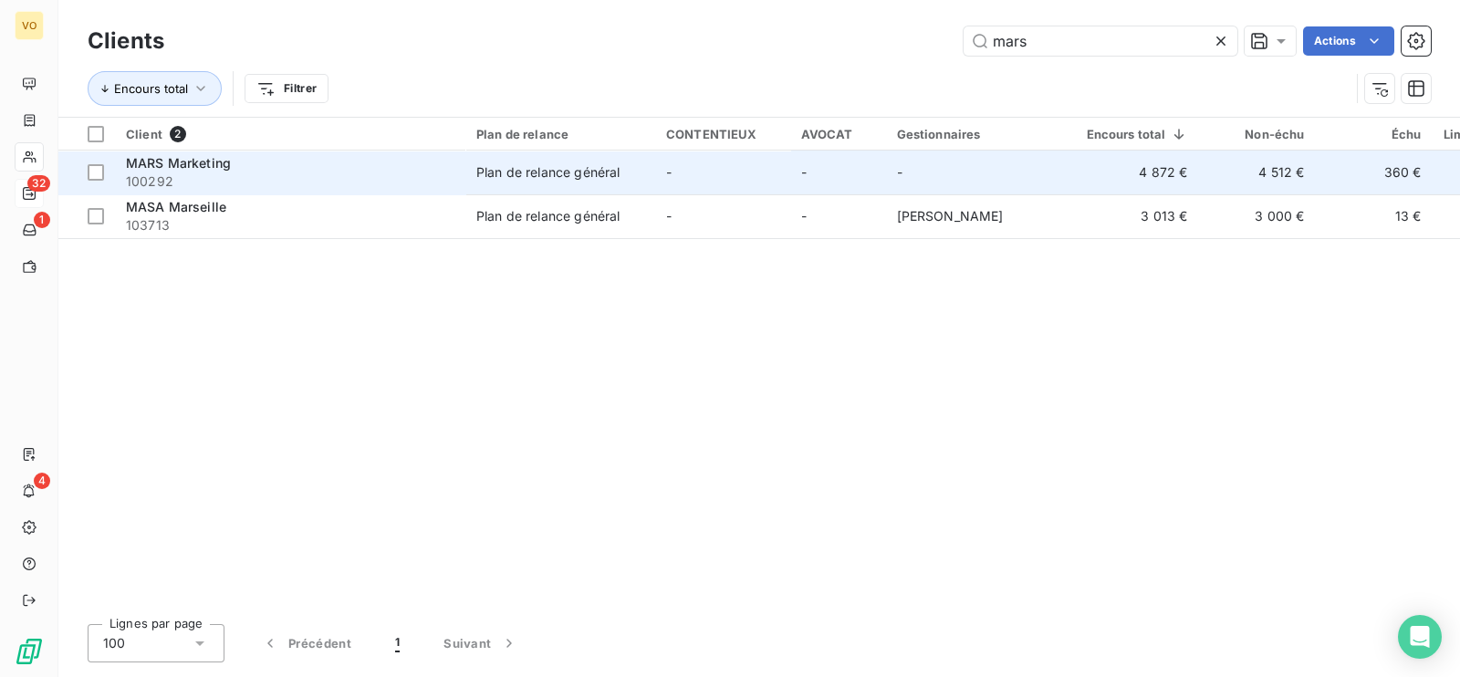
type input "mars"
click at [226, 172] on span "100292" at bounding box center [290, 181] width 328 height 18
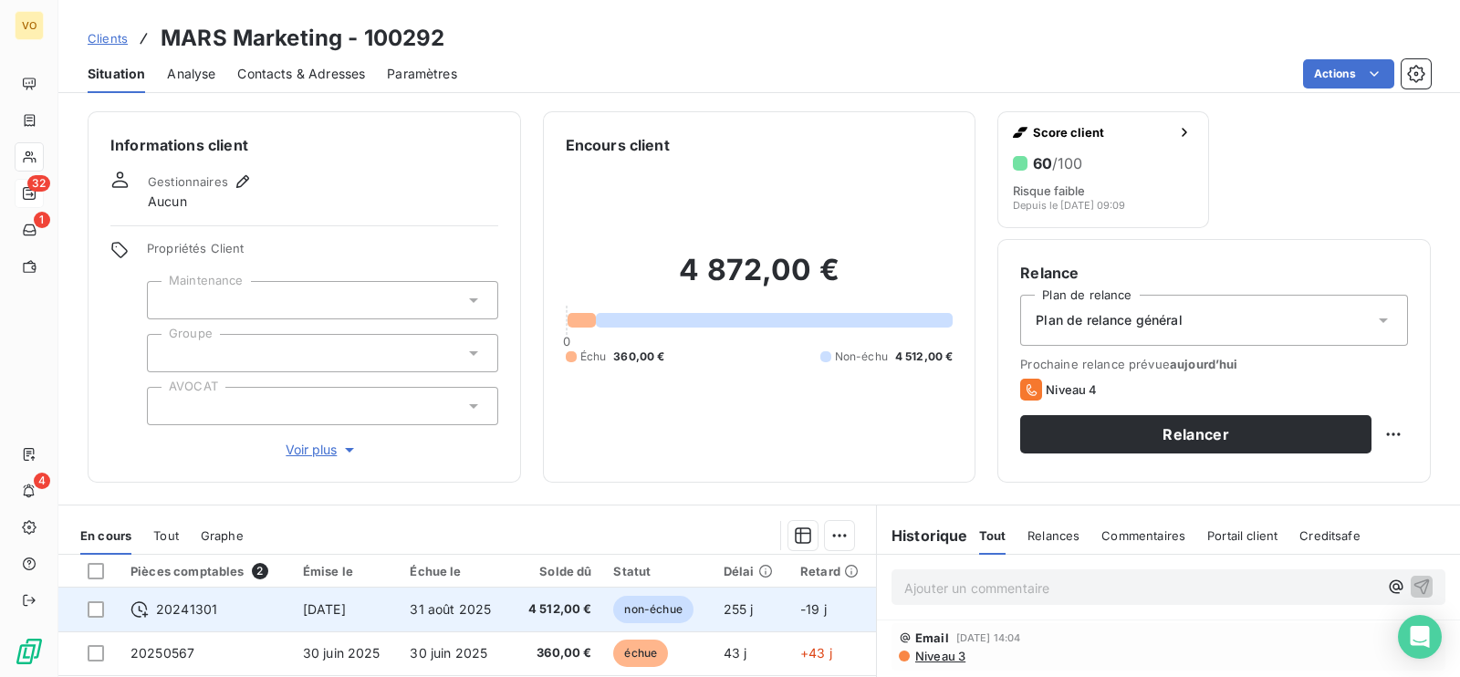
scroll to position [113, 0]
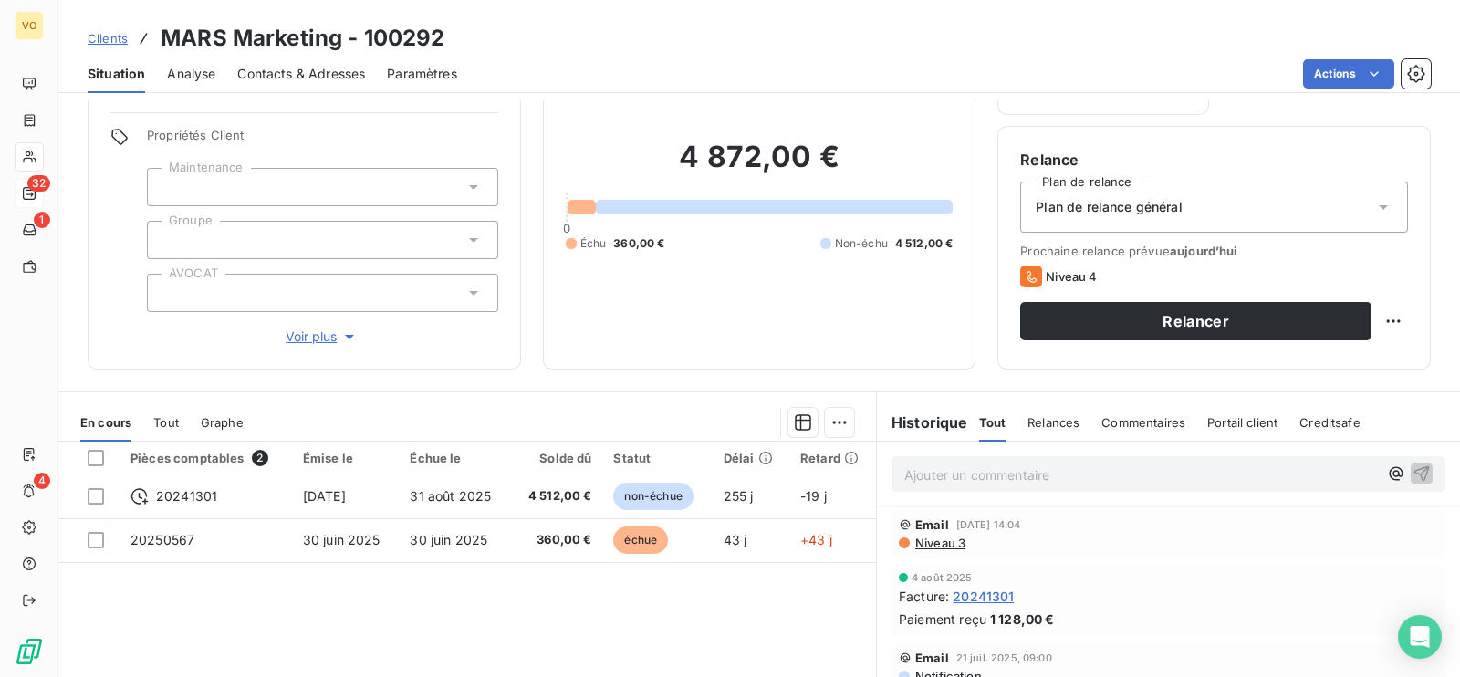
click at [288, 73] on span "Contacts & Adresses" at bounding box center [301, 74] width 128 height 18
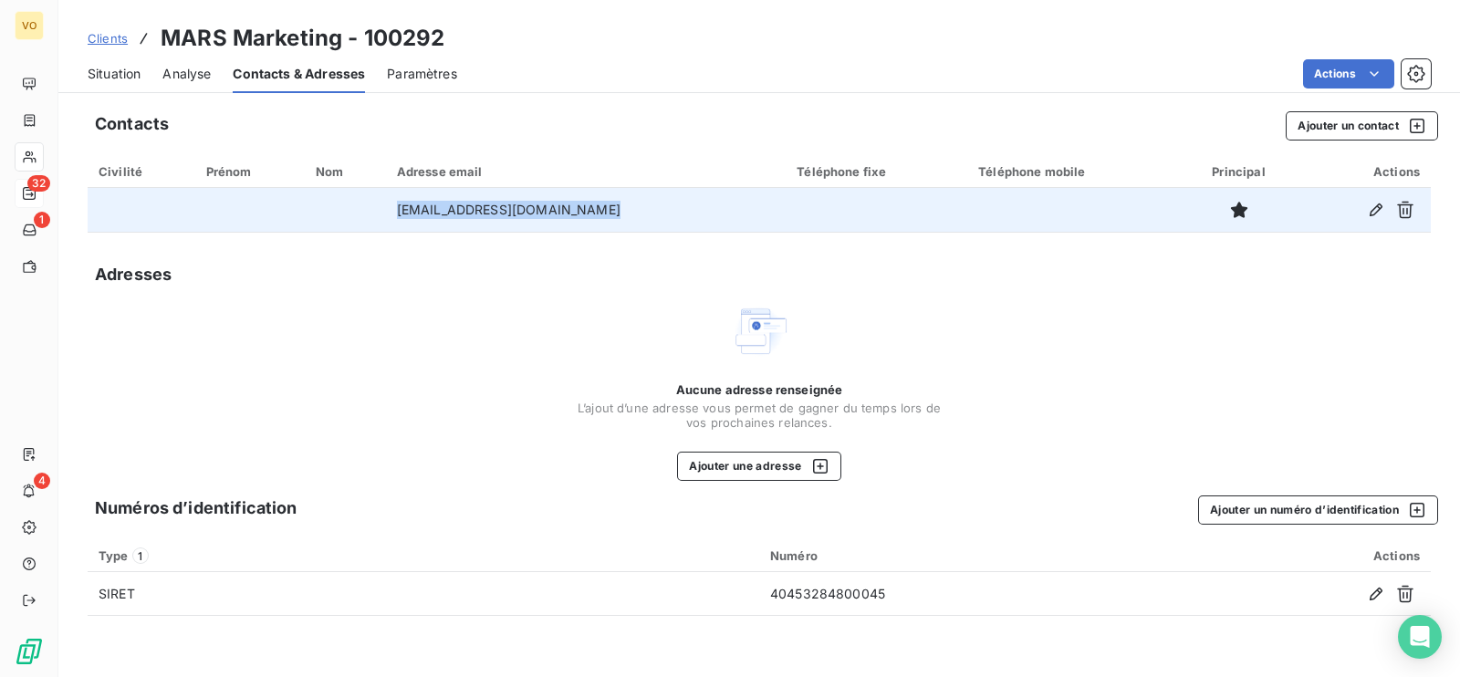
drag, startPoint x: 610, startPoint y: 209, endPoint x: 349, endPoint y: 206, distance: 261.0
click at [349, 206] on tr "[EMAIL_ADDRESS][DOMAIN_NAME]" at bounding box center [759, 210] width 1343 height 44
copy tr "[EMAIL_ADDRESS][DOMAIN_NAME]"
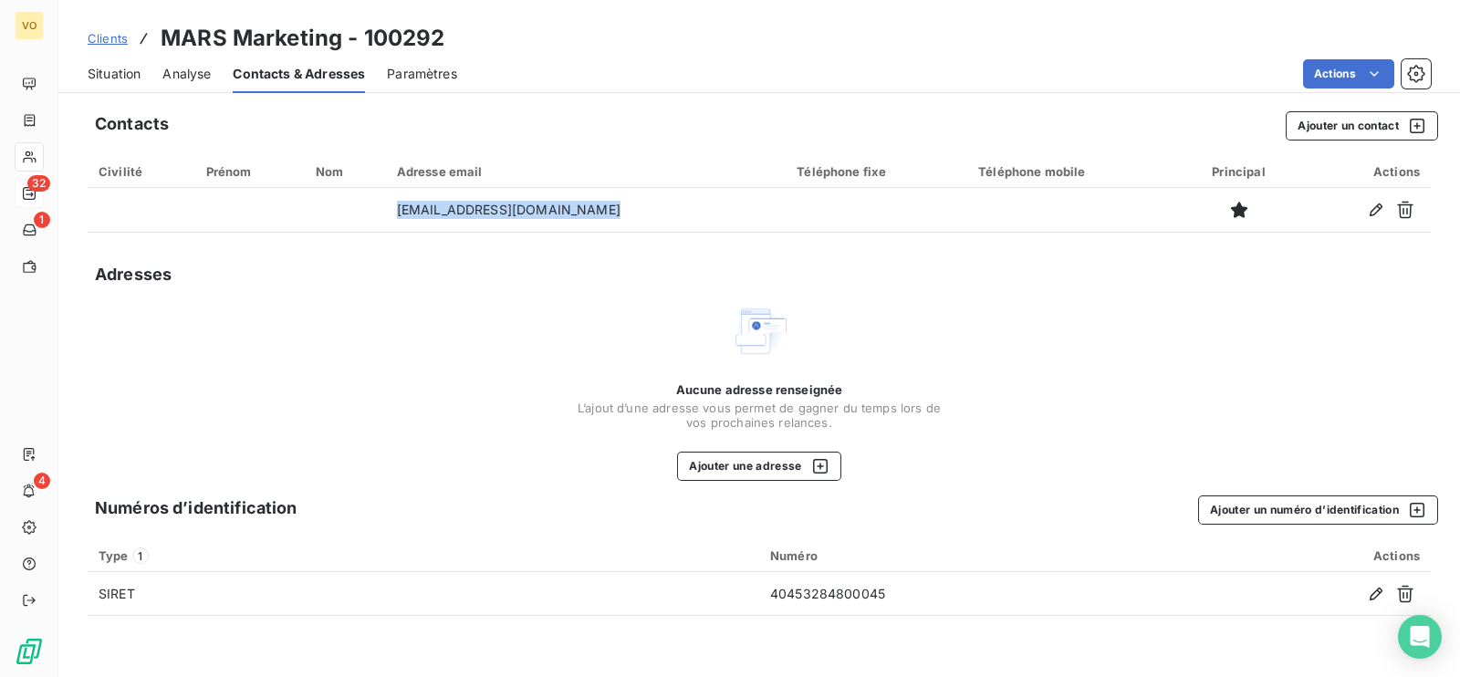
drag, startPoint x: 442, startPoint y: 448, endPoint x: 474, endPoint y: 500, distance: 61.0
click at [443, 447] on div "Aucune adresse renseignée L’ajout d’une adresse vous permet de gagner du temps …" at bounding box center [759, 391] width 1343 height 179
click at [500, 492] on div "Contacts Ajouter un contact Civilité Prénom Nom Adresse email Téléphone fixe Té…" at bounding box center [759, 388] width 1402 height 577
click at [502, 510] on div "Numéros d’identification Ajouter un numéro d’identification" at bounding box center [766, 509] width 1343 height 29
click at [119, 70] on span "Situation" at bounding box center [114, 74] width 53 height 18
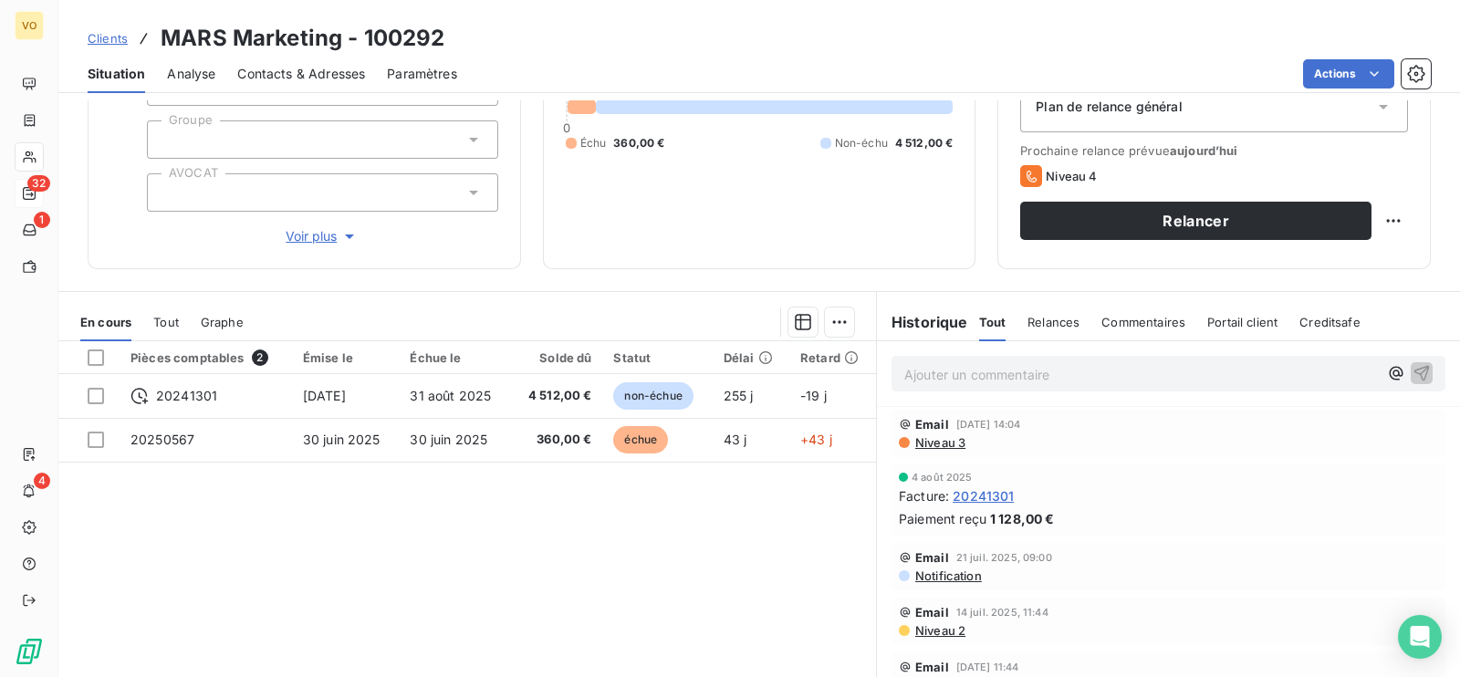
scroll to position [227, 0]
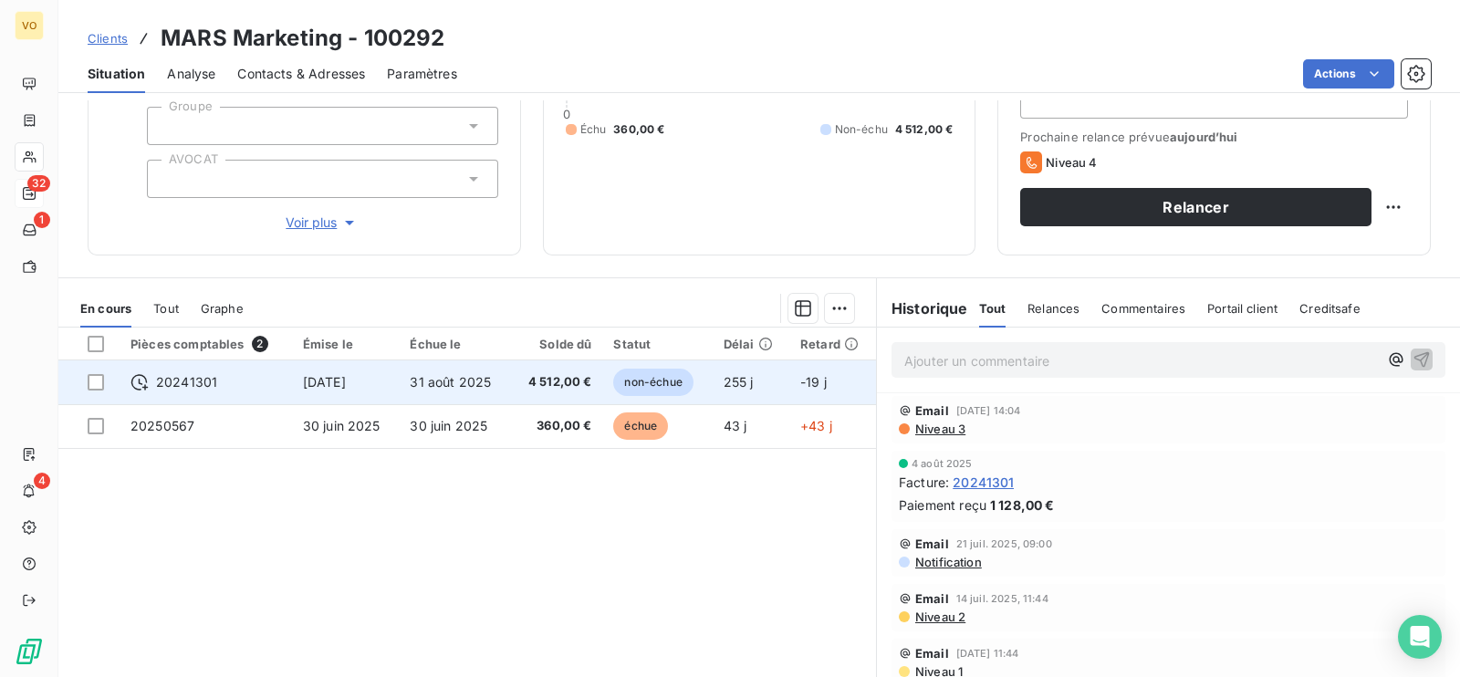
click at [316, 377] on span "[DATE]" at bounding box center [324, 382] width 43 height 16
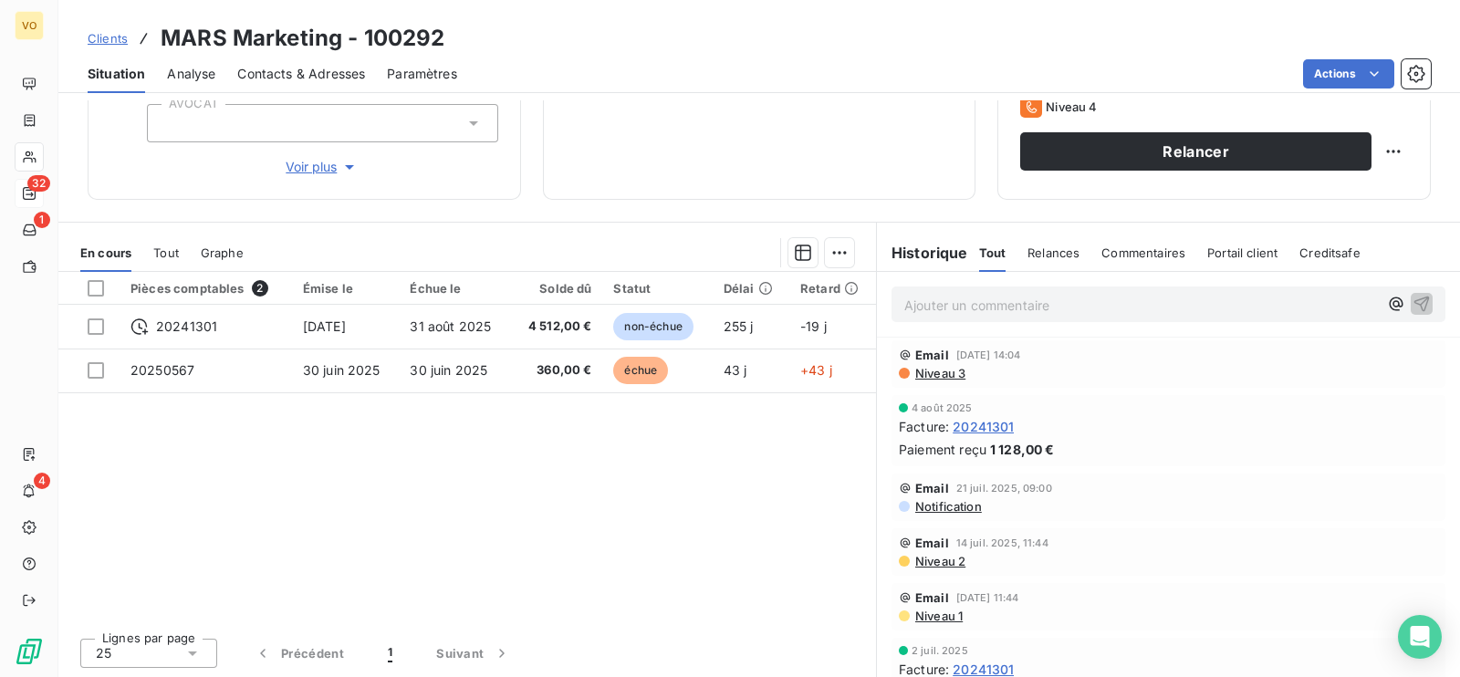
scroll to position [169, 0]
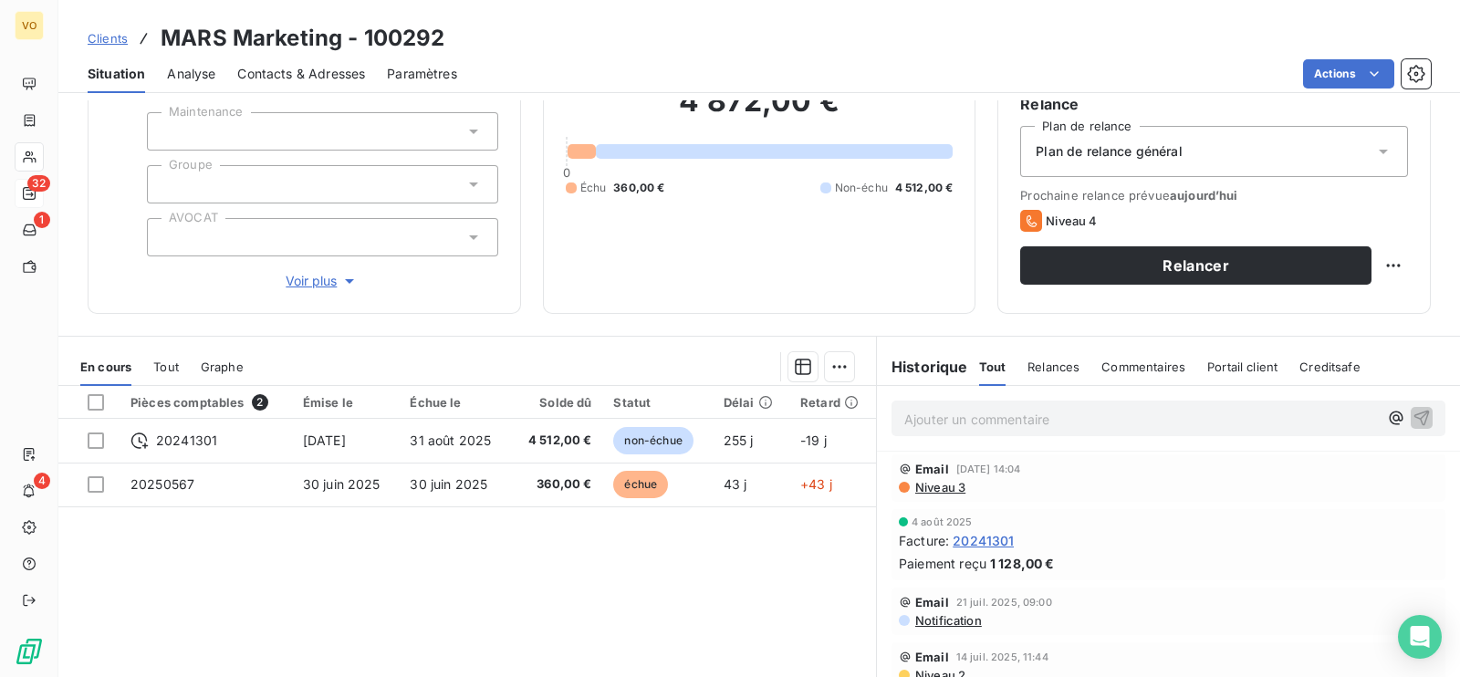
click at [1036, 476] on div "Email [DATE] 14:04 Niveau 3" at bounding box center [1168, 478] width 539 height 33
click at [970, 422] on p "Ajouter un commentaire ﻿" at bounding box center [1141, 419] width 474 height 23
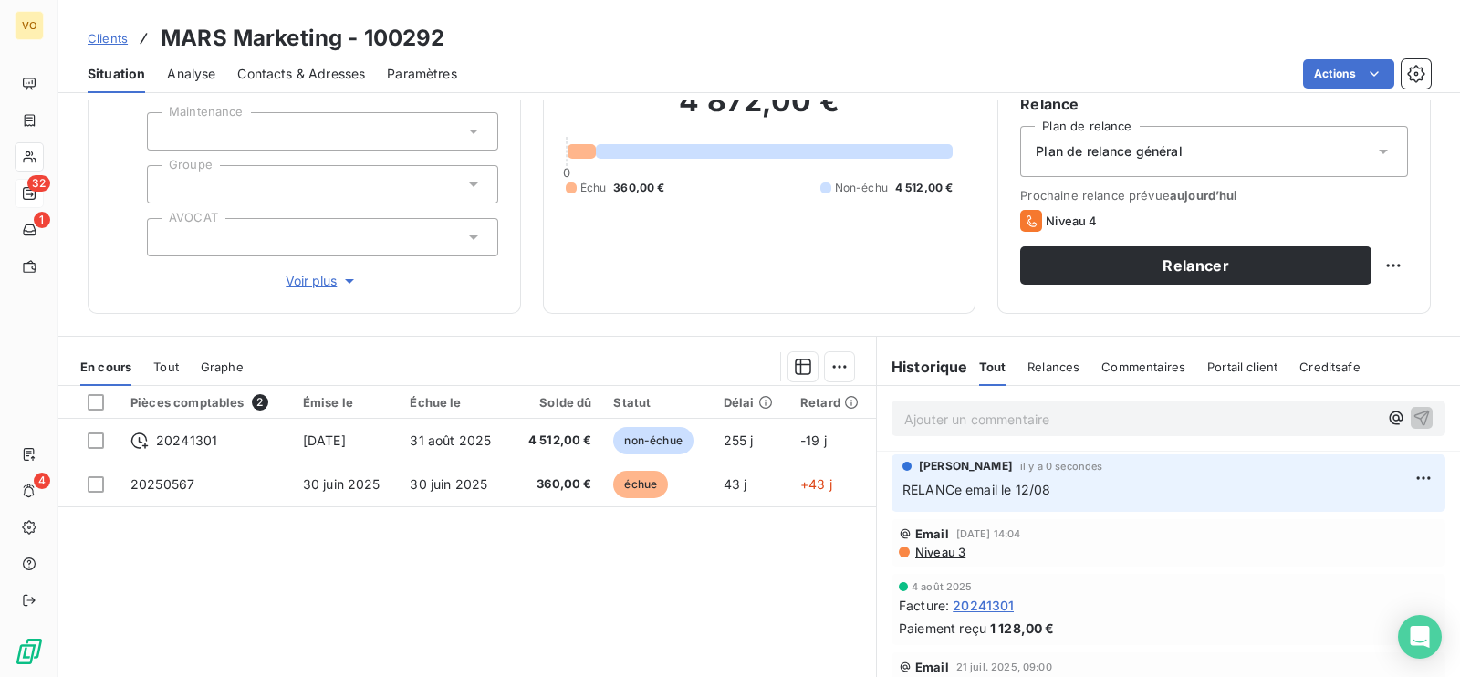
click at [549, 547] on div "Pièces comptables 2 Émise le Échue le Solde dû Statut Délai Retard 20241301 [DA…" at bounding box center [467, 561] width 818 height 351
click at [438, 576] on div "Pièces comptables 2 Émise le Échue le Solde dû Statut Délai Retard 20241301 [DA…" at bounding box center [467, 561] width 818 height 351
